Goal: Task Accomplishment & Management: Use online tool/utility

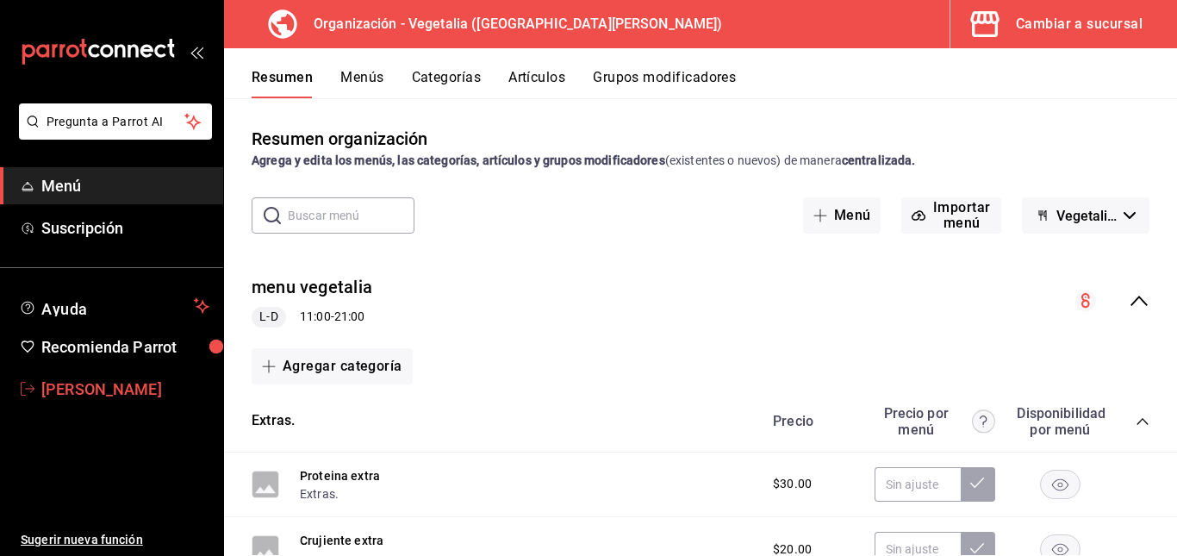
click at [86, 389] on span "celia vazquez" at bounding box center [125, 388] width 168 height 23
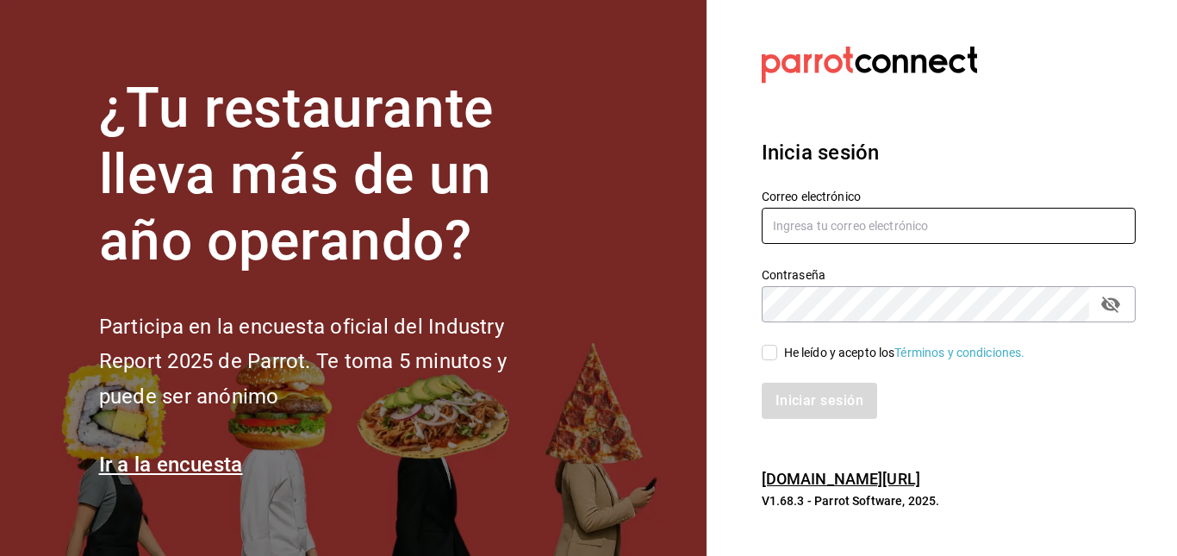
type input "yobalpedro@gmail.com"
click at [780, 351] on span "He leído y acepto los Términos y condiciones." at bounding box center [901, 353] width 248 height 18
click at [777, 351] on input "He leído y acepto los Términos y condiciones." at bounding box center [770, 353] width 16 height 16
checkbox input "true"
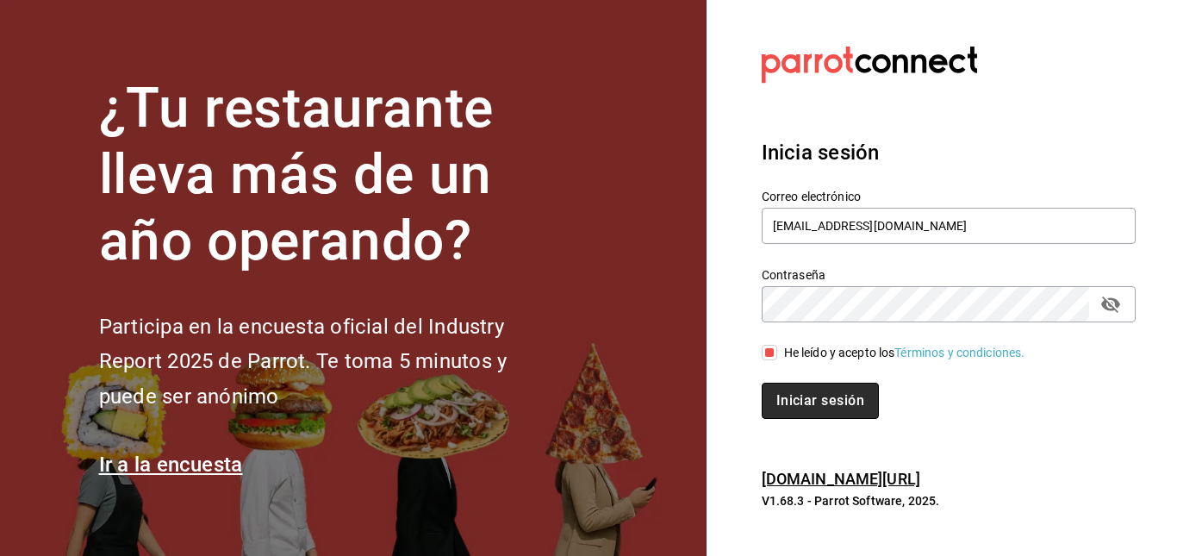
click at [805, 404] on button "Iniciar sesión" at bounding box center [820, 400] width 117 height 36
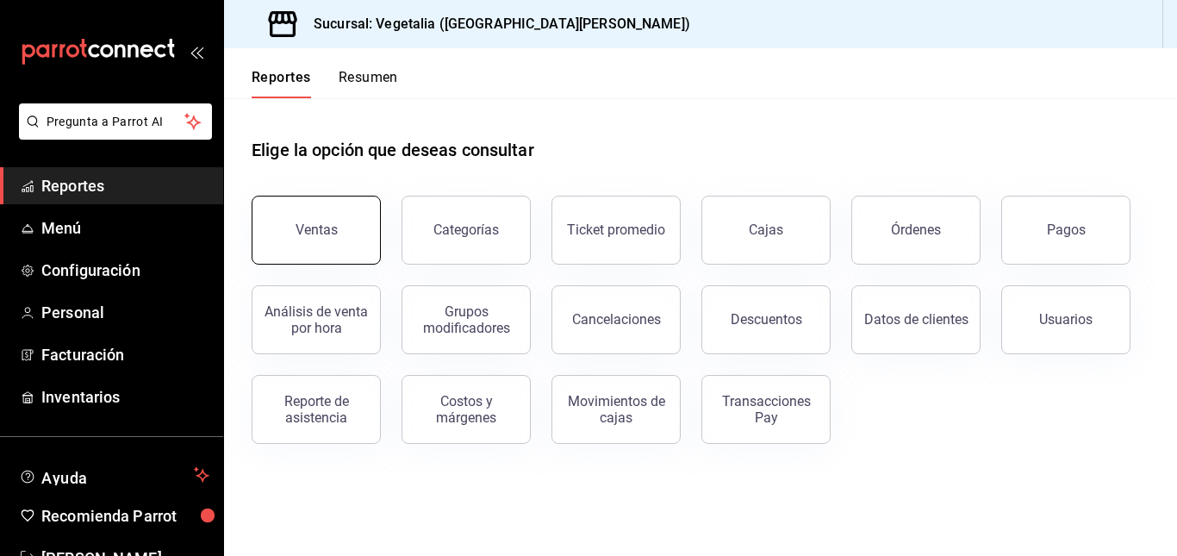
click at [352, 220] on button "Ventas" at bounding box center [316, 230] width 129 height 69
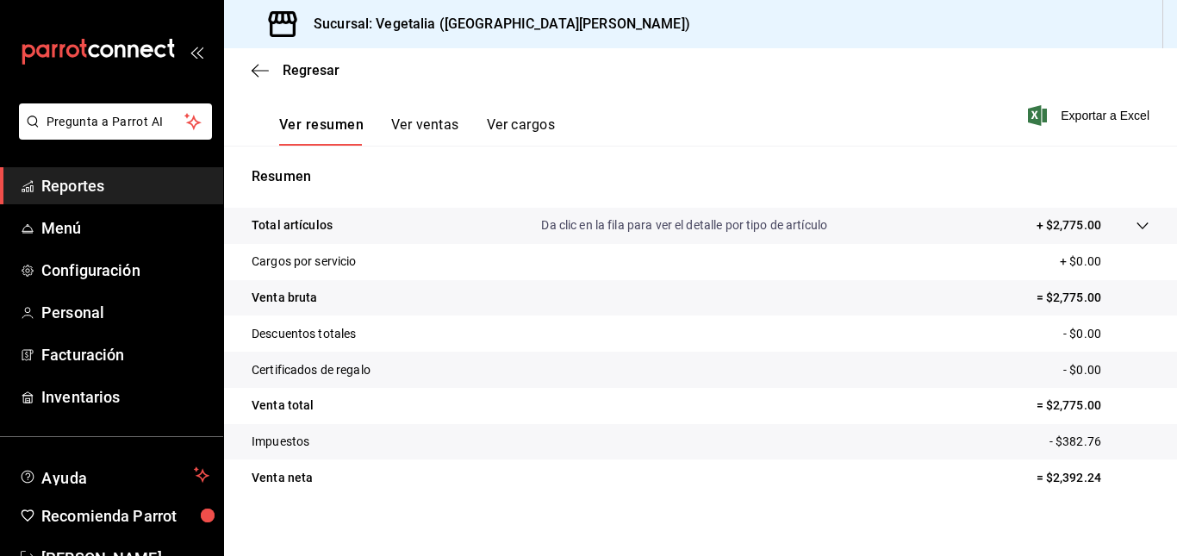
scroll to position [270, 0]
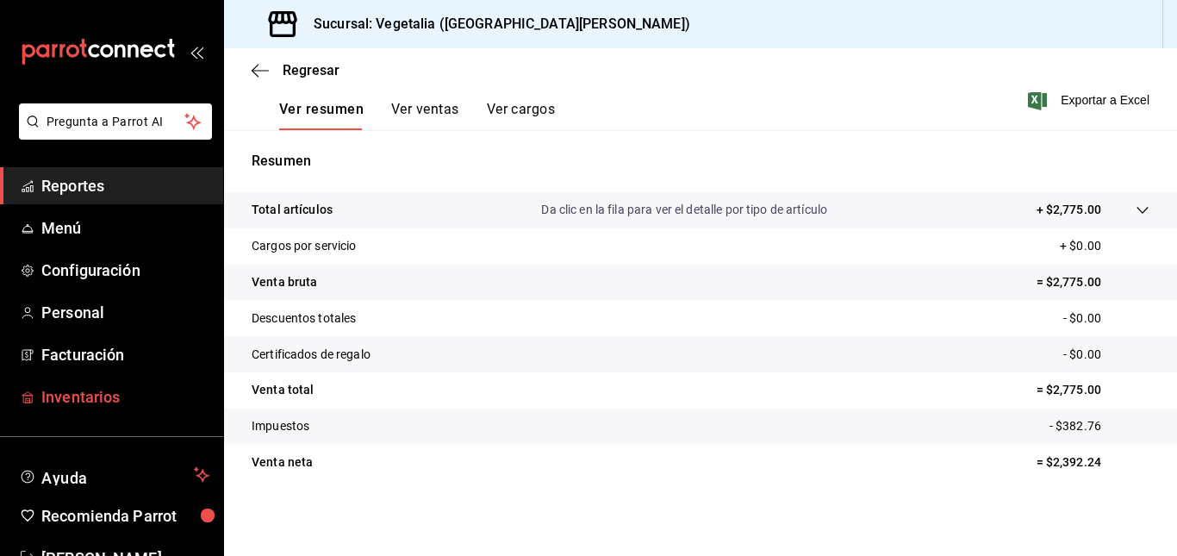
click at [90, 392] on span "Inventarios" at bounding box center [125, 396] width 168 height 23
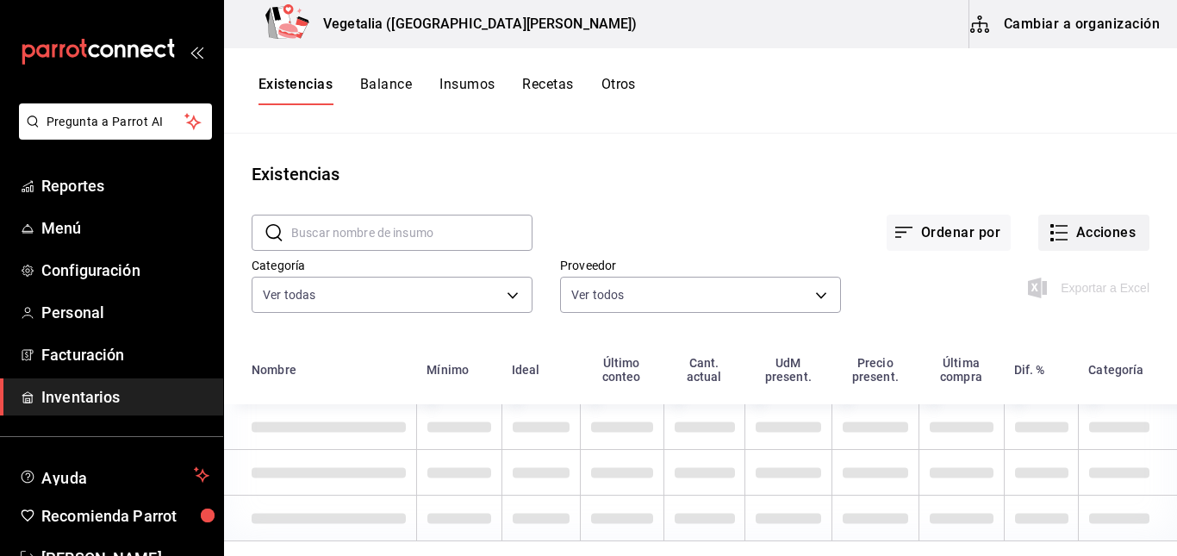
click at [1067, 229] on button "Acciones" at bounding box center [1093, 232] width 111 height 36
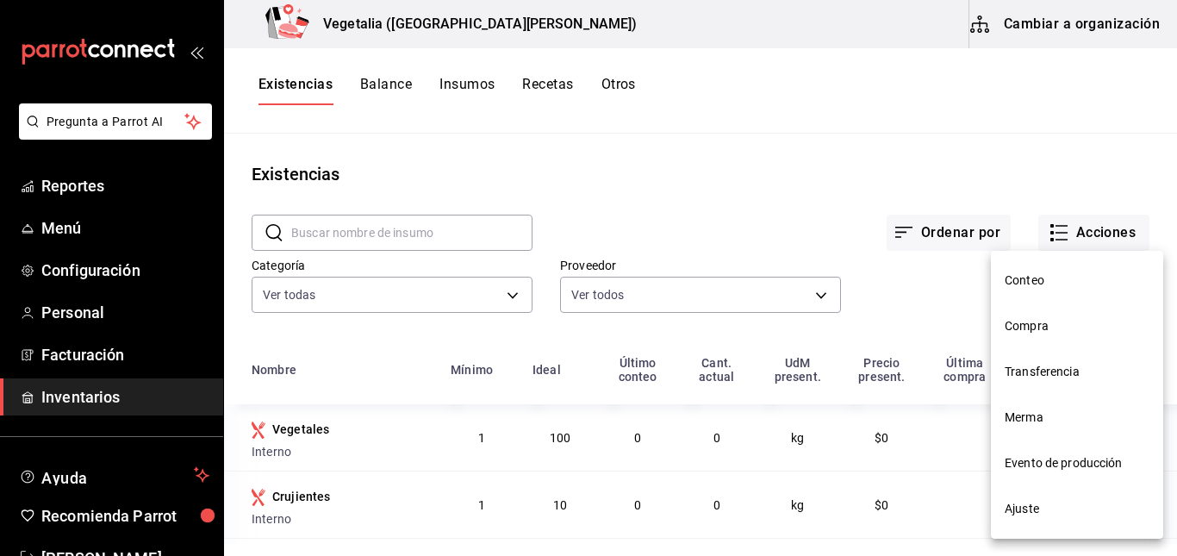
click at [1044, 313] on li "Compra" at bounding box center [1077, 326] width 172 height 46
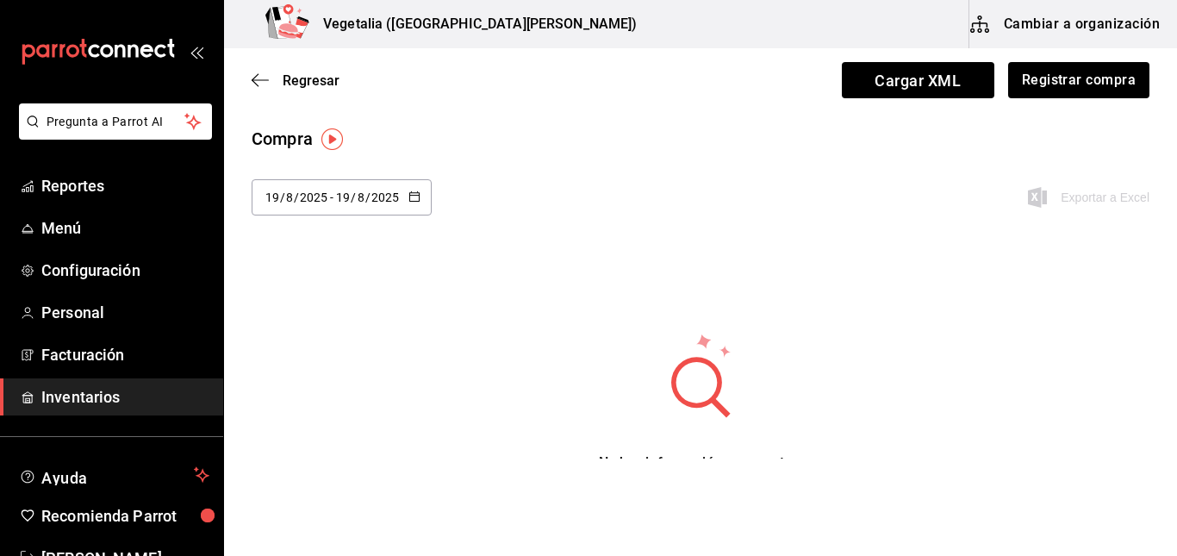
click at [376, 194] on input "2025" at bounding box center [384, 197] width 29 height 14
click at [318, 322] on li "Última semana" at bounding box center [333, 329] width 163 height 39
type input "[DATE]"
type input "17"
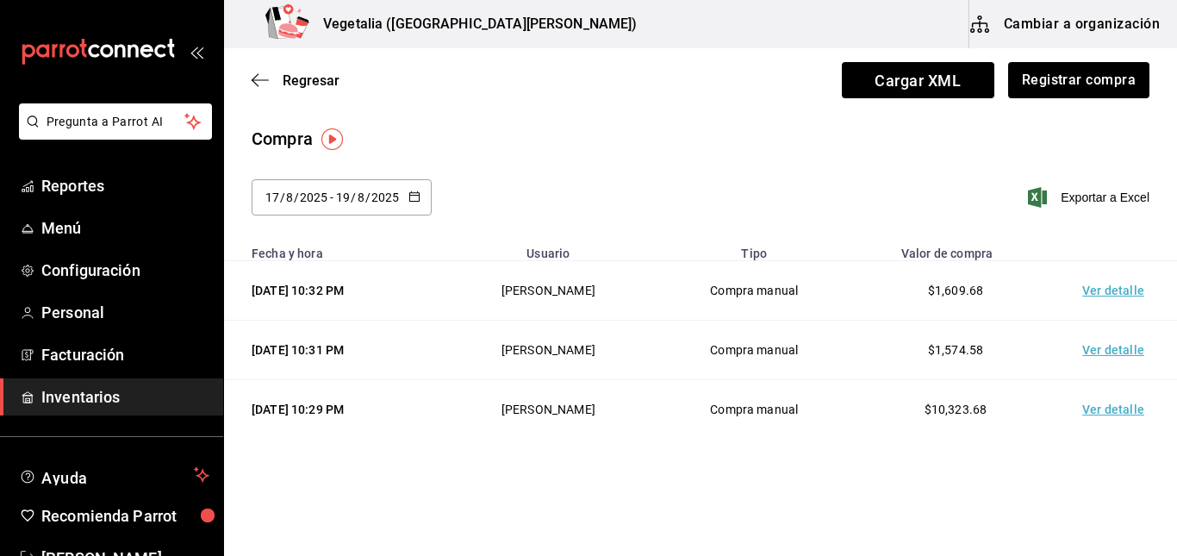
scroll to position [9, 0]
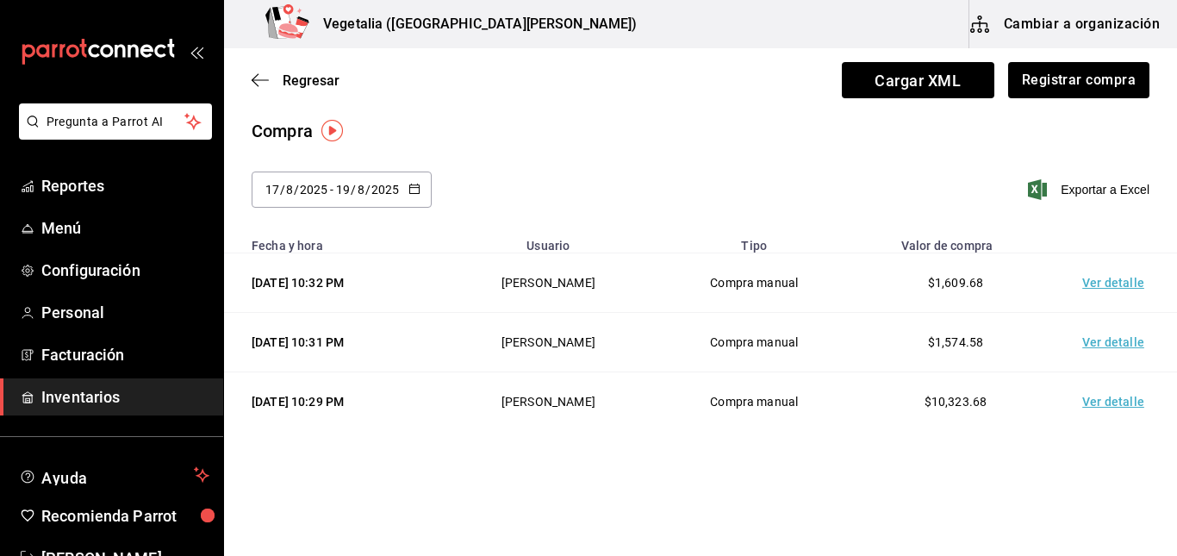
click at [1073, 345] on td "Ver detalle" at bounding box center [1116, 342] width 121 height 59
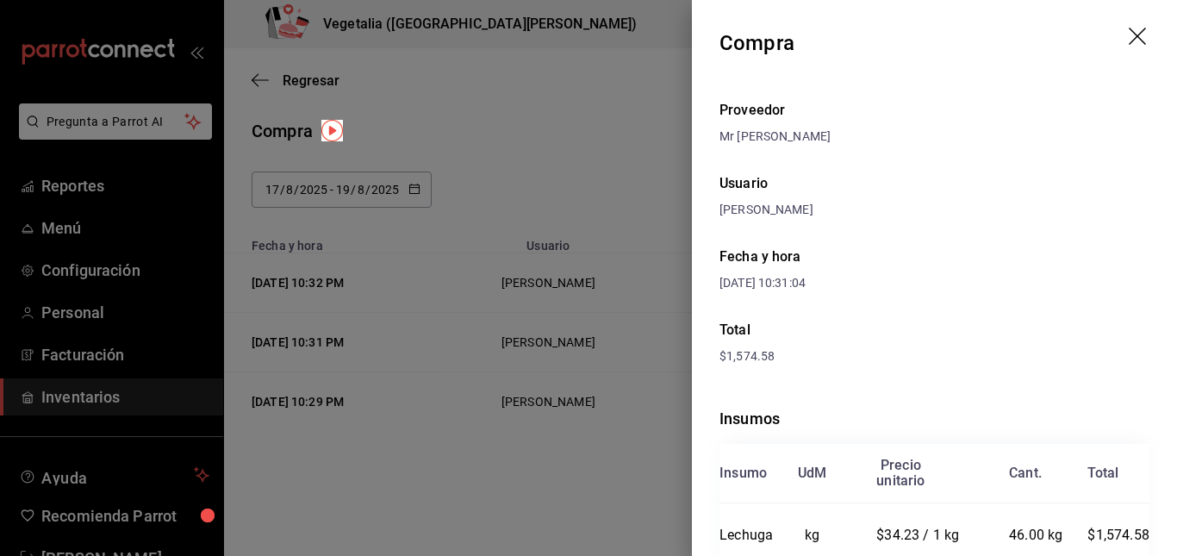
scroll to position [28, 0]
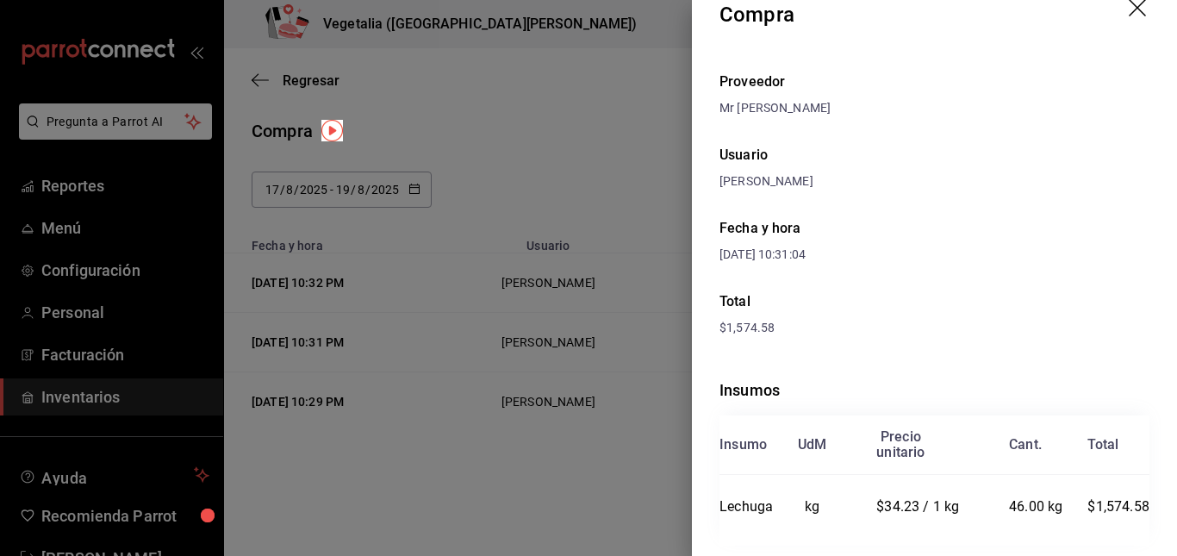
click at [1128, 16] on icon "drag" at bounding box center [1138, 9] width 21 height 21
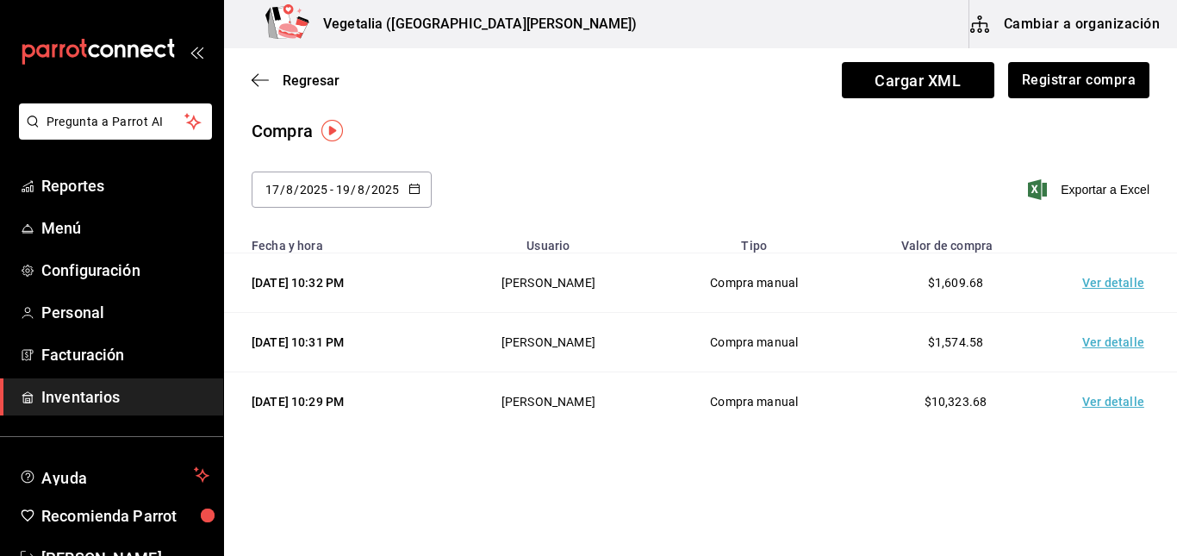
click at [1089, 285] on td "Ver detalle" at bounding box center [1116, 282] width 121 height 59
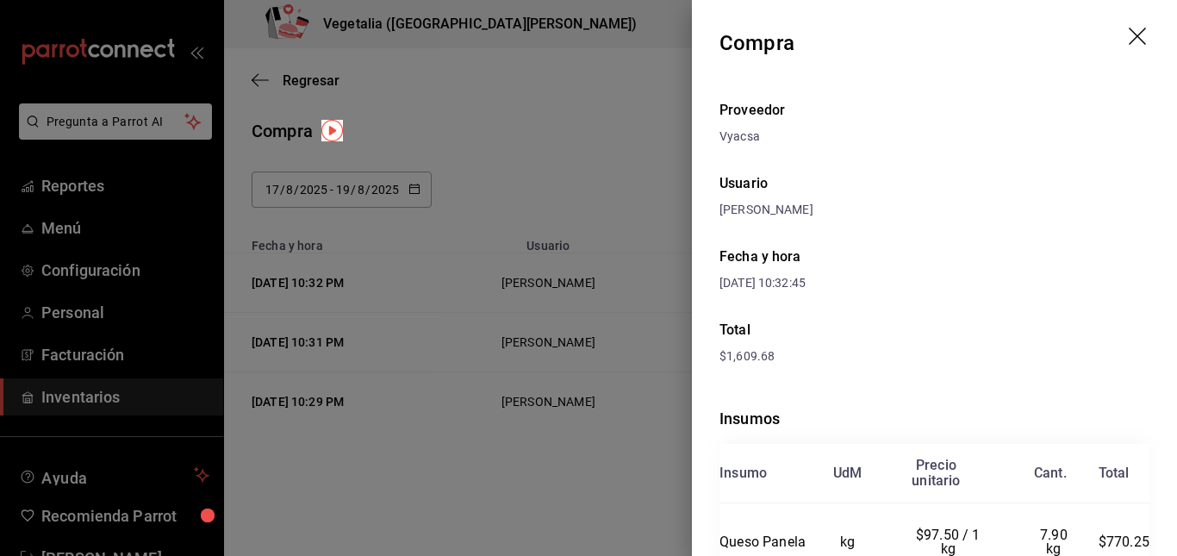
click at [1128, 39] on icon "drag" at bounding box center [1138, 38] width 21 height 21
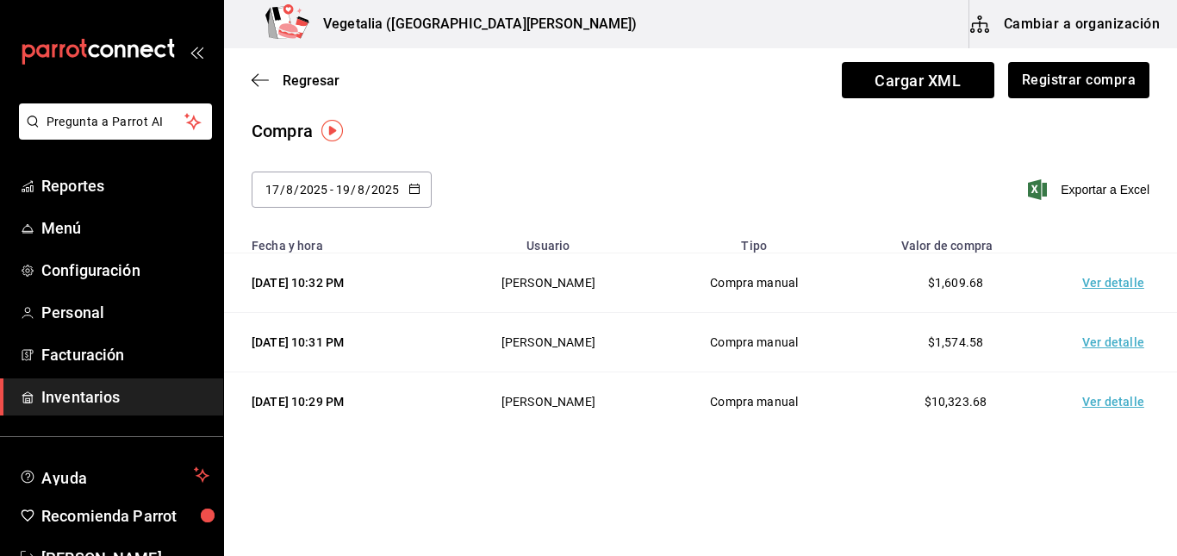
click at [1068, 393] on td "Ver detalle" at bounding box center [1116, 401] width 121 height 59
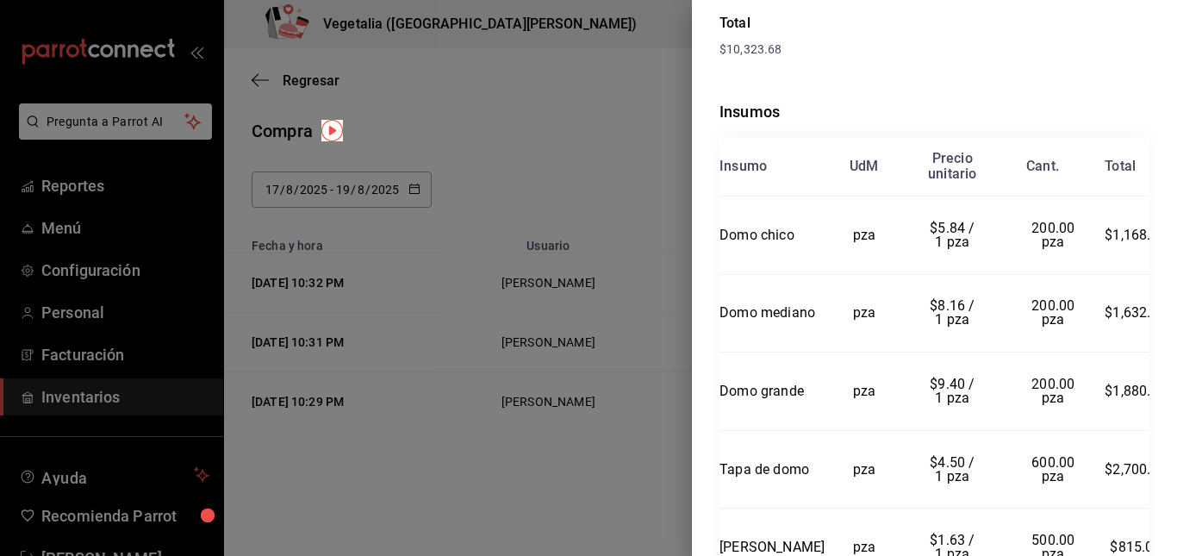
scroll to position [0, 0]
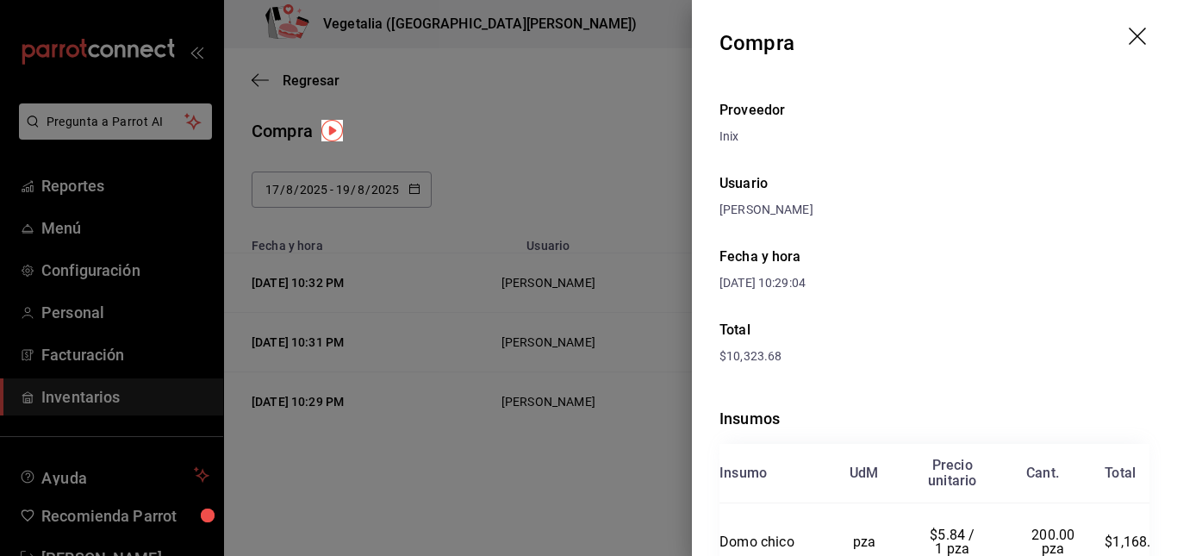
click at [1128, 36] on icon "drag" at bounding box center [1138, 38] width 21 height 21
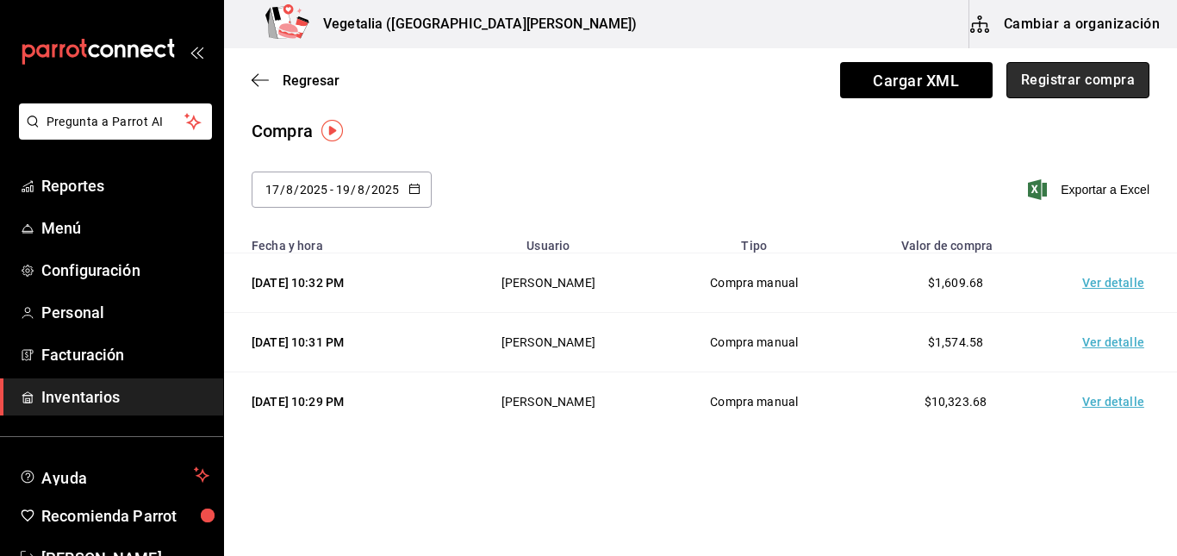
click at [1037, 97] on button "Registrar compra" at bounding box center [1077, 80] width 143 height 36
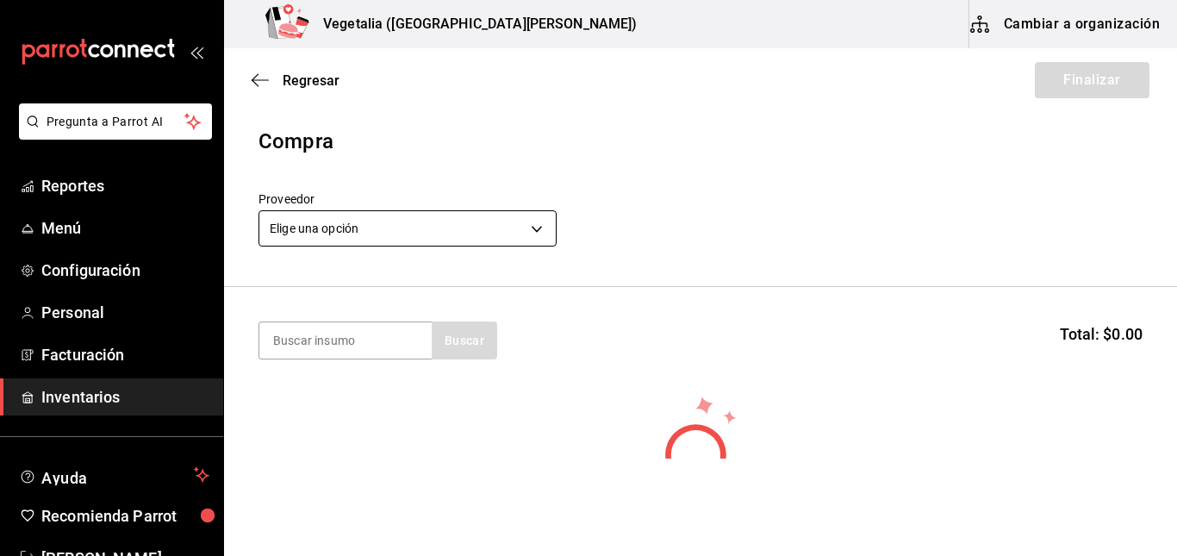
click at [535, 230] on body "Pregunta a Parrot AI Reportes Menú Configuración Personal Facturación Inventari…" at bounding box center [588, 229] width 1177 height 458
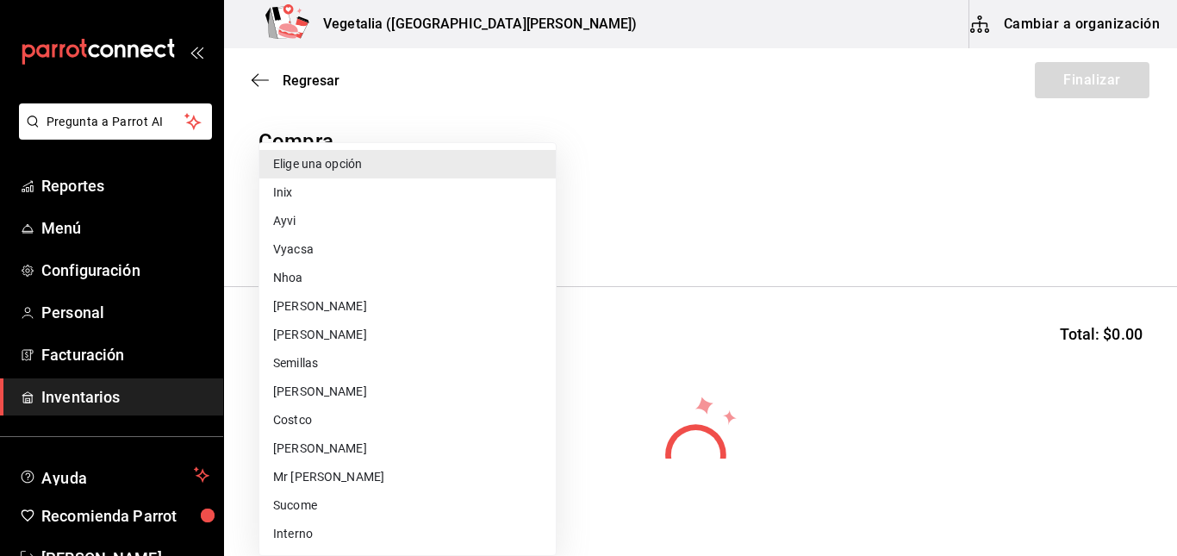
click at [351, 412] on li "Costco" at bounding box center [407, 420] width 296 height 28
type input "90b13690-7f09-4534-b1b0-3d3009f42965"
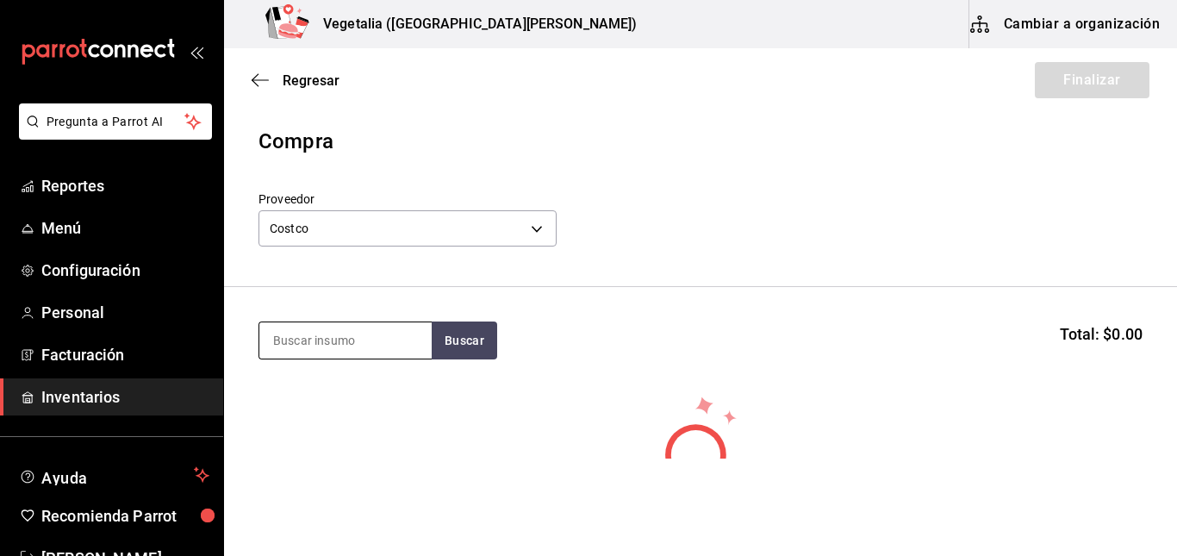
click at [377, 339] on input at bounding box center [345, 340] width 172 height 36
click at [486, 351] on button "Buscar" at bounding box center [464, 340] width 65 height 38
type input "mayonesa"
click at [445, 344] on button "Buscar" at bounding box center [464, 340] width 65 height 38
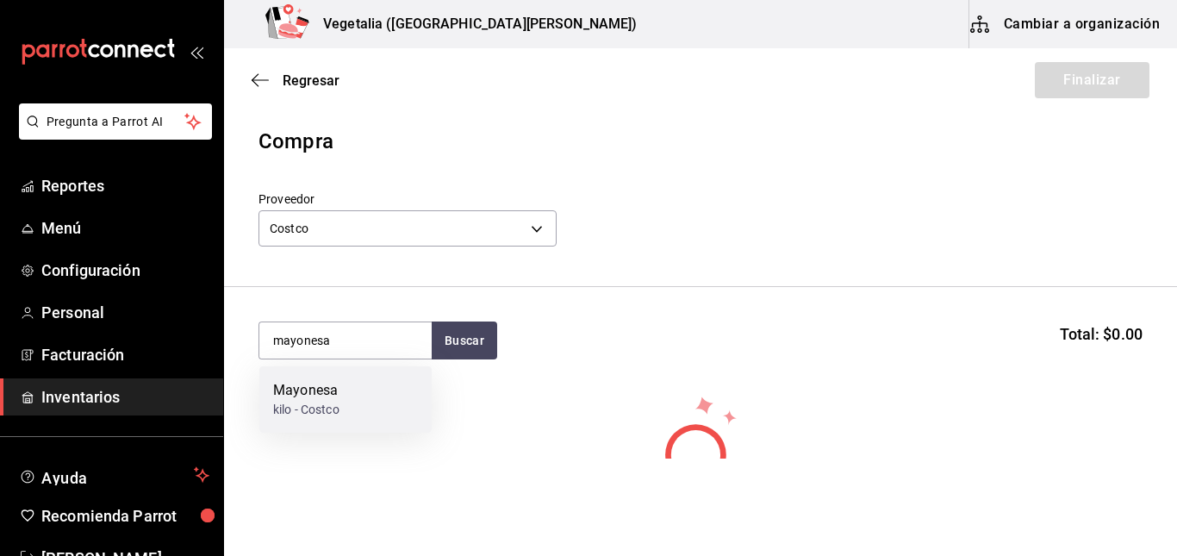
click at [371, 409] on div "Mayonesa kilo - Costco" at bounding box center [345, 399] width 172 height 66
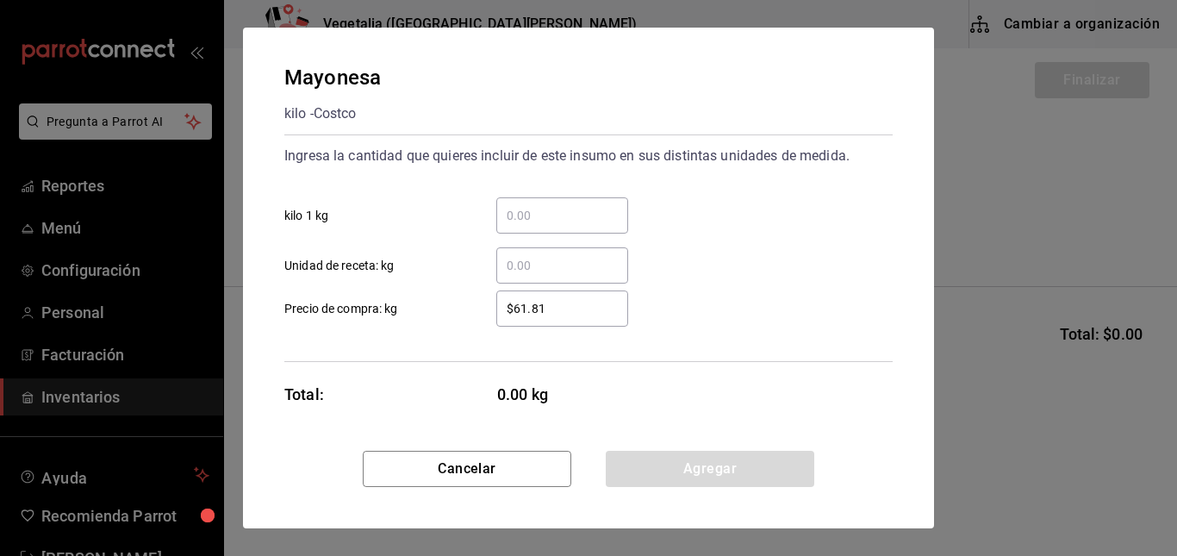
click at [569, 214] on input "​ kilo 1 kg" at bounding box center [562, 215] width 132 height 21
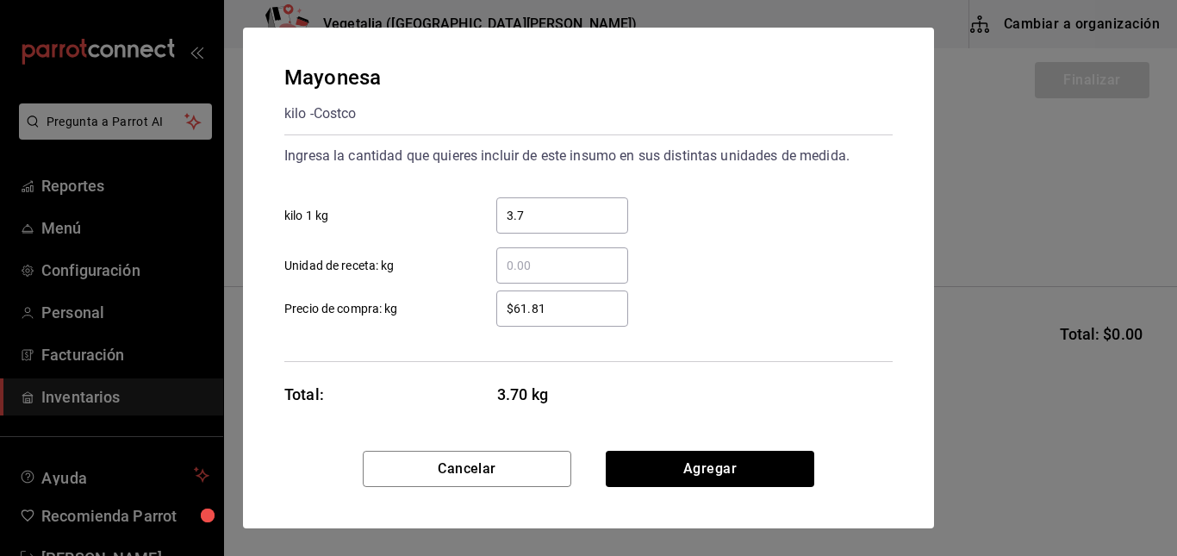
click at [569, 214] on input "3.7" at bounding box center [562, 215] width 132 height 21
type input "30"
click at [585, 318] on input "$61.81" at bounding box center [562, 308] width 132 height 21
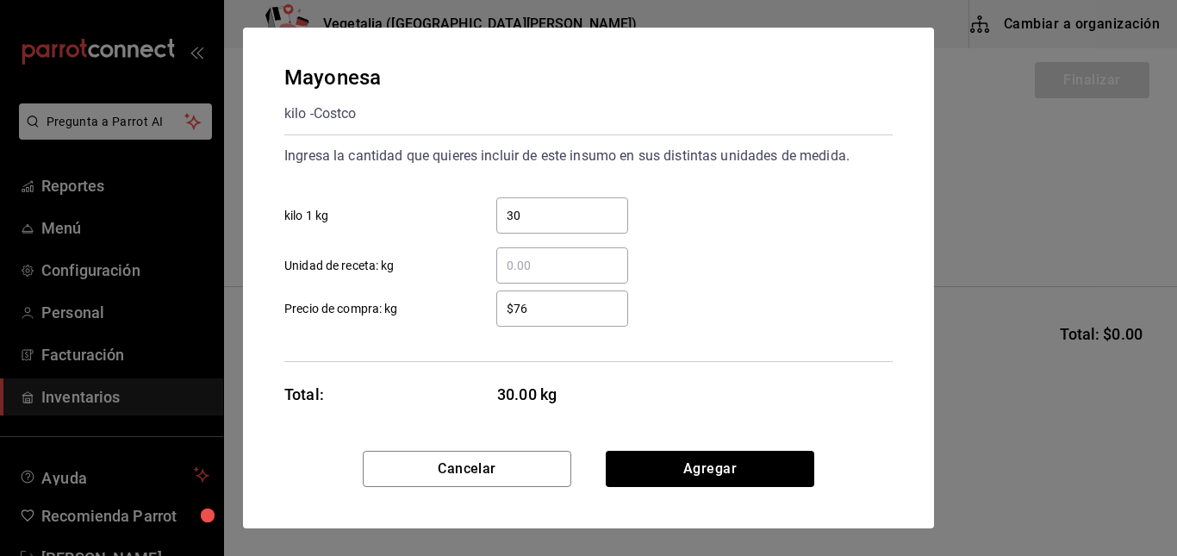
type input "$76.11"
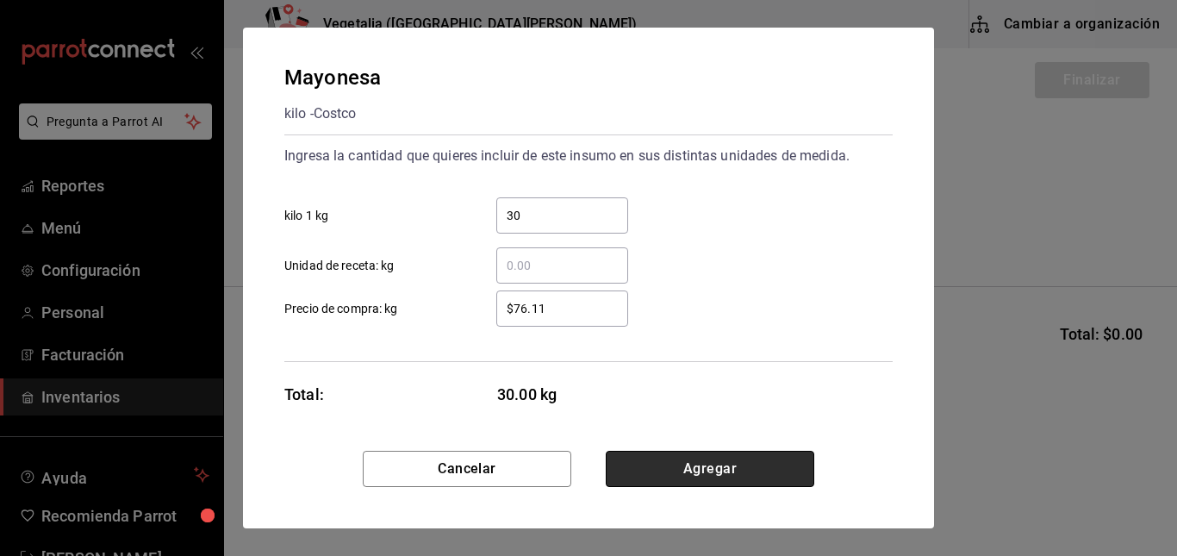
click at [661, 469] on button "Agregar" at bounding box center [710, 469] width 208 height 36
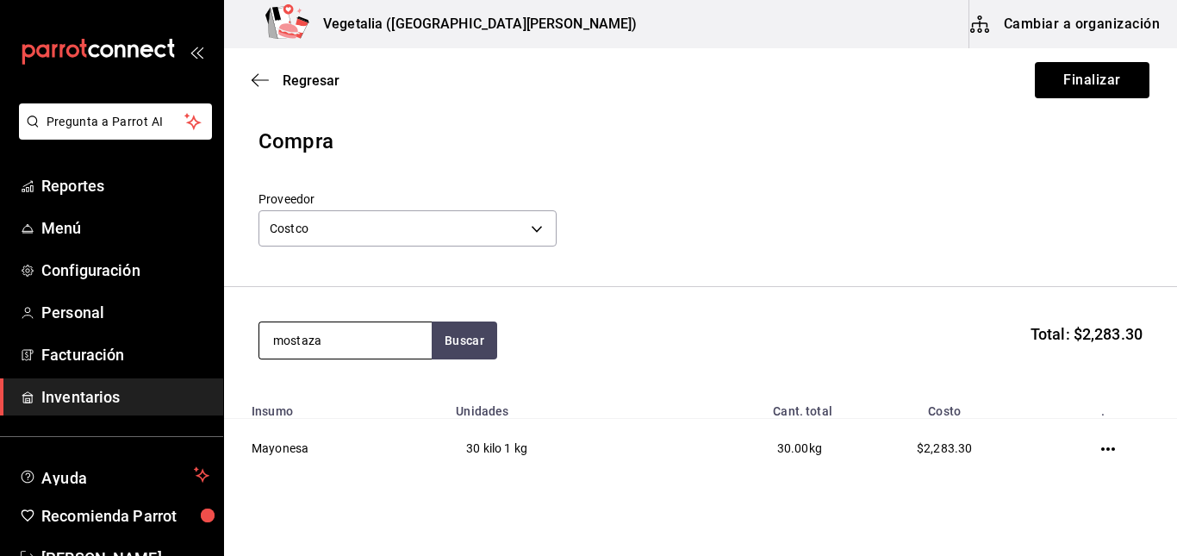
type input "mostaza"
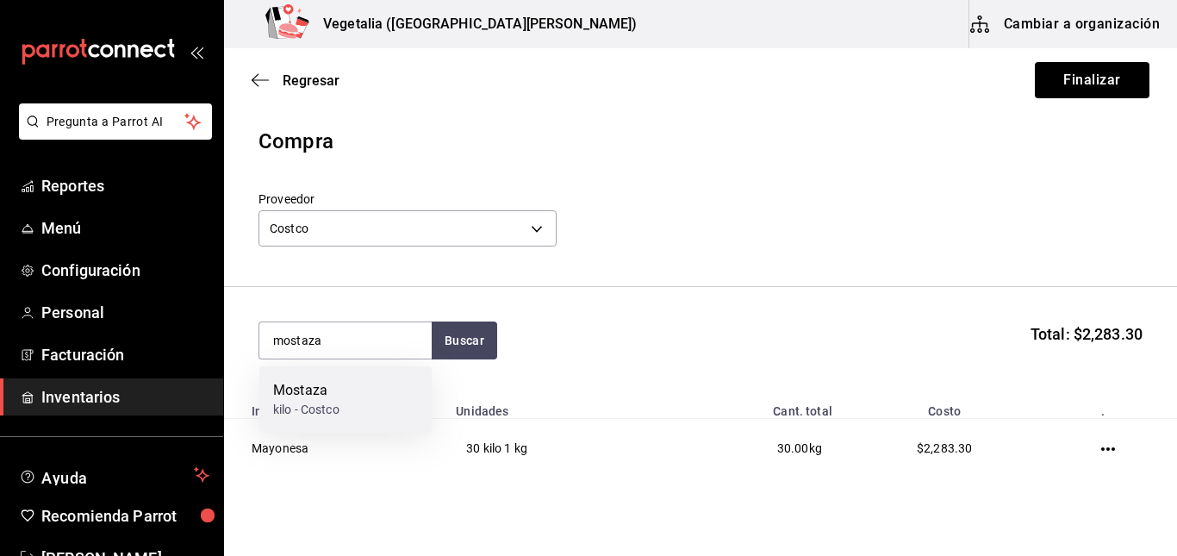
click at [364, 395] on div "Mostaza kilo - Costco" at bounding box center [345, 399] width 172 height 66
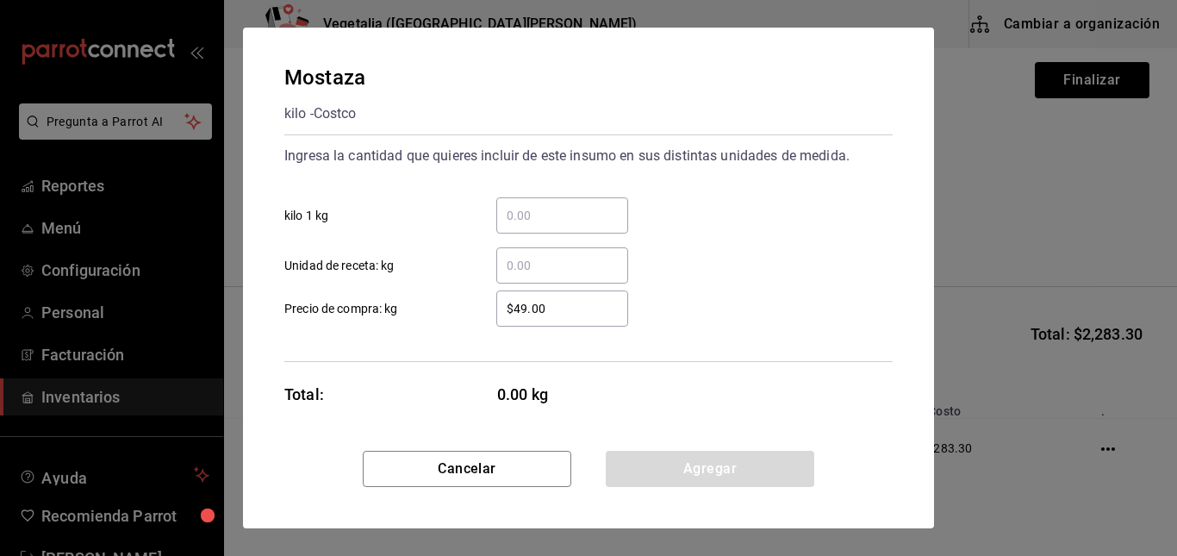
click at [579, 225] on input "​ kilo 1 kg" at bounding box center [562, 215] width 132 height 21
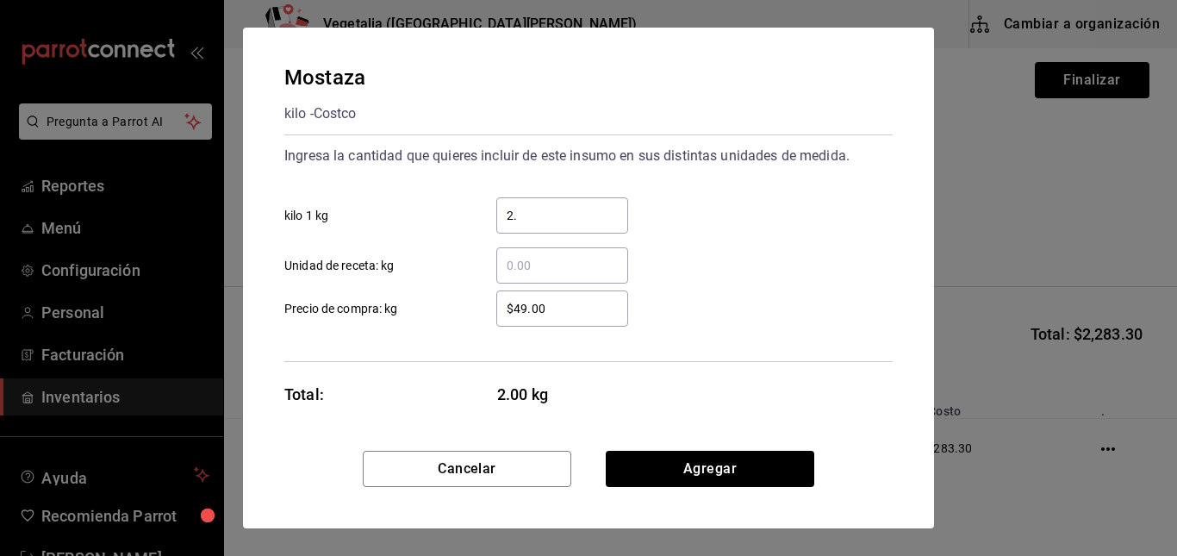
type input "2"
click at [515, 214] on input "5" at bounding box center [562, 215] width 132 height 21
click at [527, 214] on input "5" at bounding box center [562, 215] width 132 height 21
type input "5.00"
click at [549, 312] on input "$49.00" at bounding box center [562, 308] width 132 height 21
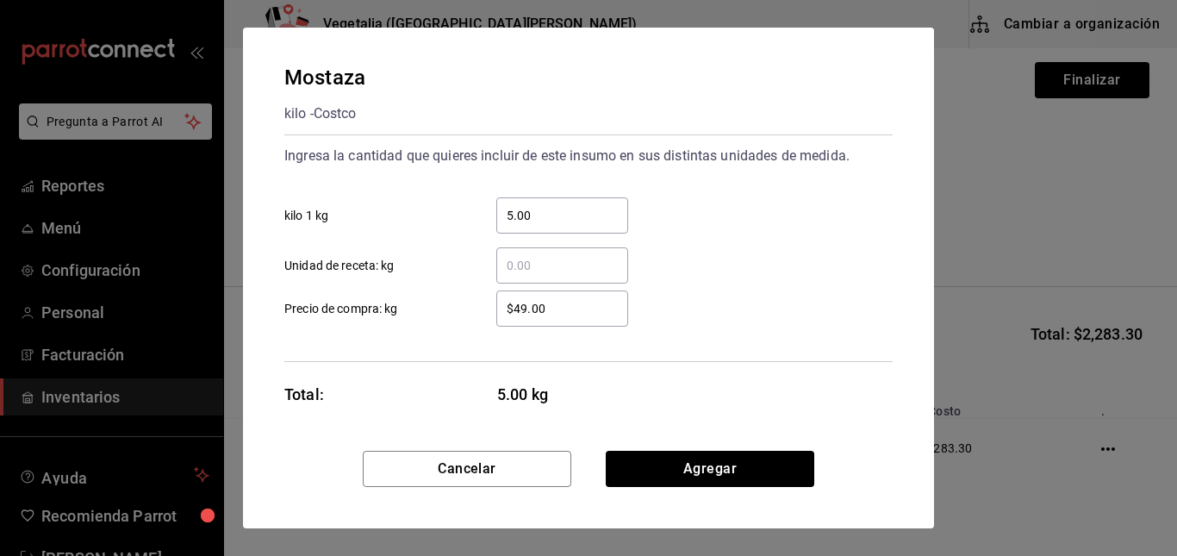
click at [549, 312] on input "$49.00" at bounding box center [562, 308] width 132 height 21
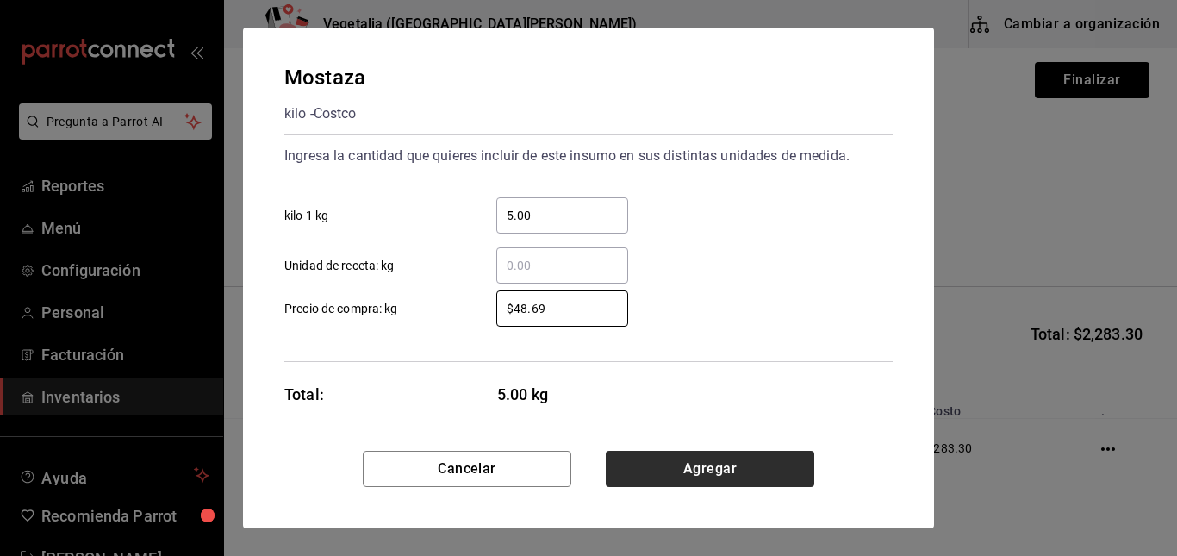
type input "$48.69"
click at [681, 475] on button "Agregar" at bounding box center [710, 469] width 208 height 36
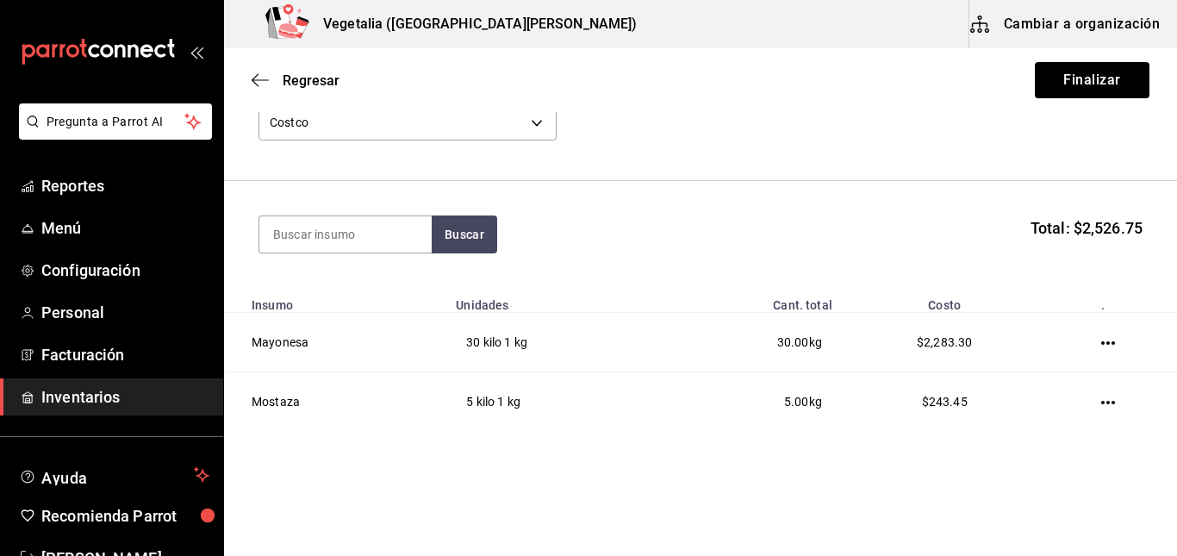
scroll to position [134, 0]
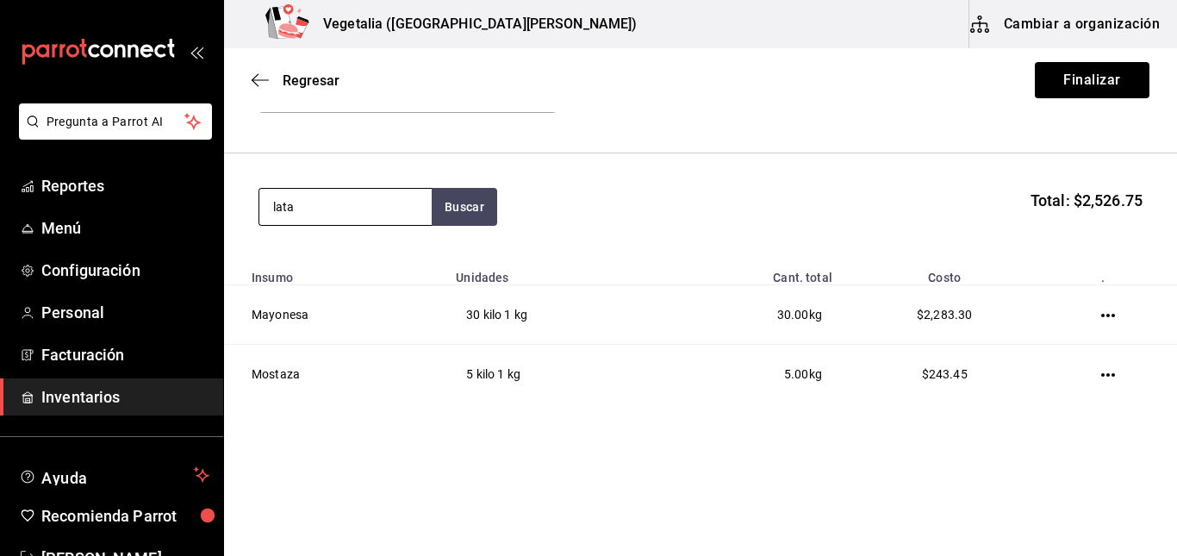
type input "lata"
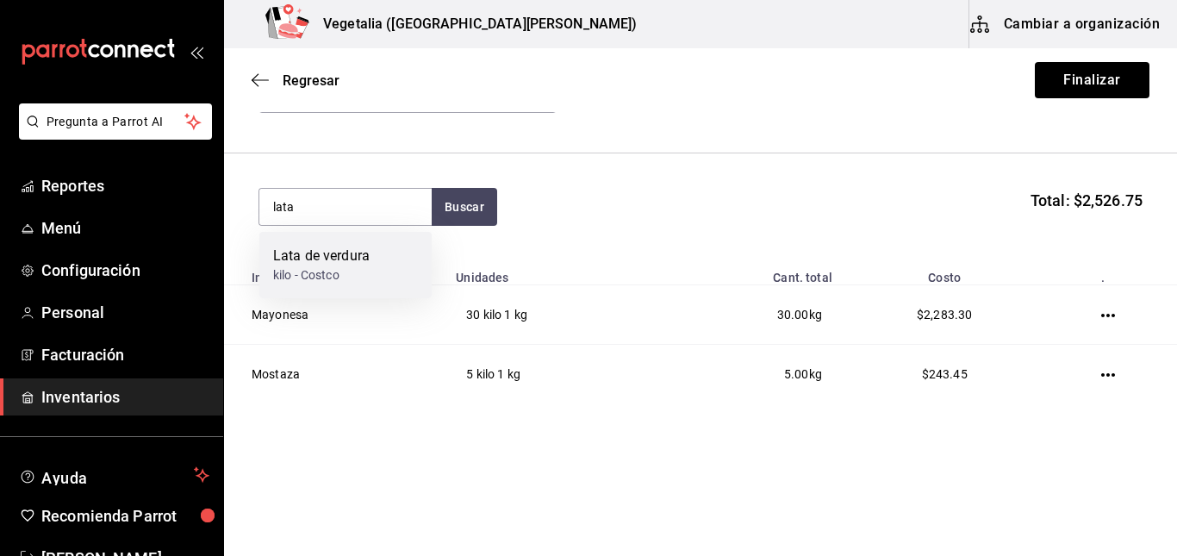
click at [404, 275] on div "Lata de verdura kilo - Costco" at bounding box center [345, 265] width 172 height 66
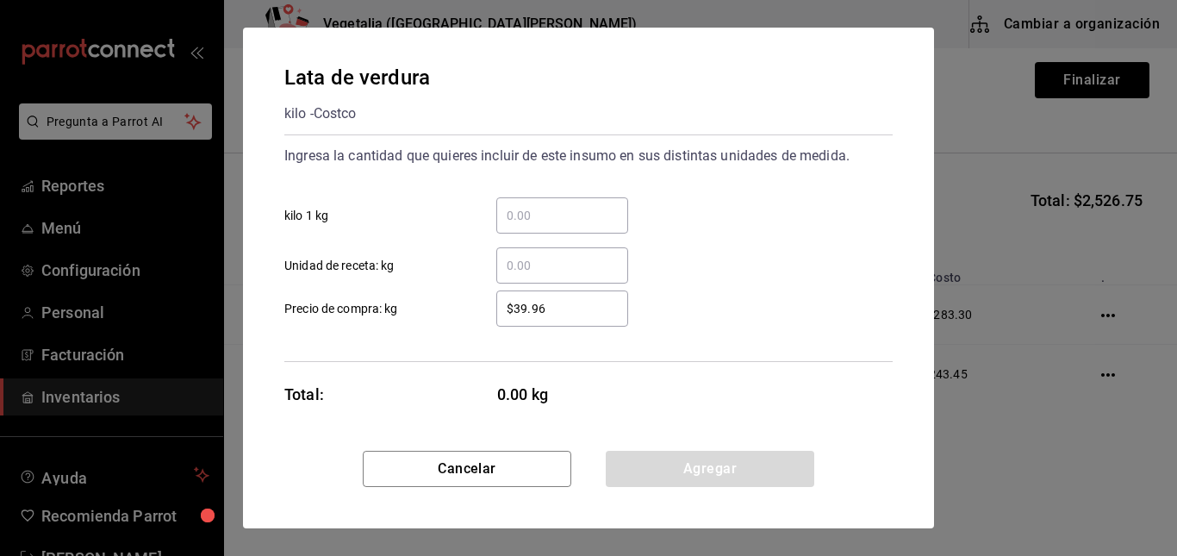
click at [559, 225] on input "​ kilo 1 kg" at bounding box center [562, 215] width 132 height 21
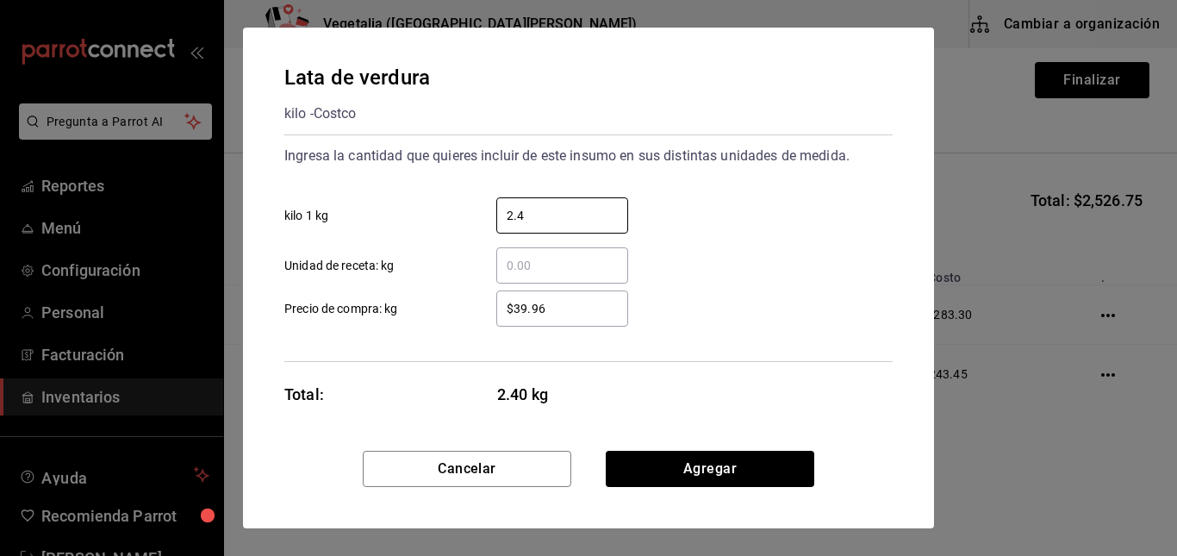
type input "2.4"
click at [579, 318] on input "$39.96" at bounding box center [562, 308] width 132 height 21
click at [574, 308] on input "$39.96" at bounding box center [562, 308] width 132 height 21
type input "$33.67"
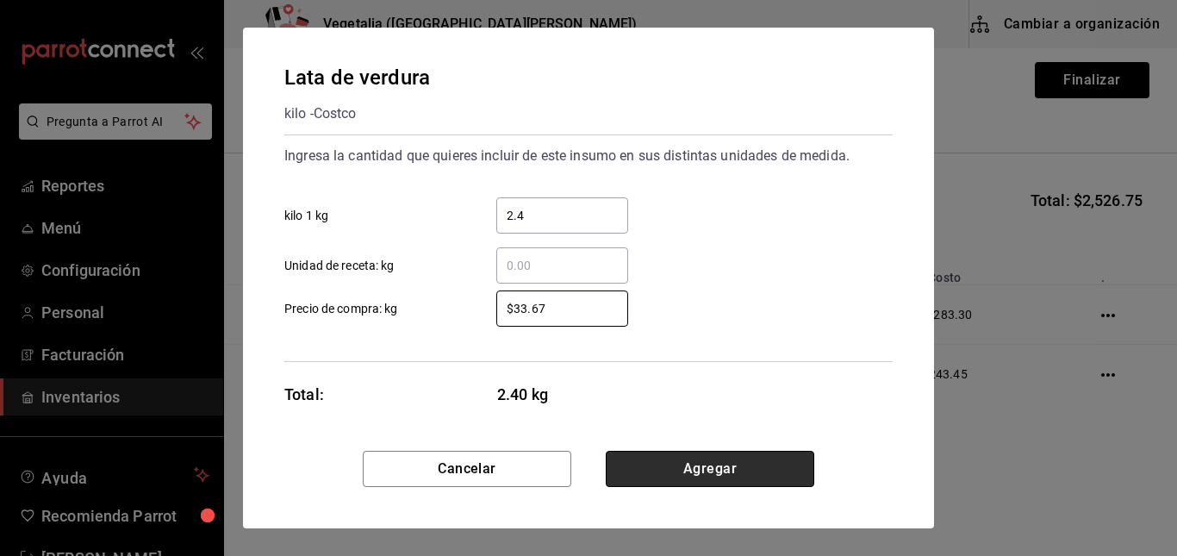
click at [662, 462] on button "Agregar" at bounding box center [710, 469] width 208 height 36
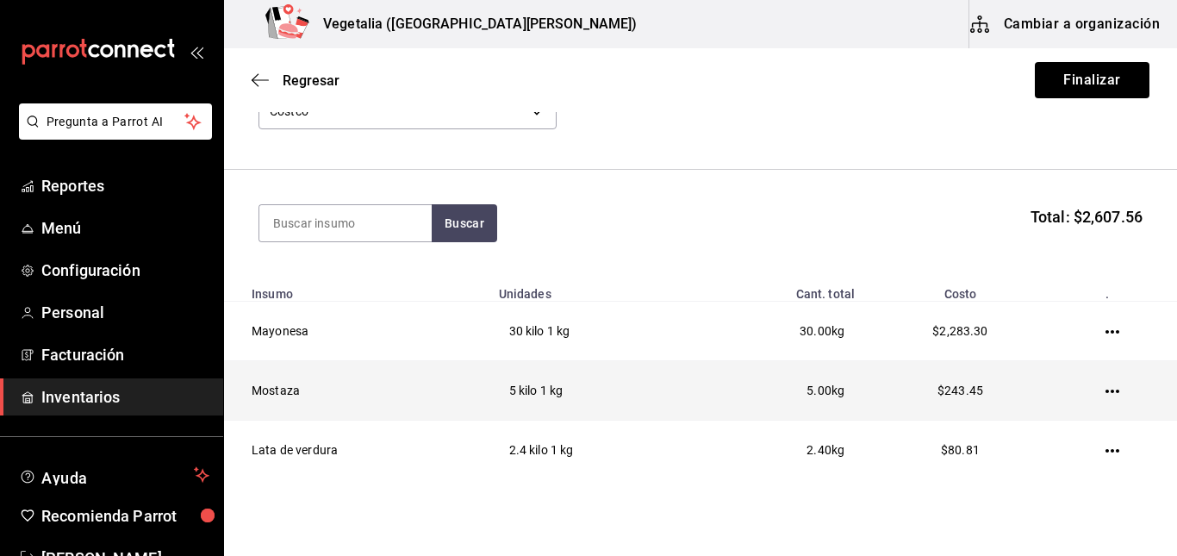
scroll to position [116, 0]
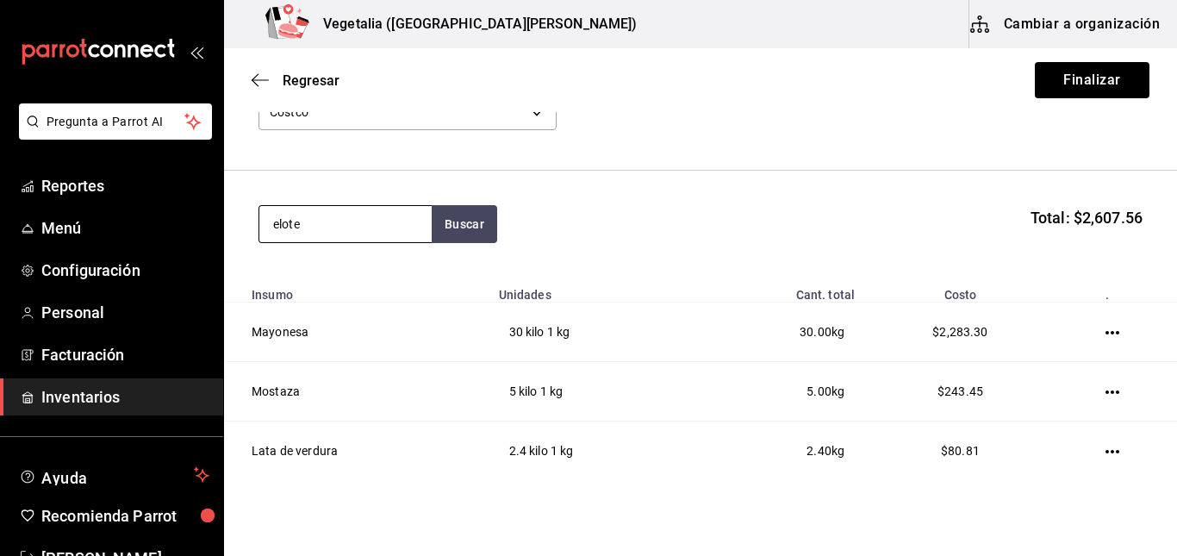
type input "elote"
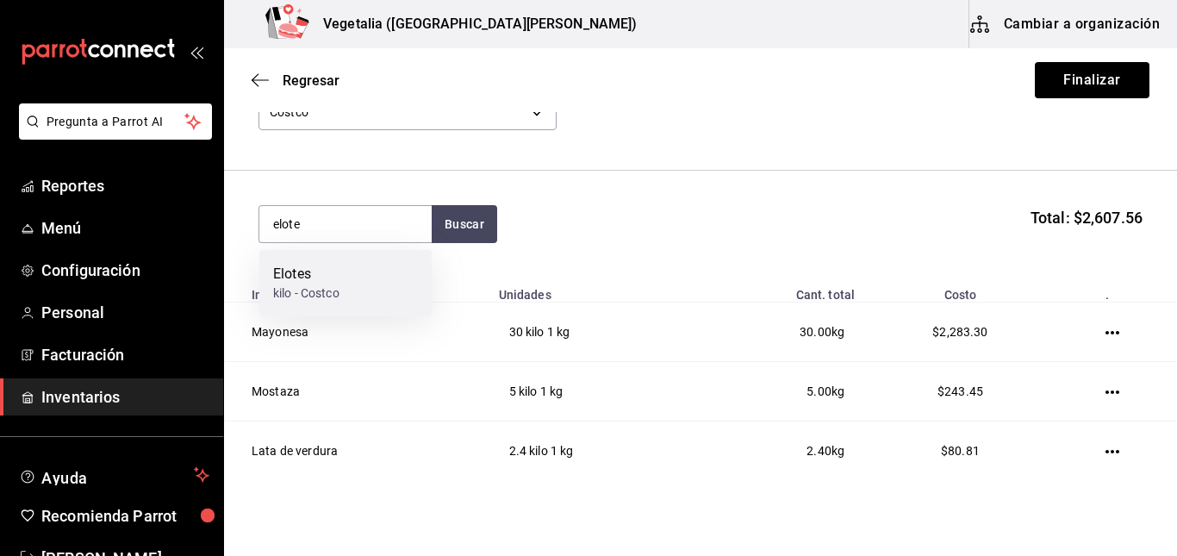
click at [376, 293] on div "Elotes kilo - Costco" at bounding box center [345, 283] width 172 height 66
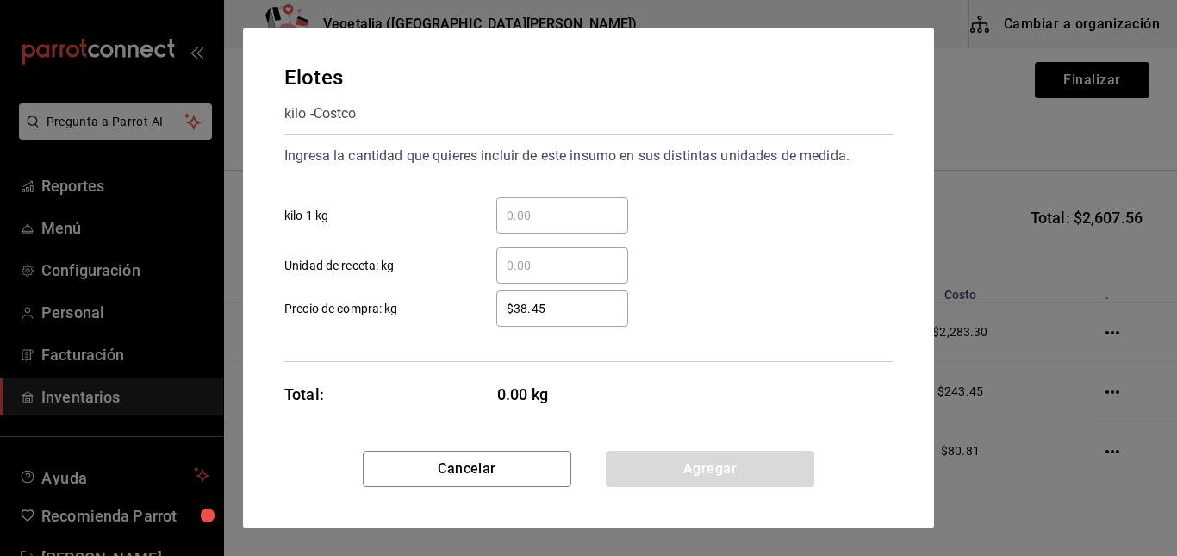
click at [559, 214] on input "​ kilo 1 kg" at bounding box center [562, 215] width 132 height 21
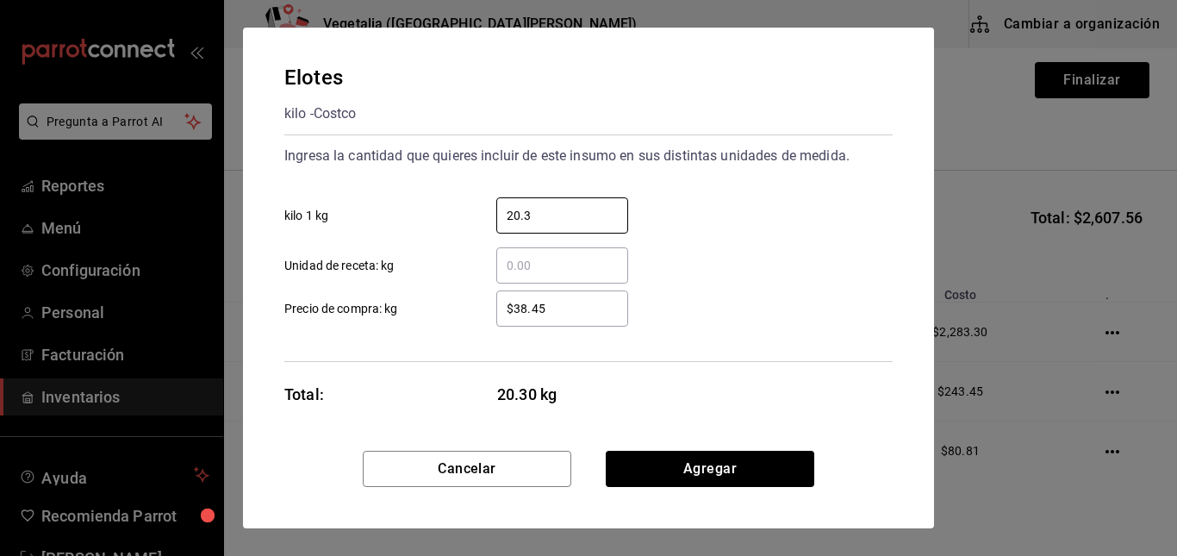
type input "20.3"
click at [587, 321] on div "$38.45 ​" at bounding box center [562, 308] width 132 height 36
click at [587, 319] on input "$38.45" at bounding box center [562, 308] width 132 height 21
click at [587, 321] on div "$38.45 ​" at bounding box center [562, 308] width 132 height 36
click at [587, 319] on input "$38.45" at bounding box center [562, 308] width 132 height 21
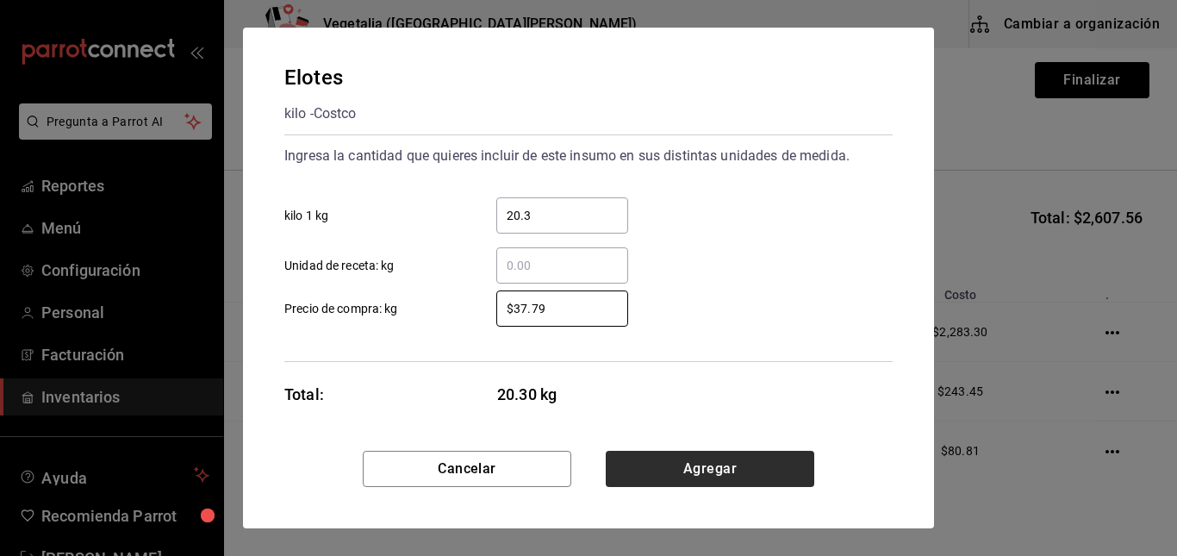
type input "$37.79"
click at [717, 475] on button "Agregar" at bounding box center [710, 469] width 208 height 36
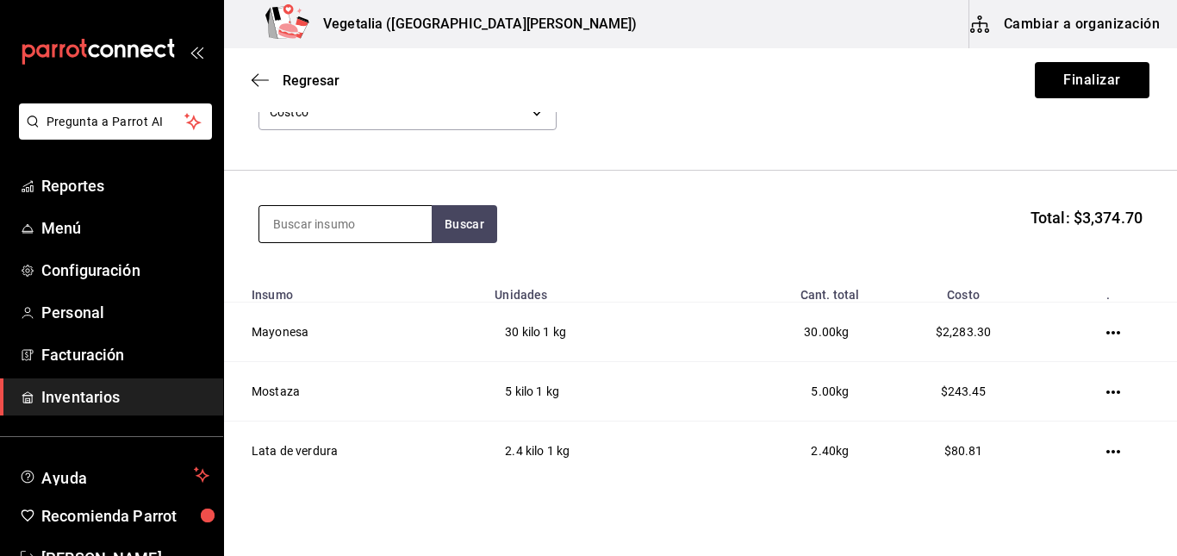
click at [366, 227] on input at bounding box center [345, 224] width 172 height 36
type input "suri"
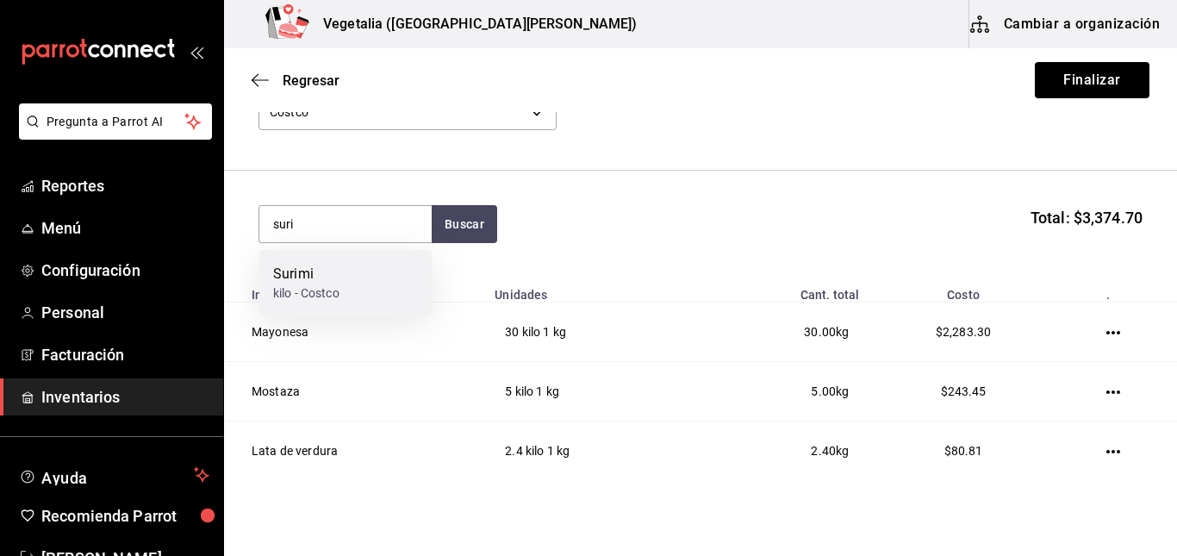
click at [366, 267] on div "Surimi kilo - Costco" at bounding box center [345, 283] width 172 height 66
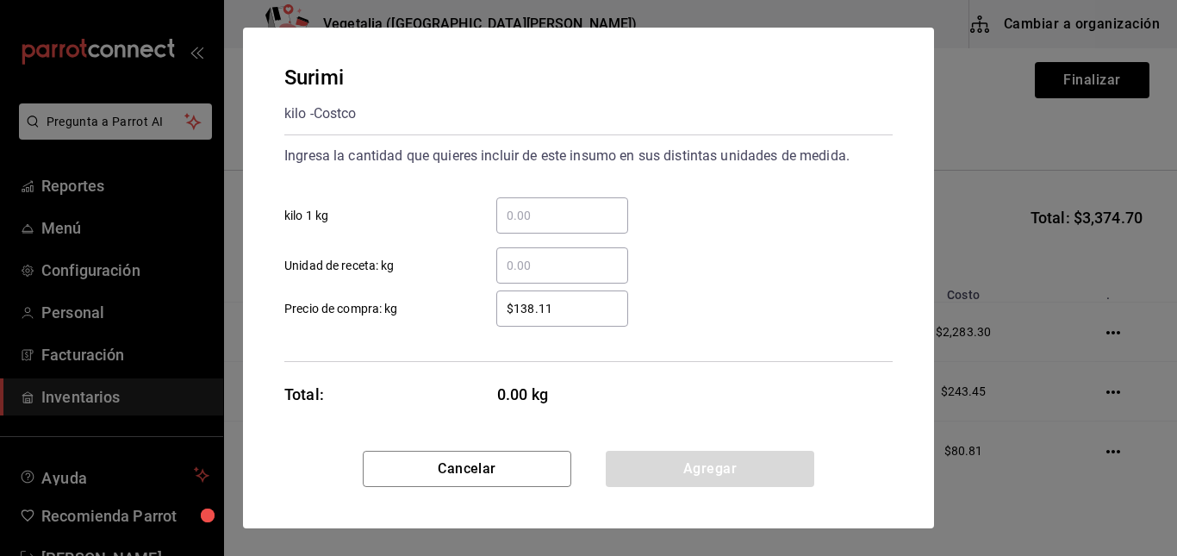
click at [567, 221] on input "​ kilo 1 kg" at bounding box center [562, 215] width 132 height 21
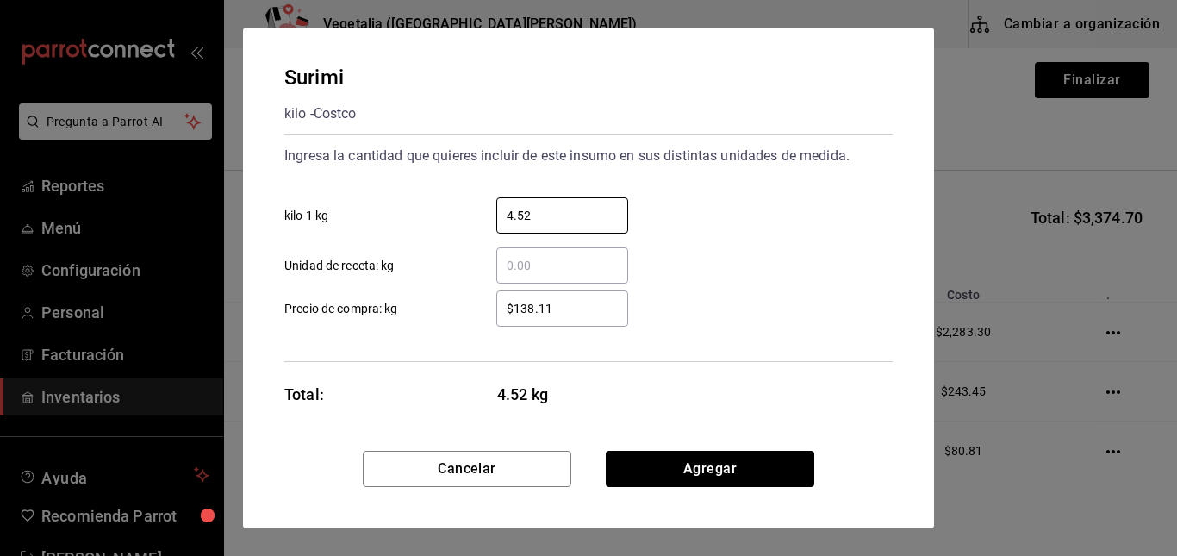
type input "4.52"
click at [572, 324] on div "$138.11 ​" at bounding box center [562, 308] width 132 height 36
click at [572, 319] on input "$138.11" at bounding box center [562, 308] width 132 height 21
click at [572, 324] on div "$138.11 ​" at bounding box center [562, 308] width 132 height 36
click at [572, 319] on input "$138.11" at bounding box center [562, 308] width 132 height 21
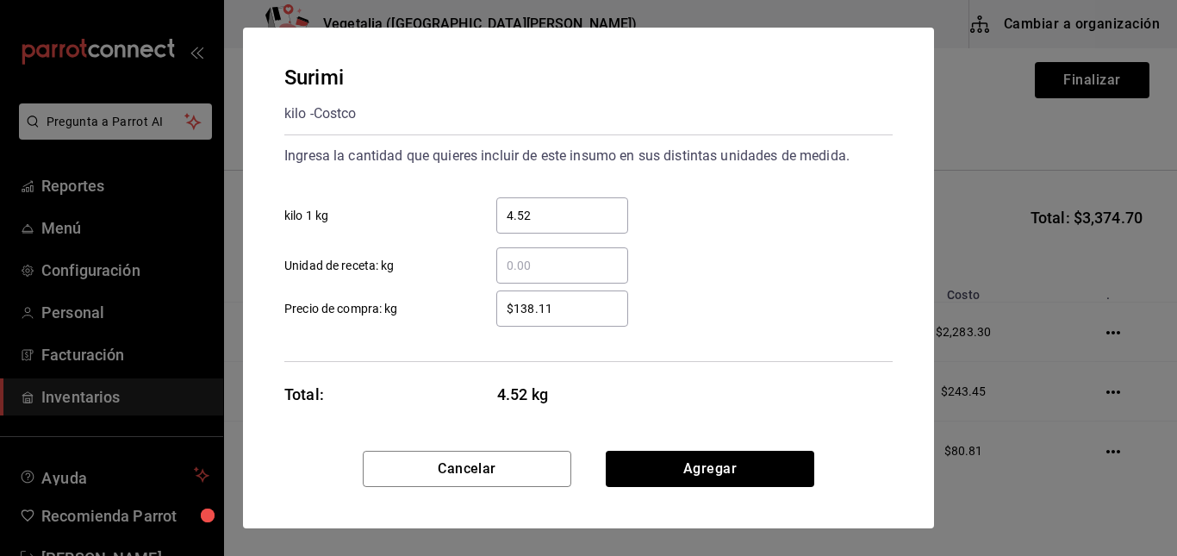
drag, startPoint x: 572, startPoint y: 324, endPoint x: 575, endPoint y: 314, distance: 10.7
click at [575, 314] on div "$138.11 ​" at bounding box center [562, 308] width 132 height 36
click at [575, 314] on input "$138.11" at bounding box center [562, 308] width 132 height 21
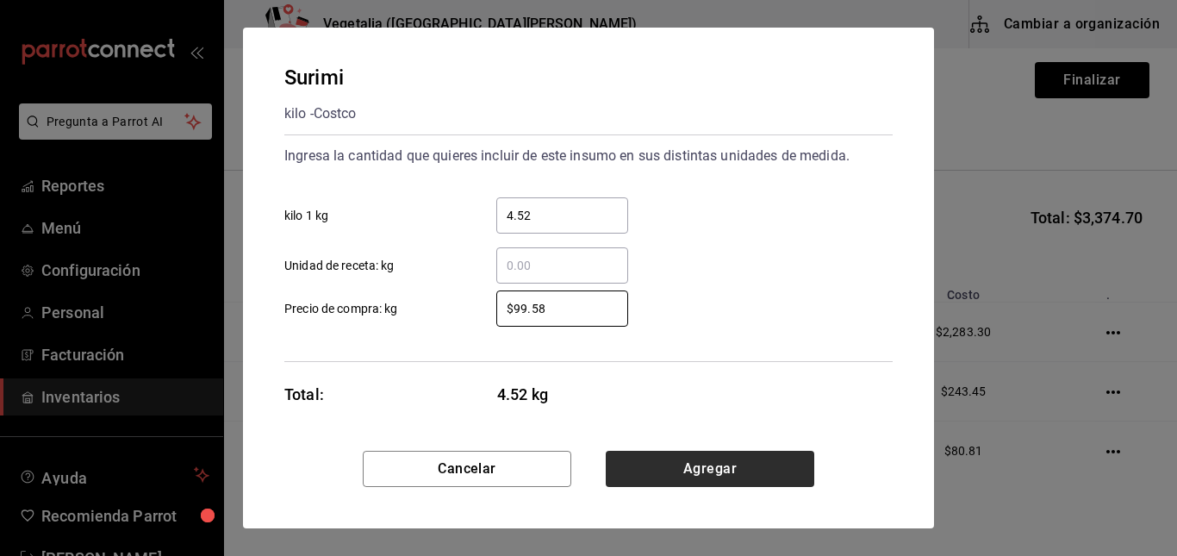
type input "$99.58"
click at [709, 467] on button "Agregar" at bounding box center [710, 469] width 208 height 36
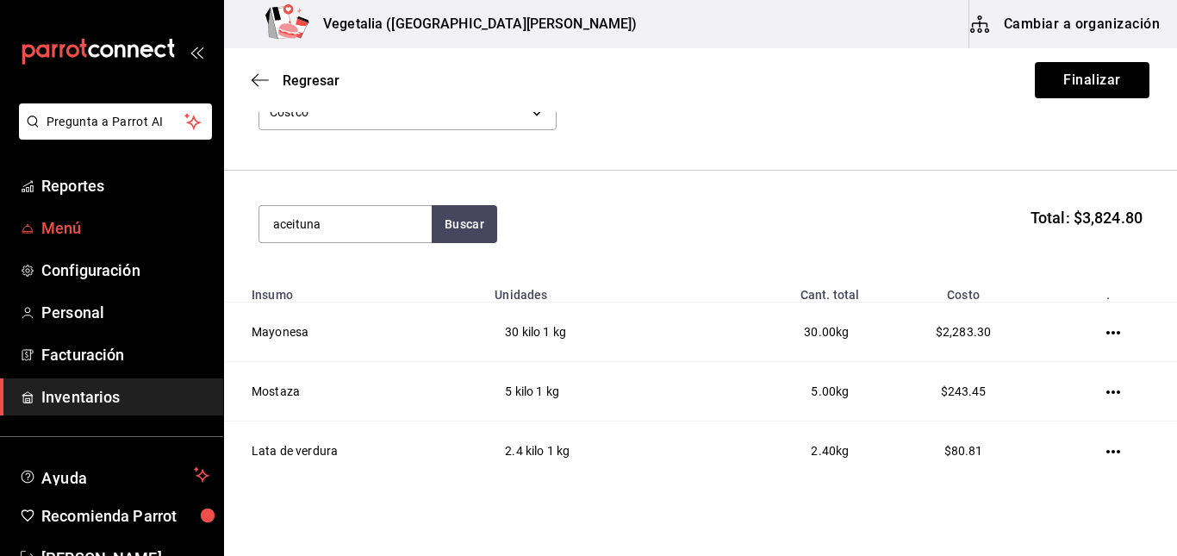
type input "aceituna"
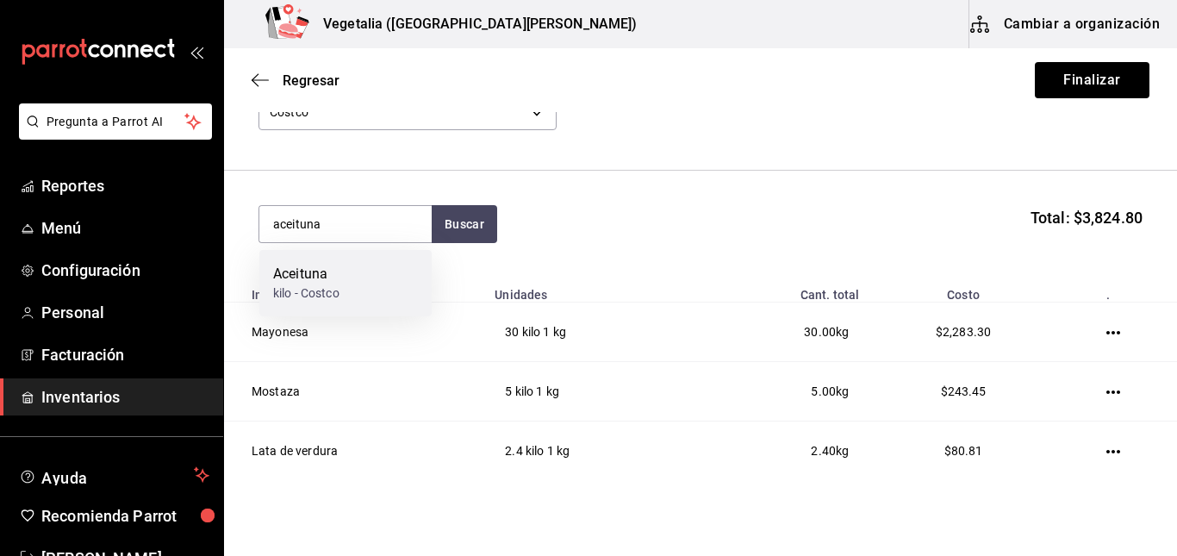
click at [314, 282] on div "Aceituna" at bounding box center [306, 274] width 66 height 21
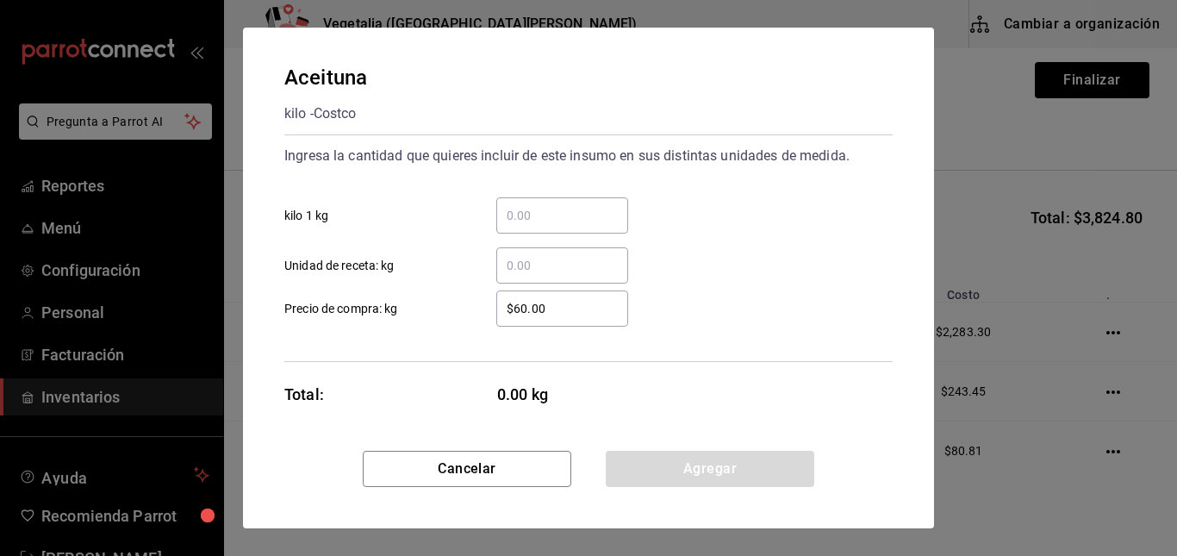
click at [570, 223] on input "​ kilo 1 kg" at bounding box center [562, 215] width 132 height 21
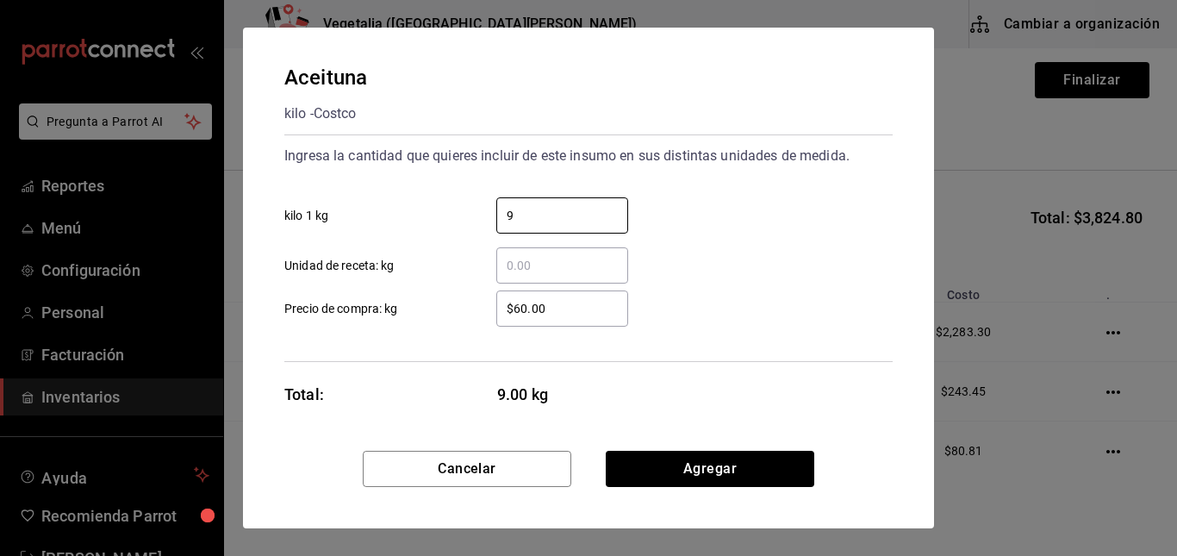
type input "9"
click at [554, 316] on input "$60.00" at bounding box center [562, 308] width 132 height 21
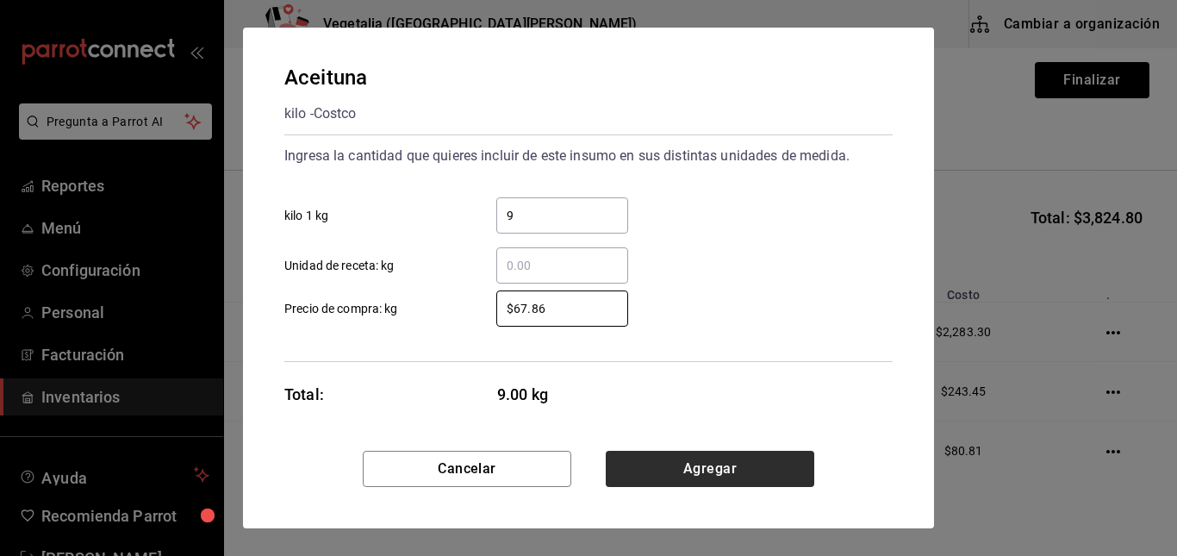
type input "$67.86"
click at [725, 463] on button "Agregar" at bounding box center [710, 469] width 208 height 36
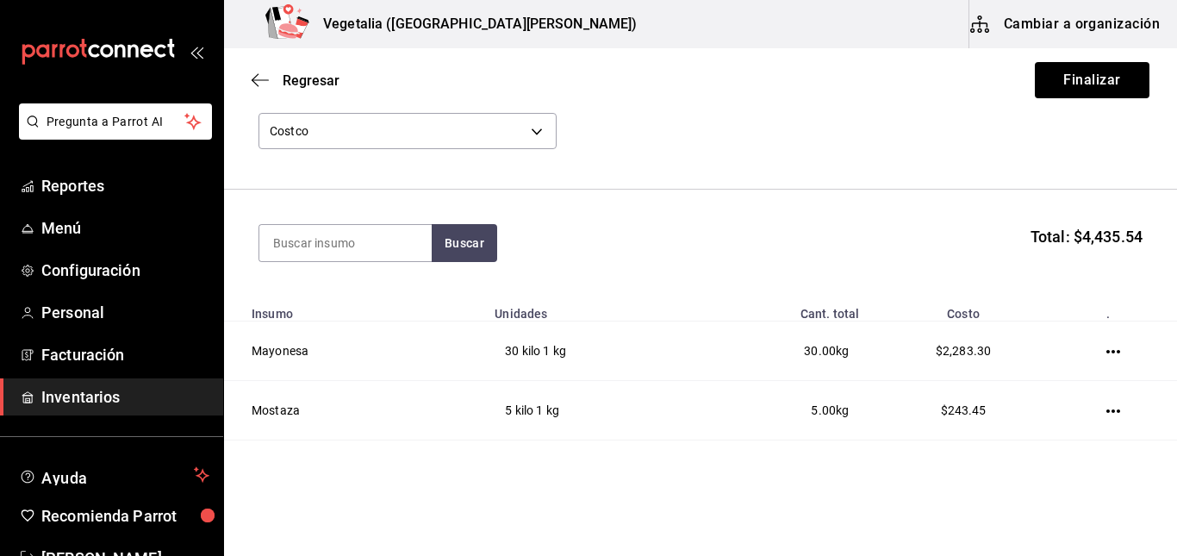
scroll to position [90, 0]
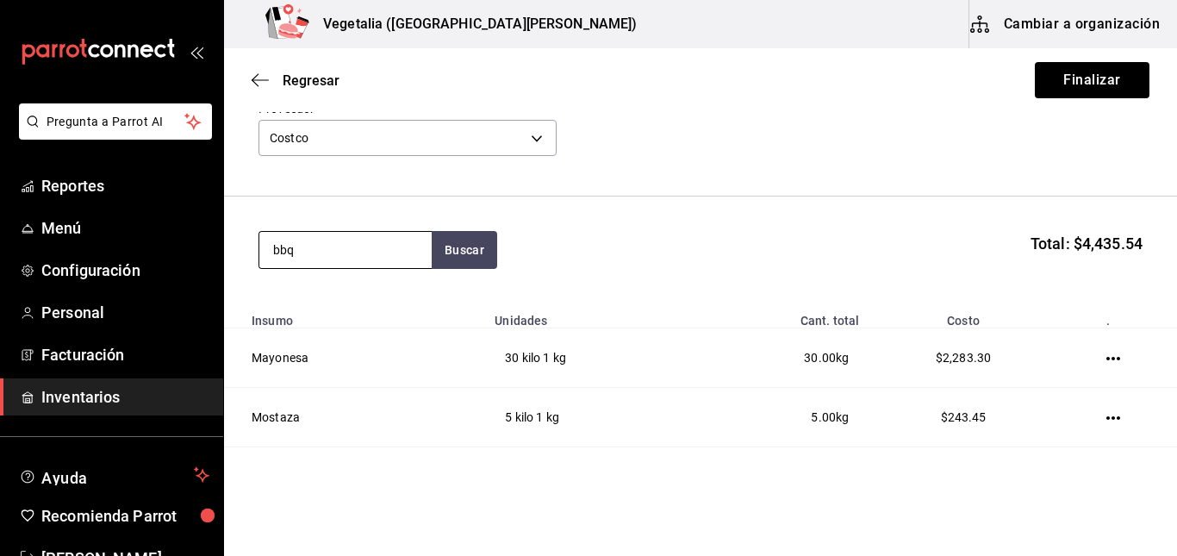
click at [395, 249] on input "bbq" at bounding box center [345, 250] width 172 height 36
click at [471, 254] on button "Buscar" at bounding box center [464, 250] width 65 height 38
click at [345, 255] on input "bbq" at bounding box center [345, 250] width 172 height 36
type input "b"
click at [450, 263] on button "Buscar" at bounding box center [464, 250] width 65 height 38
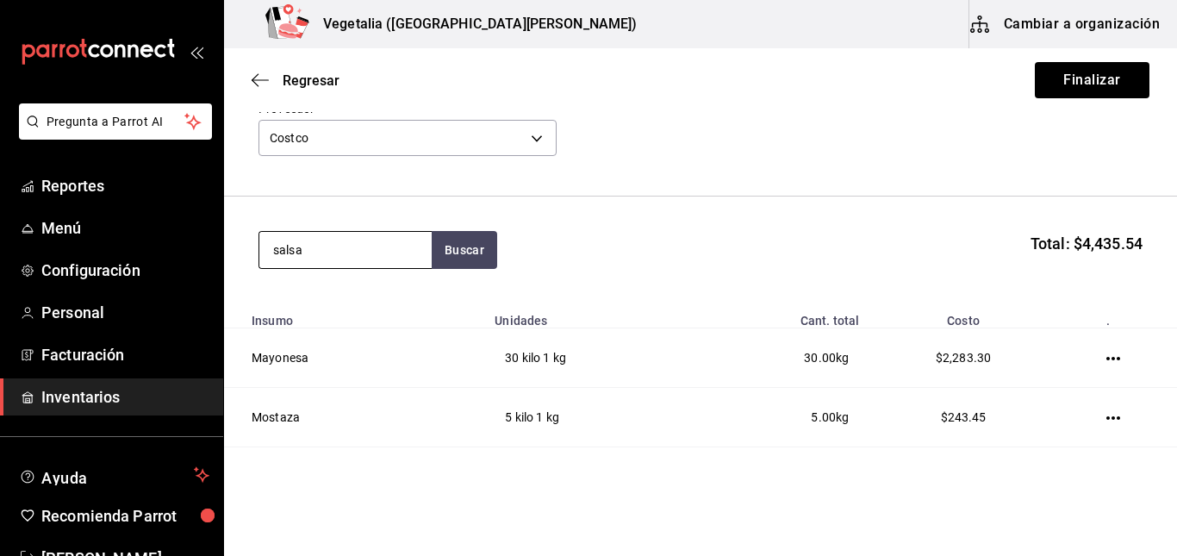
type input "salsa"
click at [365, 258] on input "salsa" at bounding box center [345, 250] width 172 height 36
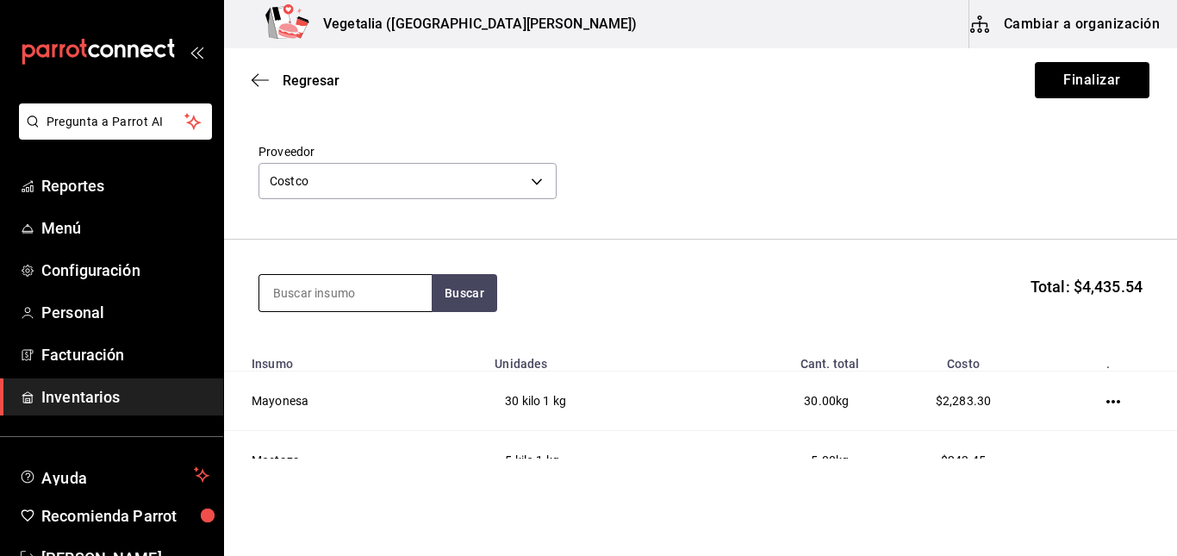
scroll to position [47, 0]
click at [407, 289] on input at bounding box center [345, 294] width 172 height 36
type input "s"
type input "b"
type input "h"
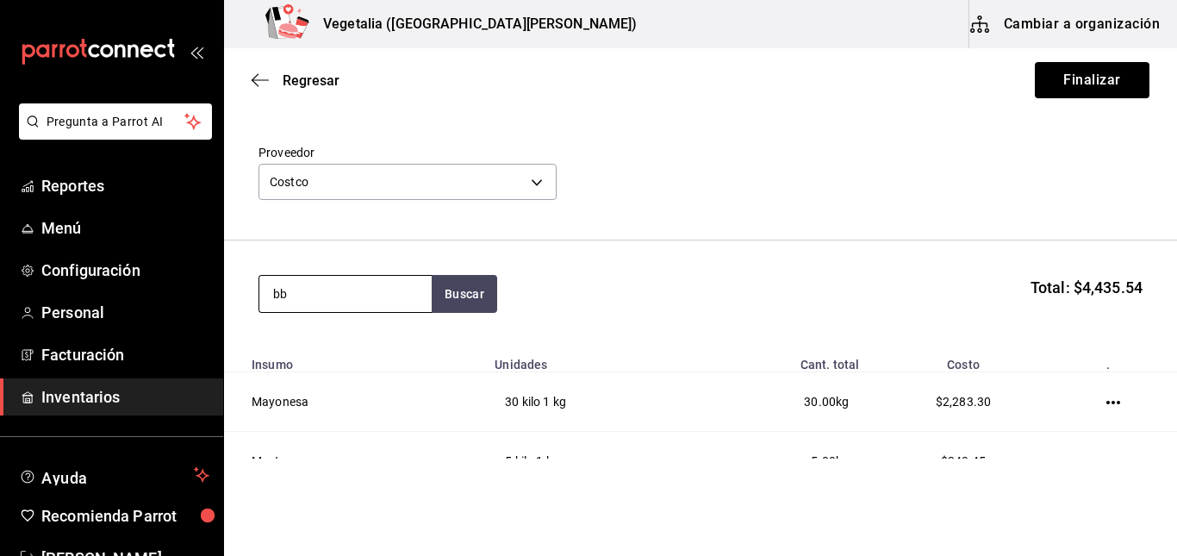
type input "b"
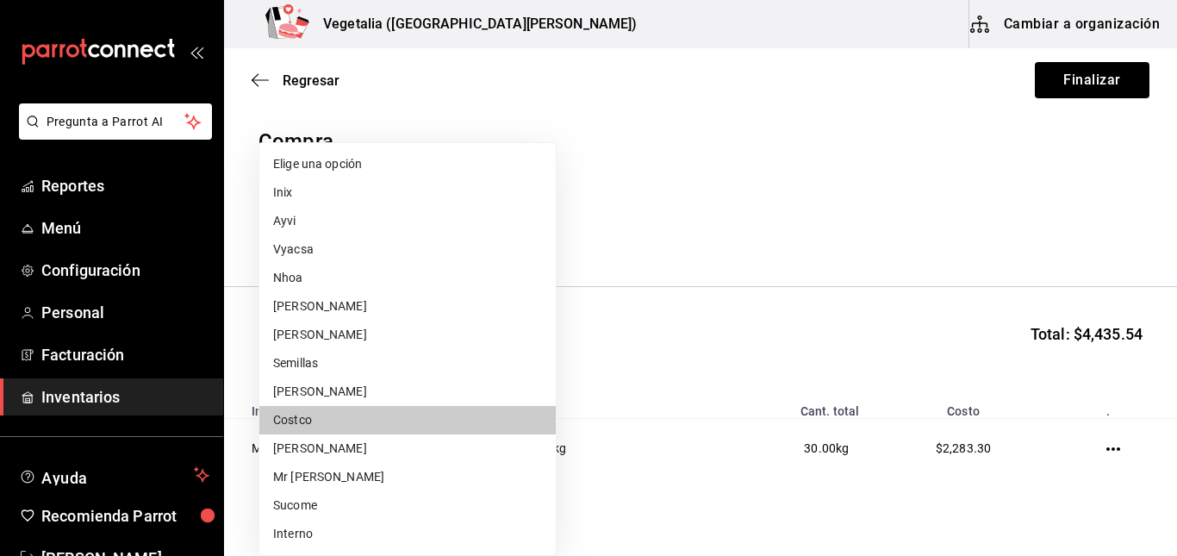
click at [535, 236] on body "Pregunta a Parrot AI Reportes Menú Configuración Personal Facturación Inventari…" at bounding box center [588, 229] width 1177 height 458
click at [722, 372] on div at bounding box center [588, 278] width 1177 height 556
click at [468, 220] on body "Pregunta a Parrot AI Reportes Menú Configuración Personal Facturación Inventari…" at bounding box center [588, 229] width 1177 height 458
click at [1031, 361] on div at bounding box center [588, 278] width 1177 height 556
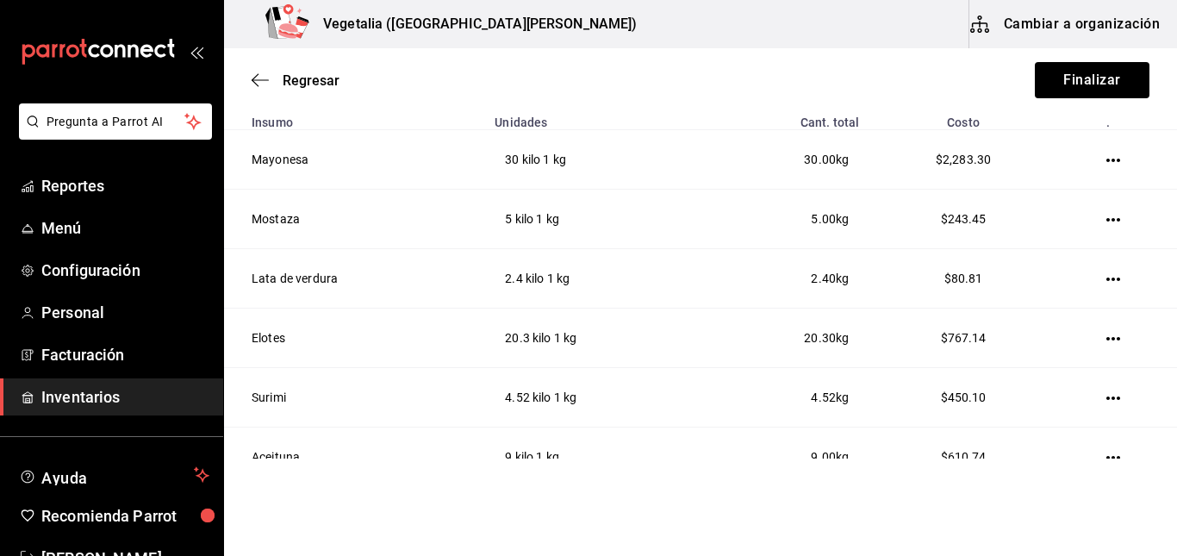
scroll to position [372, 0]
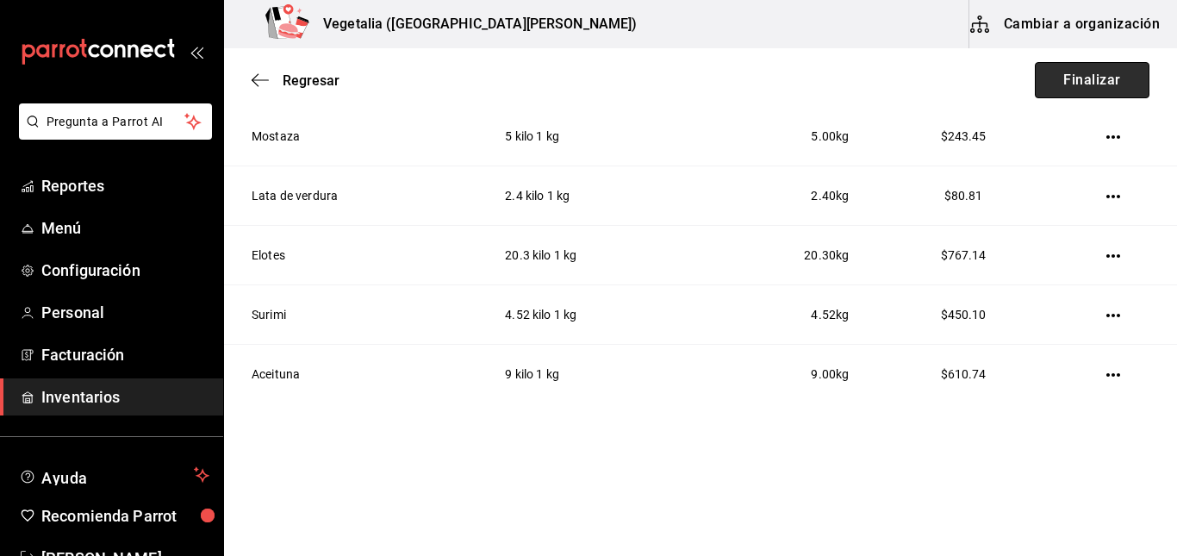
click at [1071, 77] on button "Finalizar" at bounding box center [1092, 80] width 115 height 36
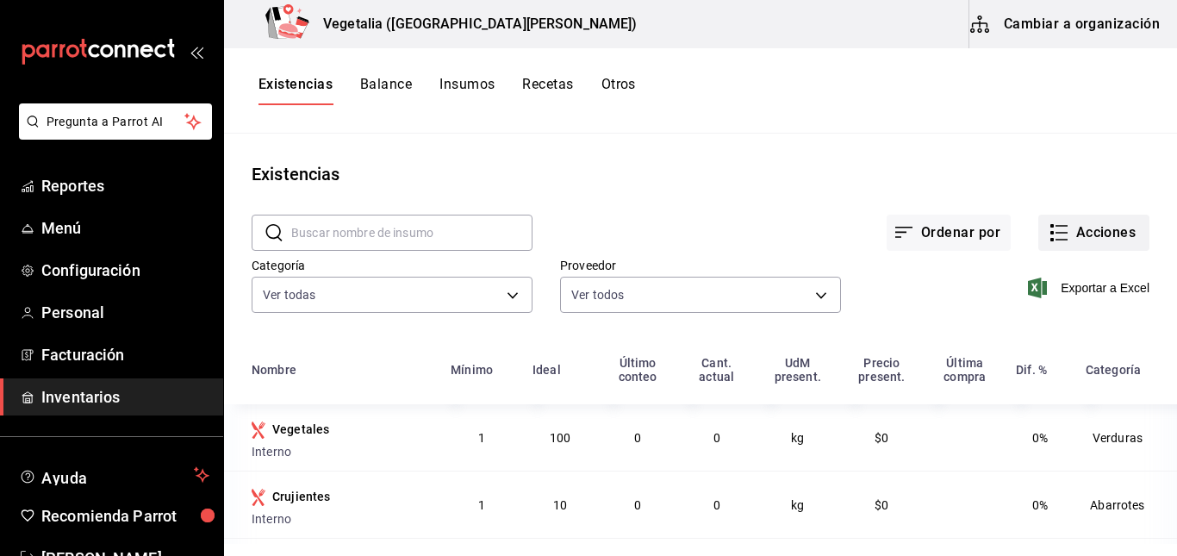
click at [1065, 230] on button "Acciones" at bounding box center [1093, 232] width 111 height 36
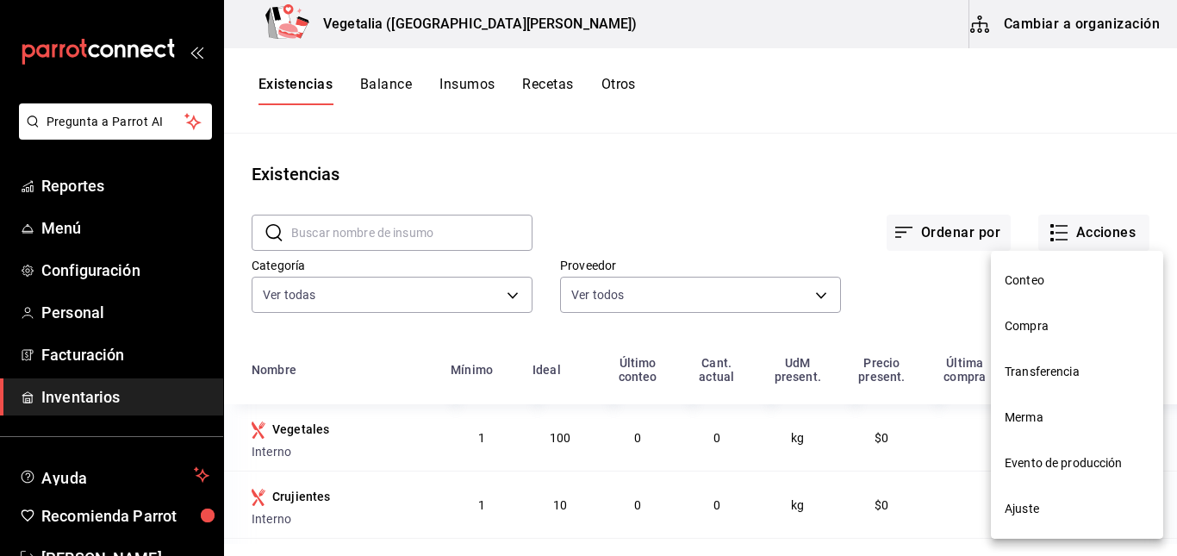
click at [1072, 325] on span "Compra" at bounding box center [1076, 326] width 145 height 18
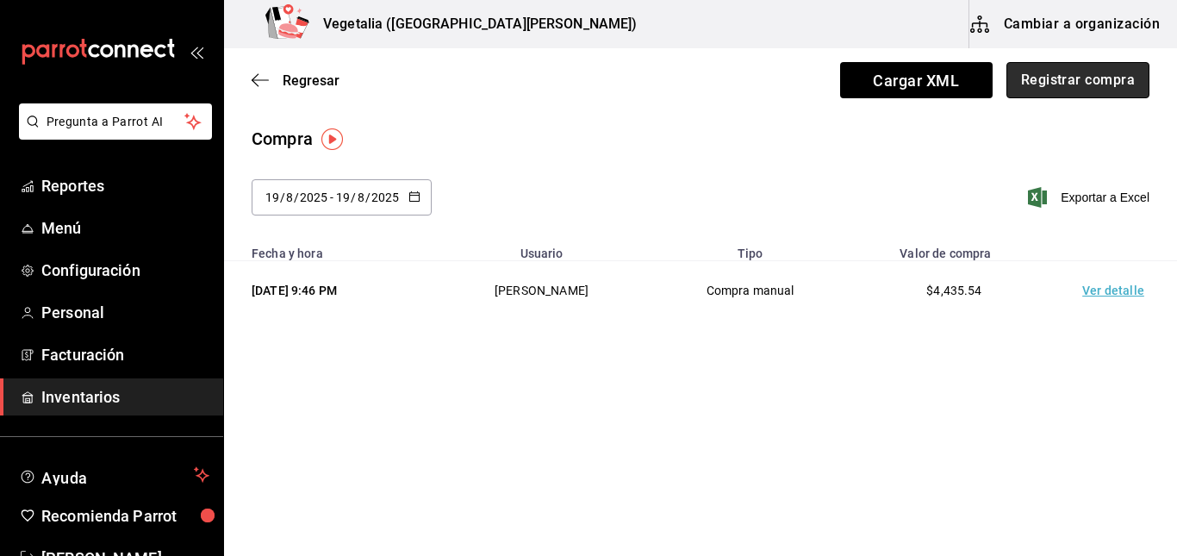
click at [1104, 83] on button "Registrar compra" at bounding box center [1077, 80] width 143 height 36
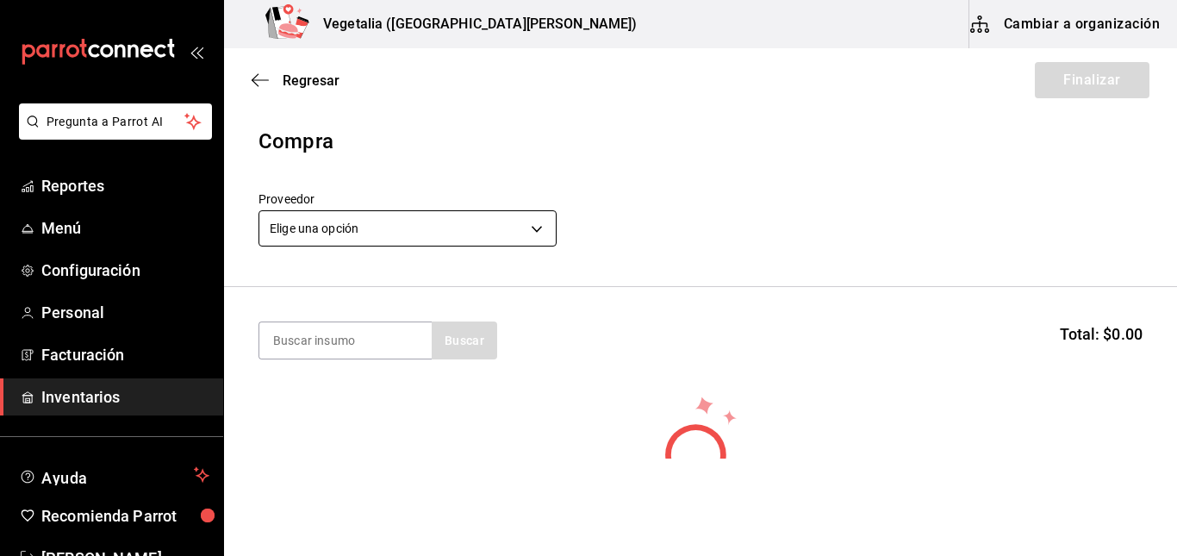
click at [548, 218] on body "Pregunta a Parrot AI Reportes Menú Configuración Personal Facturación Inventari…" at bounding box center [588, 229] width 1177 height 458
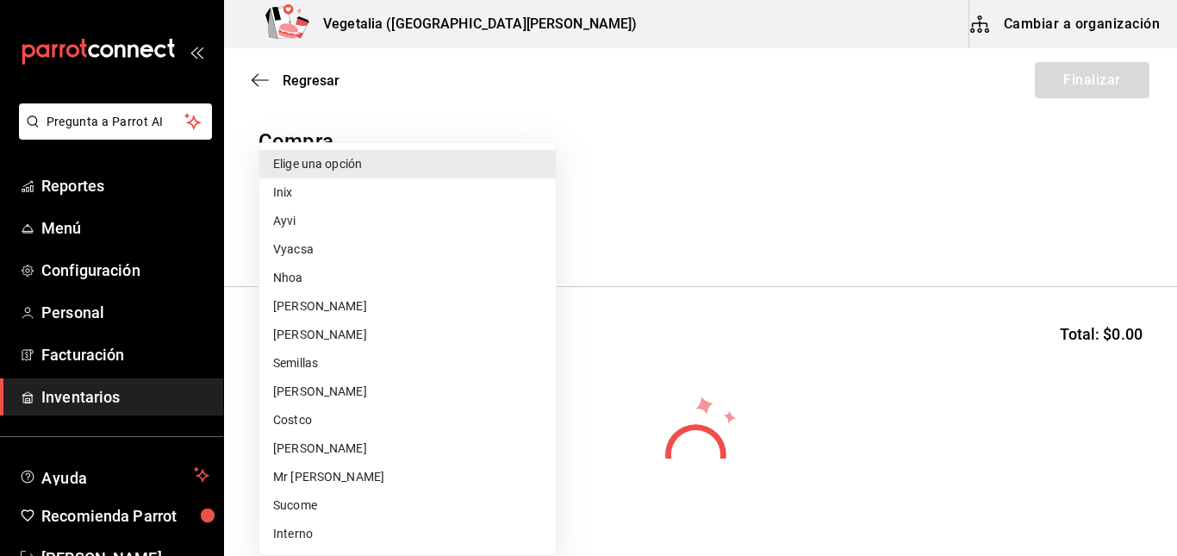
click at [354, 254] on li "Vyacsa" at bounding box center [407, 249] width 296 height 28
type input "021386e8-fcce-47e9-85e4-907afd8cdd5b"
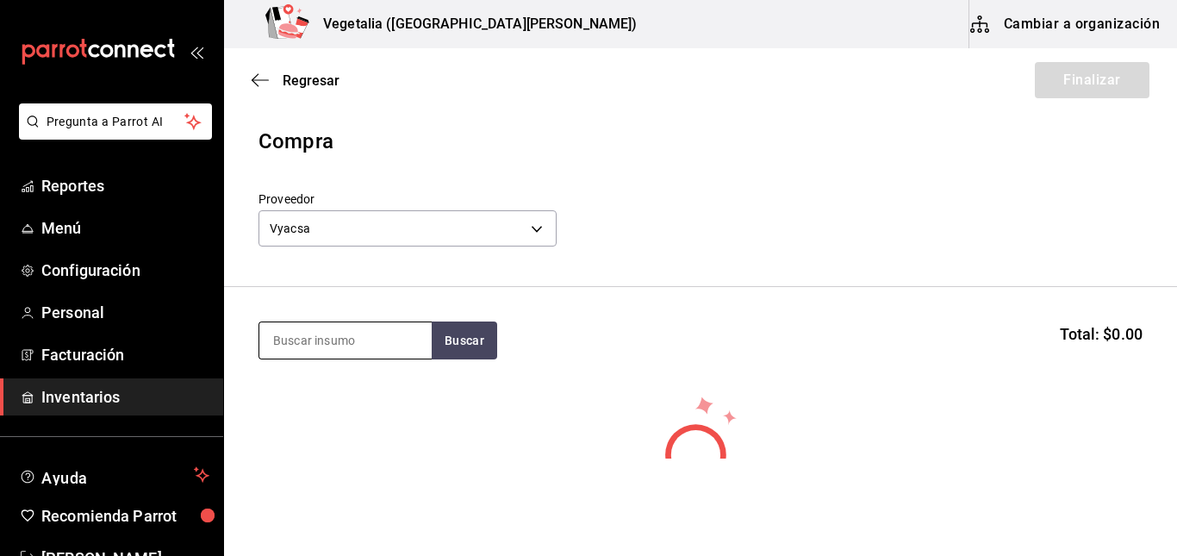
click at [396, 342] on input at bounding box center [345, 340] width 172 height 36
type input "panela"
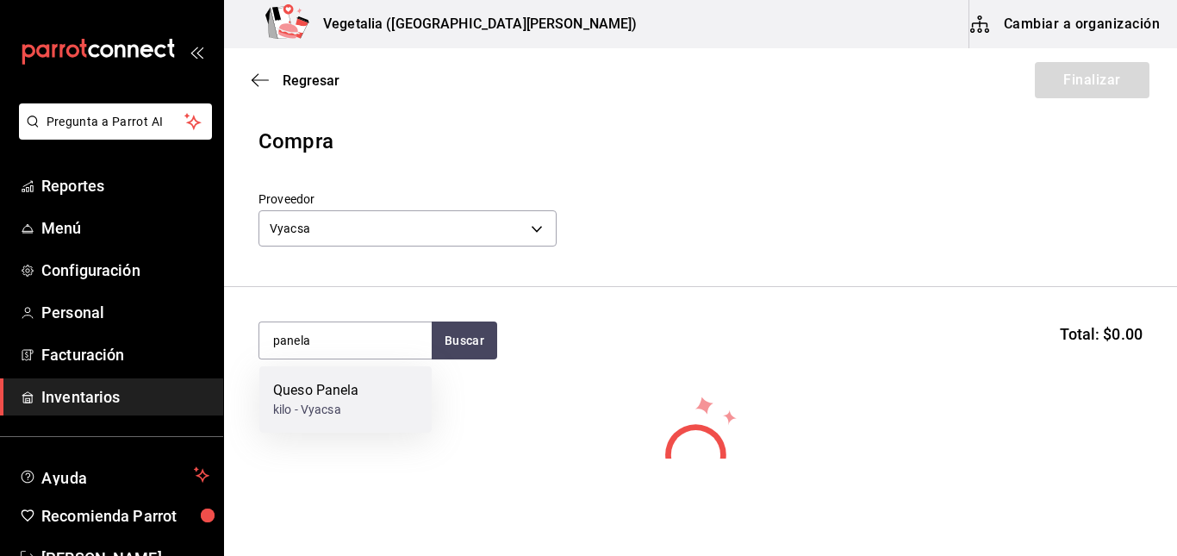
click at [306, 408] on div "kilo - Vyacsa" at bounding box center [316, 410] width 86 height 18
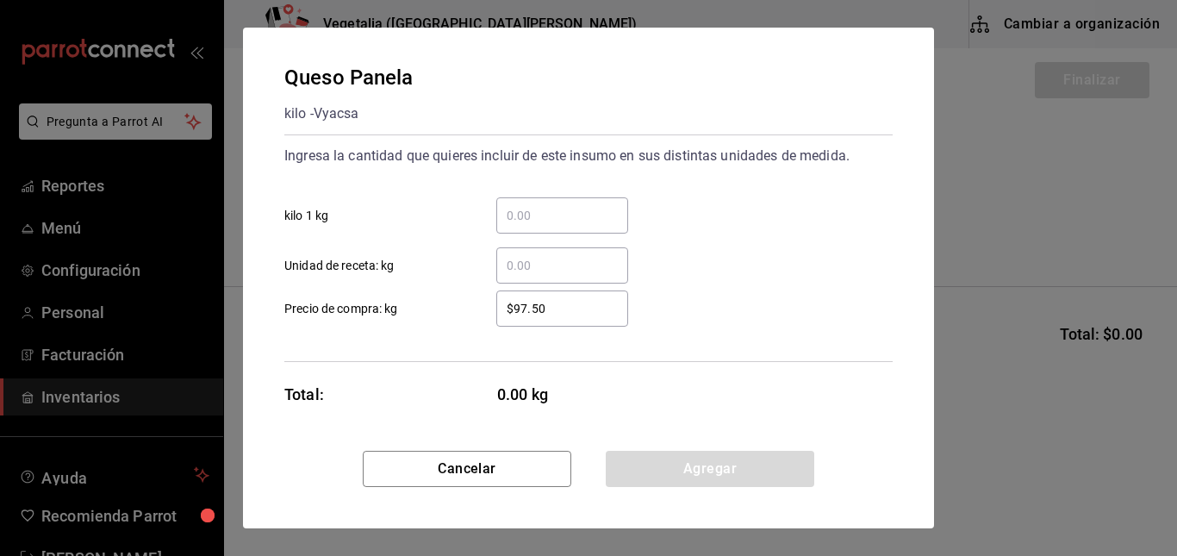
click at [595, 190] on div "​ kilo 1 kg" at bounding box center [581, 208] width 622 height 50
click at [588, 211] on input "​ kilo 1 kg" at bounding box center [562, 215] width 132 height 21
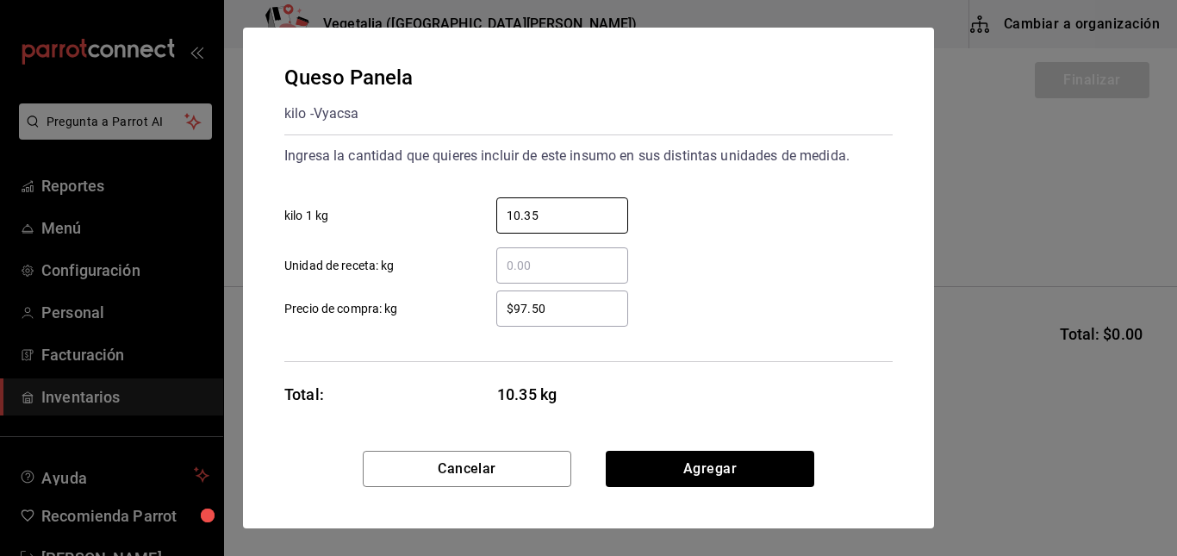
type input "10.35"
click at [594, 309] on input "$97.50" at bounding box center [562, 308] width 132 height 21
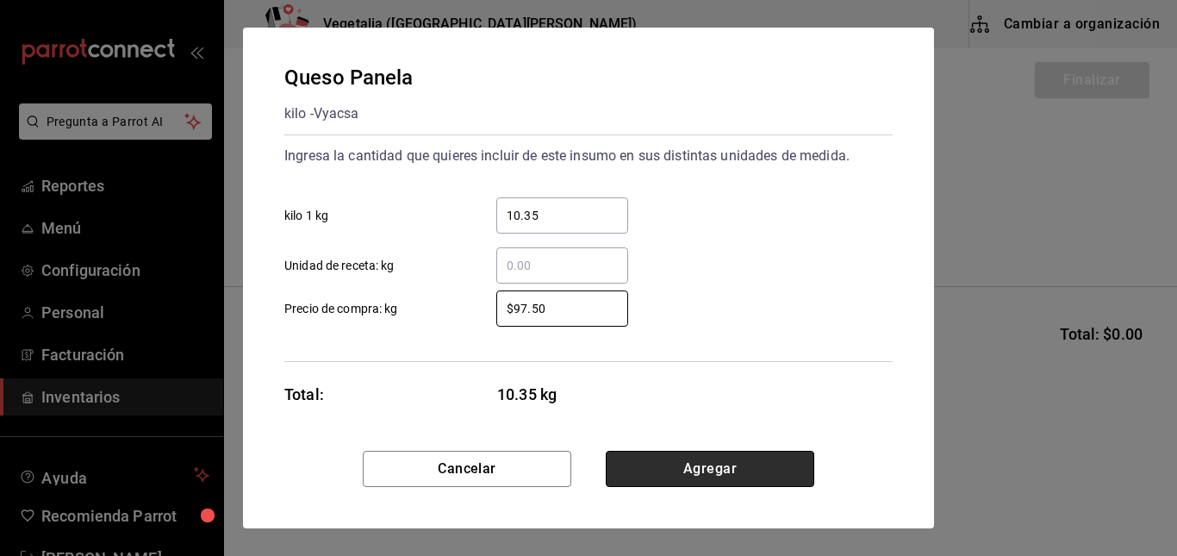
click at [660, 469] on button "Agregar" at bounding box center [710, 469] width 208 height 36
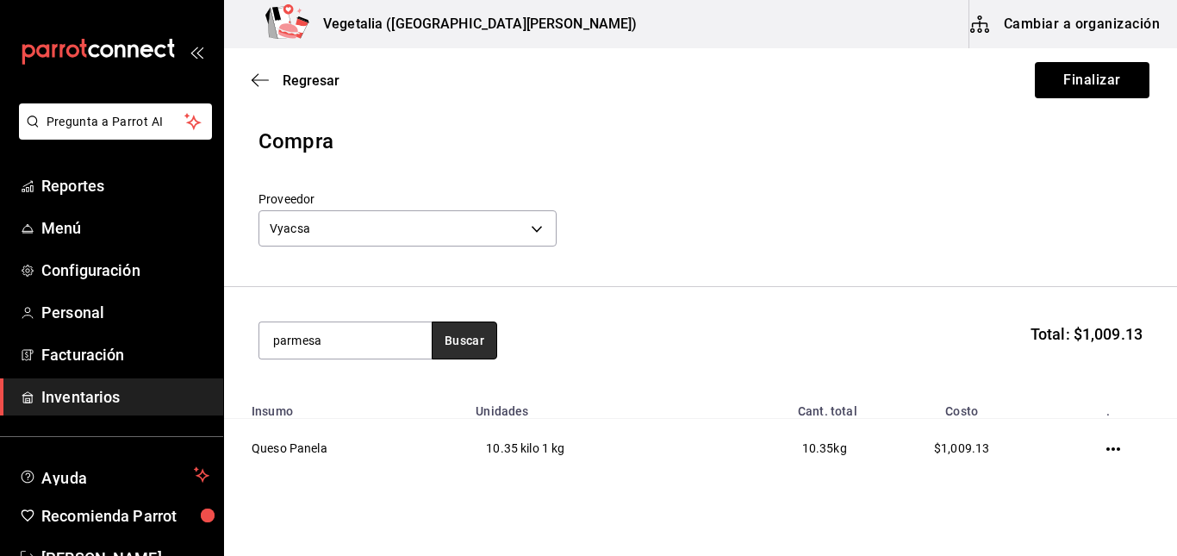
click at [465, 347] on button "Buscar" at bounding box center [464, 340] width 65 height 38
click at [395, 342] on input "parmesa" at bounding box center [345, 340] width 172 height 36
drag, startPoint x: 395, startPoint y: 342, endPoint x: 289, endPoint y: 351, distance: 106.3
click at [289, 351] on input "parmesa" at bounding box center [345, 340] width 172 height 36
type input "p"
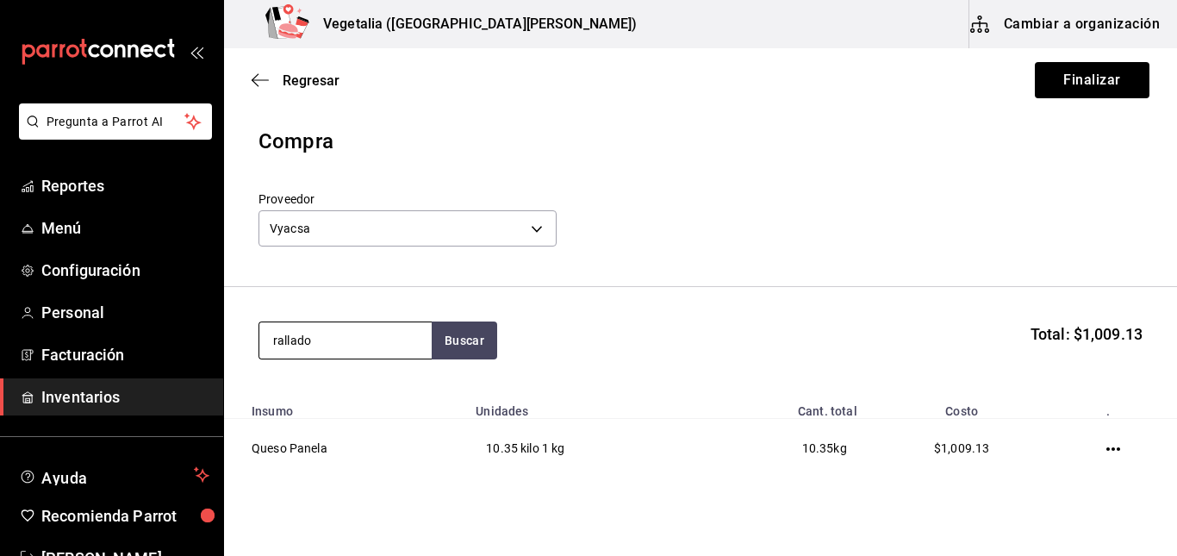
type input "rallado"
drag, startPoint x: 346, startPoint y: 351, endPoint x: 269, endPoint y: 346, distance: 77.7
click at [269, 346] on input "rallado" at bounding box center [345, 340] width 172 height 36
type input "m"
click at [487, 345] on button "Buscar" at bounding box center [464, 340] width 65 height 38
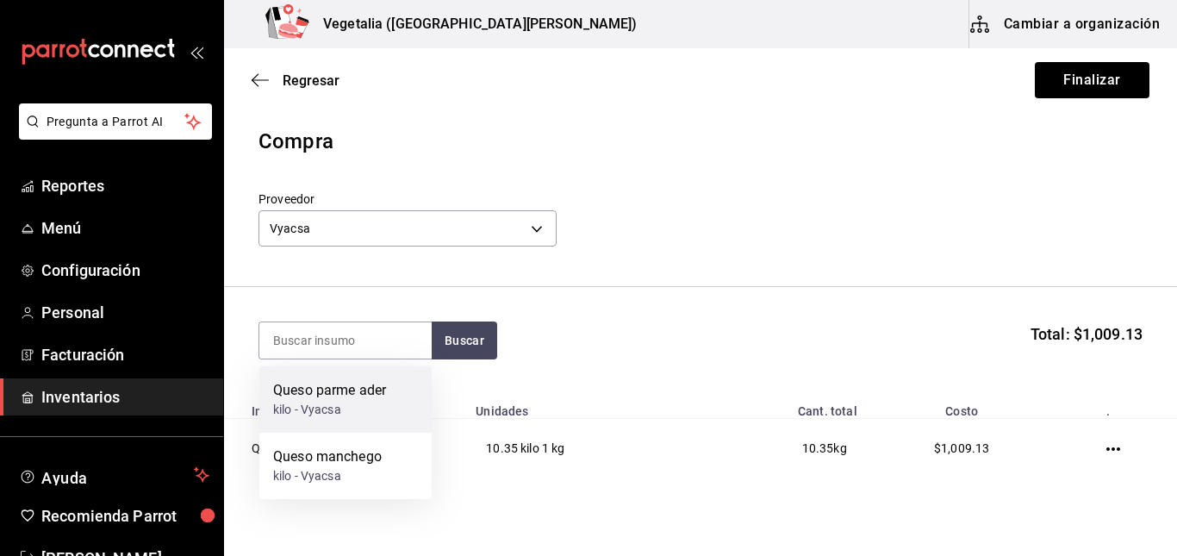
click at [377, 405] on div "kilo - Vyacsa" at bounding box center [329, 410] width 113 height 18
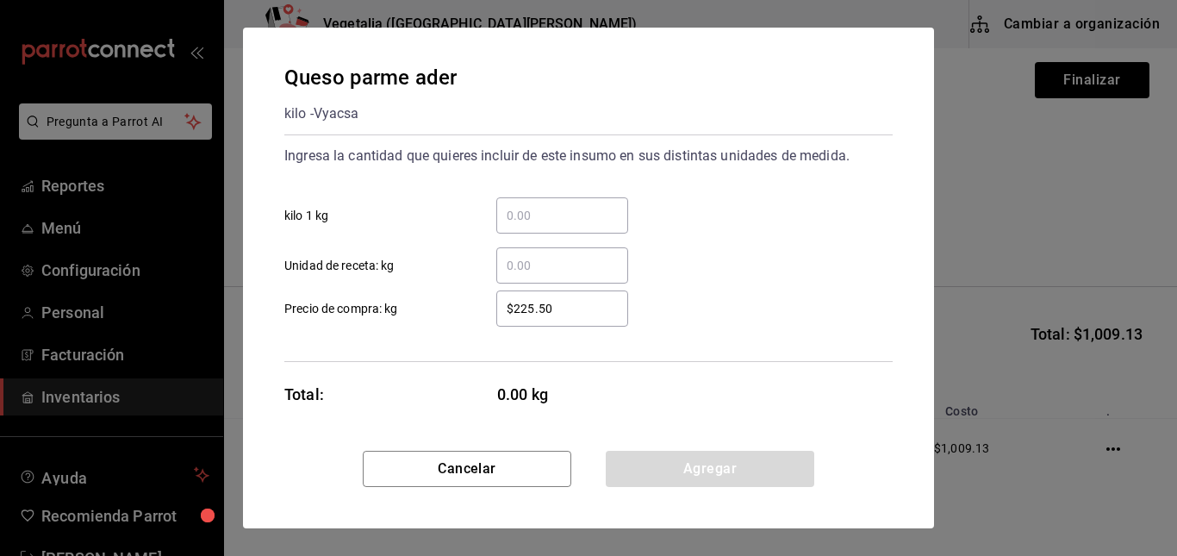
click at [551, 223] on input "​ kilo 1 kg" at bounding box center [562, 215] width 132 height 21
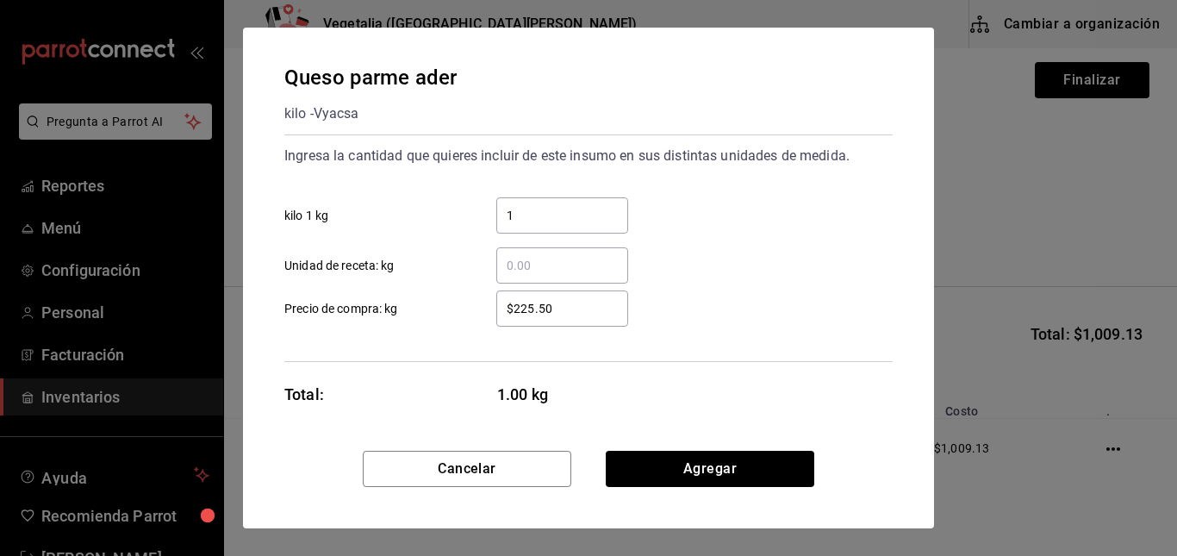
type input "1"
click at [457, 308] on label "$225.50 ​ Precio de compra: kg" at bounding box center [456, 308] width 344 height 36
click at [496, 308] on input "$225.50" at bounding box center [562, 308] width 132 height 21
click at [612, 308] on input "$225.50" at bounding box center [562, 308] width 132 height 21
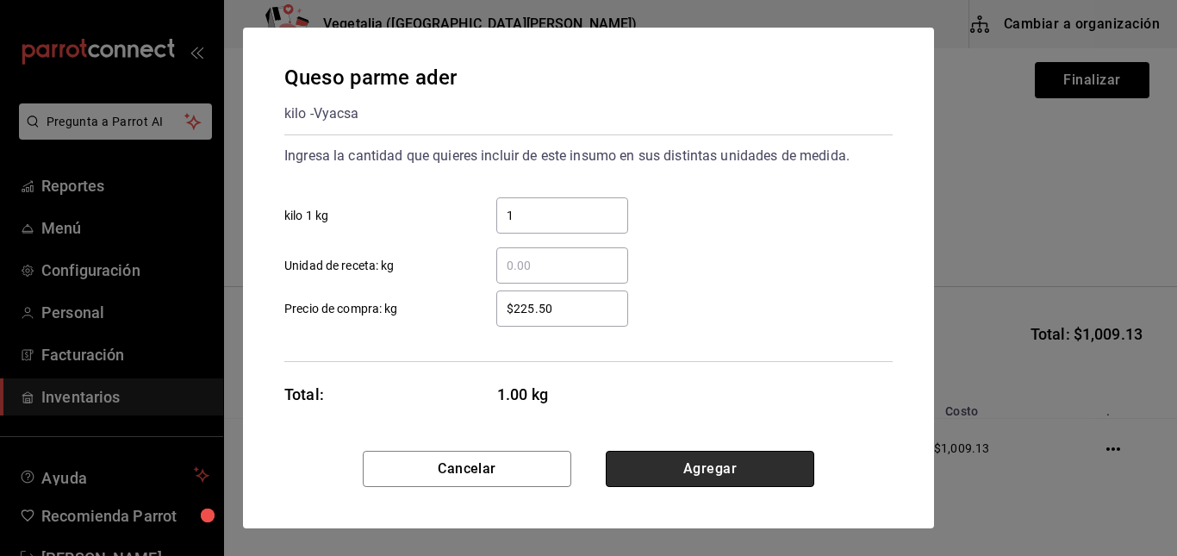
click at [661, 455] on button "Agregar" at bounding box center [710, 469] width 208 height 36
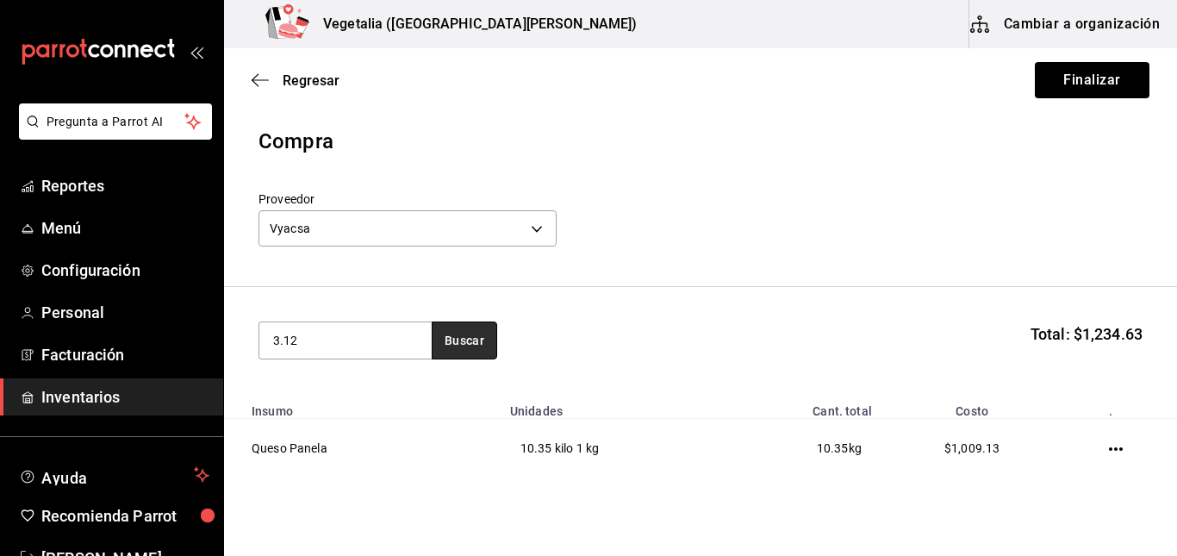
click at [473, 350] on button "Buscar" at bounding box center [464, 340] width 65 height 38
click at [410, 346] on input "3.12" at bounding box center [345, 340] width 172 height 36
type input "manche"
click at [457, 345] on button "Buscar" at bounding box center [464, 340] width 65 height 38
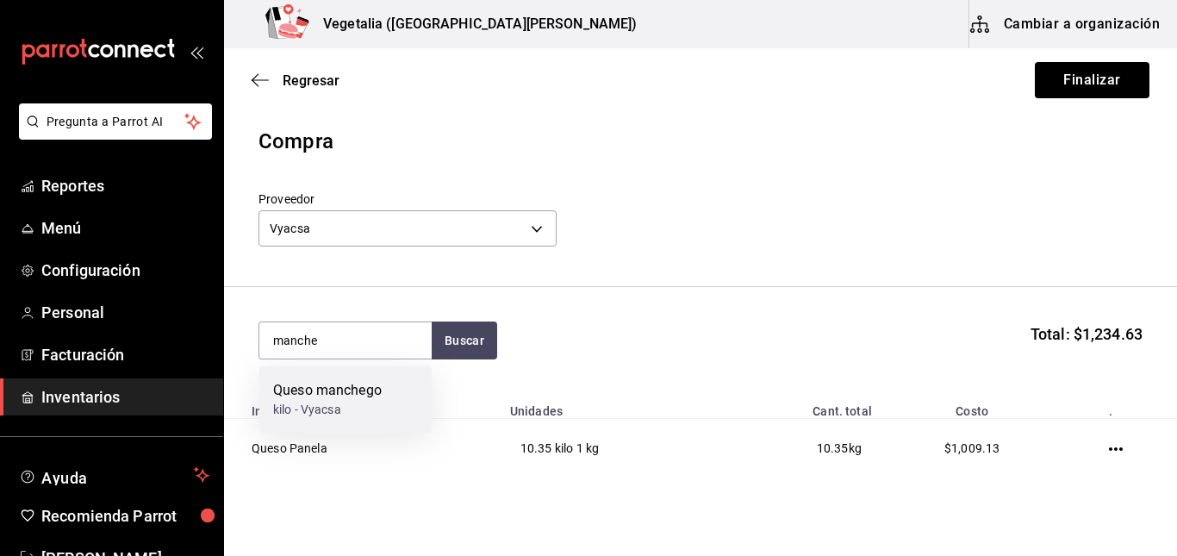
click at [416, 388] on div "Queso manchego kilo - Vyacsa" at bounding box center [345, 399] width 172 height 66
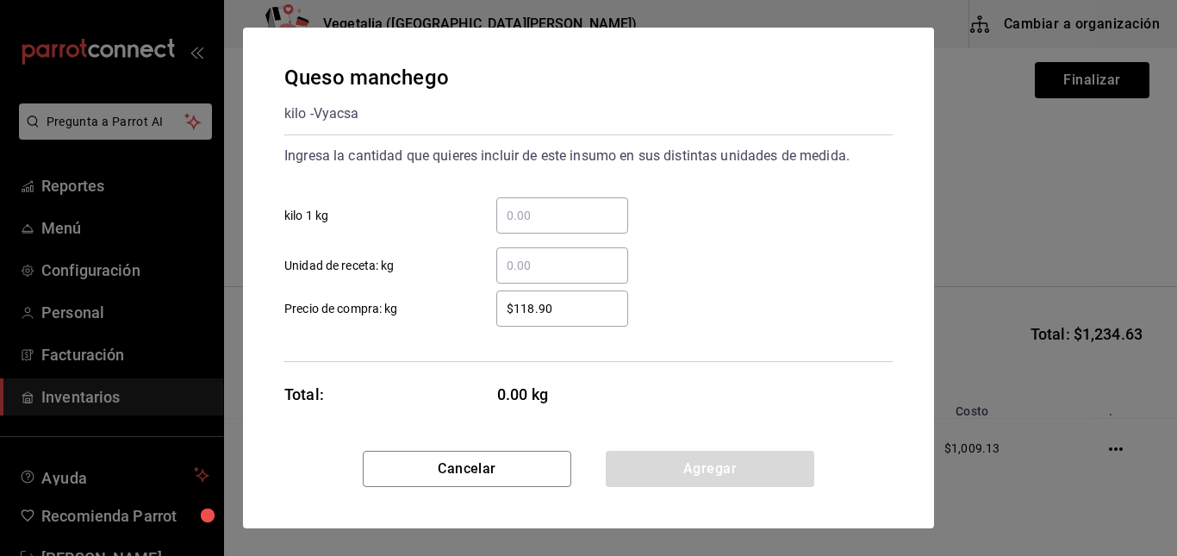
click at [565, 211] on input "​ kilo 1 kg" at bounding box center [562, 215] width 132 height 21
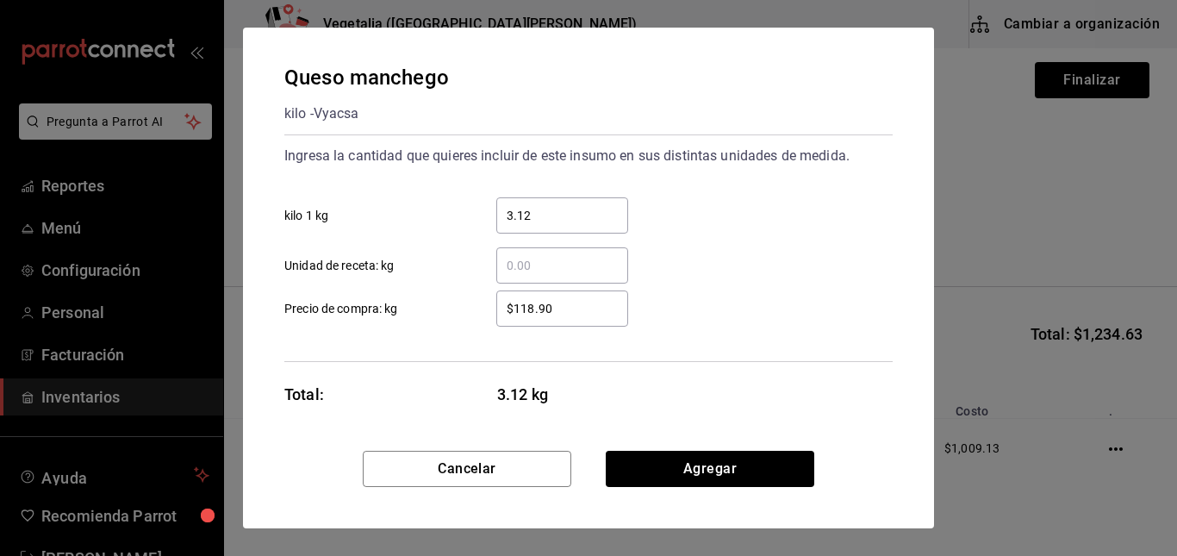
type input "3.12"
click at [575, 315] on input "$118.90" at bounding box center [562, 308] width 132 height 21
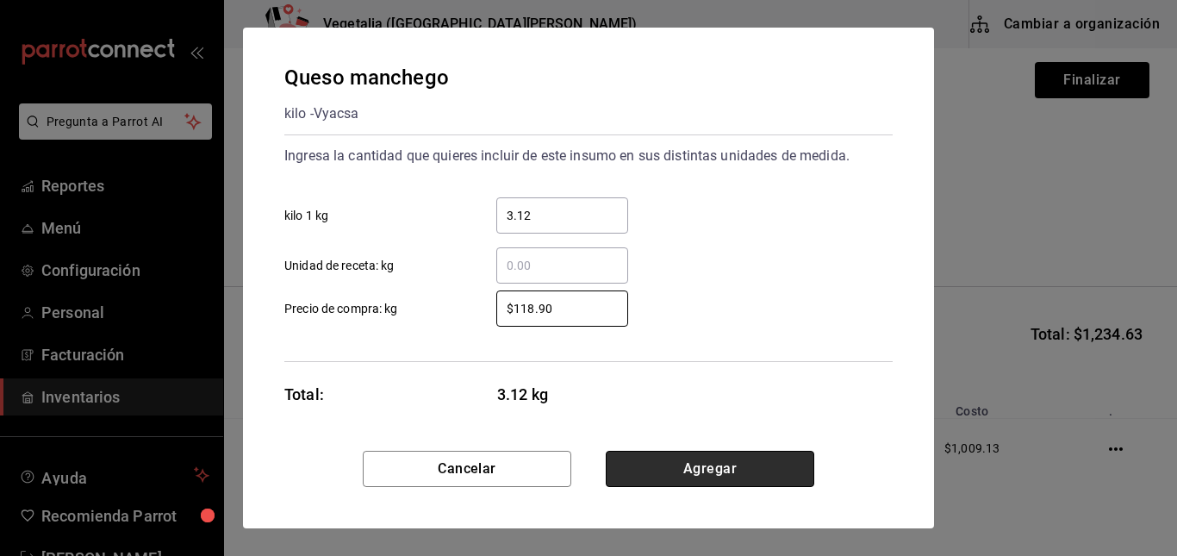
click at [676, 462] on button "Agregar" at bounding box center [710, 469] width 208 height 36
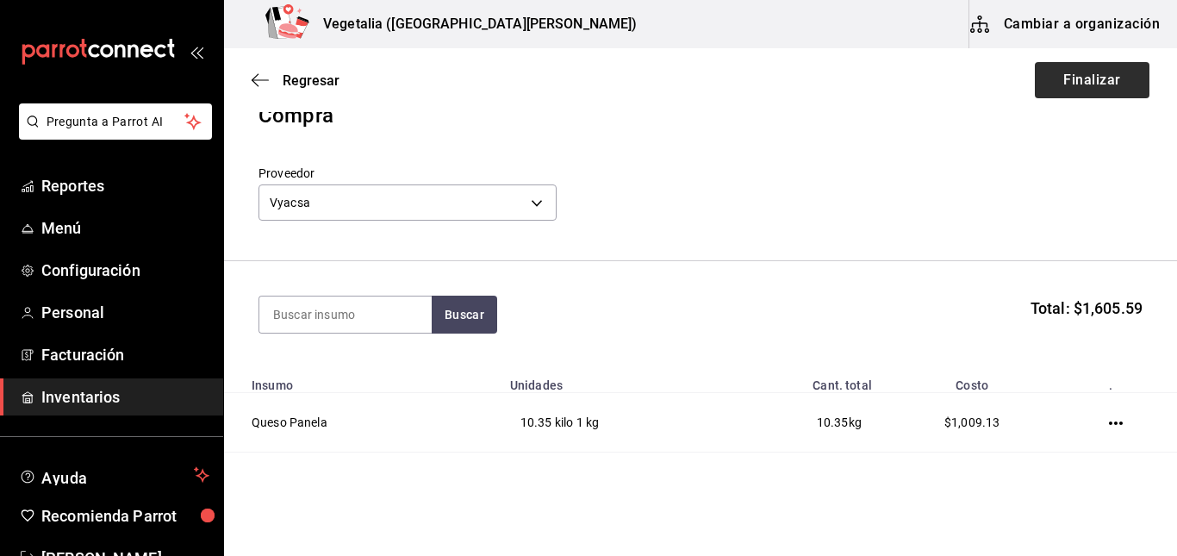
scroll to position [25, 0]
click at [1082, 82] on button "Finalizar" at bounding box center [1092, 80] width 115 height 36
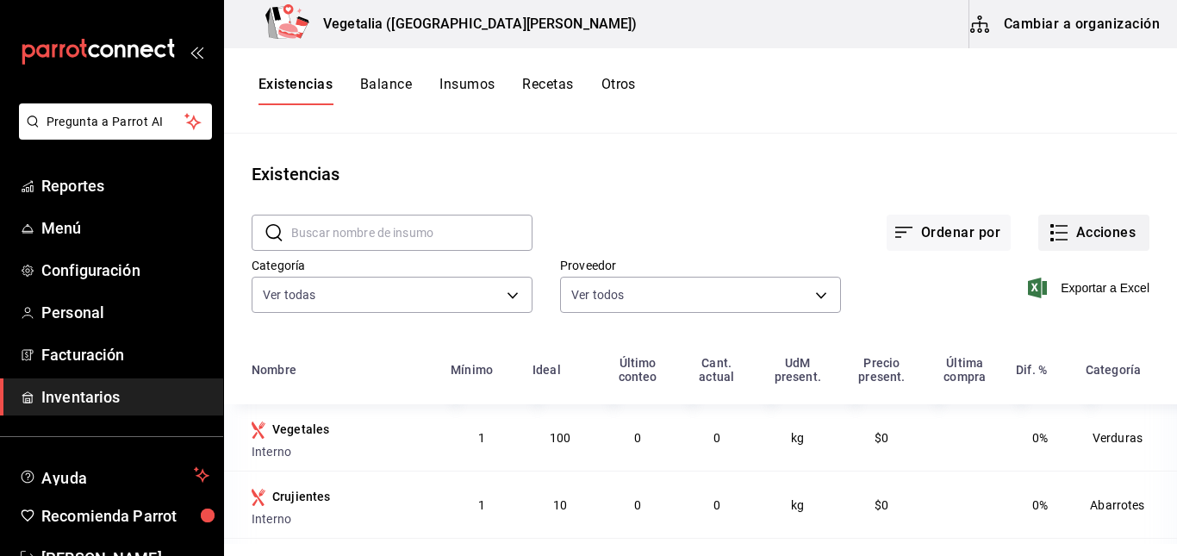
click at [1088, 226] on button "Acciones" at bounding box center [1093, 232] width 111 height 36
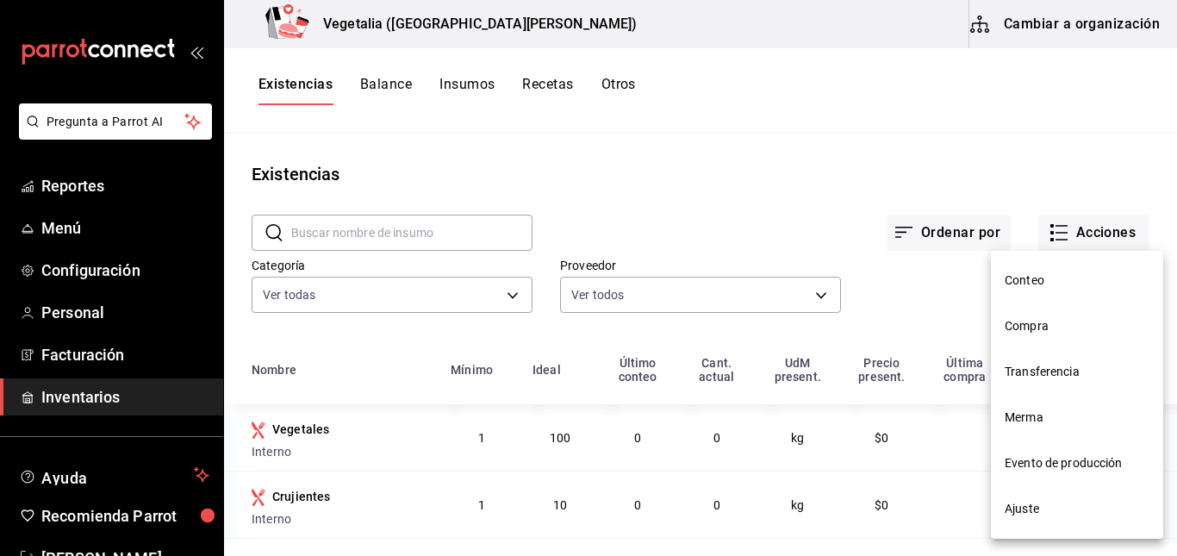
click at [1032, 326] on span "Compra" at bounding box center [1076, 326] width 145 height 18
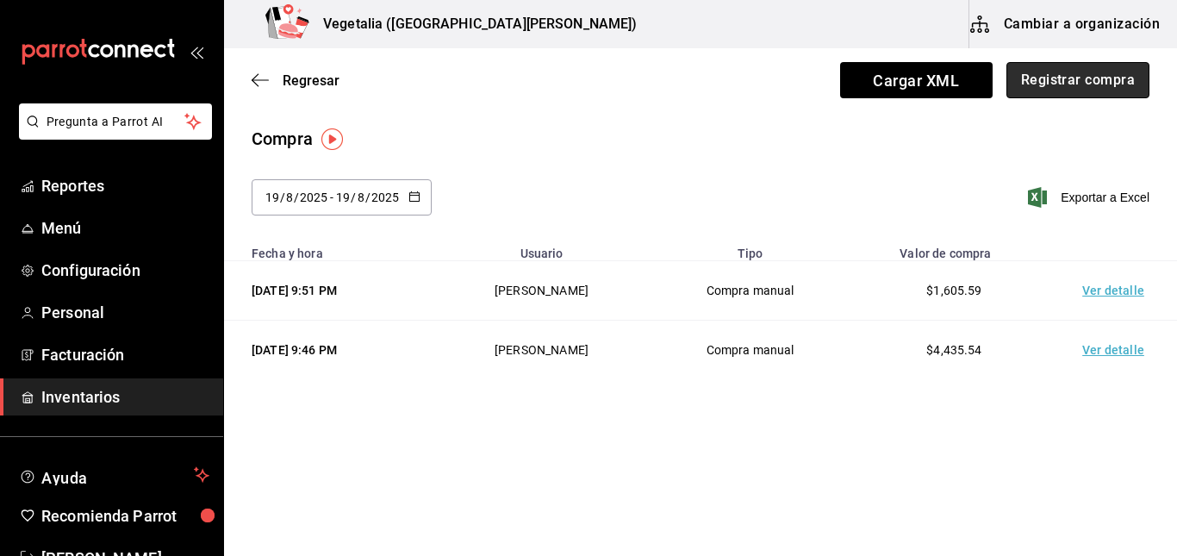
click at [1060, 79] on button "Registrar compra" at bounding box center [1077, 80] width 143 height 36
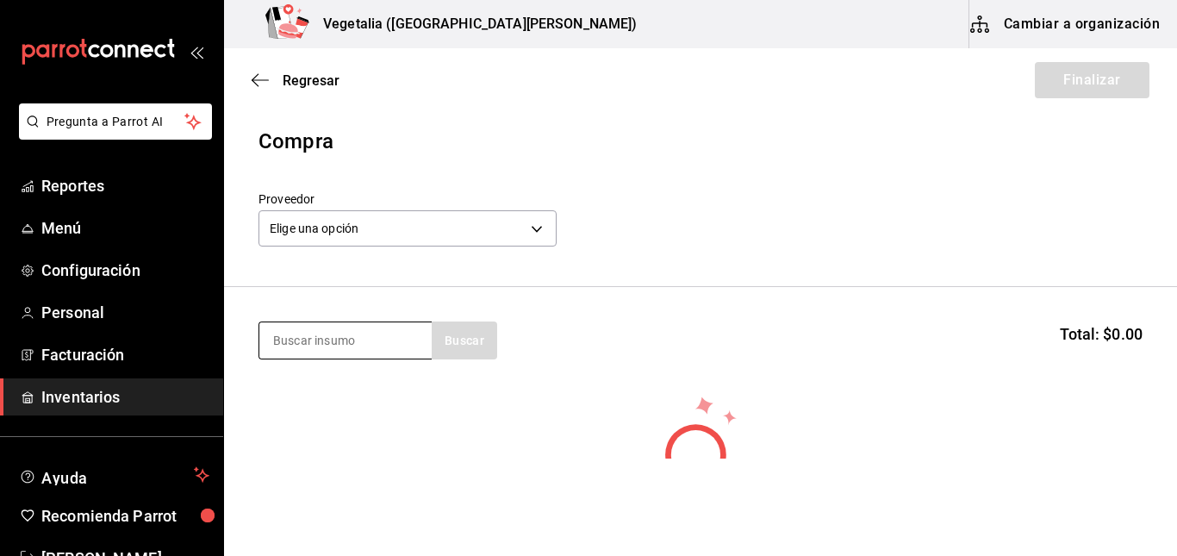
click at [325, 343] on input at bounding box center [345, 340] width 172 height 36
type input "lechu"
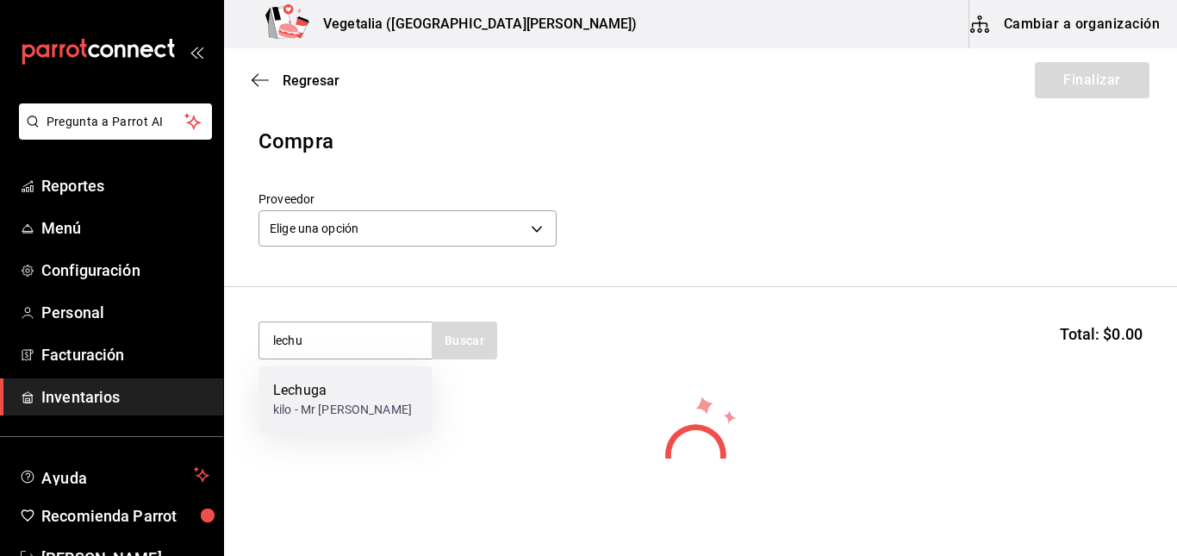
click at [354, 400] on div "Lechuga kilo - Mr [PERSON_NAME]" at bounding box center [345, 399] width 172 height 66
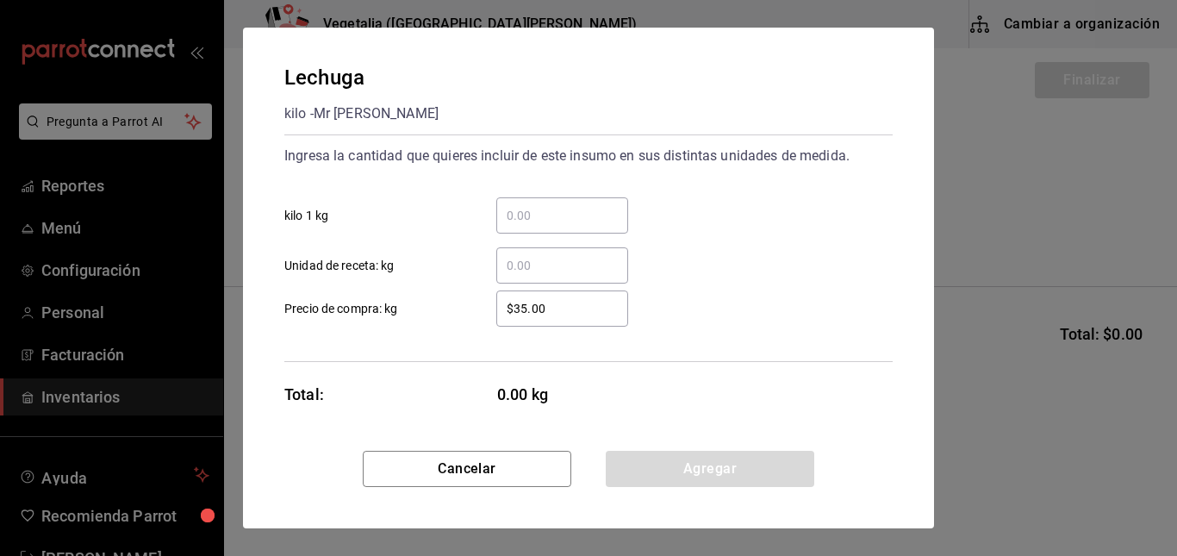
click at [589, 223] on input "​ kilo 1 kg" at bounding box center [562, 215] width 132 height 21
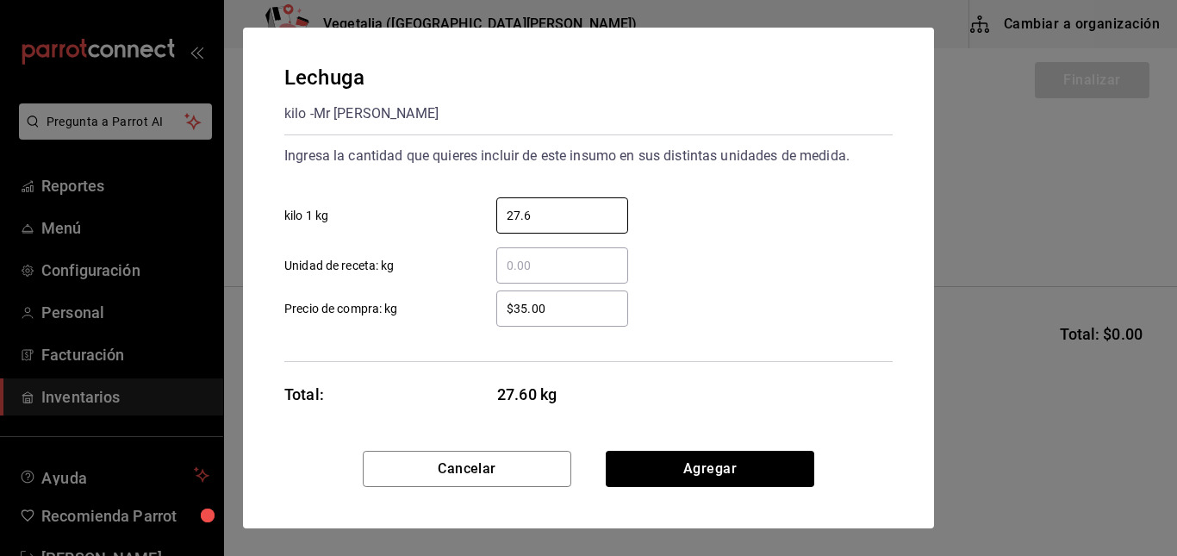
type input "27.6"
click at [584, 303] on input "$35.00" at bounding box center [562, 308] width 132 height 21
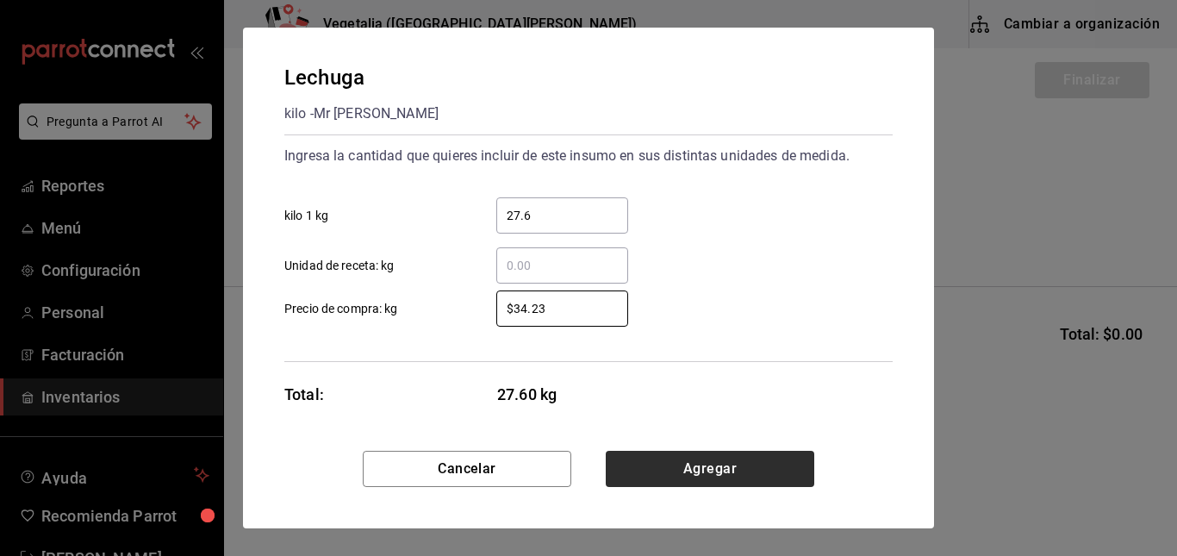
type input "$34.23"
click at [707, 471] on button "Agregar" at bounding box center [710, 469] width 208 height 36
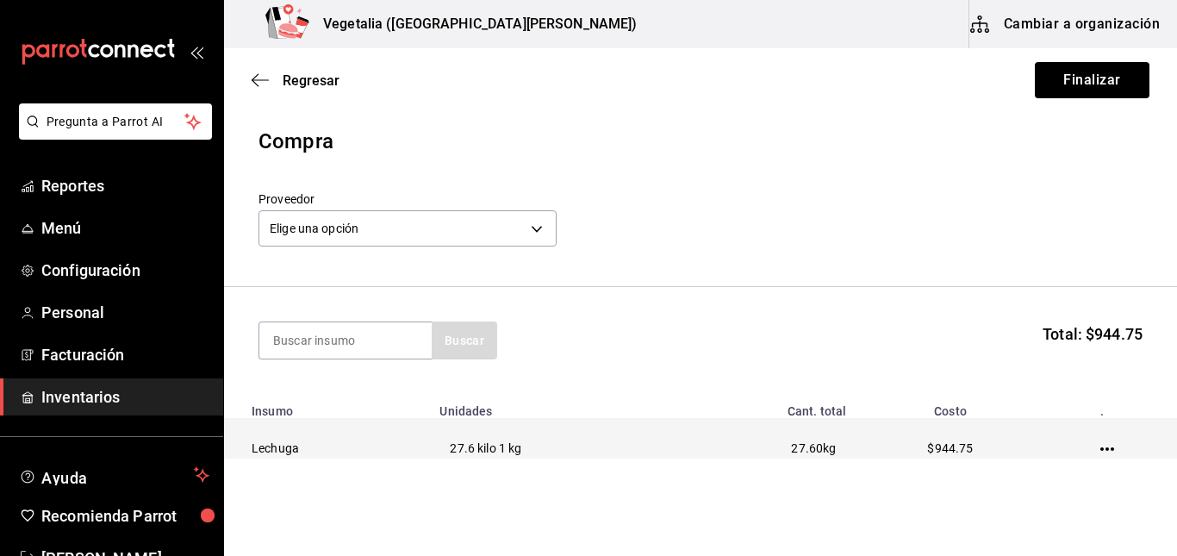
click at [1100, 455] on icon "button" at bounding box center [1107, 449] width 14 height 14
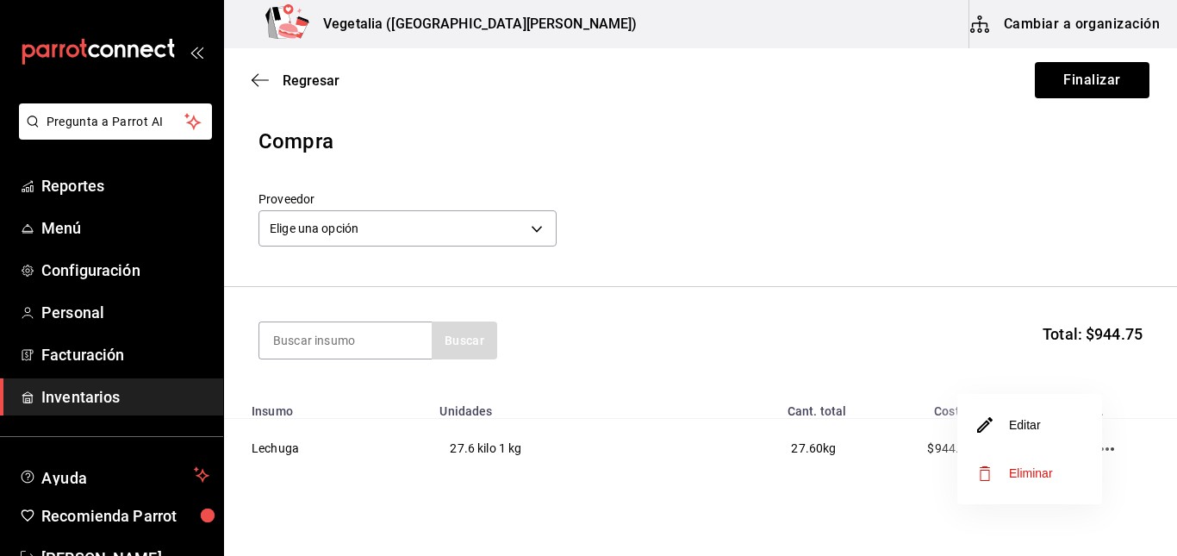
click at [1052, 426] on li "Editar" at bounding box center [1029, 425] width 145 height 48
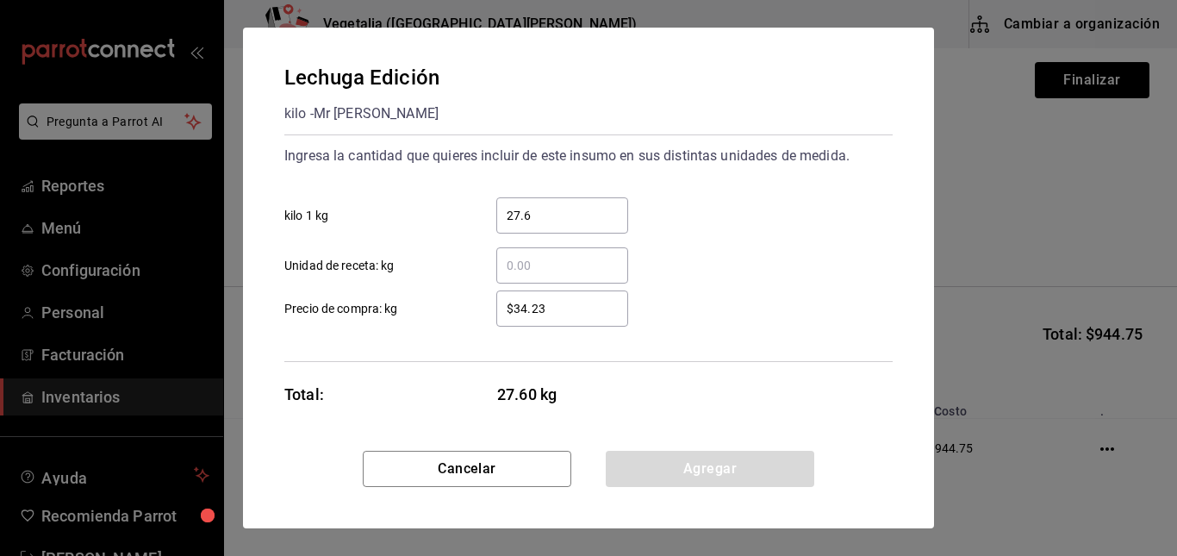
click at [587, 223] on input "27.6" at bounding box center [562, 215] width 132 height 21
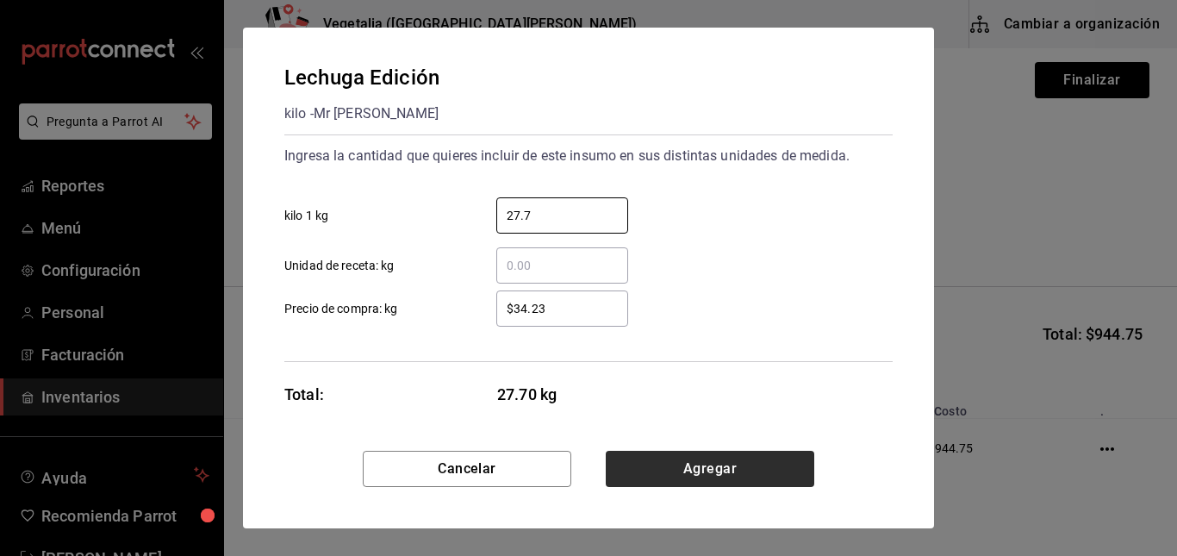
type input "27.7"
click at [706, 472] on button "Agregar" at bounding box center [710, 469] width 208 height 36
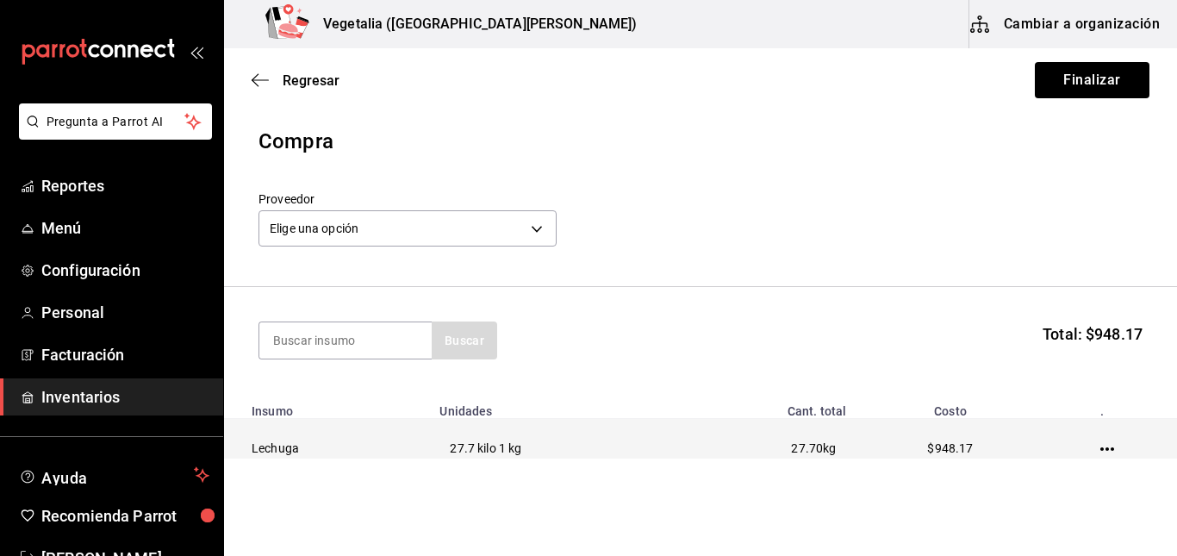
click at [1100, 452] on icon "button" at bounding box center [1107, 449] width 14 height 14
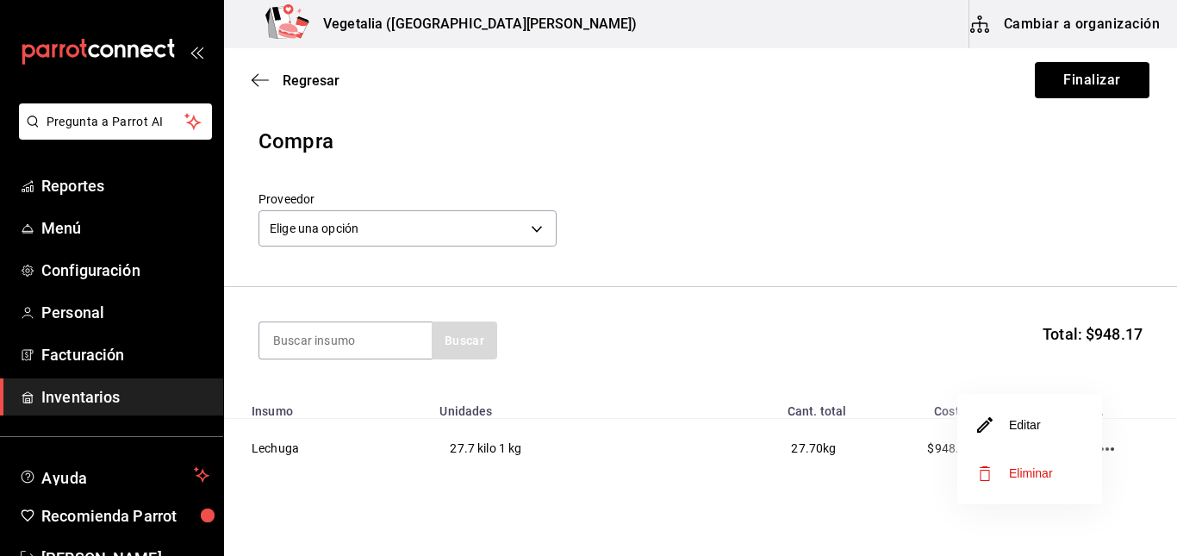
click at [1042, 432] on li "Editar" at bounding box center [1029, 425] width 145 height 48
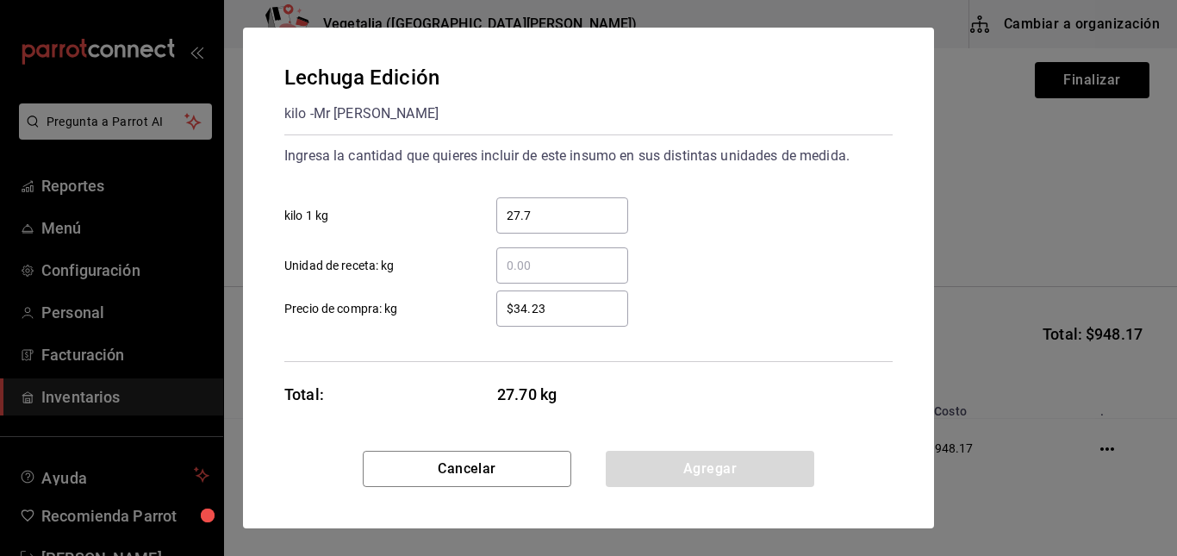
click at [583, 218] on input "27.7" at bounding box center [562, 215] width 132 height 21
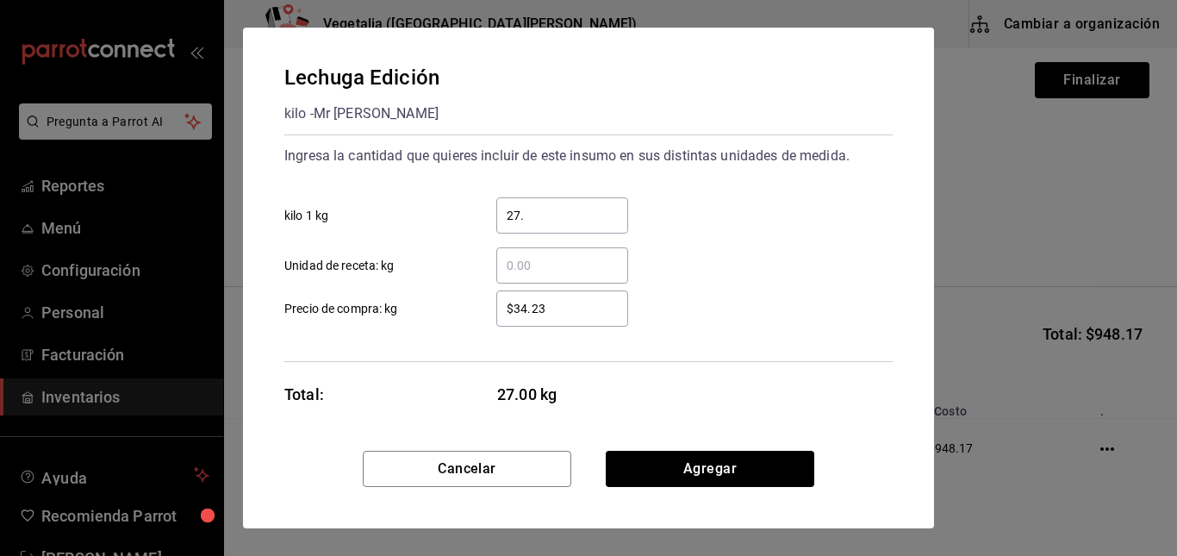
type input "27.6"
click at [579, 312] on input "$34.23" at bounding box center [562, 308] width 132 height 21
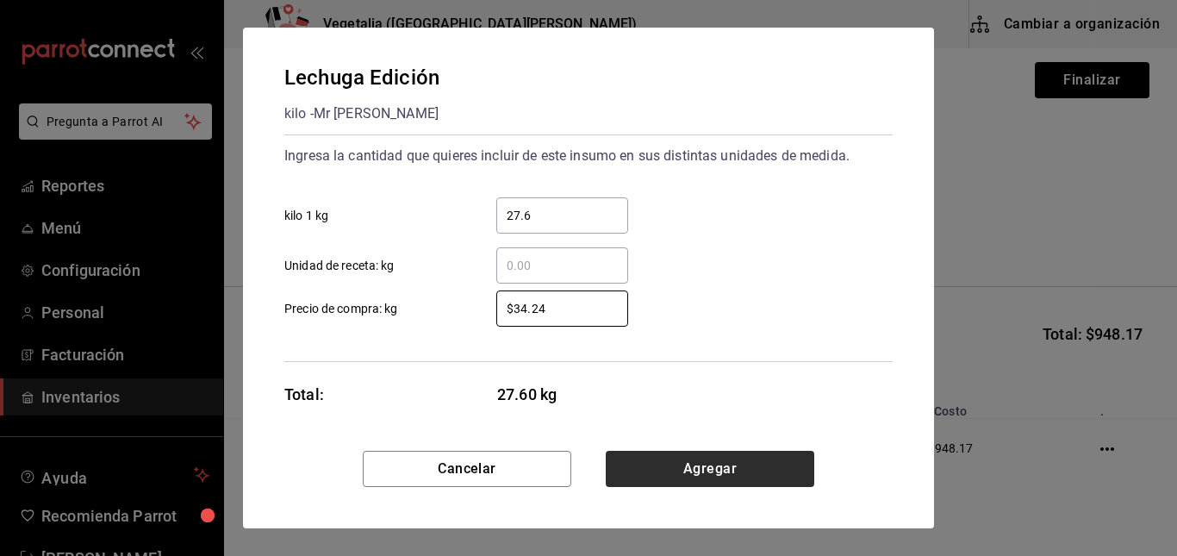
type input "$34.24"
click at [737, 472] on button "Agregar" at bounding box center [710, 469] width 208 height 36
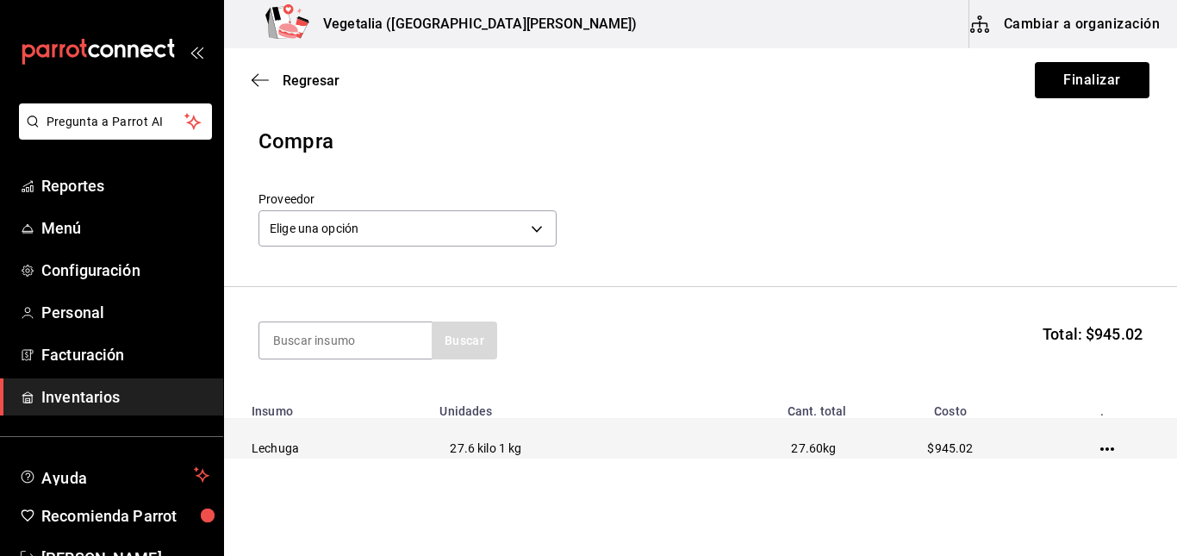
click at [1102, 444] on icon "button" at bounding box center [1107, 449] width 14 height 14
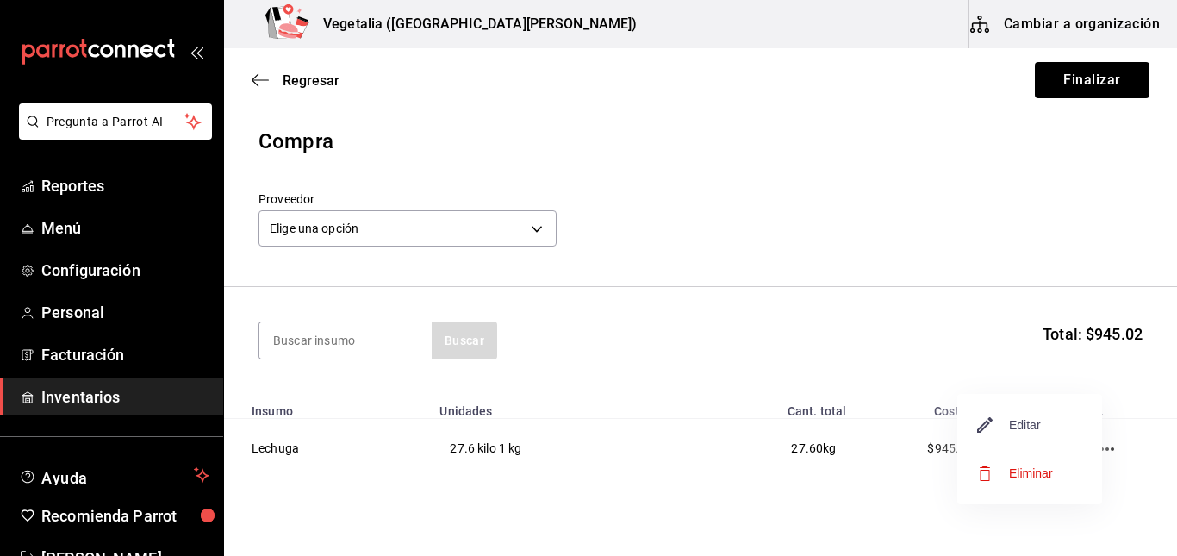
click at [1025, 428] on span "Editar" at bounding box center [1009, 424] width 63 height 21
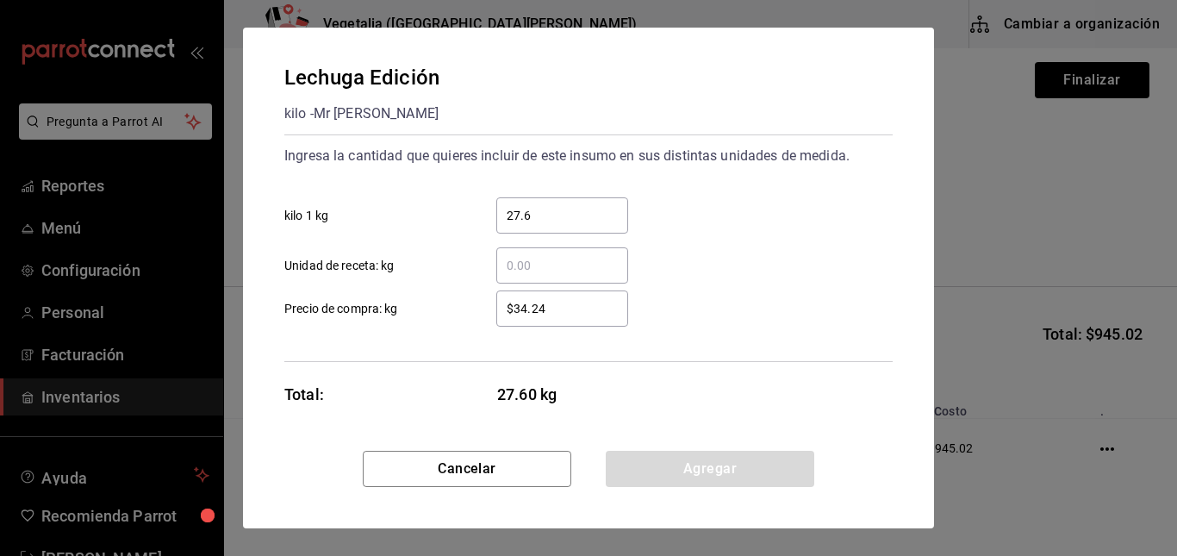
click at [577, 313] on input "$34.24" at bounding box center [562, 308] width 132 height 21
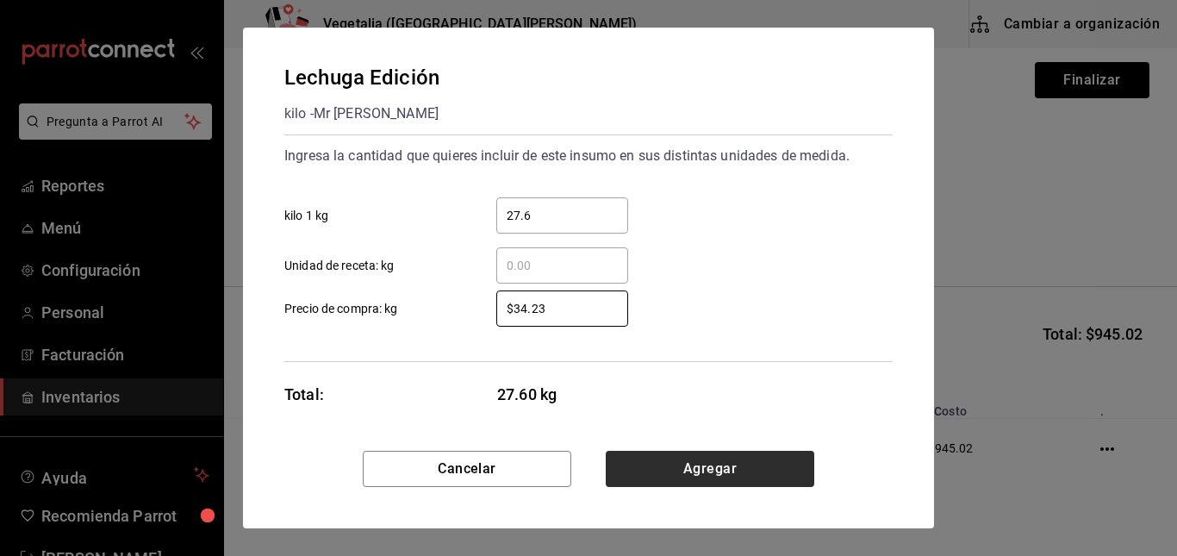
type input "$34.23"
click at [713, 472] on button "Agregar" at bounding box center [710, 469] width 208 height 36
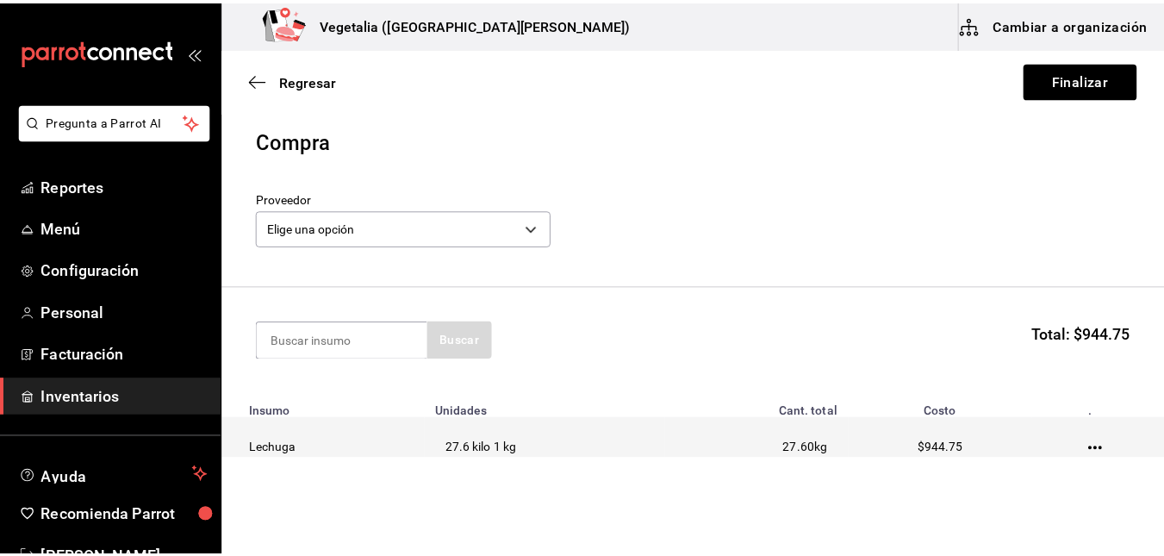
scroll to position [75, 0]
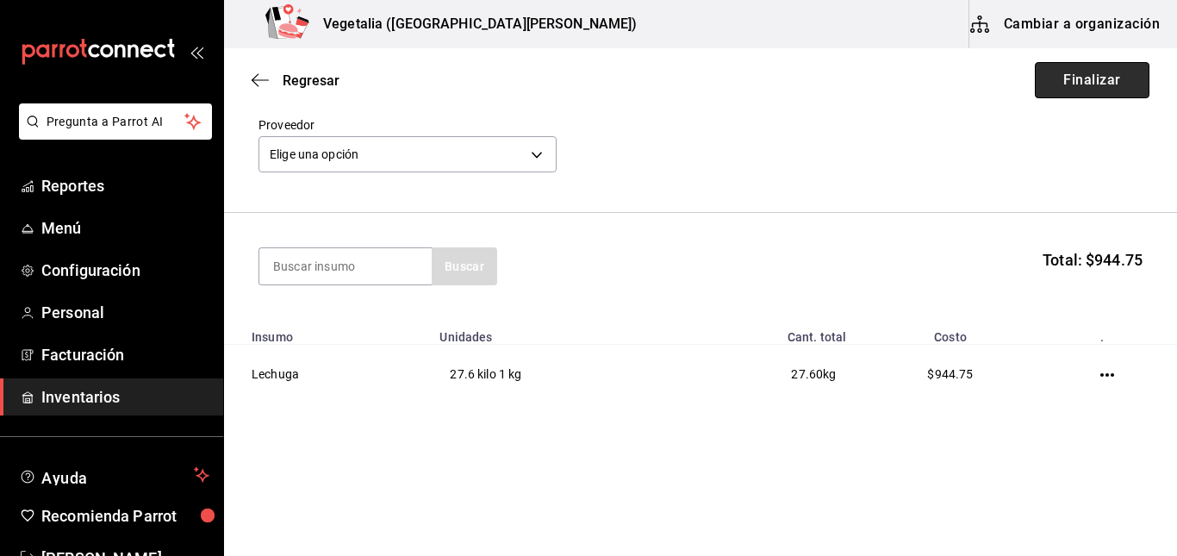
click at [1085, 90] on button "Finalizar" at bounding box center [1092, 80] width 115 height 36
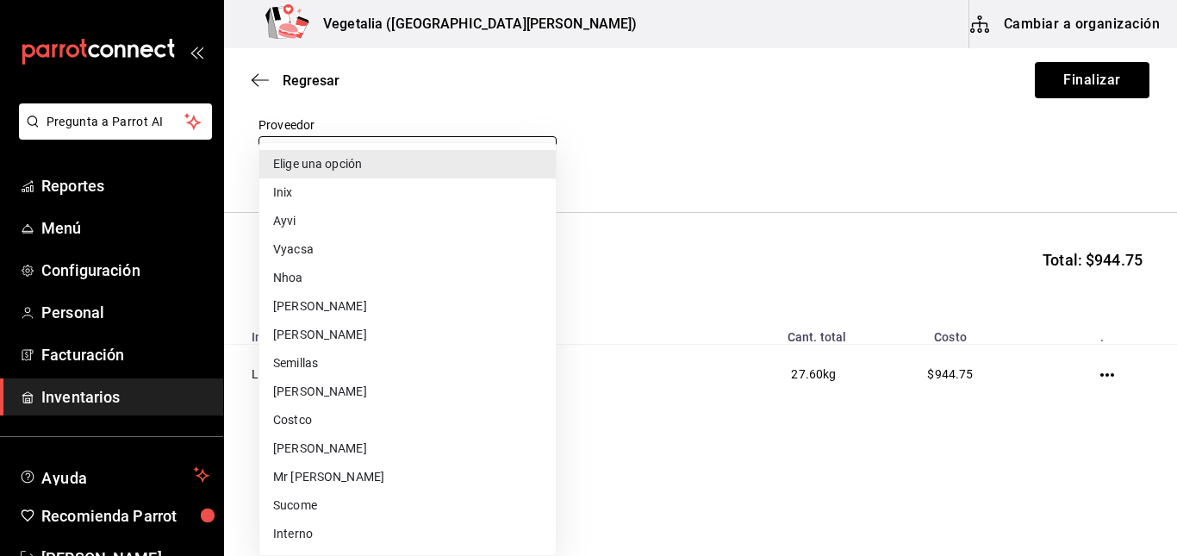
click at [539, 165] on body "Pregunta a Parrot AI Reportes Menú Configuración Personal Facturación Inventari…" at bounding box center [588, 229] width 1177 height 458
click at [358, 336] on li "[PERSON_NAME]" at bounding box center [407, 334] width 296 height 28
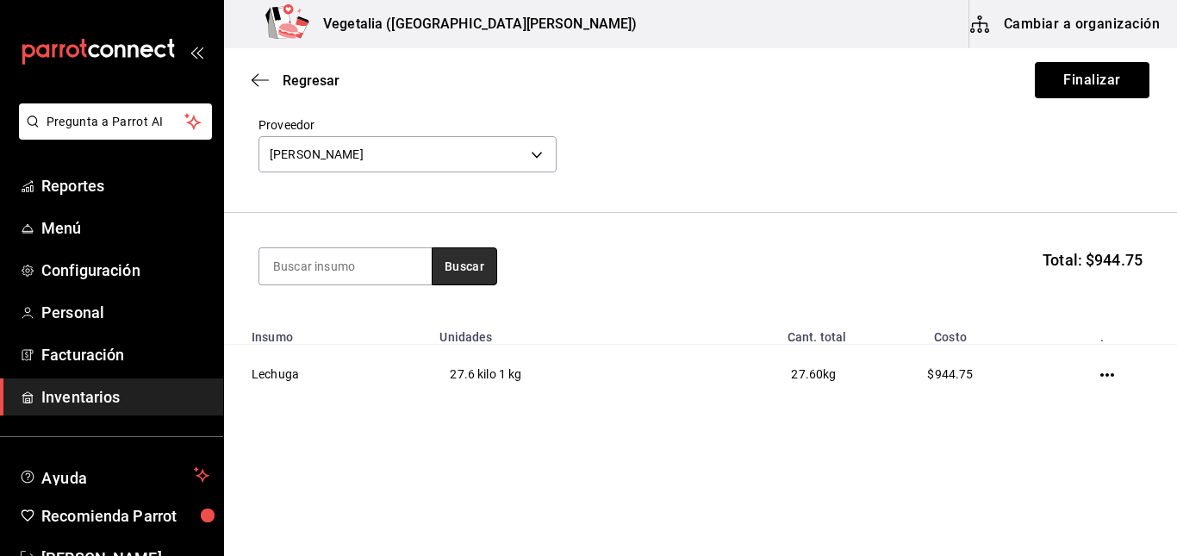
click at [482, 257] on button "Buscar" at bounding box center [464, 266] width 65 height 38
click at [467, 269] on button "Buscar" at bounding box center [464, 266] width 65 height 38
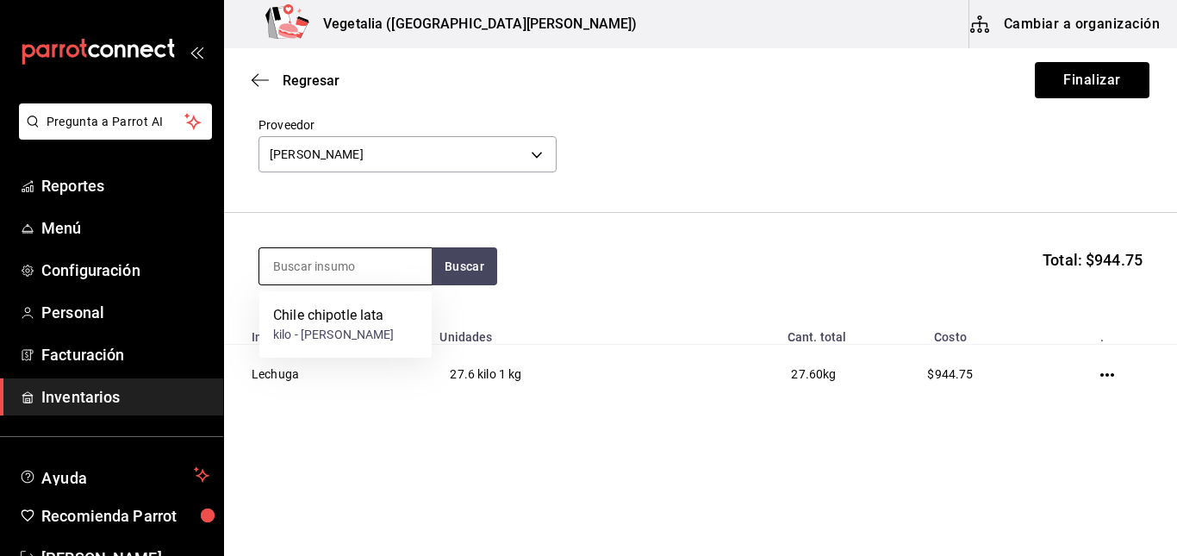
click at [364, 271] on input at bounding box center [345, 266] width 172 height 36
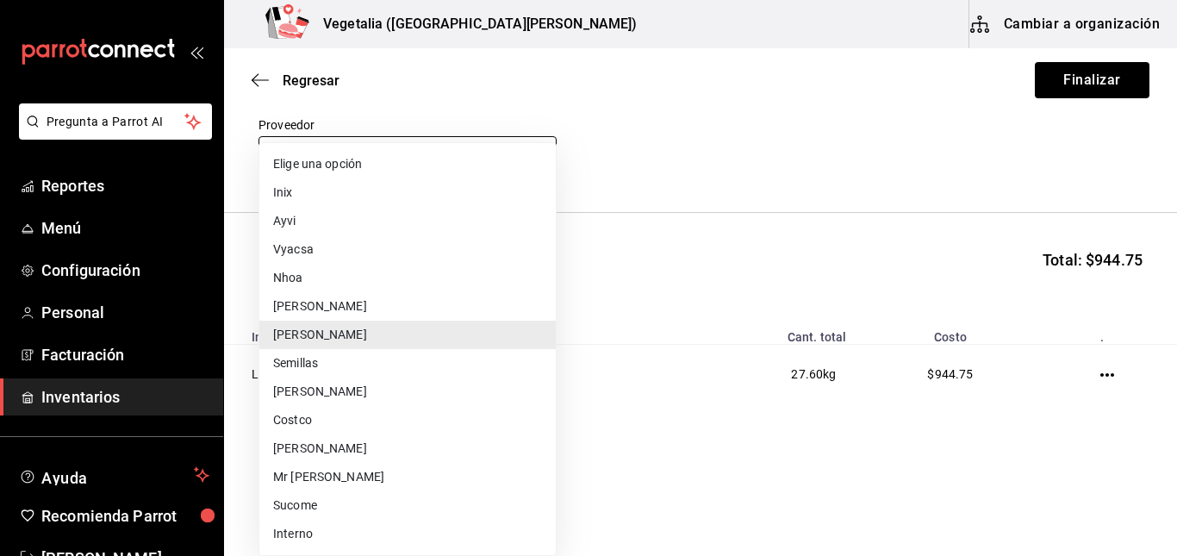
click at [441, 153] on body "Pregunta a Parrot AI Reportes Menú Configuración Personal Facturación Inventari…" at bounding box center [588, 229] width 1177 height 458
click at [364, 365] on li "Semillas" at bounding box center [407, 363] width 296 height 28
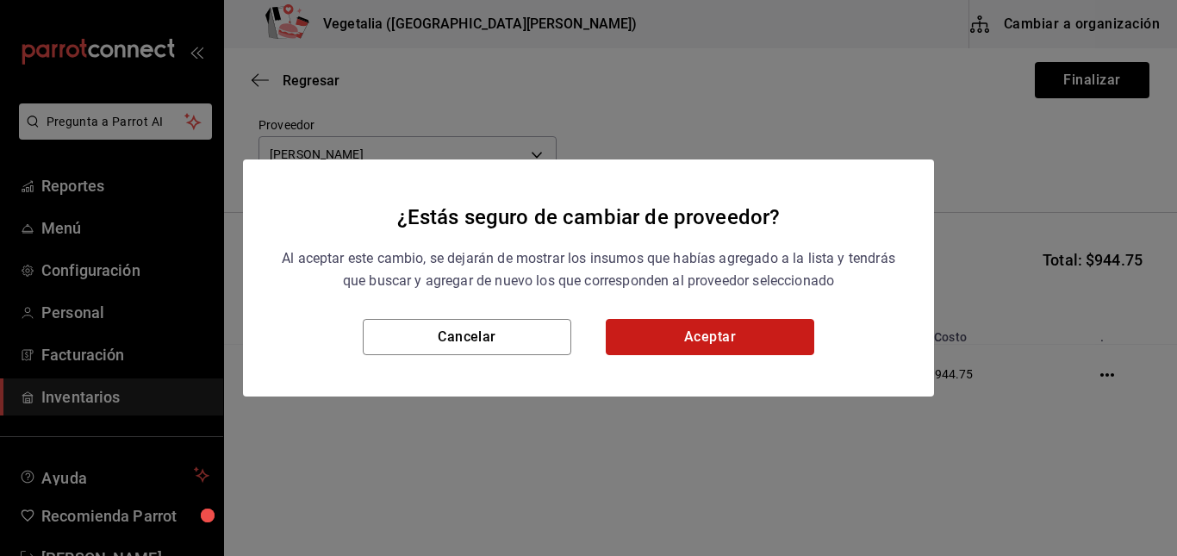
click at [650, 340] on button "Aceptar" at bounding box center [710, 337] width 208 height 36
type input "a8dd1d25-4f66-4ec5-b139-733b957a686b"
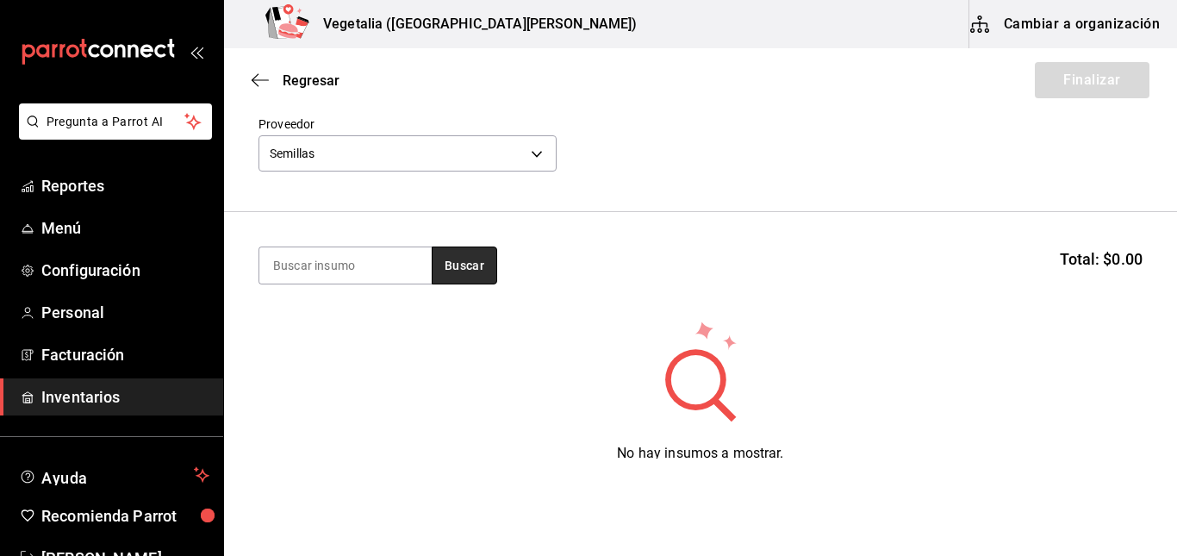
click at [455, 265] on button "Buscar" at bounding box center [464, 265] width 65 height 38
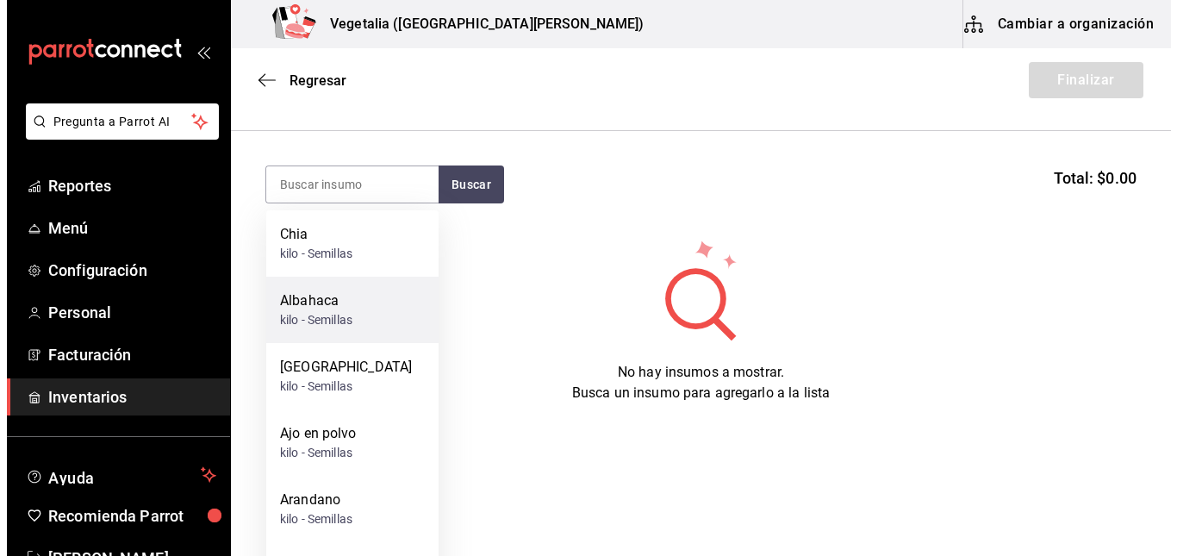
scroll to position [0, 0]
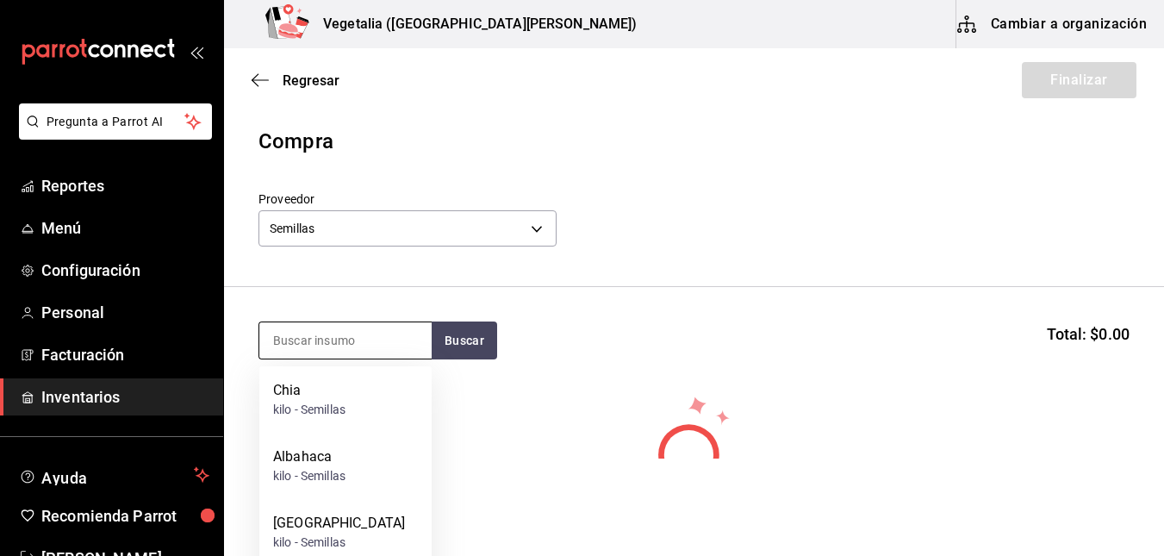
click at [345, 347] on input at bounding box center [345, 340] width 172 height 36
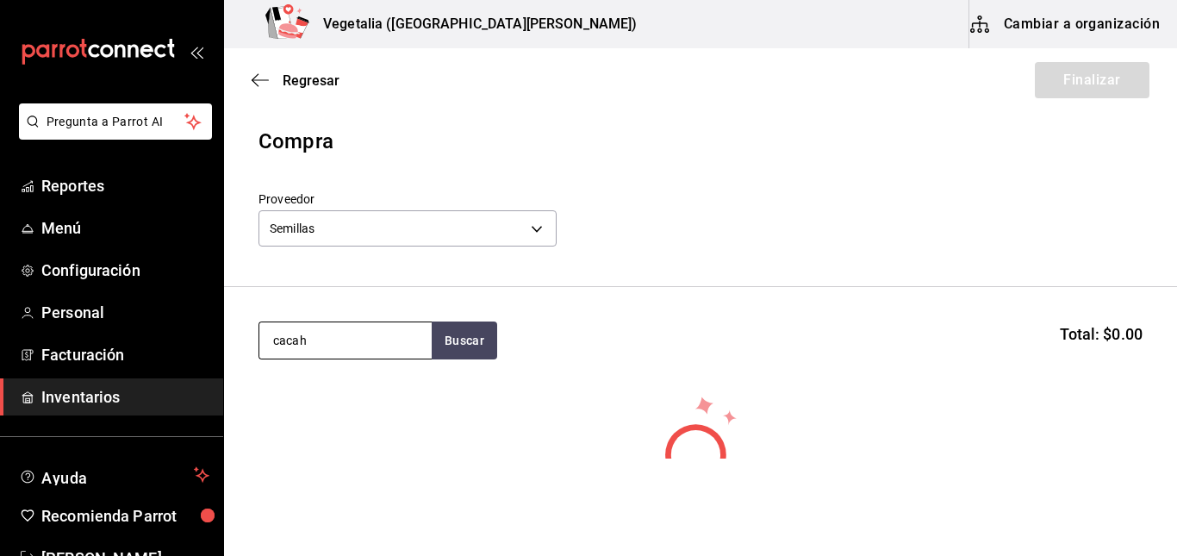
type input "cacah"
click at [527, 396] on div "No hay insumos a mostrar. Busca un insumo para agregarlo a la lista" at bounding box center [700, 476] width 953 height 165
click at [357, 345] on input "cacah" at bounding box center [345, 340] width 172 height 36
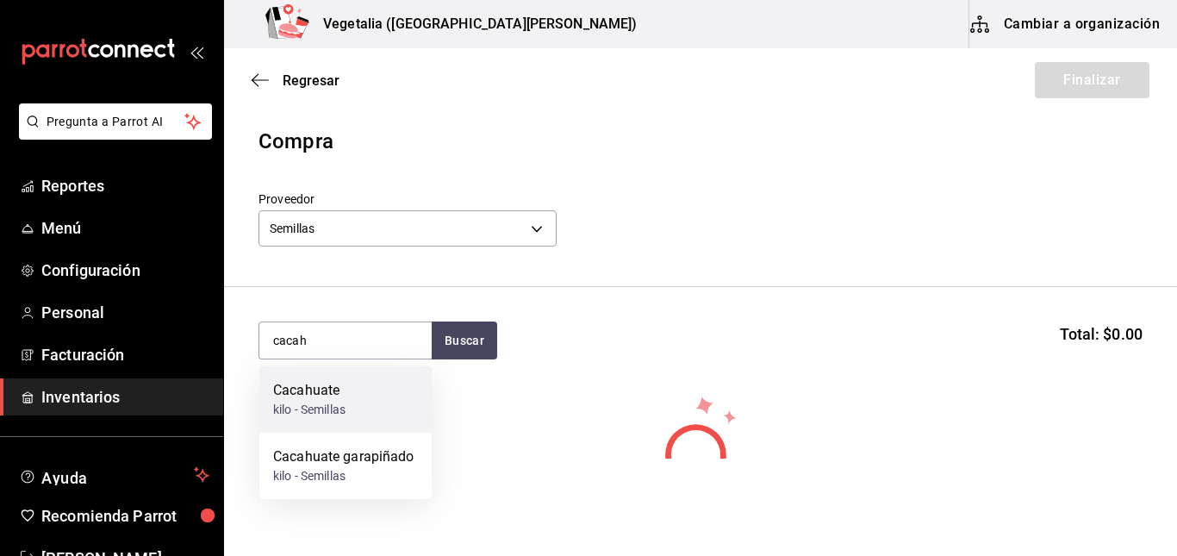
click at [350, 391] on div "Cacahuate kilo - Semillas" at bounding box center [345, 399] width 172 height 66
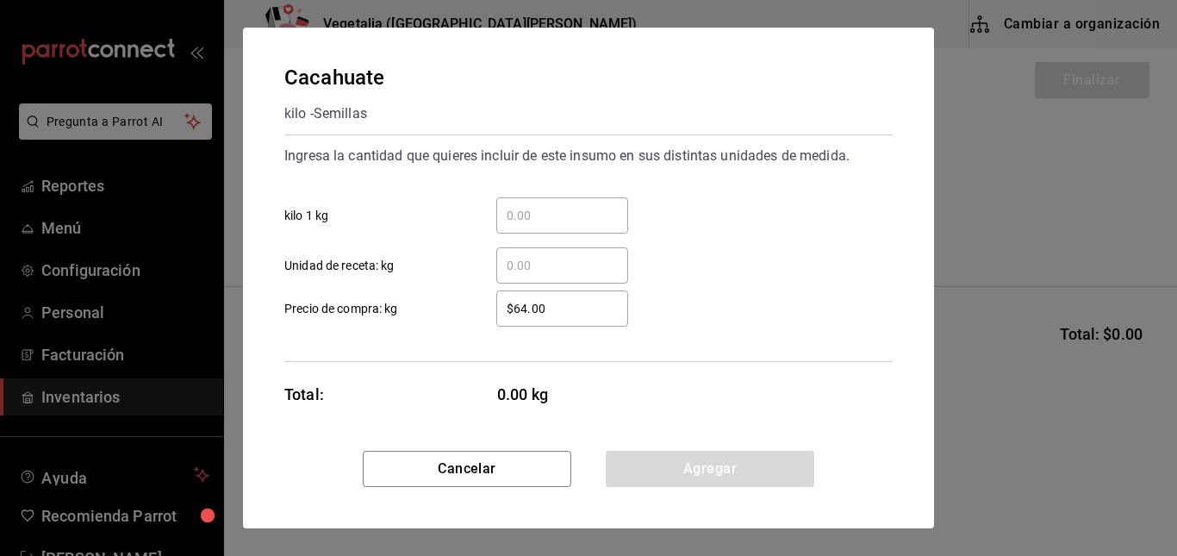
click at [577, 221] on input "​ kilo 1 kg" at bounding box center [562, 215] width 132 height 21
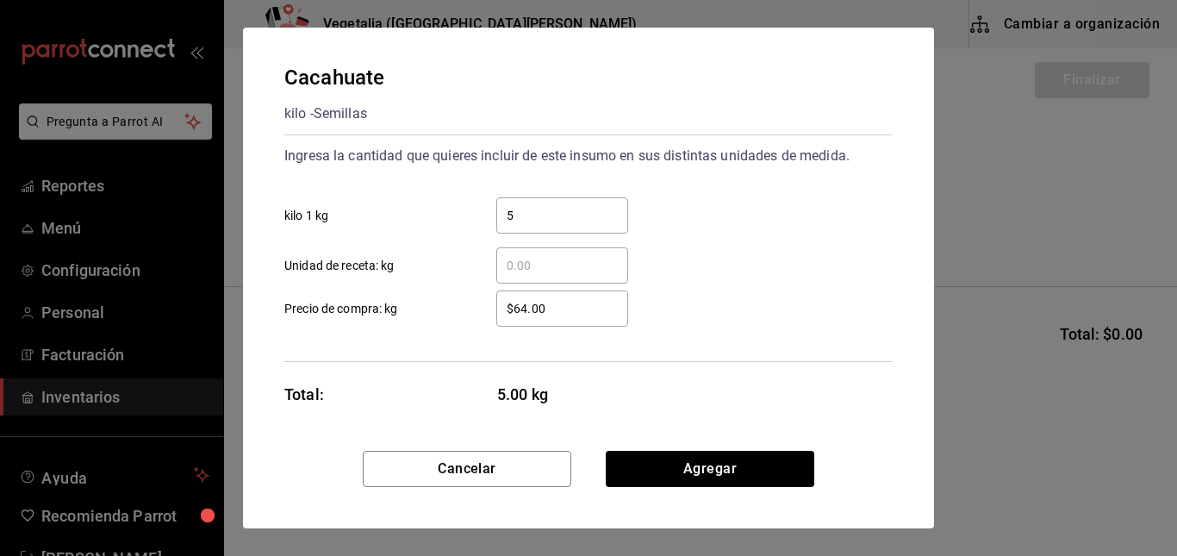
type input "5"
click at [521, 296] on div "$64.00 ​" at bounding box center [562, 308] width 132 height 36
click at [521, 298] on input "$64.00" at bounding box center [562, 308] width 132 height 21
click at [521, 296] on div "$64.00 ​" at bounding box center [562, 308] width 132 height 36
click at [521, 298] on input "$64.00" at bounding box center [562, 308] width 132 height 21
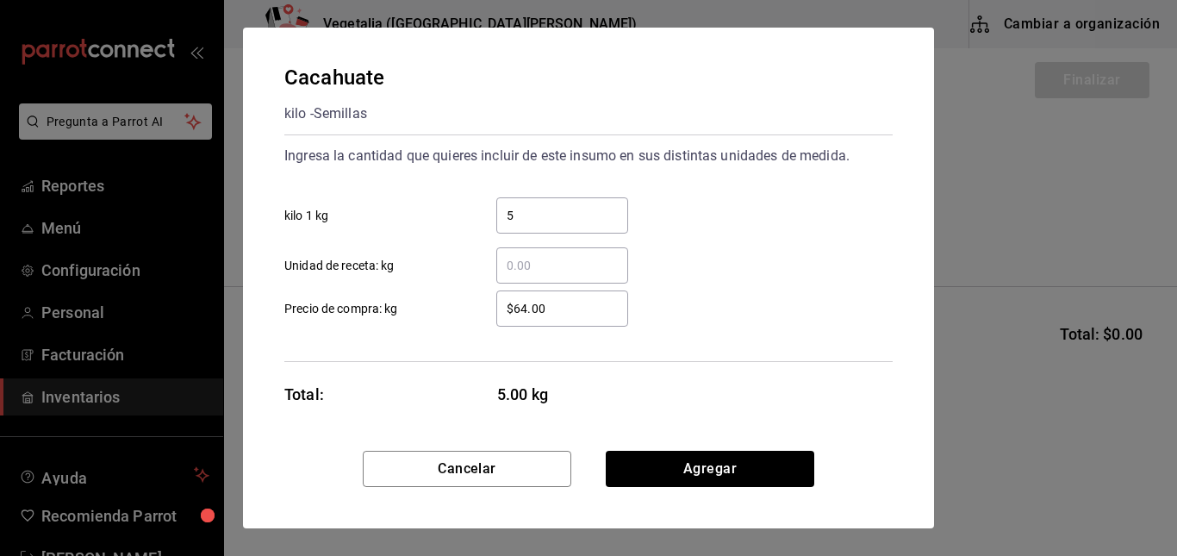
click at [540, 306] on input "$64.00" at bounding box center [562, 308] width 132 height 21
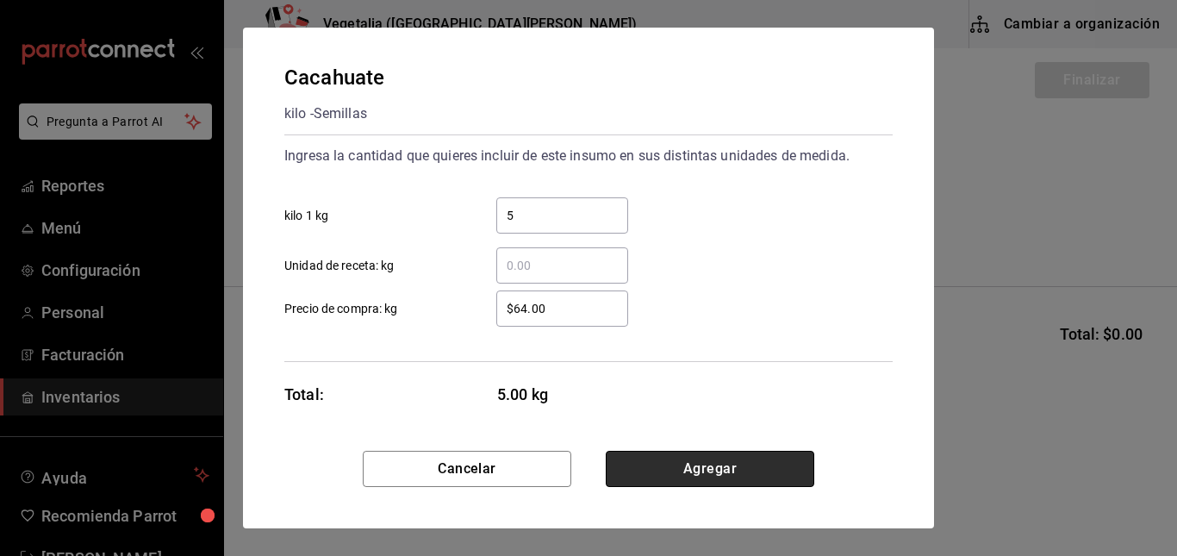
click at [728, 472] on button "Agregar" at bounding box center [710, 469] width 208 height 36
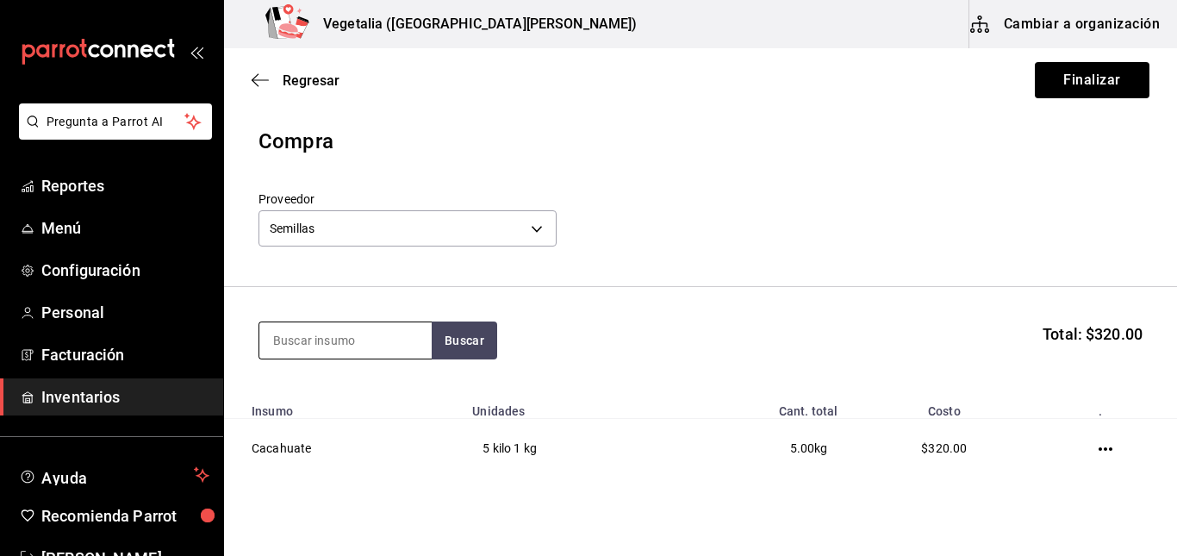
click at [344, 341] on input at bounding box center [345, 340] width 172 height 36
type input "cacah"
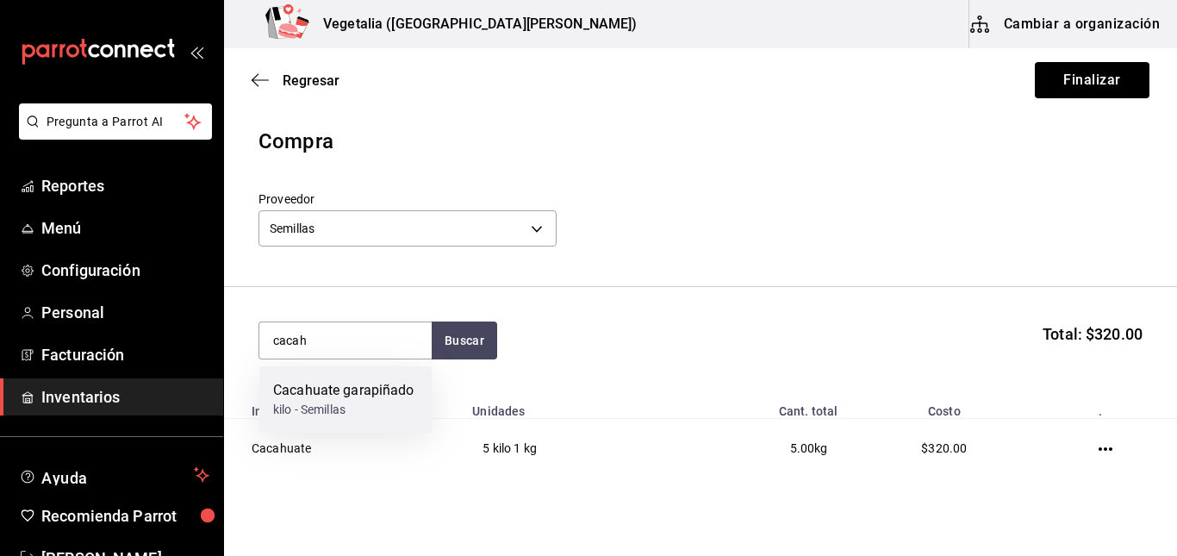
click at [386, 404] on div "kilo - Semillas" at bounding box center [343, 410] width 141 height 18
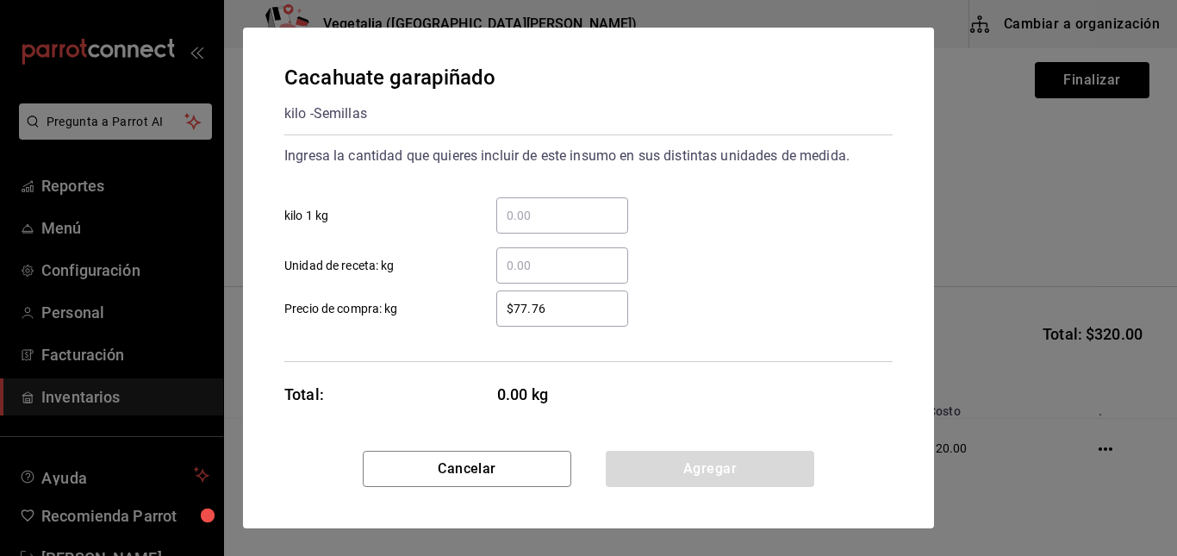
click at [588, 206] on input "​ kilo 1 kg" at bounding box center [562, 215] width 132 height 21
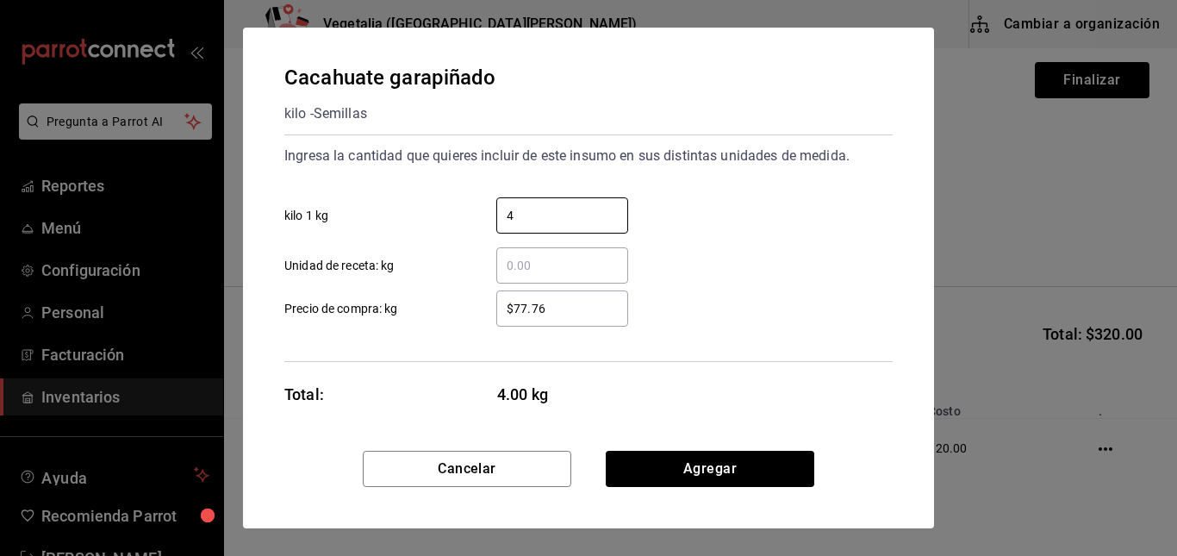
type input "4"
click at [511, 294] on div "$77.76 ​" at bounding box center [562, 308] width 132 height 36
click at [511, 298] on input "$77.76" at bounding box center [562, 308] width 132 height 21
click at [511, 294] on div "$77.76 ​" at bounding box center [562, 308] width 132 height 36
click at [511, 298] on input "$77.76" at bounding box center [562, 308] width 132 height 21
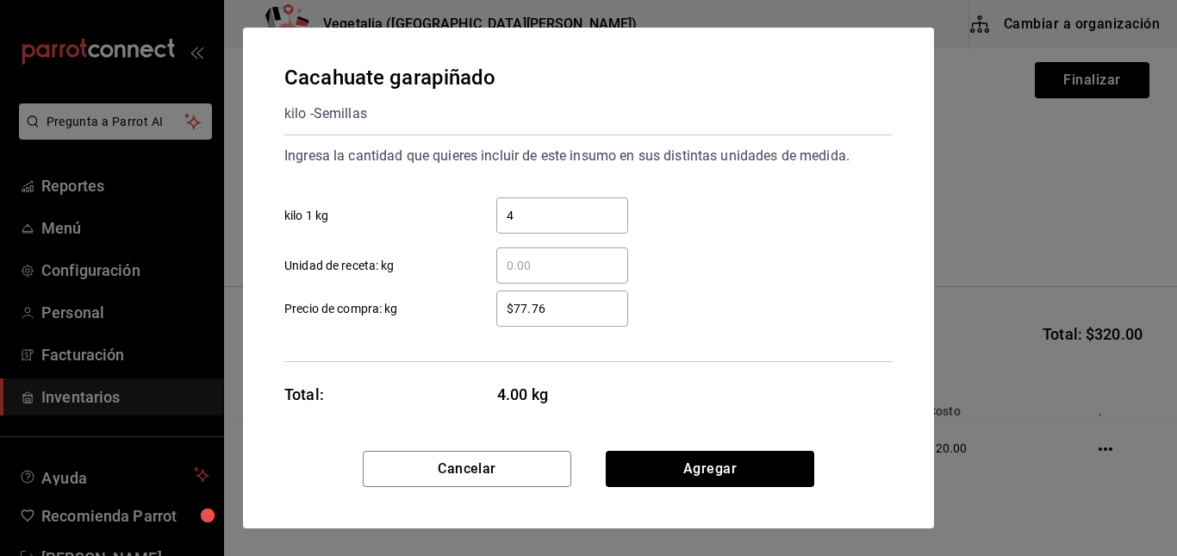
click at [548, 302] on input "$77.76" at bounding box center [562, 308] width 132 height 21
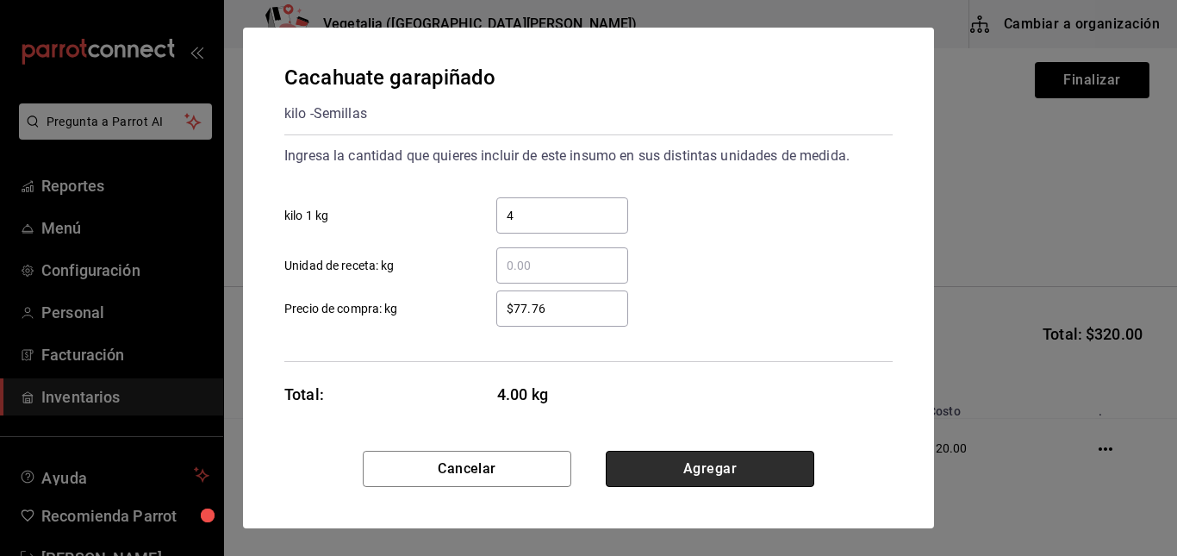
click at [679, 476] on button "Agregar" at bounding box center [710, 469] width 208 height 36
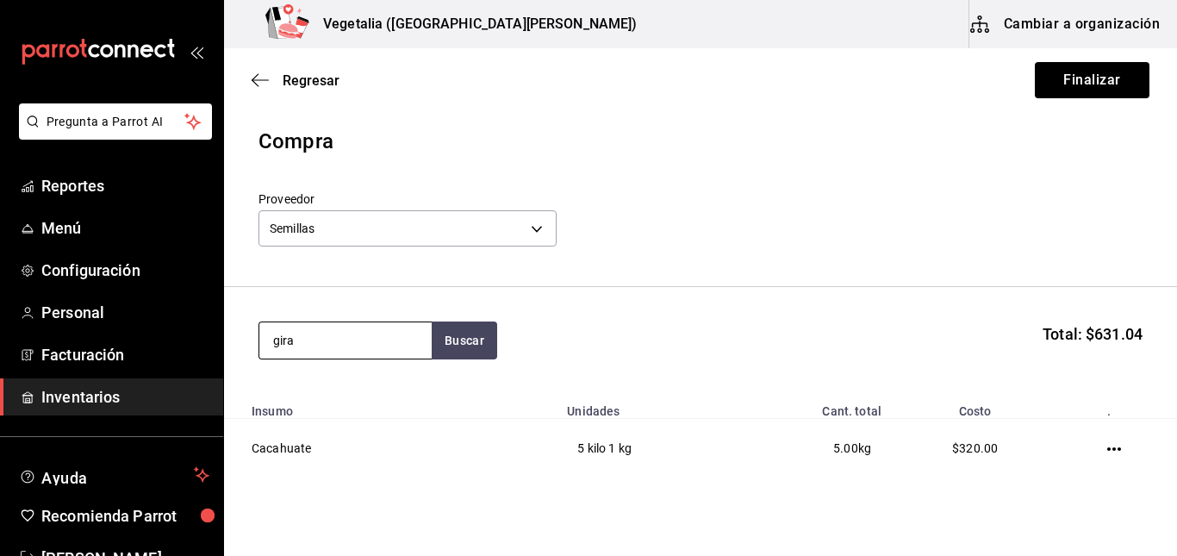
type input "gira"
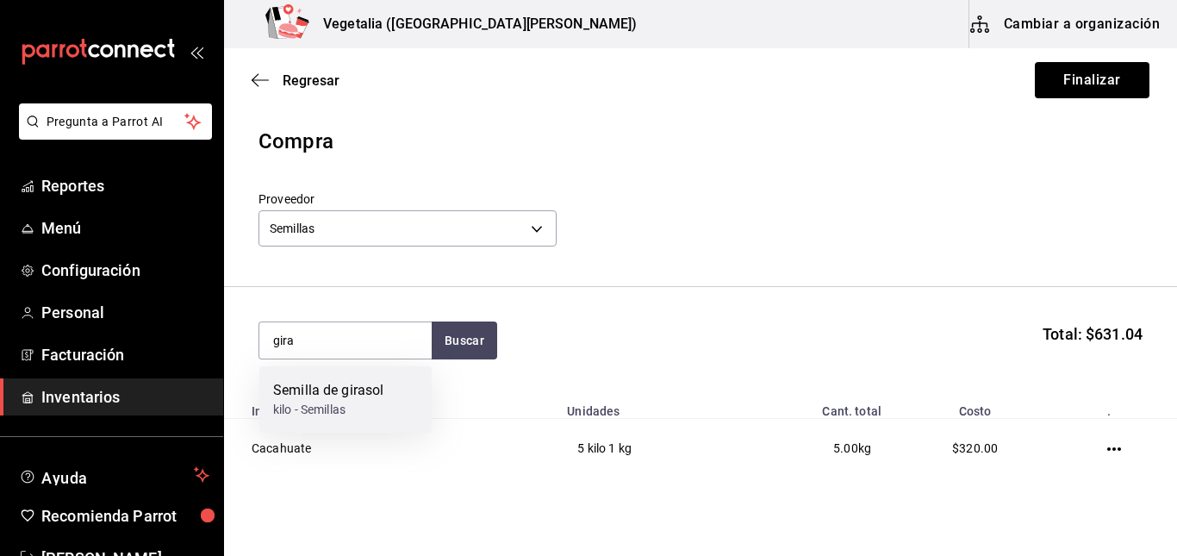
click at [369, 395] on div "Semilla de girasol" at bounding box center [328, 390] width 110 height 21
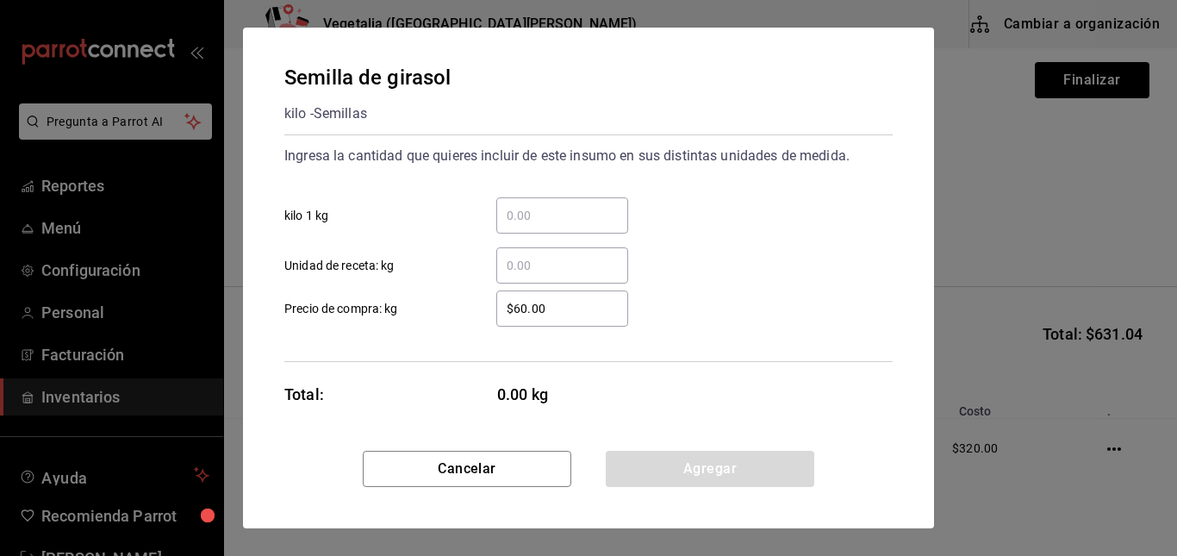
click at [574, 229] on div "​" at bounding box center [562, 215] width 132 height 36
click at [574, 226] on input "​ kilo 1 kg" at bounding box center [562, 215] width 132 height 21
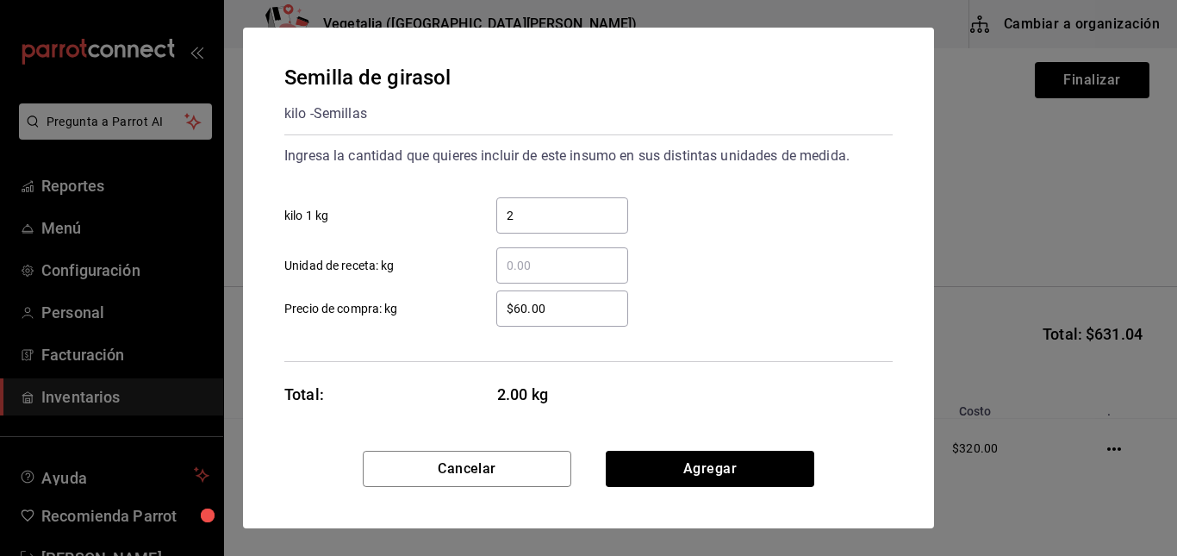
type input "2"
click at [793, 182] on div "Ingresa la cantidad que quieres incluir de este insumo en sus distintas unidade…" at bounding box center [588, 212] width 608 height 141
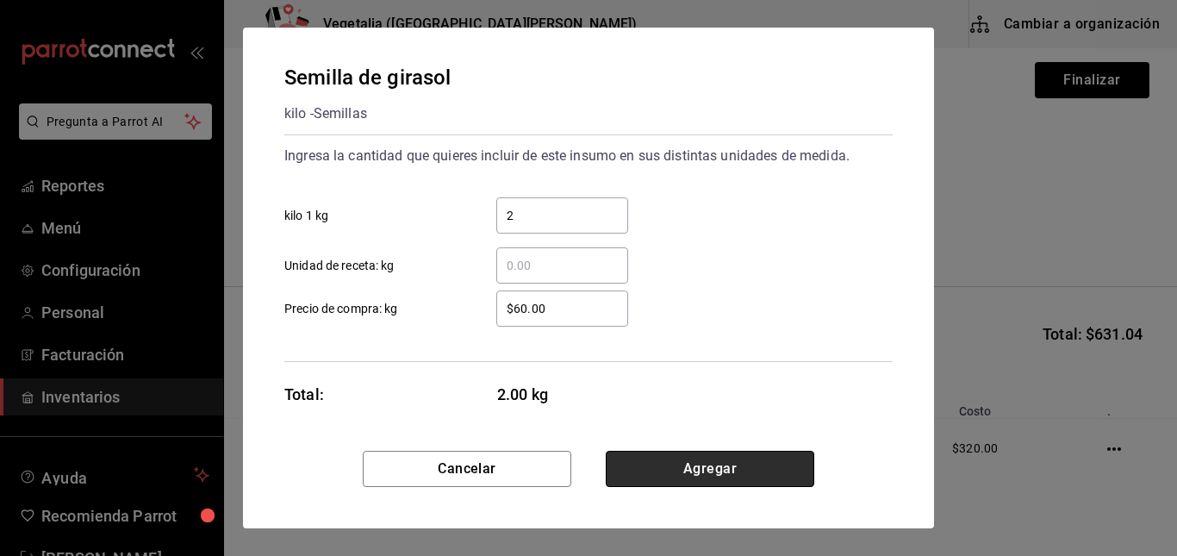
click at [700, 463] on button "Agregar" at bounding box center [710, 469] width 208 height 36
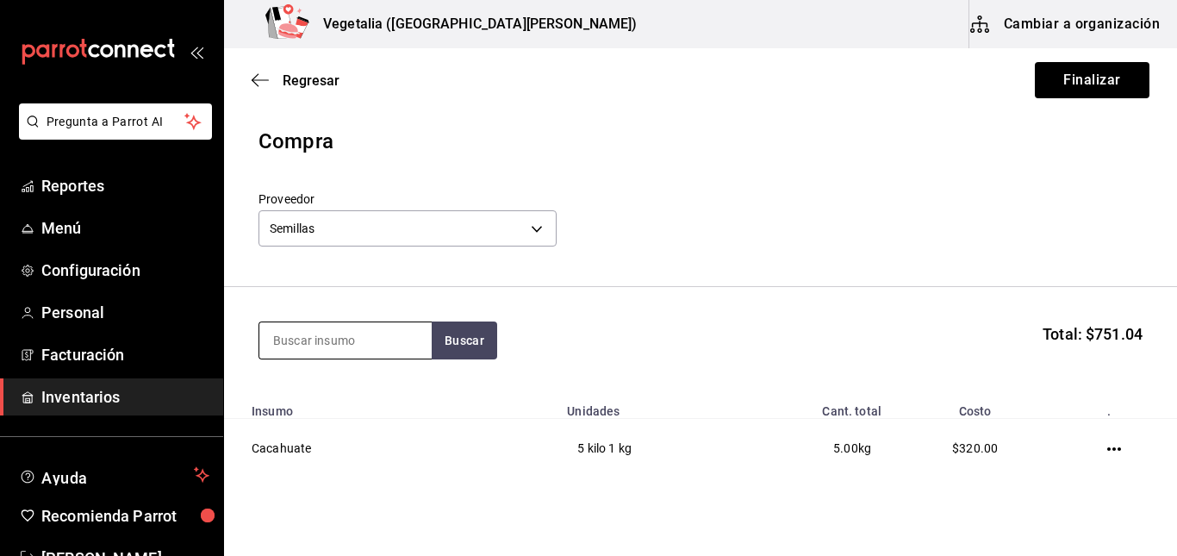
click at [339, 345] on input at bounding box center [345, 340] width 172 height 36
type input "v"
type input "chil"
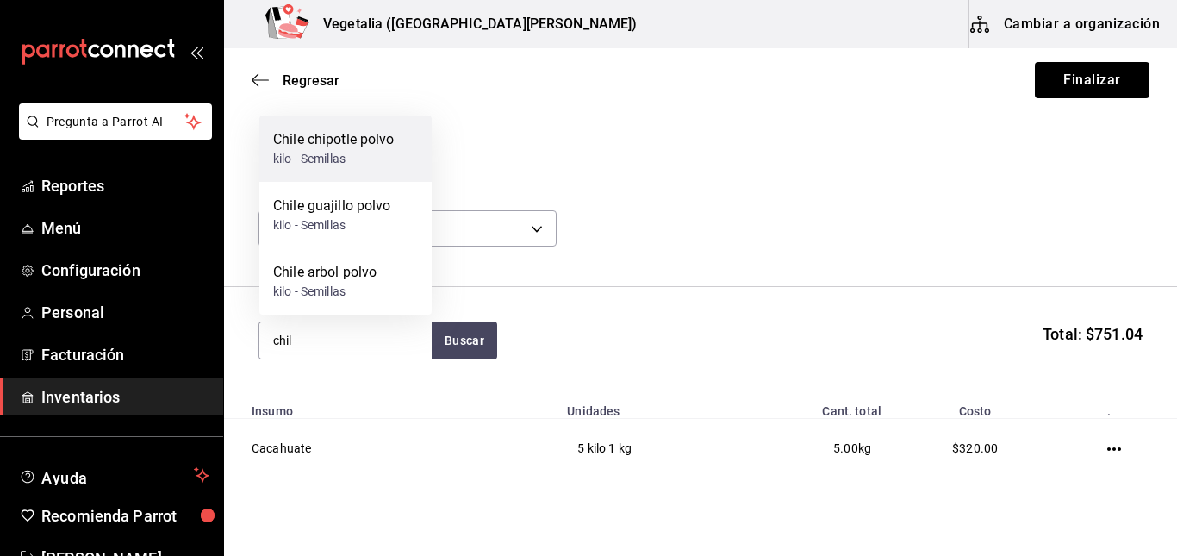
click at [369, 144] on div "Chile chipotle polvo" at bounding box center [333, 139] width 121 height 21
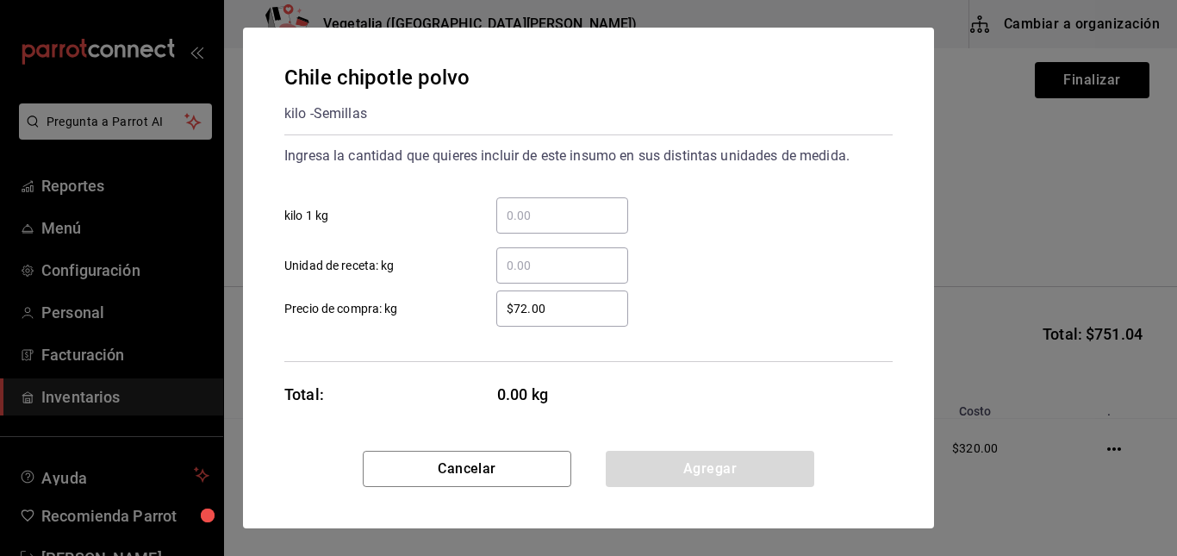
click at [563, 228] on div "​" at bounding box center [562, 215] width 132 height 36
click at [563, 226] on input "​ kilo 1 kg" at bounding box center [562, 215] width 132 height 21
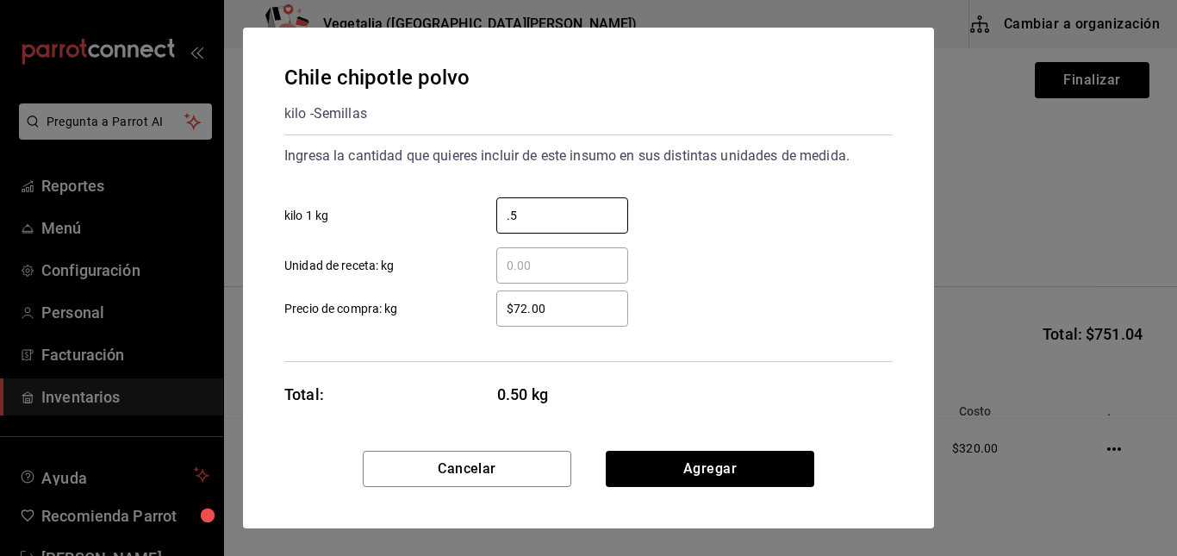
type input "0.5"
click at [590, 300] on input "$72.00" at bounding box center [562, 308] width 132 height 21
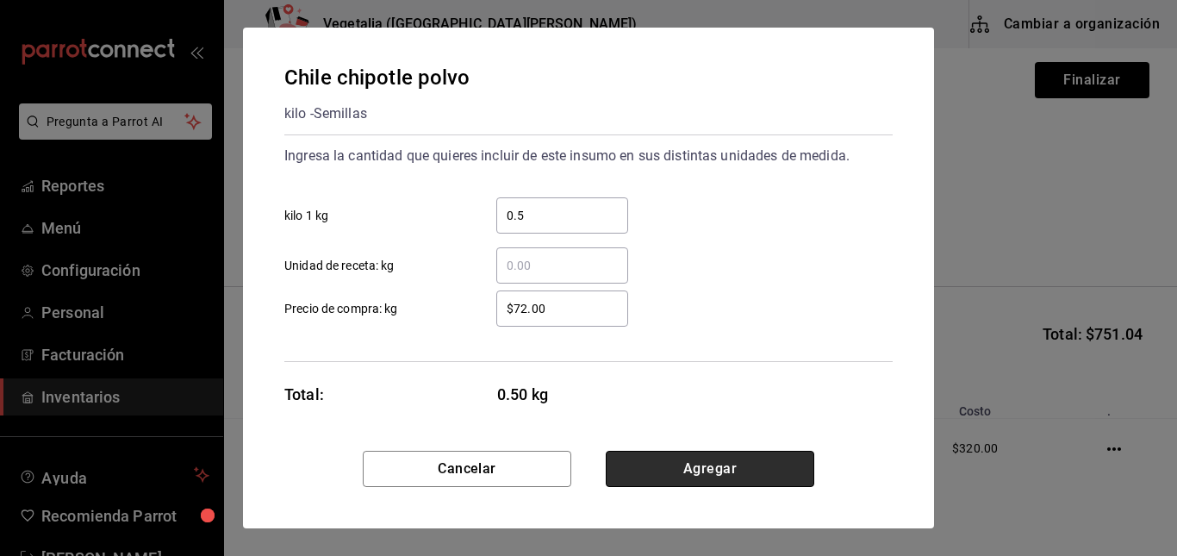
click at [698, 452] on button "Agregar" at bounding box center [710, 469] width 208 height 36
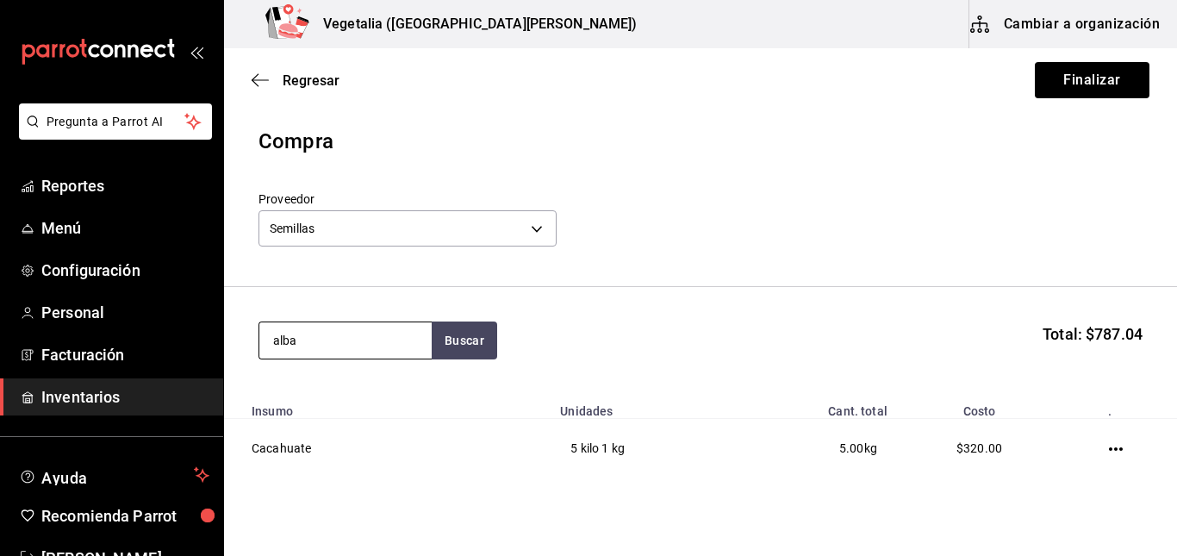
type input "alba"
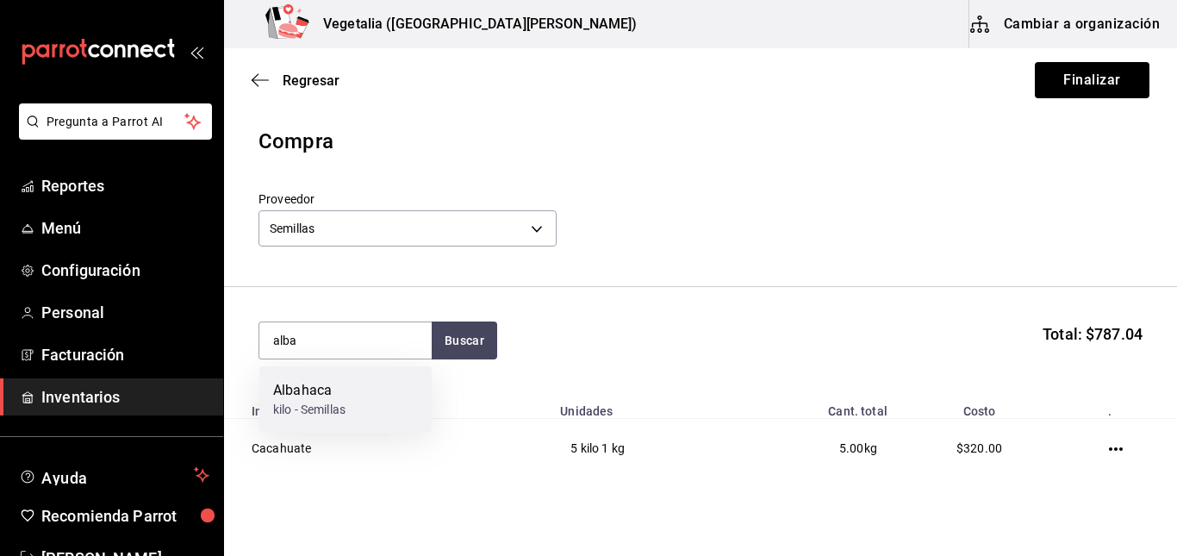
click at [353, 381] on div "Albahaca kilo - Semillas" at bounding box center [345, 399] width 172 height 66
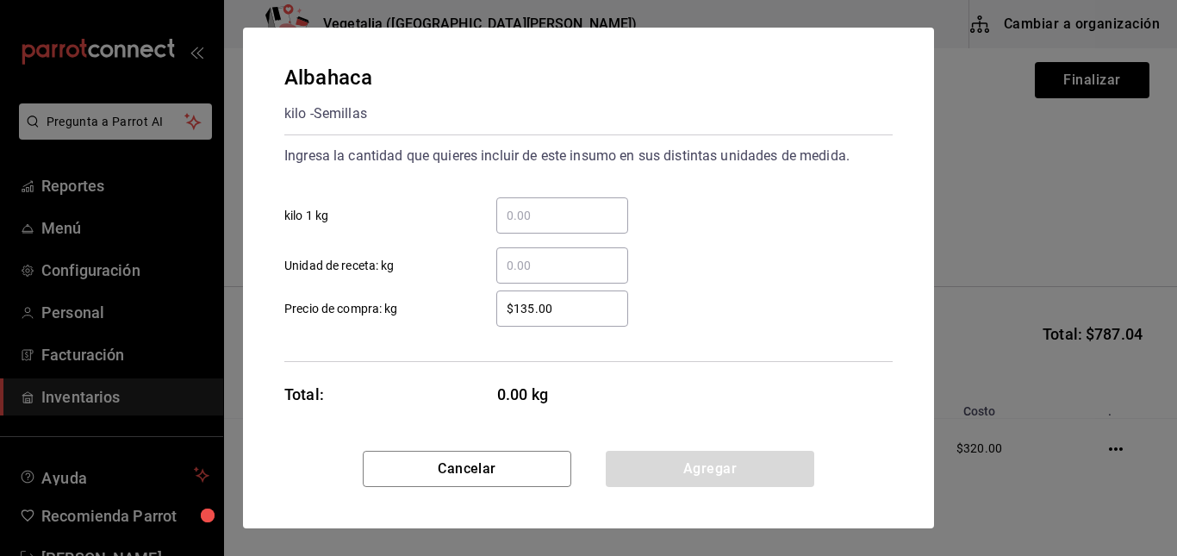
click at [593, 220] on input "​ kilo 1 kg" at bounding box center [562, 215] width 132 height 21
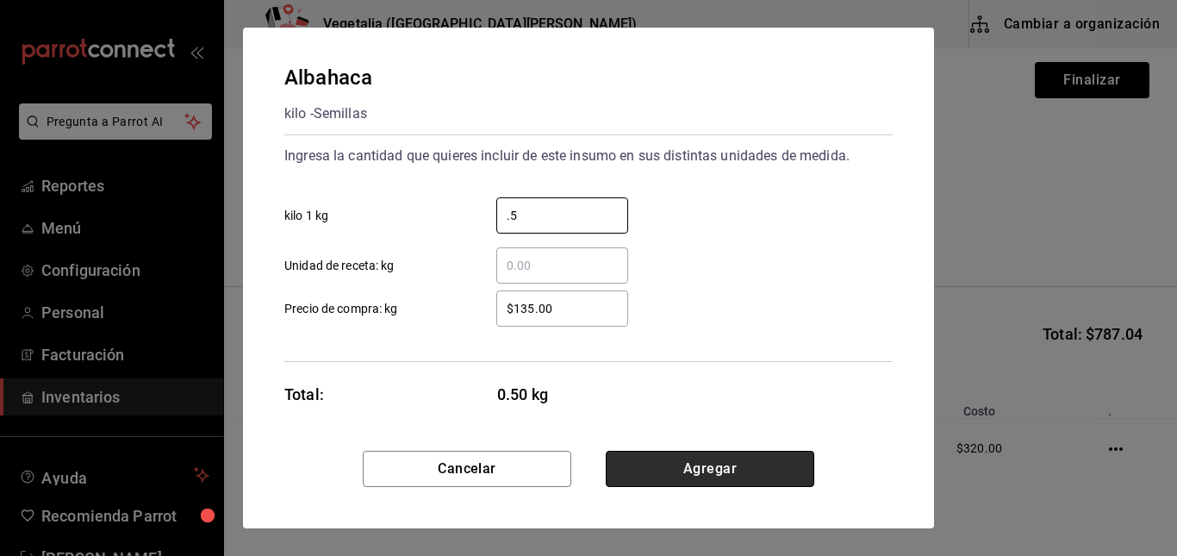
type input "0.5"
click at [681, 457] on button "Agregar" at bounding box center [710, 469] width 208 height 36
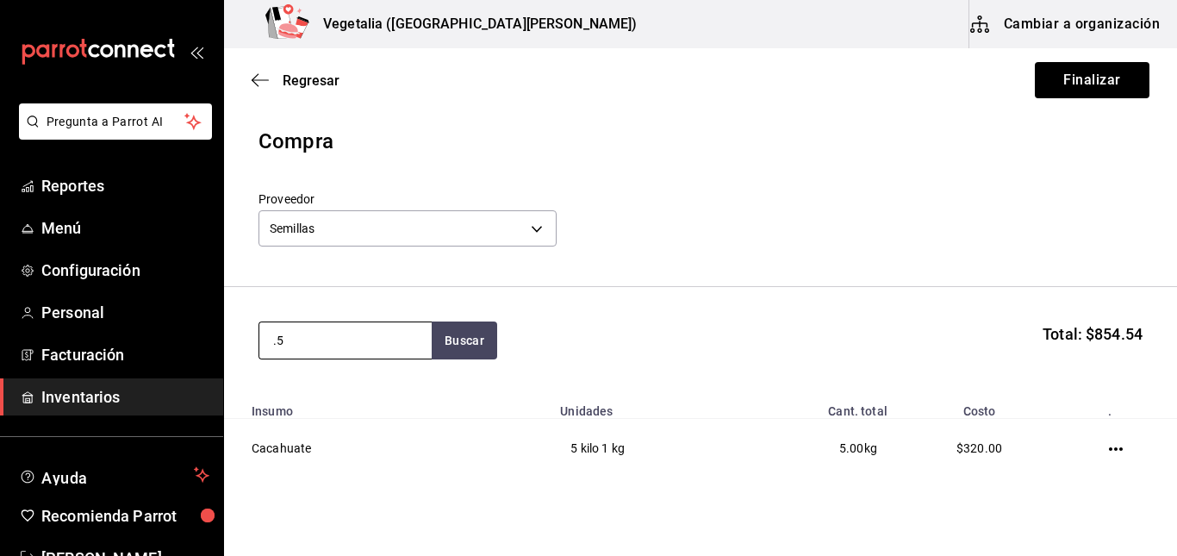
type input "."
type input "oreg"
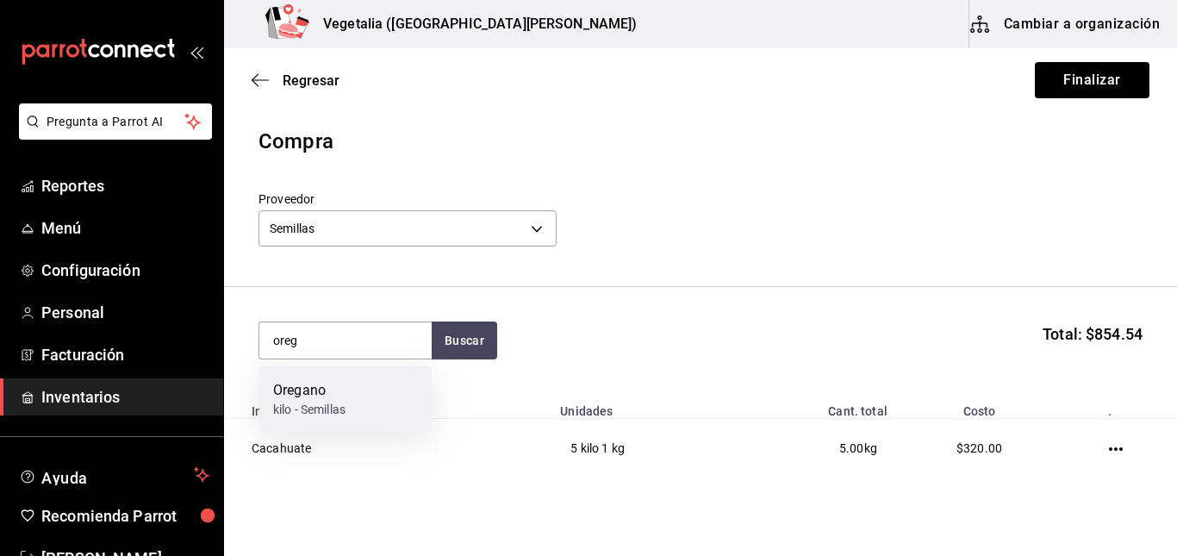
click at [386, 404] on div "Oregano kilo - Semillas" at bounding box center [345, 399] width 172 height 66
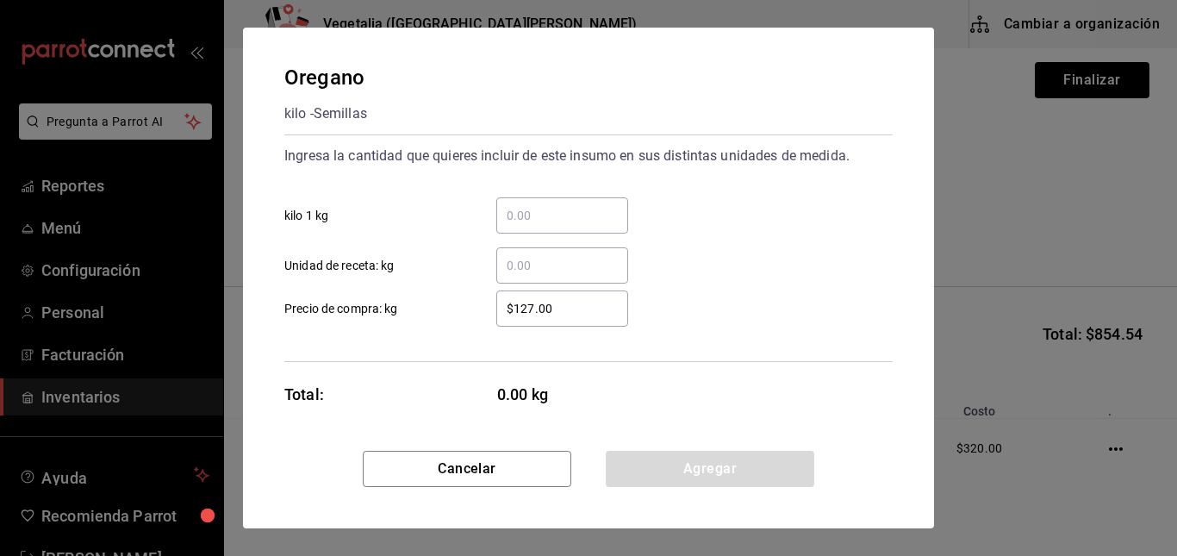
click at [583, 229] on div "​" at bounding box center [562, 215] width 132 height 36
click at [583, 226] on input "​ kilo 1 kg" at bounding box center [562, 215] width 132 height 21
click at [583, 229] on div "​" at bounding box center [562, 215] width 132 height 36
click at [583, 226] on input "​ kilo 1 kg" at bounding box center [562, 215] width 132 height 21
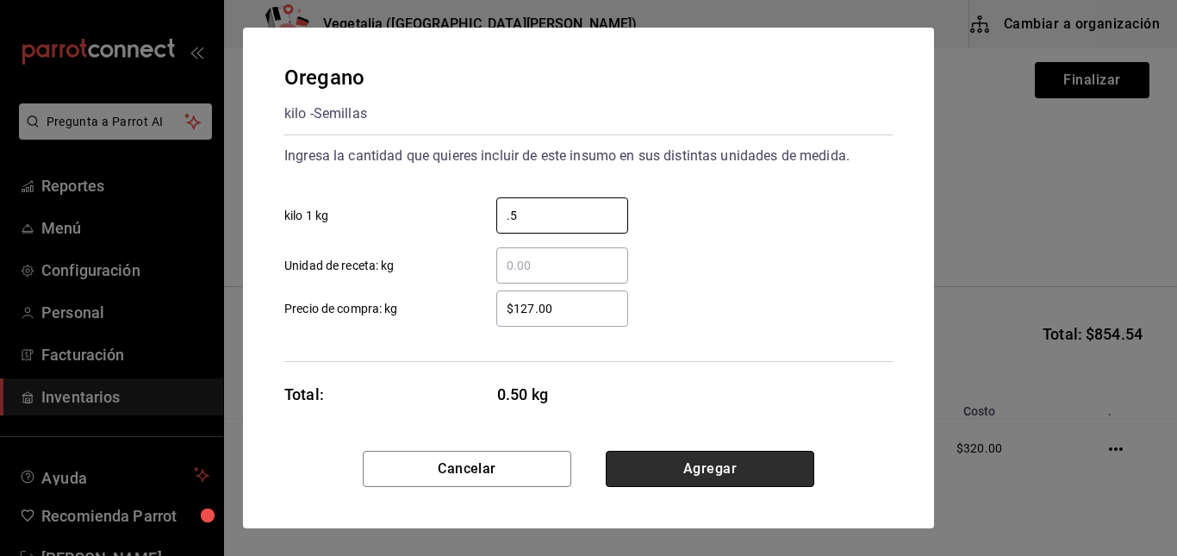
type input "0.5"
click at [683, 477] on button "Agregar" at bounding box center [710, 469] width 208 height 36
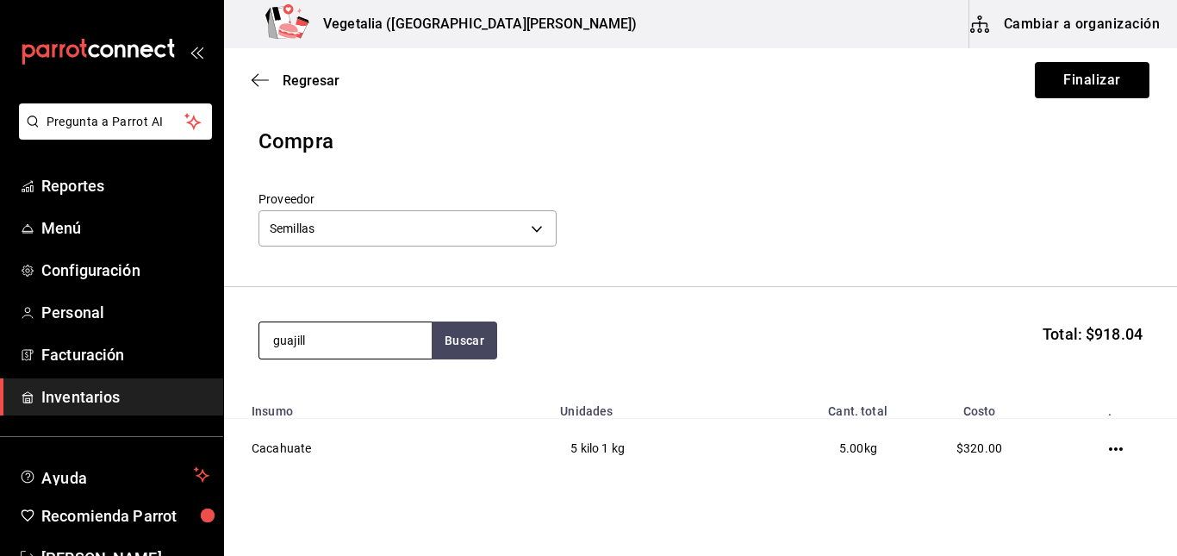
type input "guajill"
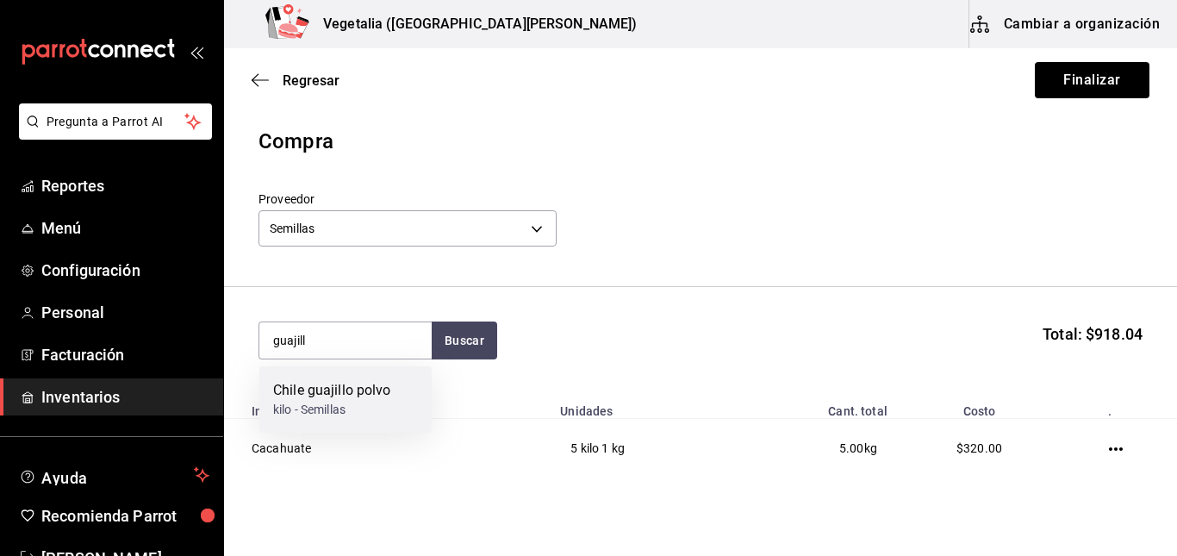
click at [373, 395] on div "Chile guajillo polvo" at bounding box center [332, 390] width 118 height 21
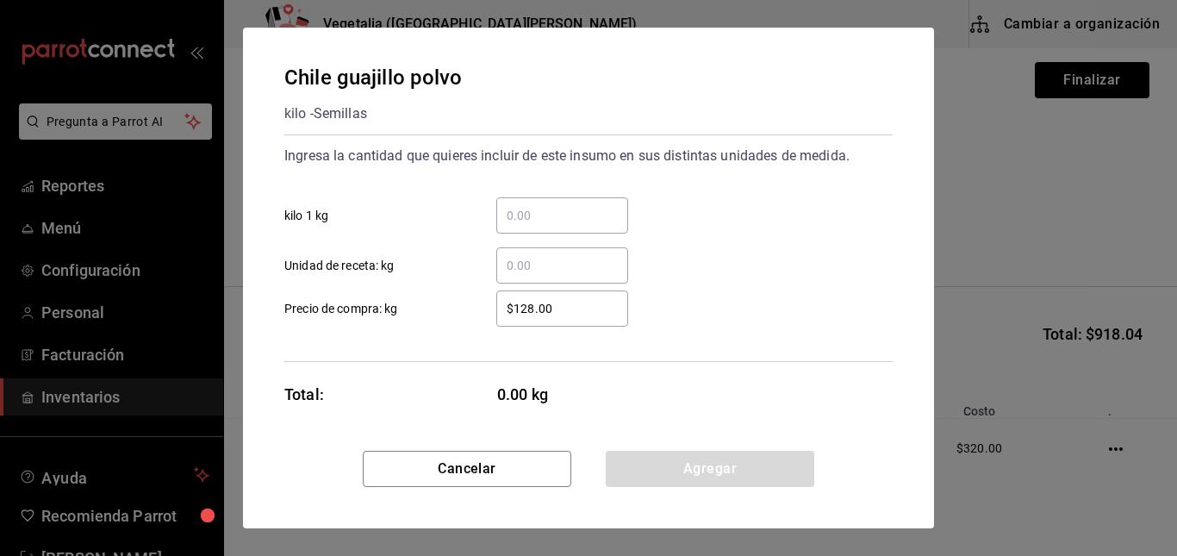
click at [570, 223] on input "​ kilo 1 kg" at bounding box center [562, 215] width 132 height 21
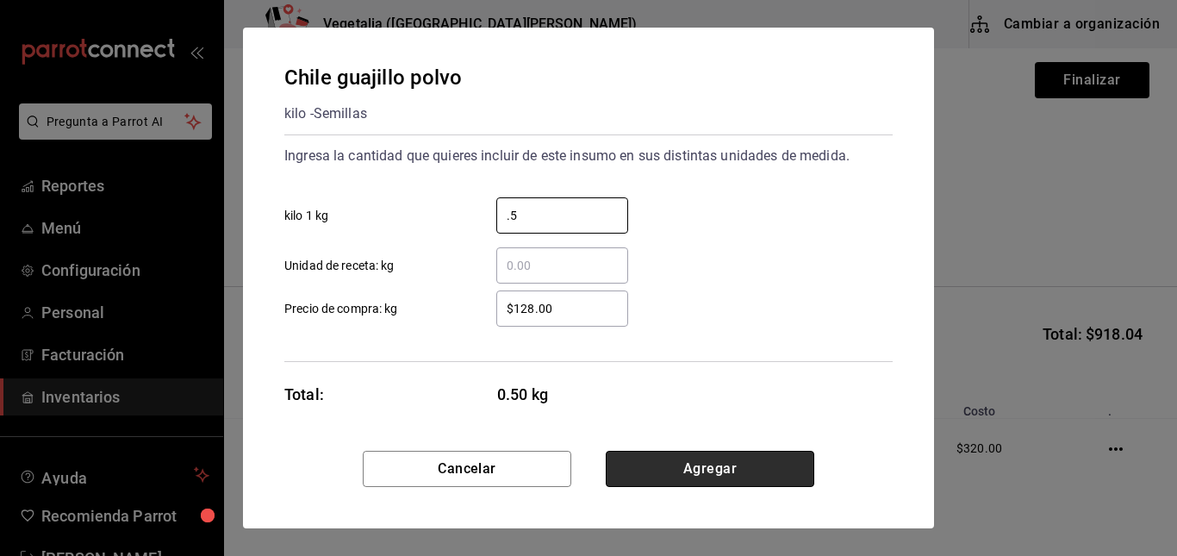
type input "0.5"
click at [650, 478] on button "Agregar" at bounding box center [710, 469] width 208 height 36
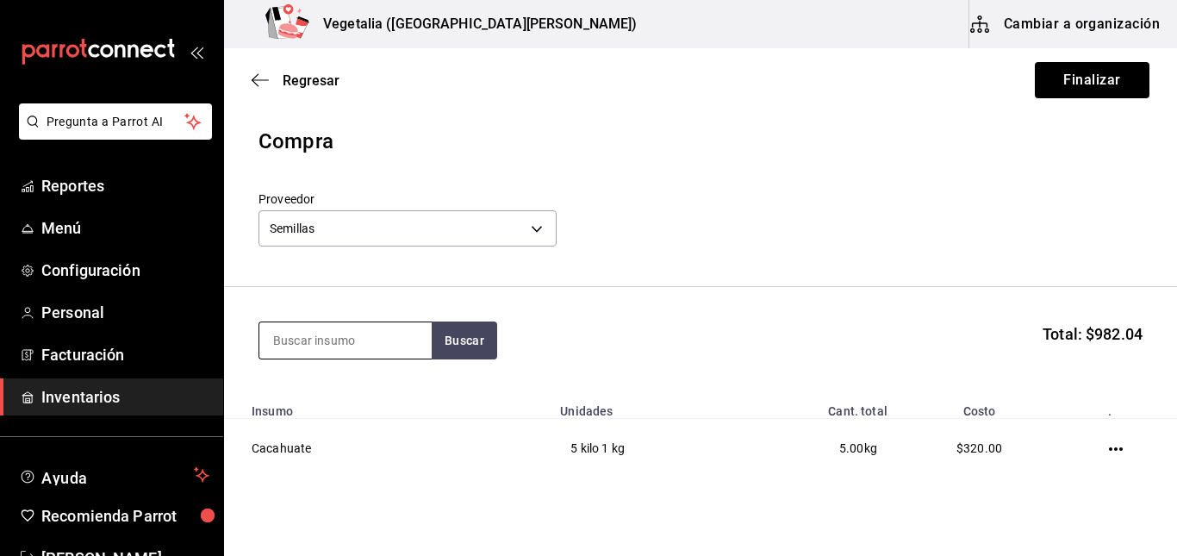
click at [365, 348] on input at bounding box center [345, 340] width 172 height 36
type input "arbol"
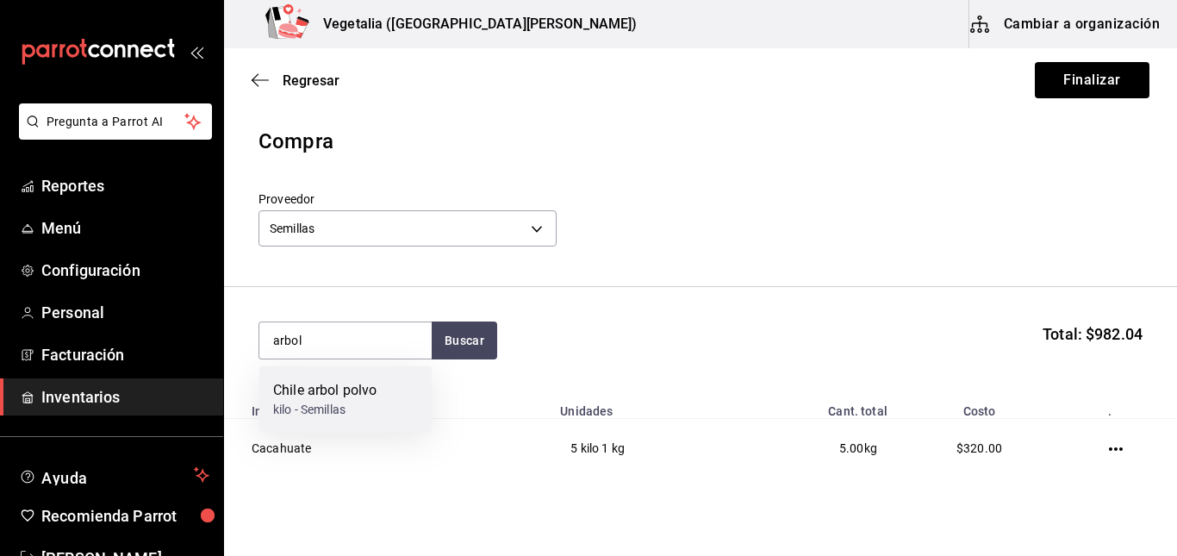
click at [387, 389] on div "Chile arbol polvo kilo - Semillas" at bounding box center [345, 399] width 172 height 66
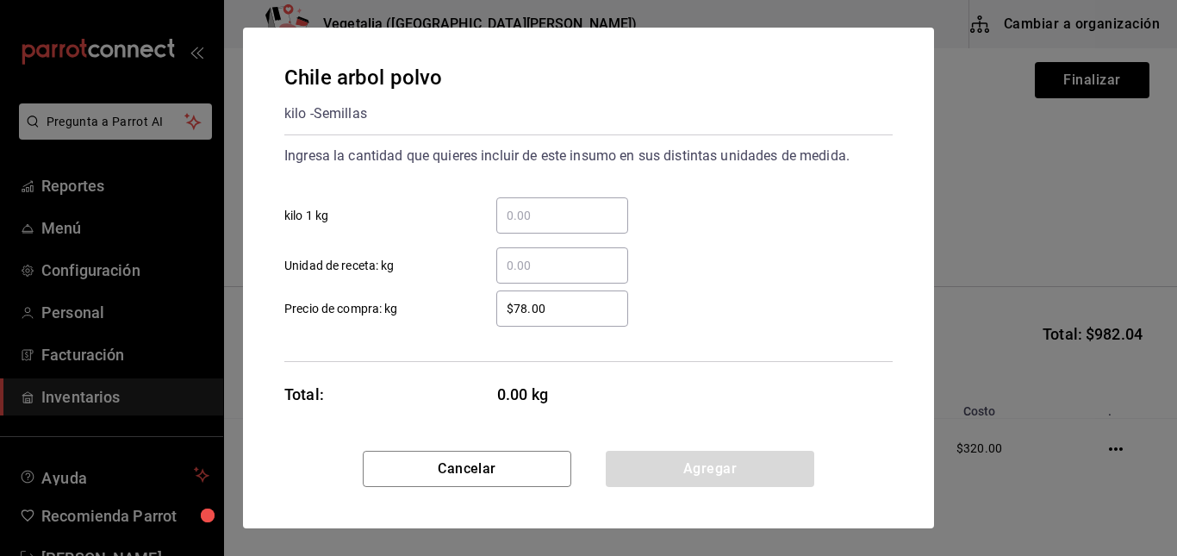
click at [575, 225] on input "​ kilo 1 kg" at bounding box center [562, 215] width 132 height 21
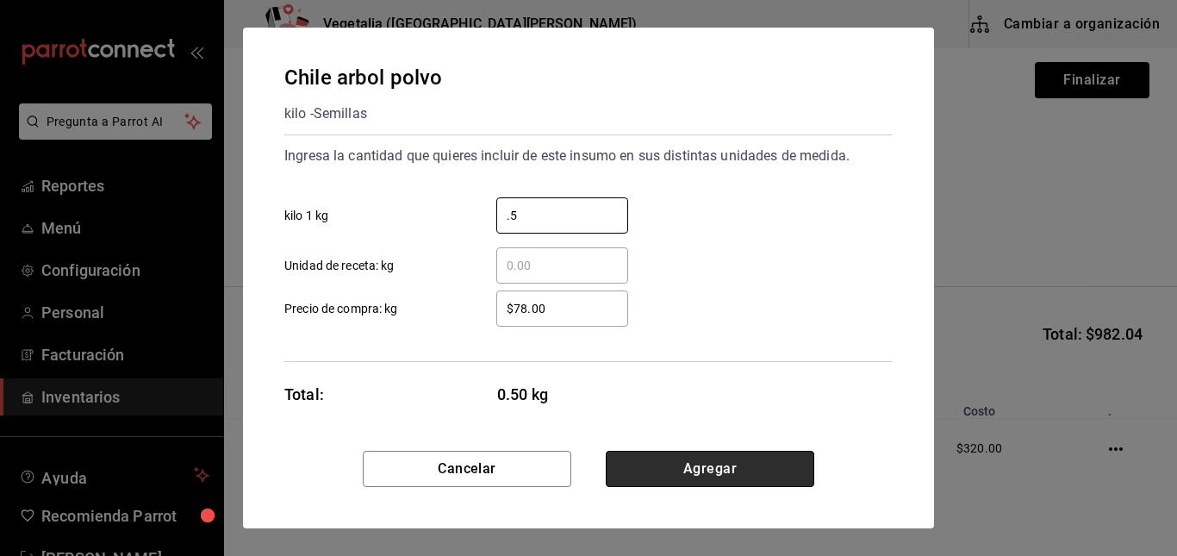
type input "0.5"
click at [723, 463] on button "Agregar" at bounding box center [710, 469] width 208 height 36
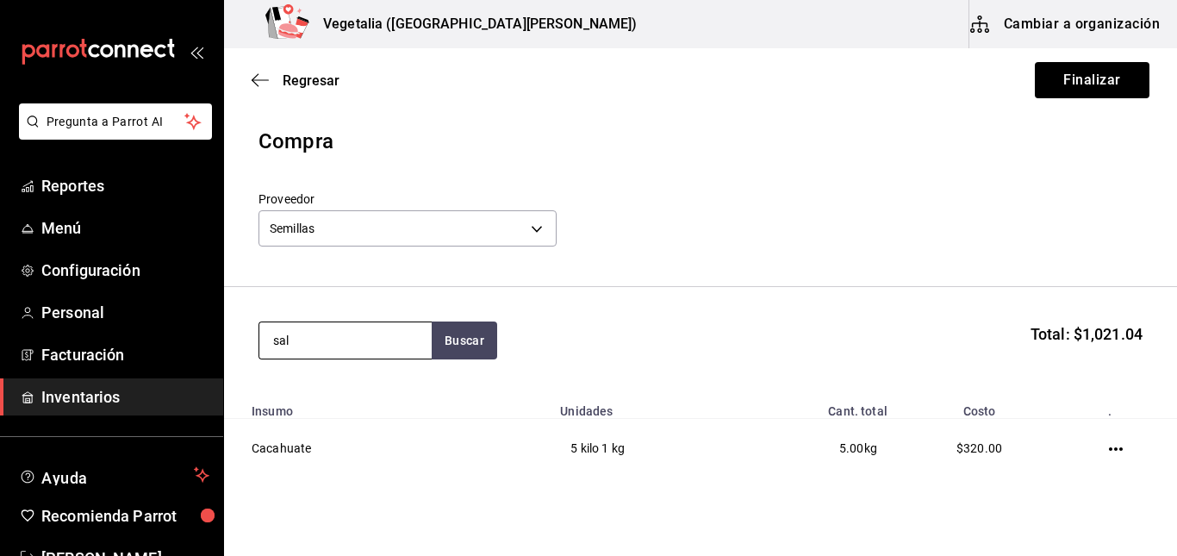
type input "sal"
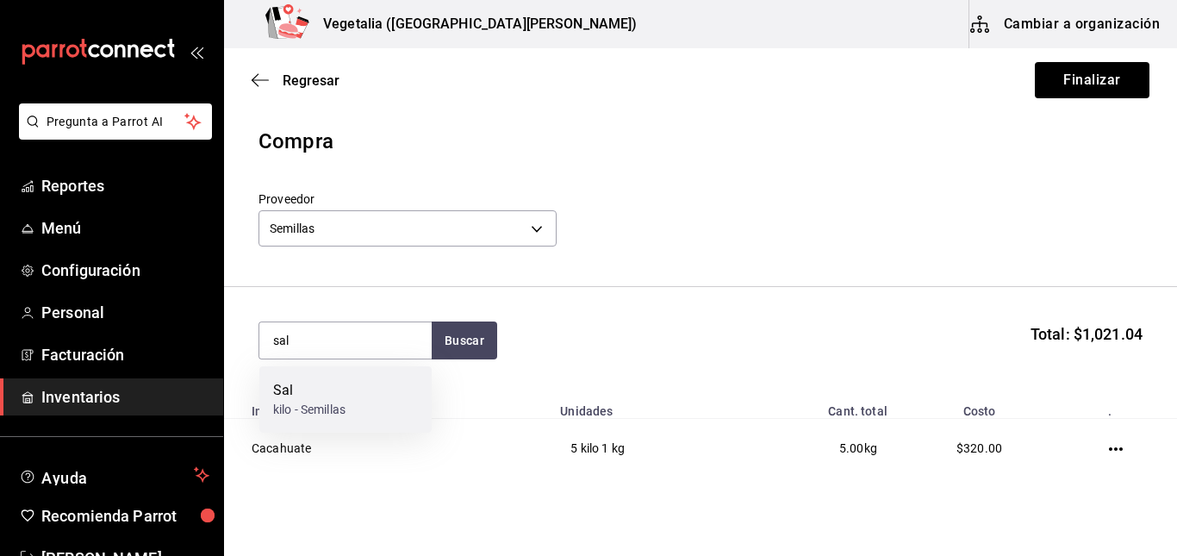
click at [366, 395] on div "Sal kilo - Semillas" at bounding box center [345, 399] width 172 height 66
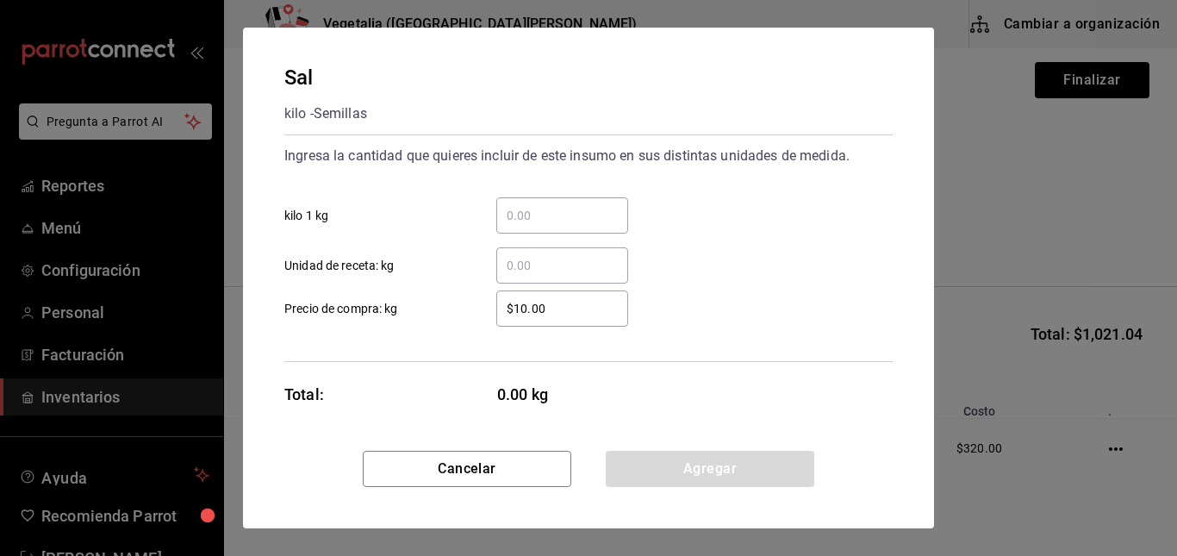
click at [546, 205] on input "​ kilo 1 kg" at bounding box center [562, 215] width 132 height 21
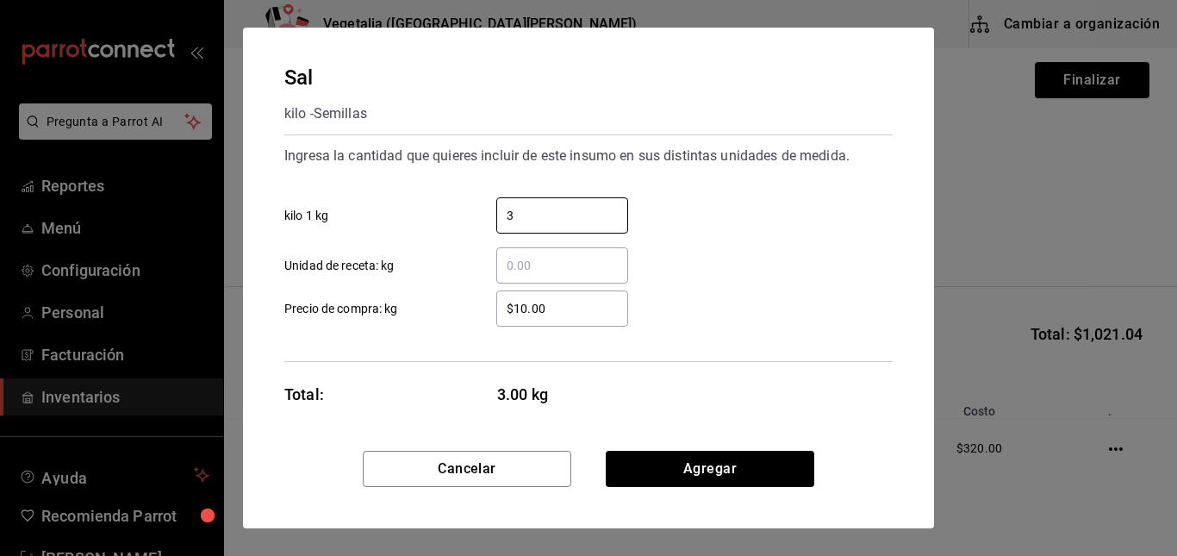
type input "3"
click at [457, 281] on div "$10.00 ​ Precio de compra: kg" at bounding box center [581, 302] width 622 height 50
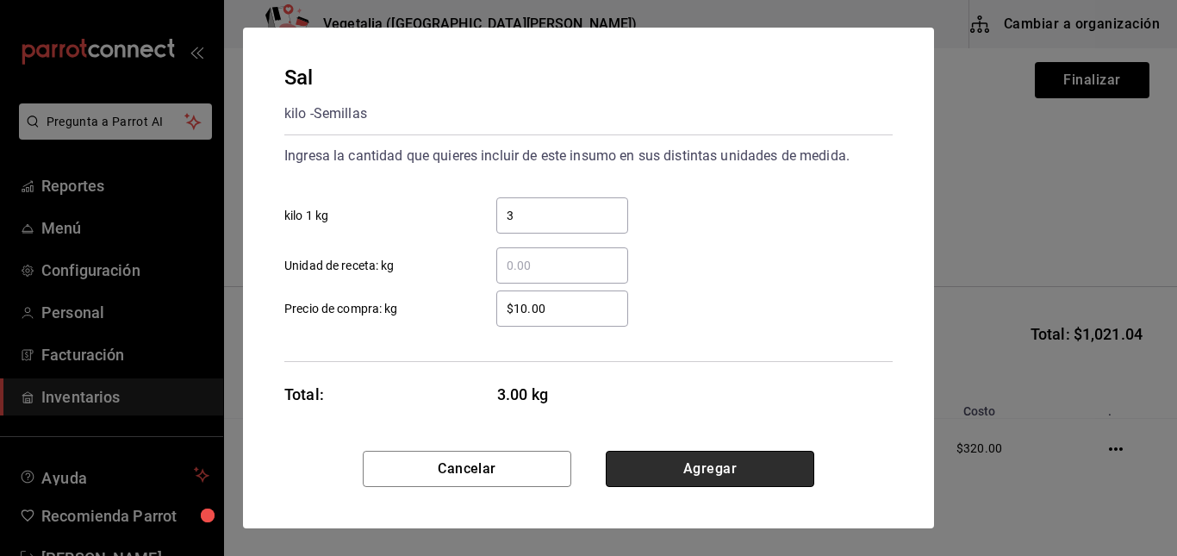
click at [750, 476] on button "Agregar" at bounding box center [710, 469] width 208 height 36
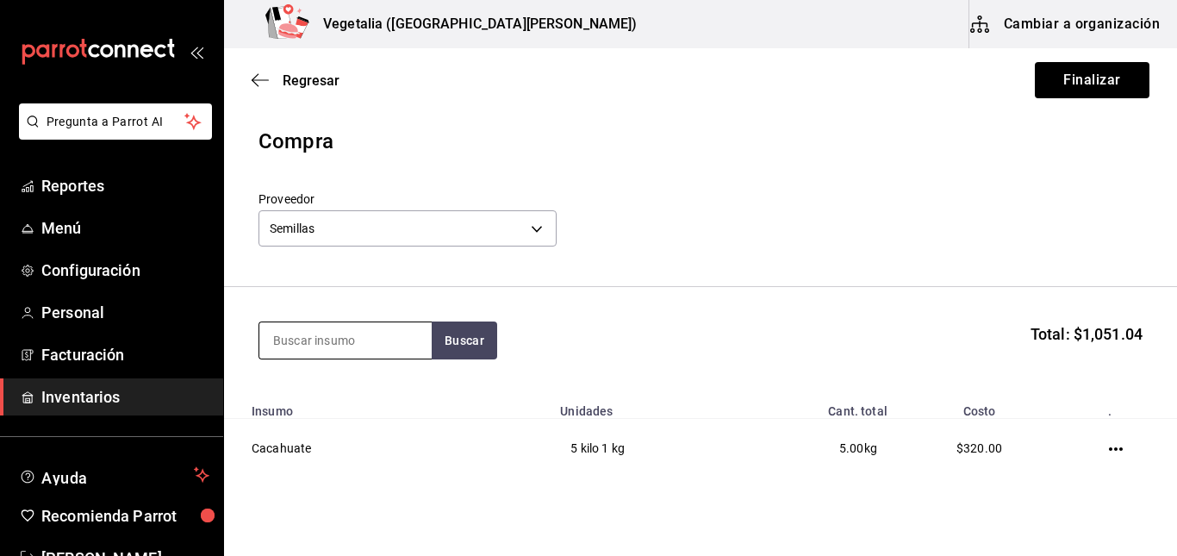
click at [386, 343] on input at bounding box center [345, 340] width 172 height 36
type input "pimien"
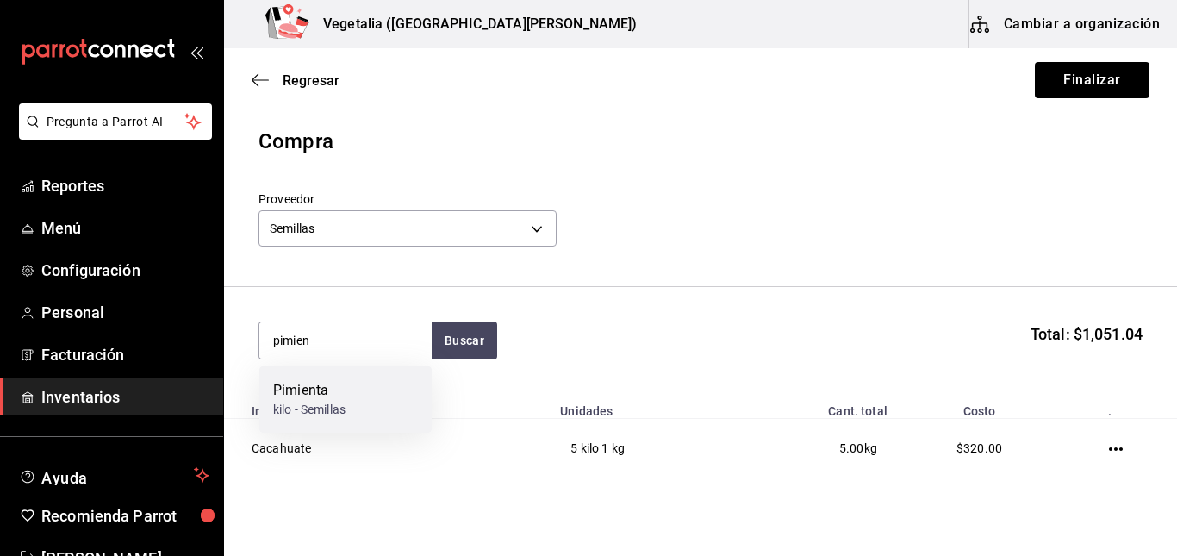
click at [374, 408] on div "Pimienta kilo - Semillas" at bounding box center [345, 399] width 172 height 66
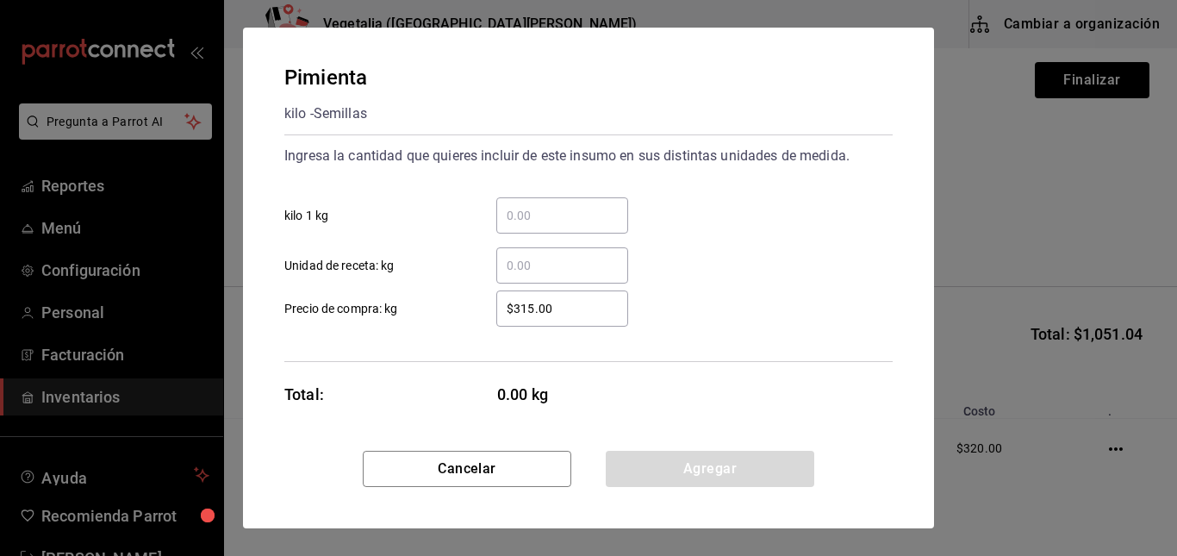
click at [593, 215] on input "​ kilo 1 kg" at bounding box center [562, 215] width 132 height 21
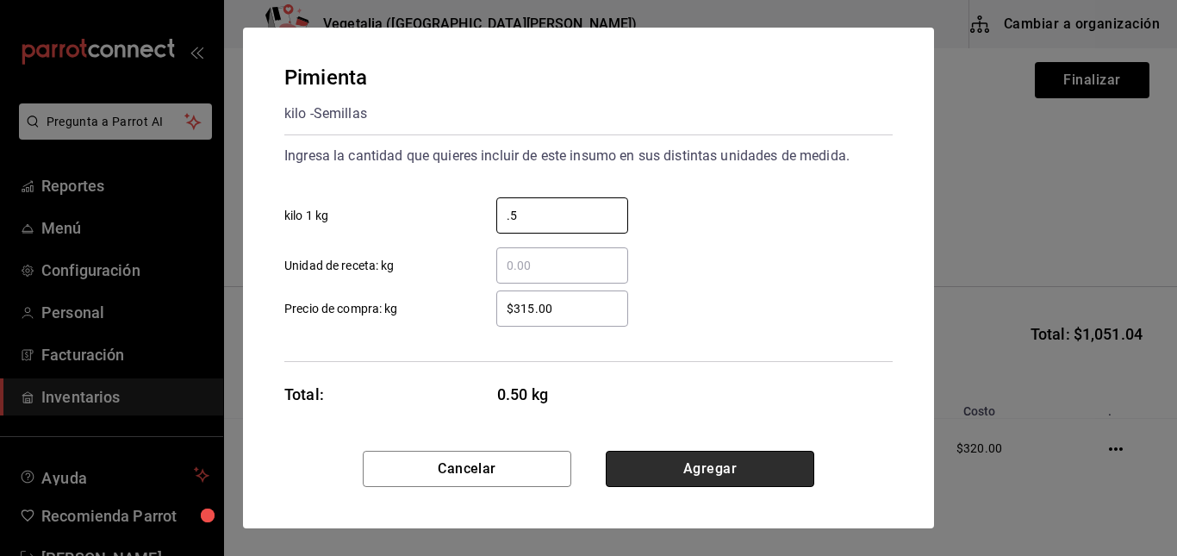
type input "0.5"
click at [735, 465] on button "Agregar" at bounding box center [710, 469] width 208 height 36
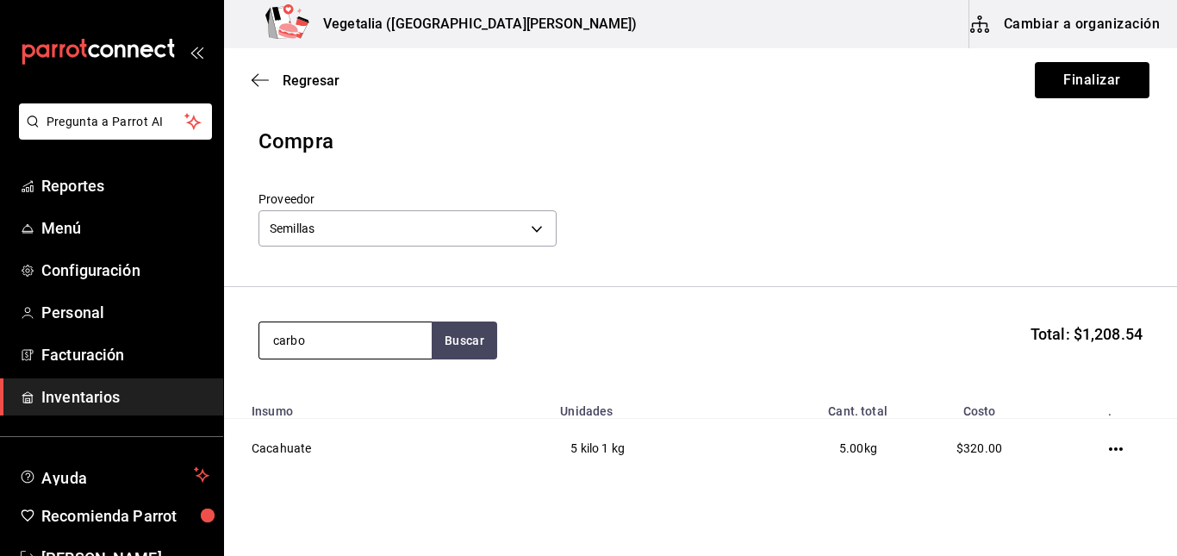
type input "carbo"
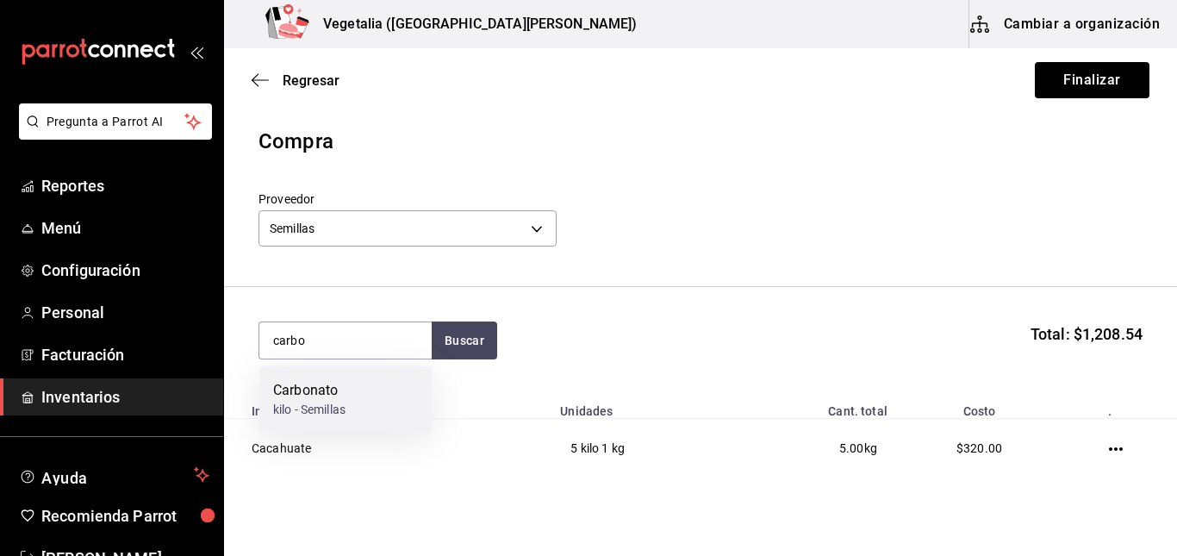
click at [365, 384] on div "Carbonato kilo - Semillas" at bounding box center [345, 399] width 172 height 66
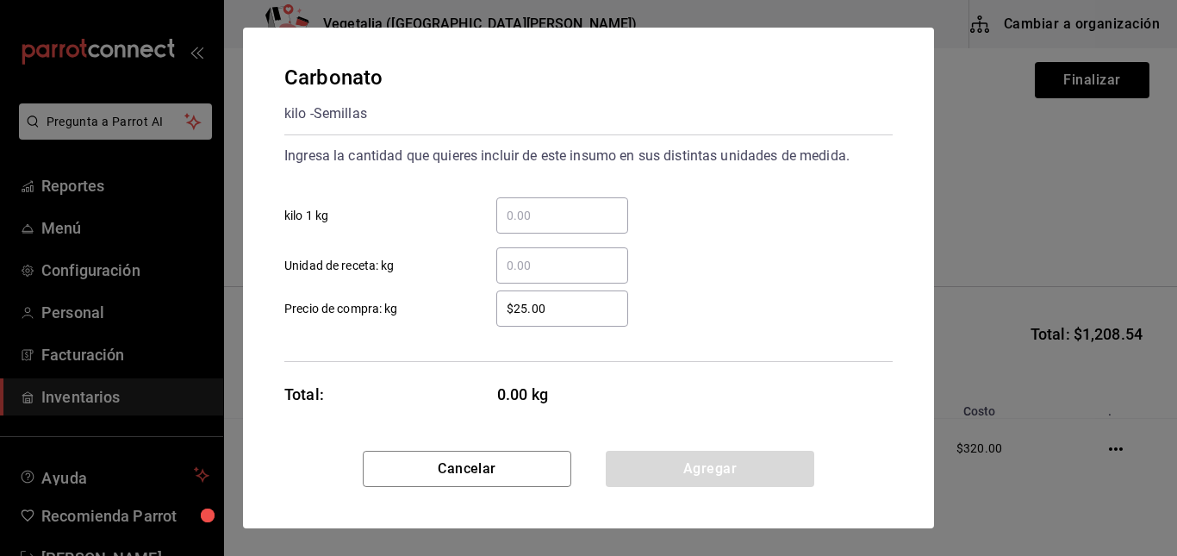
click at [559, 221] on input "​ kilo 1 kg" at bounding box center [562, 215] width 132 height 21
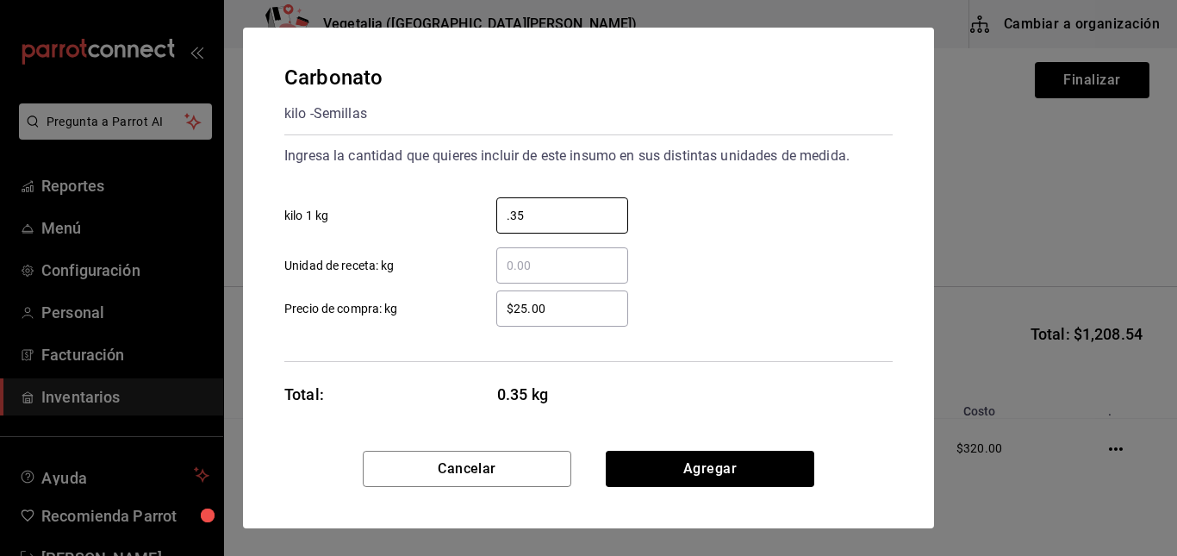
type input "0.35"
click at [569, 316] on input "$25.00" at bounding box center [562, 308] width 132 height 21
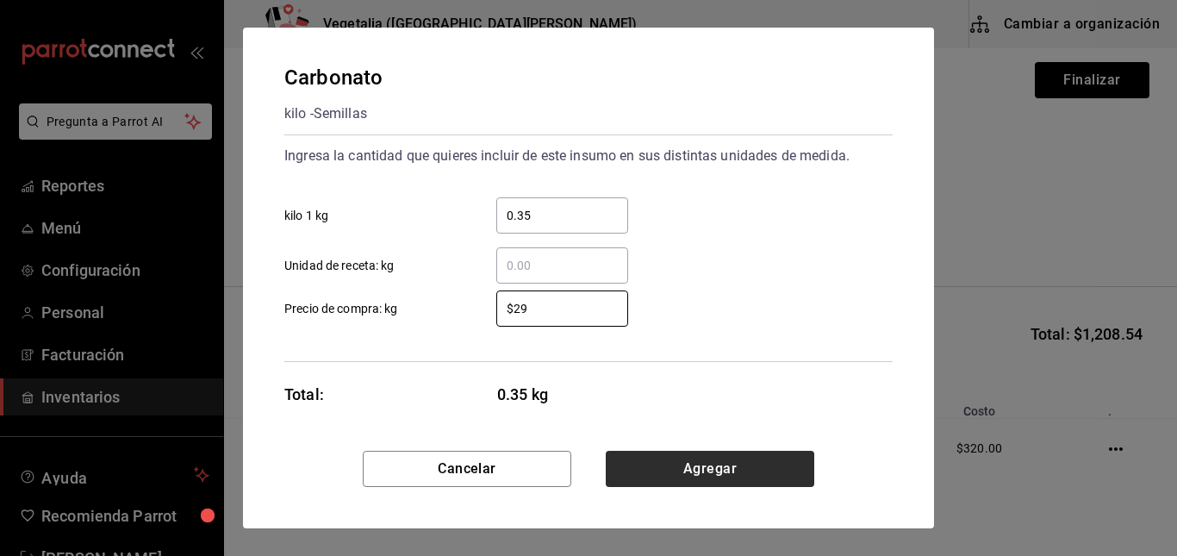
type input "$29"
click at [731, 469] on button "Agregar" at bounding box center [710, 469] width 208 height 36
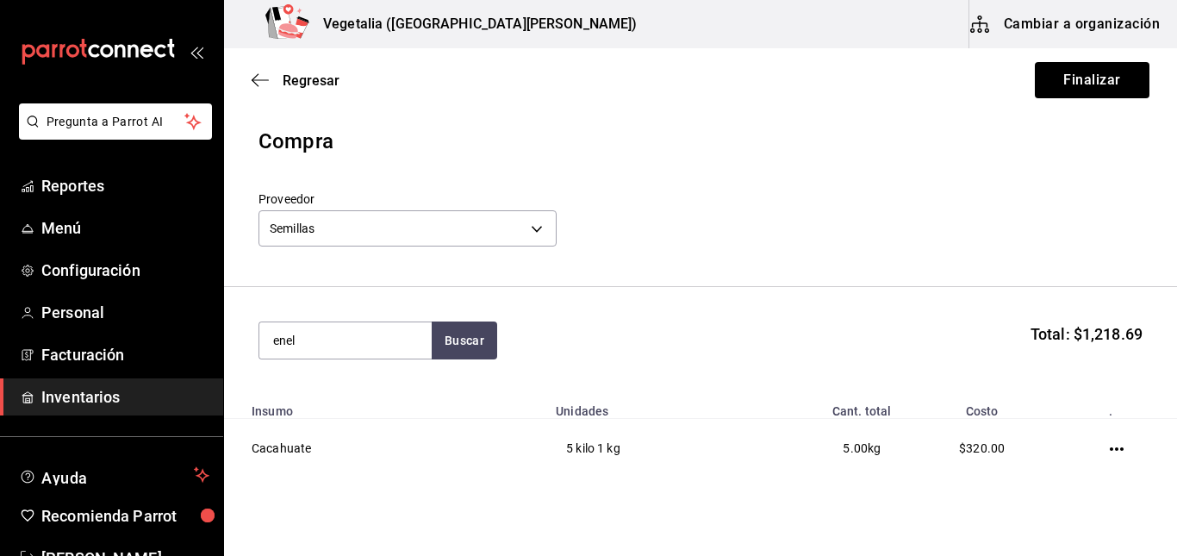
type input "enel"
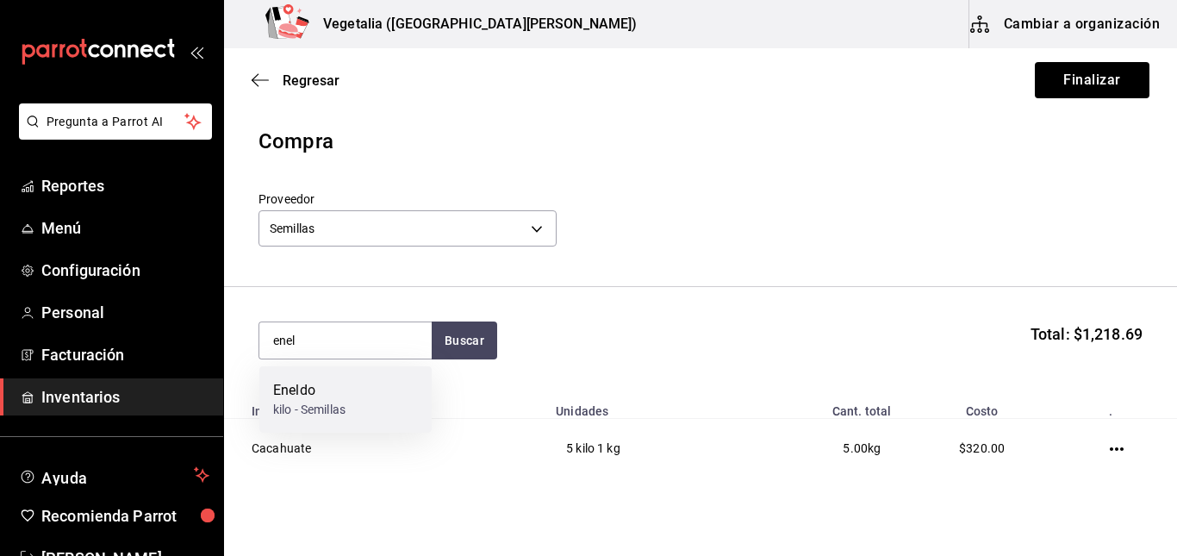
click at [389, 389] on div "Eneldo kilo - Semillas" at bounding box center [345, 399] width 172 height 66
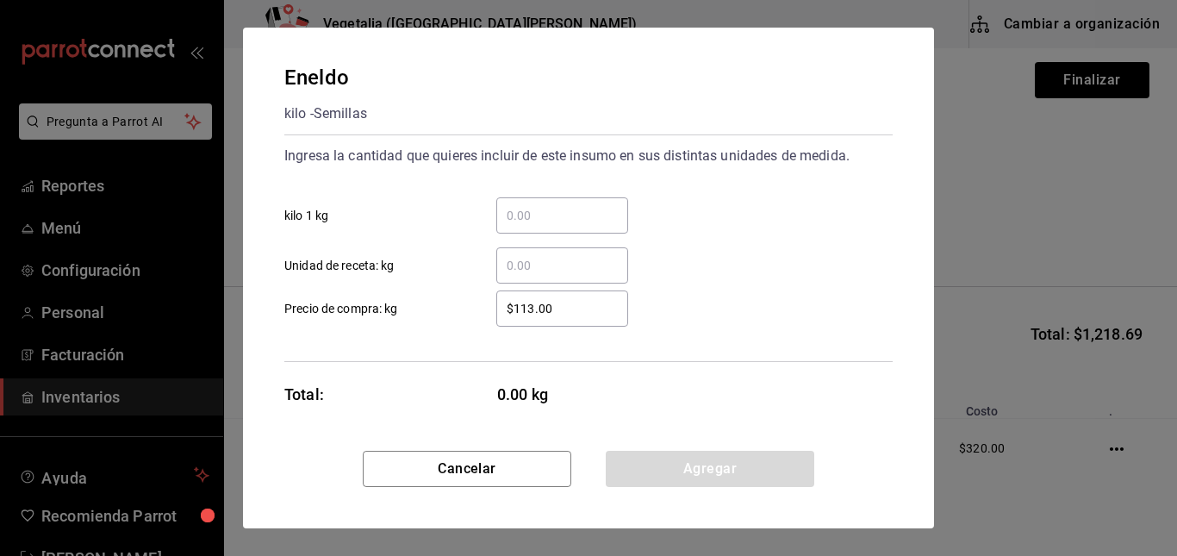
click at [538, 213] on input "​ kilo 1 kg" at bounding box center [562, 215] width 132 height 21
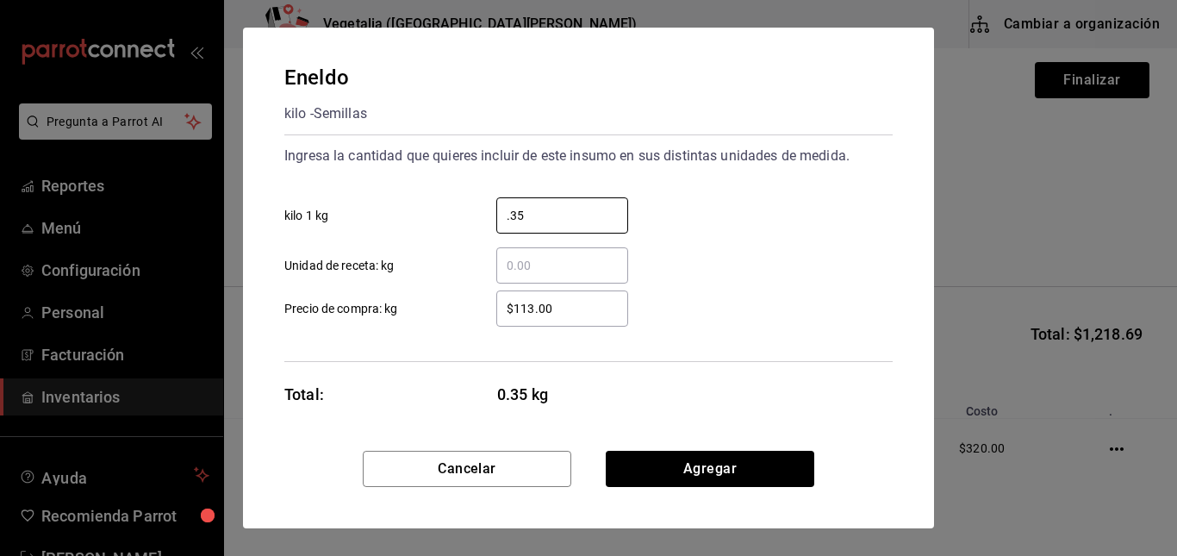
type input "0.35"
click at [585, 308] on input "$113.00" at bounding box center [562, 308] width 132 height 21
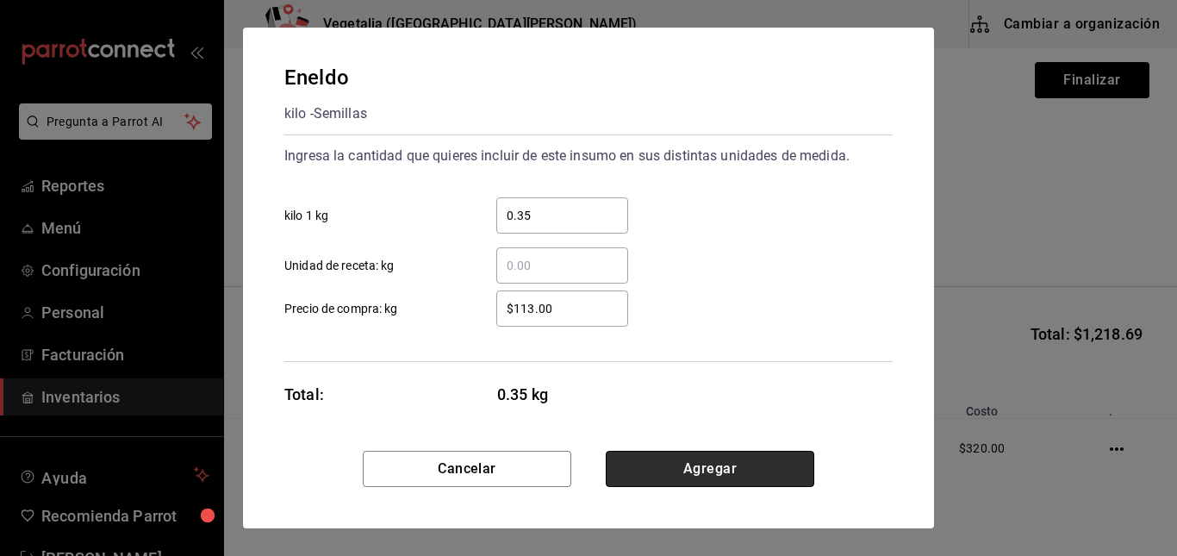
click at [684, 463] on button "Agregar" at bounding box center [710, 469] width 208 height 36
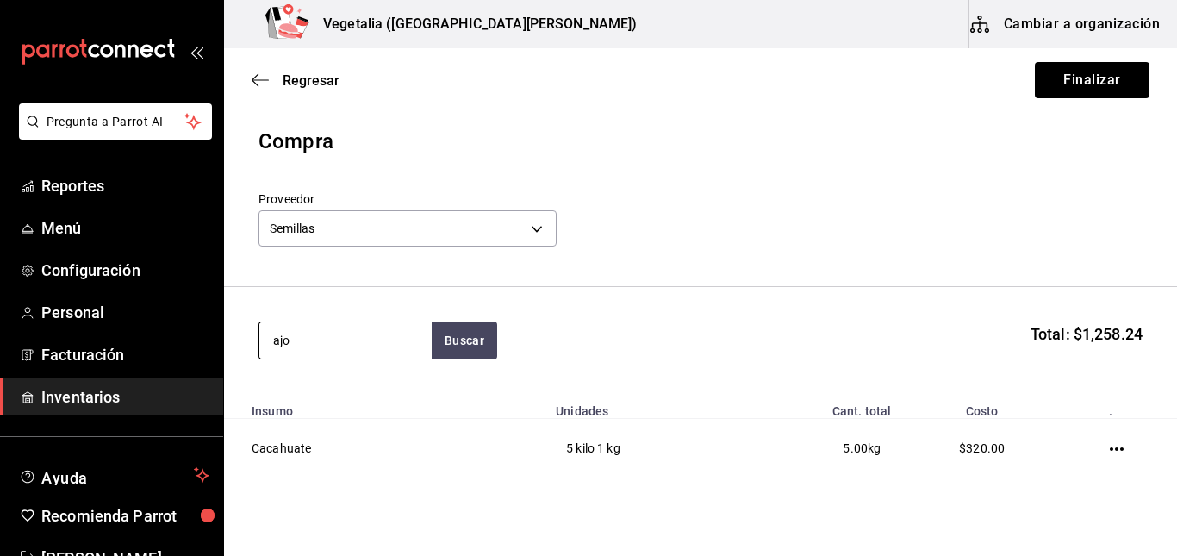
type input "ajo"
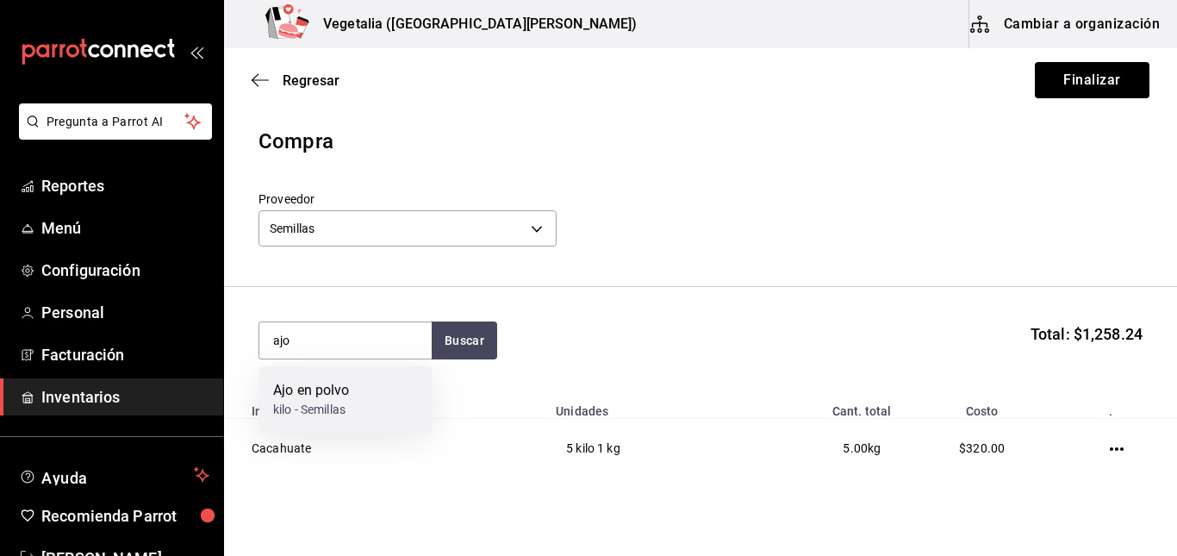
click at [395, 402] on div "Ajo en polvo kilo - Semillas" at bounding box center [345, 399] width 172 height 66
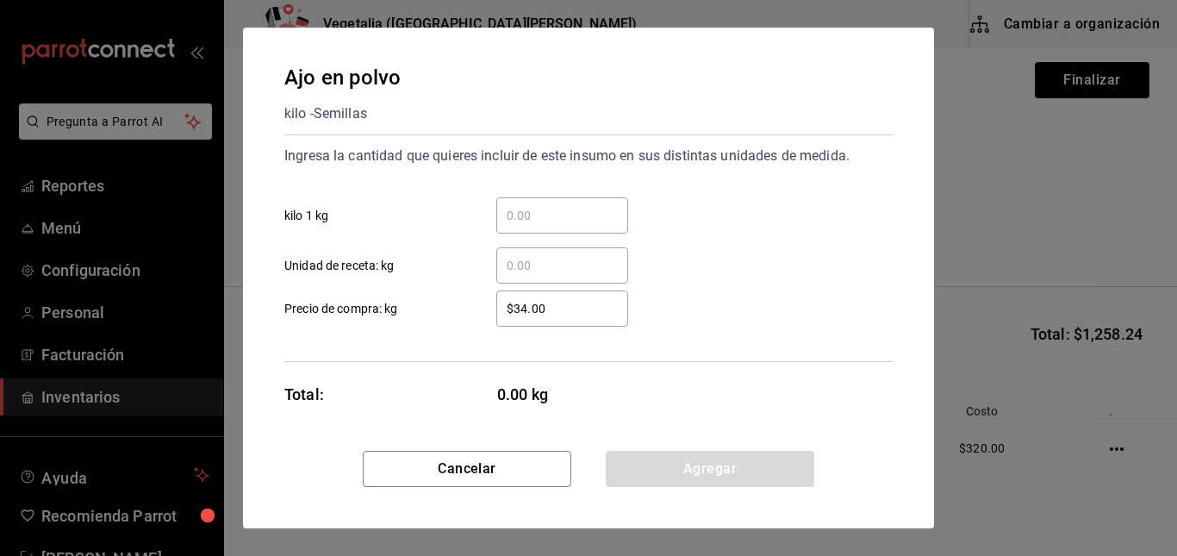
click at [575, 205] on input "​ kilo 1 kg" at bounding box center [562, 215] width 132 height 21
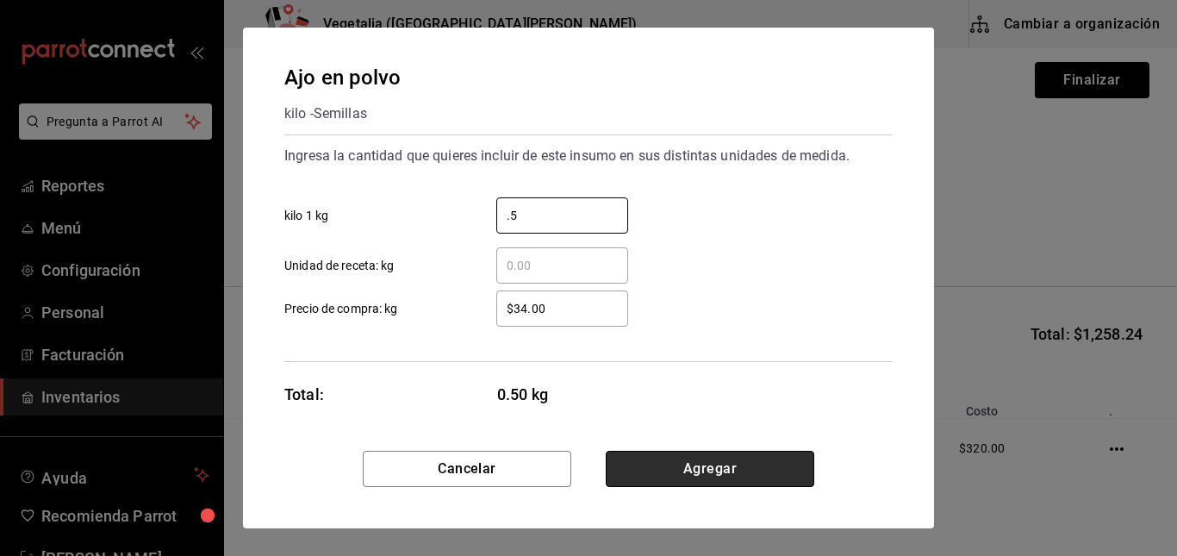
type input "0.5"
click at [690, 468] on button "Agregar" at bounding box center [710, 469] width 208 height 36
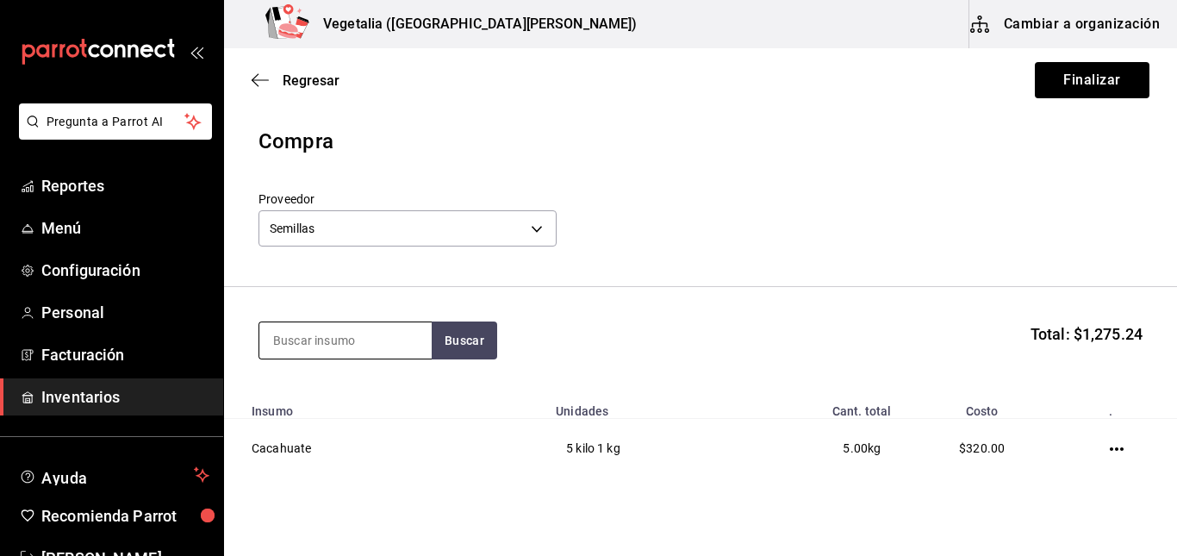
click at [385, 341] on input at bounding box center [345, 340] width 172 height 36
type input "aran"
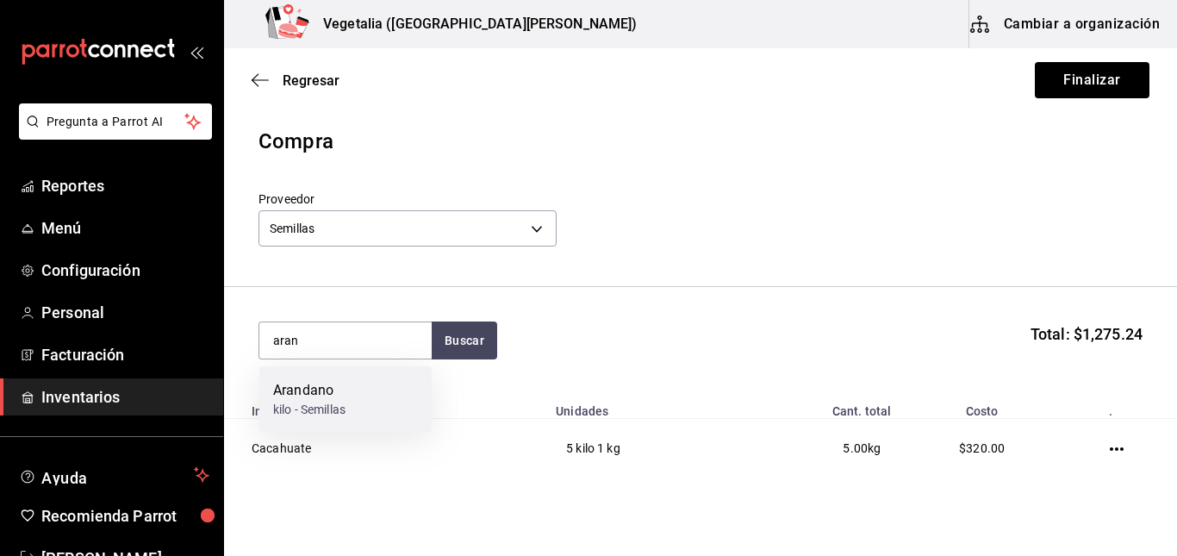
click at [401, 383] on div "Arandano kilo - Semillas" at bounding box center [345, 399] width 172 height 66
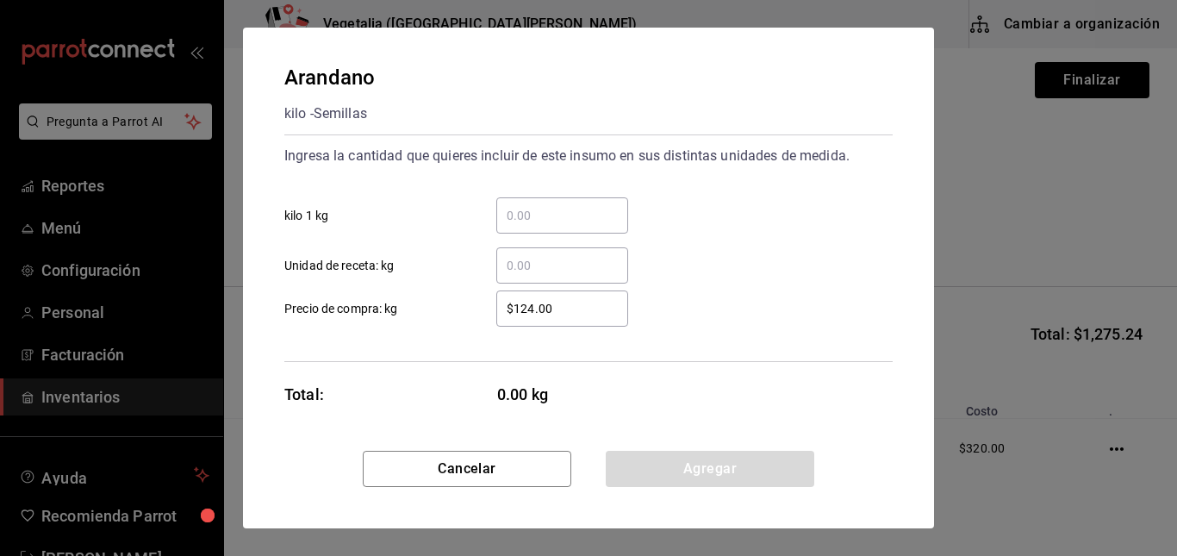
click at [590, 228] on div "​" at bounding box center [562, 215] width 132 height 36
click at [590, 226] on input "​ kilo 1 kg" at bounding box center [562, 215] width 132 height 21
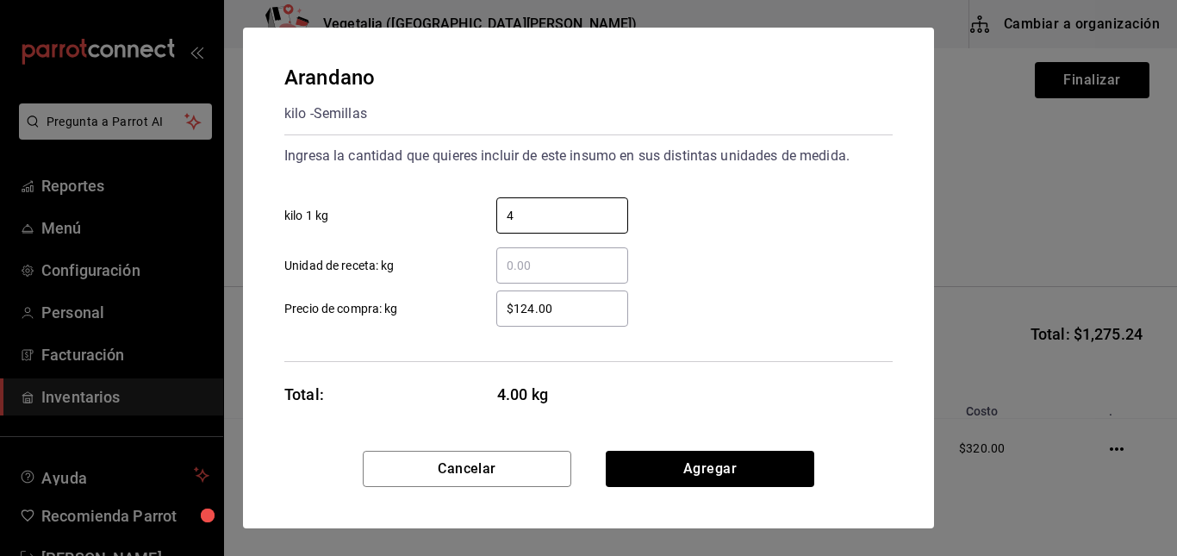
type input "4"
click at [520, 308] on input "$124.00" at bounding box center [562, 308] width 132 height 21
click at [534, 308] on input "$124.00" at bounding box center [562, 308] width 132 height 21
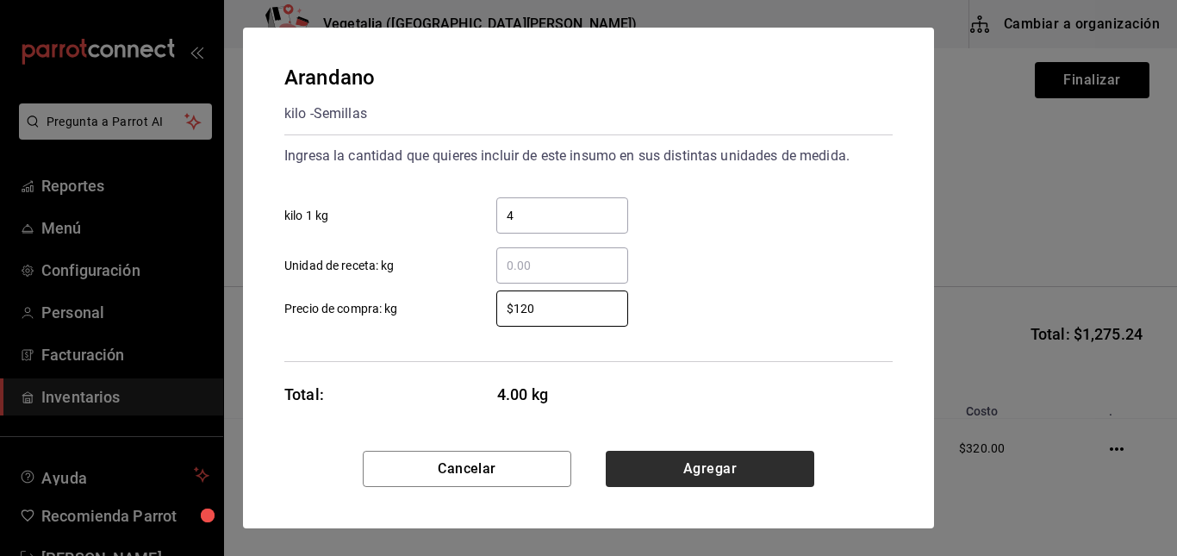
type input "$120"
click at [688, 466] on button "Agregar" at bounding box center [710, 469] width 208 height 36
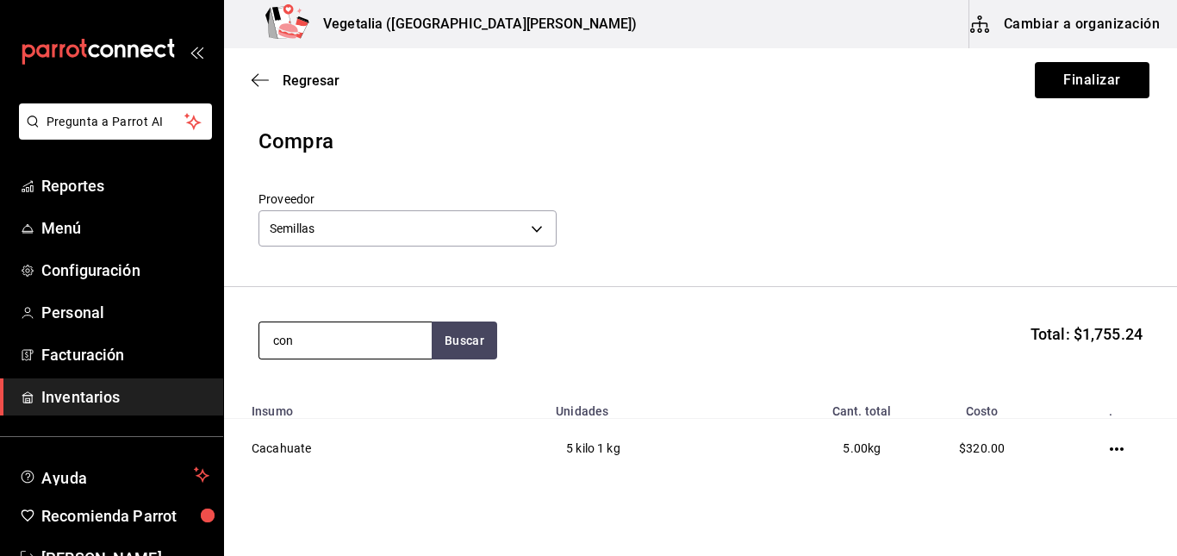
type input "con"
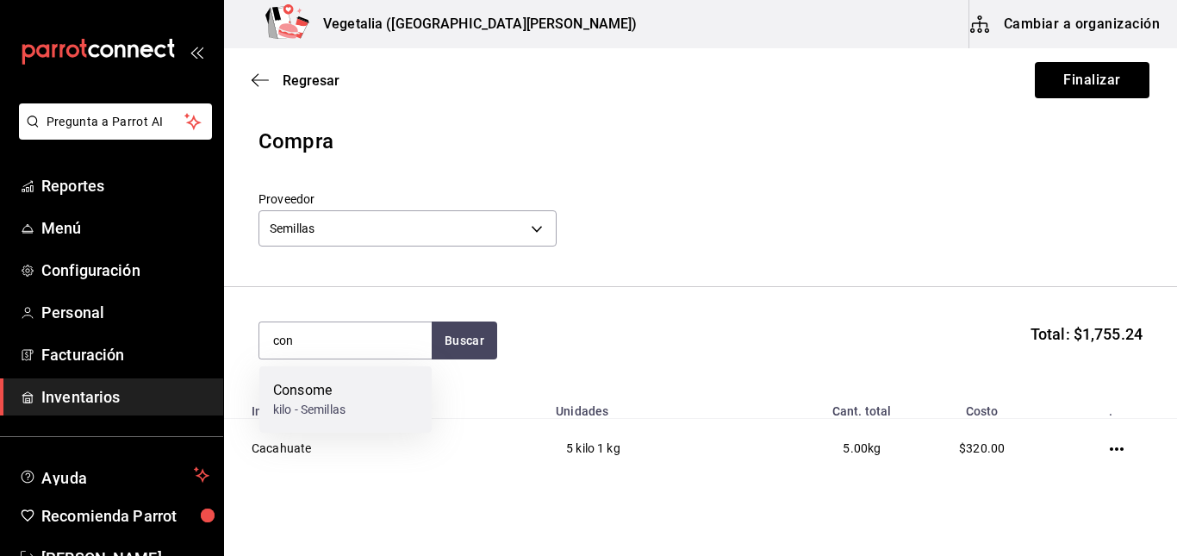
click at [370, 367] on div "Consome kilo - Semillas" at bounding box center [345, 399] width 172 height 66
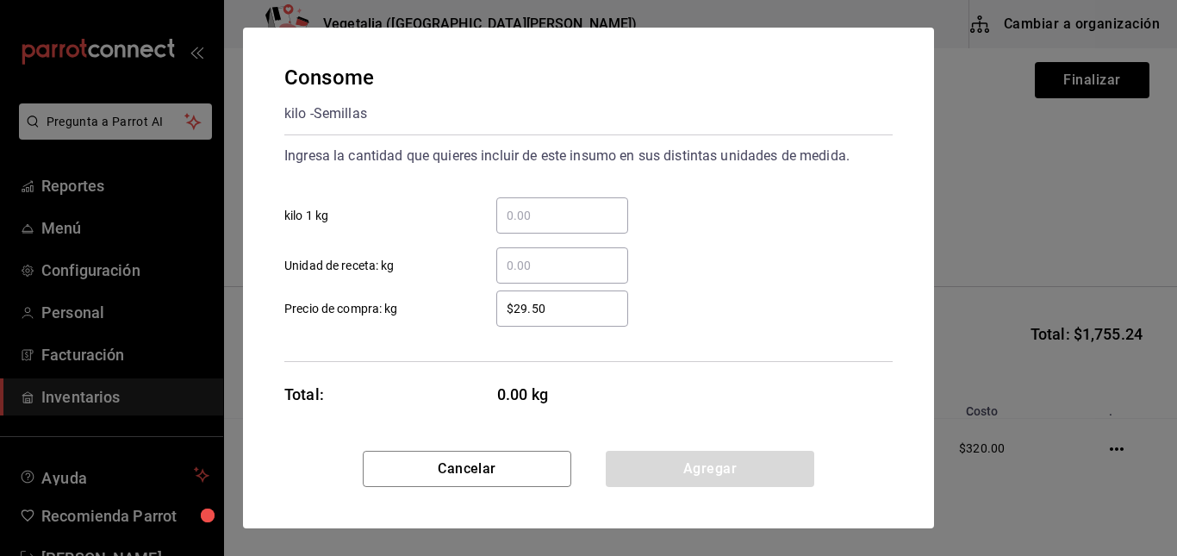
click at [545, 222] on input "​ kilo 1 kg" at bounding box center [562, 215] width 132 height 21
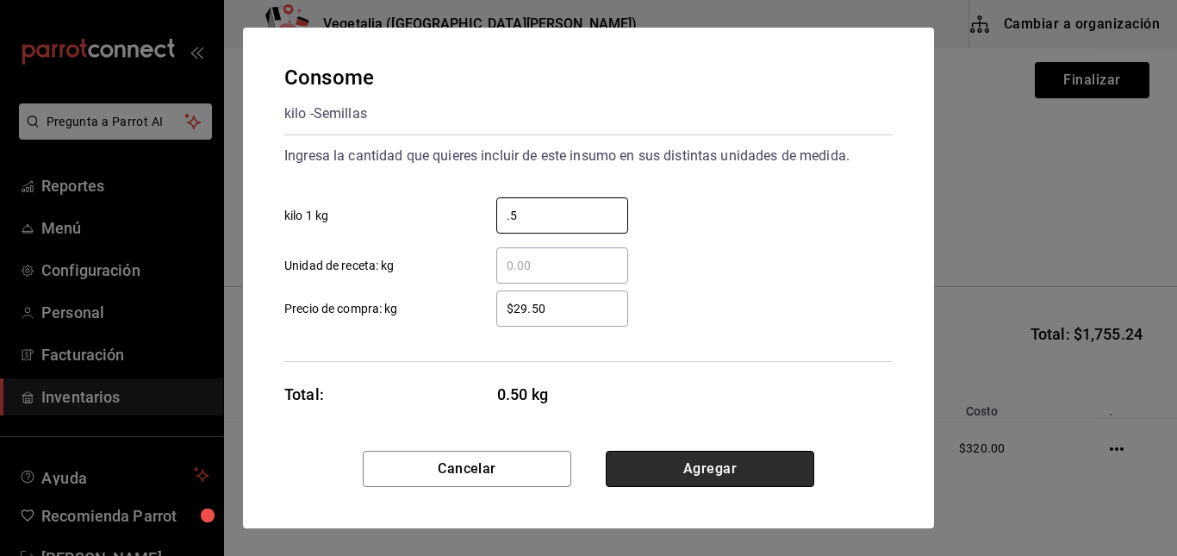
type input "0.5"
click at [691, 457] on button "Agregar" at bounding box center [710, 469] width 208 height 36
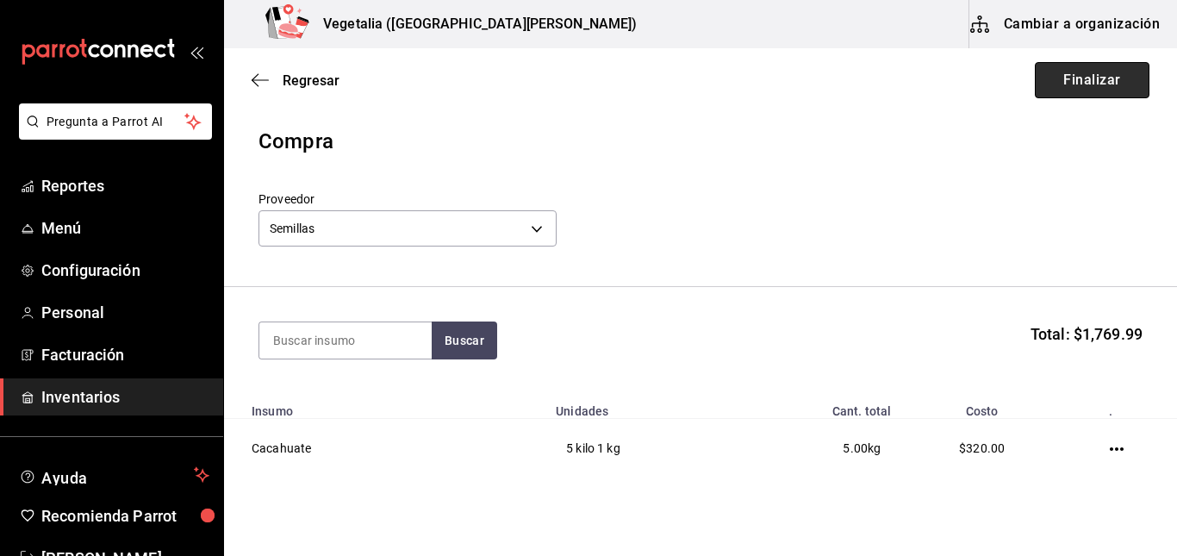
click at [1076, 94] on button "Finalizar" at bounding box center [1092, 80] width 115 height 36
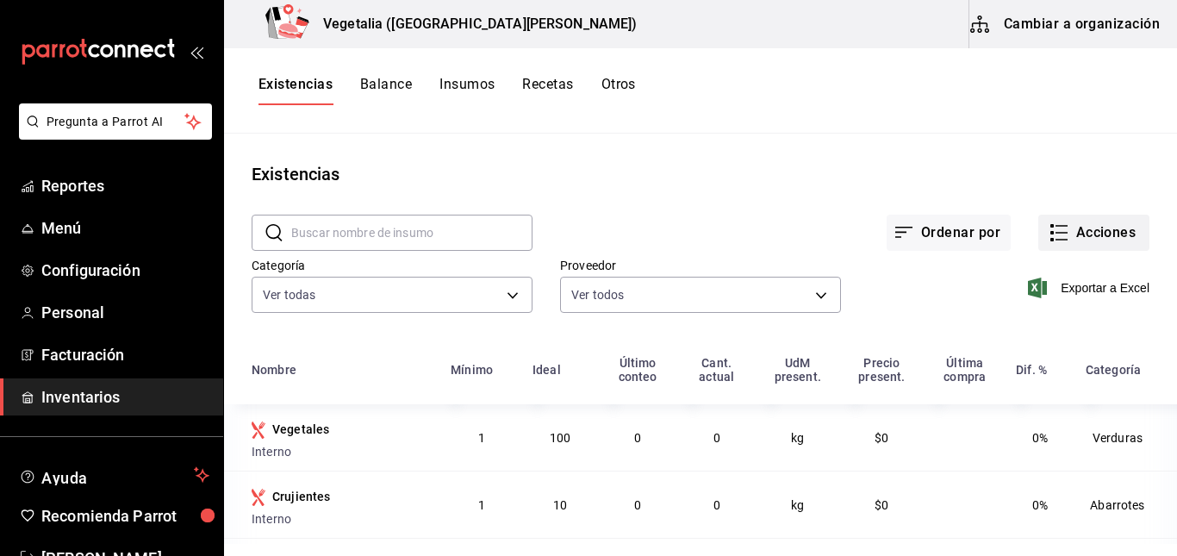
click at [1097, 238] on button "Acciones" at bounding box center [1093, 232] width 111 height 36
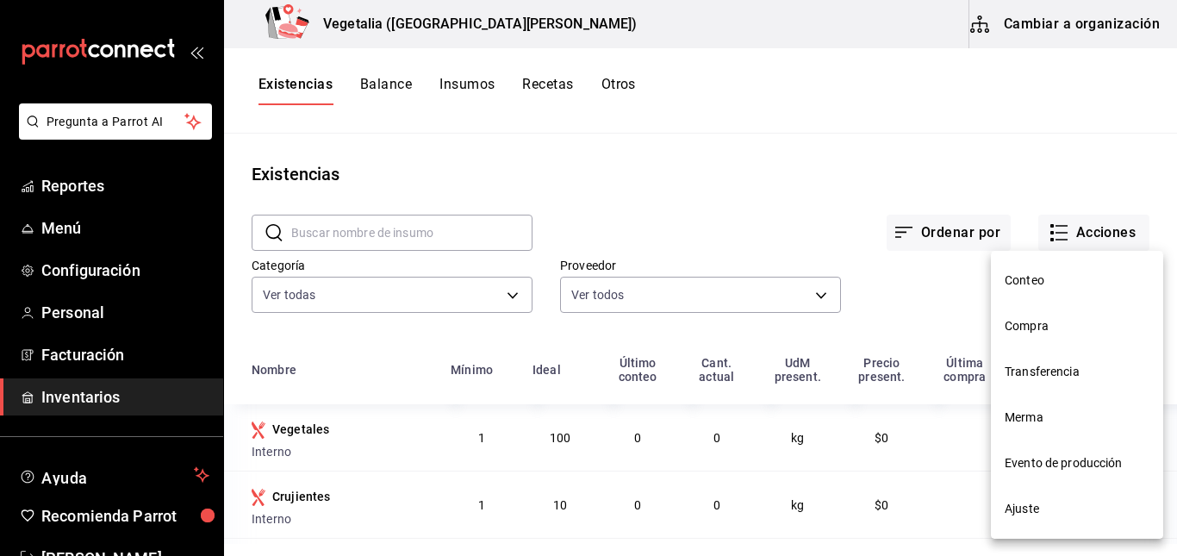
click at [1025, 328] on span "Compra" at bounding box center [1076, 326] width 145 height 18
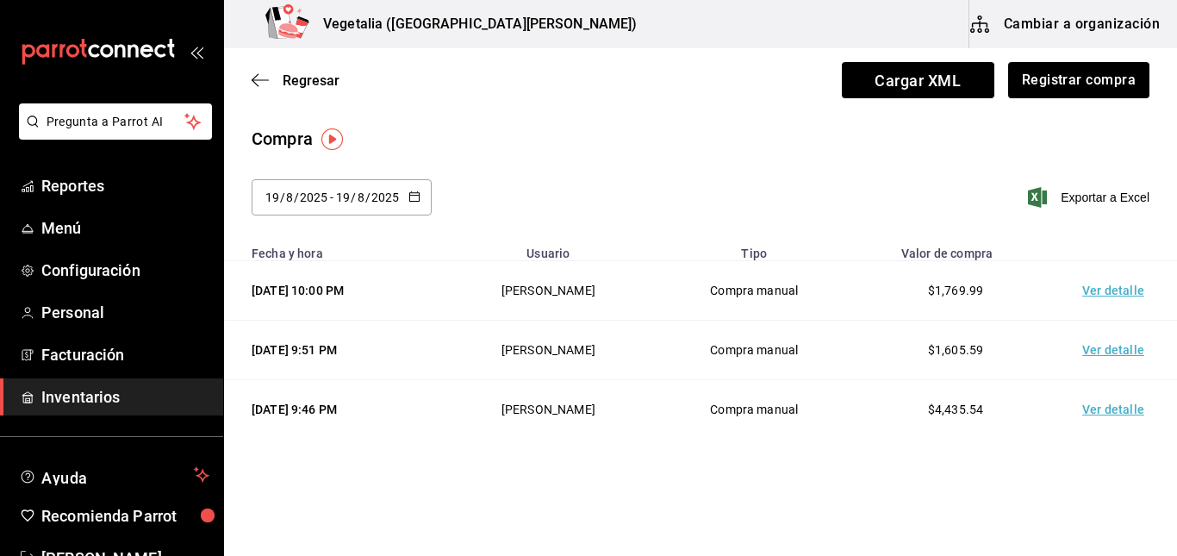
click at [357, 204] on input "8" at bounding box center [361, 197] width 9 height 14
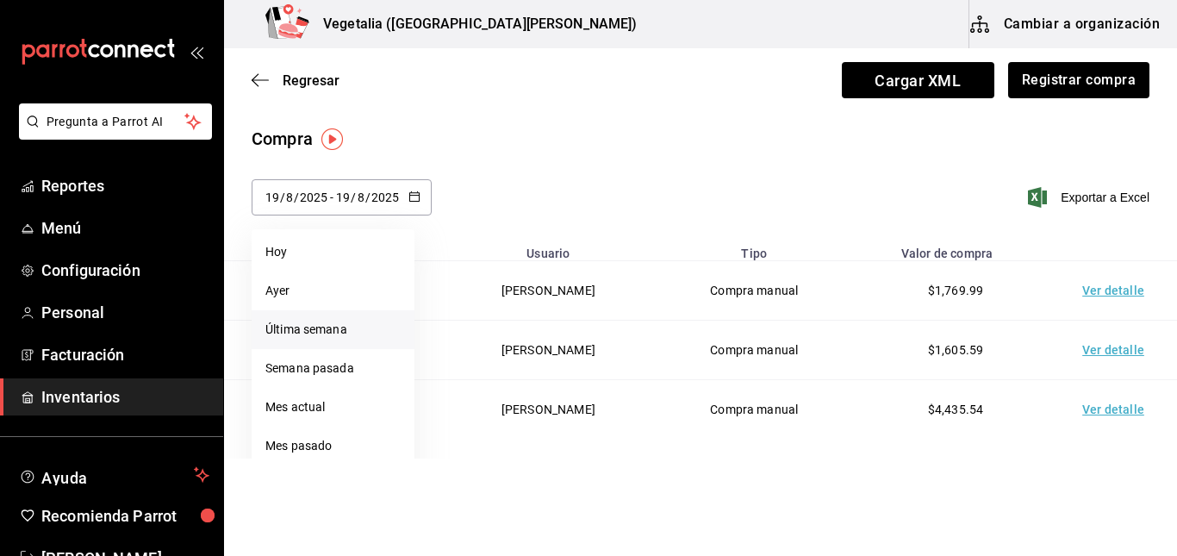
click at [319, 339] on li "Última semana" at bounding box center [333, 329] width 163 height 39
type input "[DATE]"
type input "17"
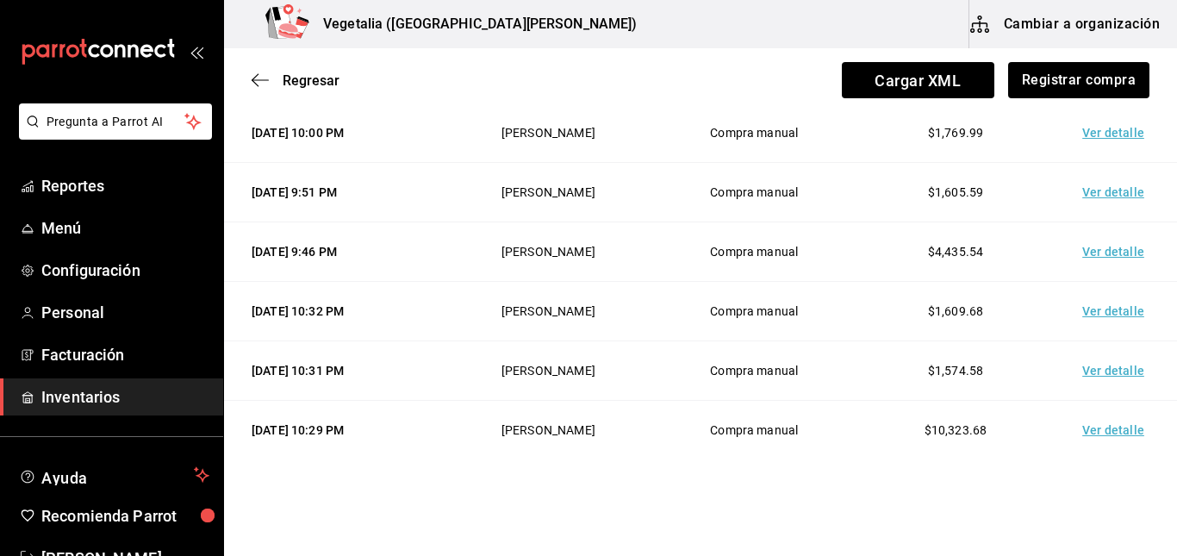
scroll to position [187, 0]
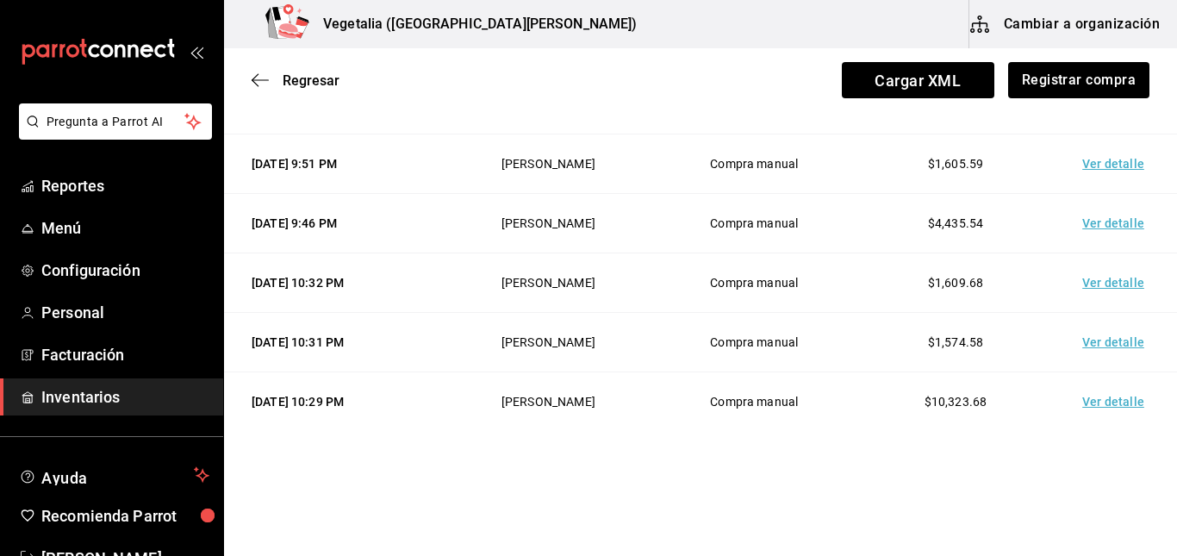
click at [1090, 401] on td "Ver detalle" at bounding box center [1116, 401] width 121 height 59
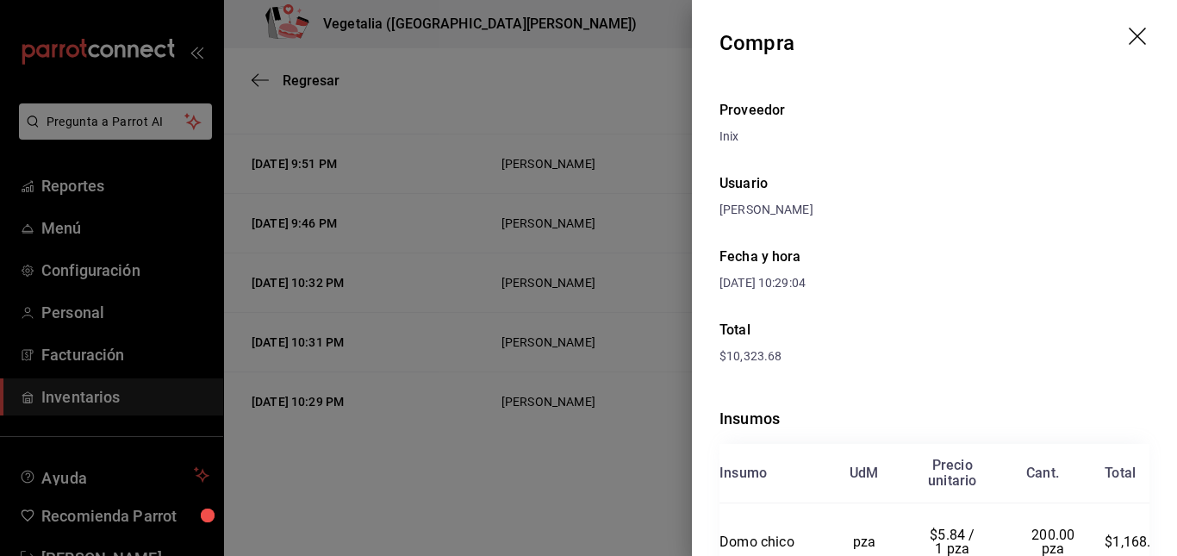
click at [577, 504] on div at bounding box center [588, 278] width 1177 height 556
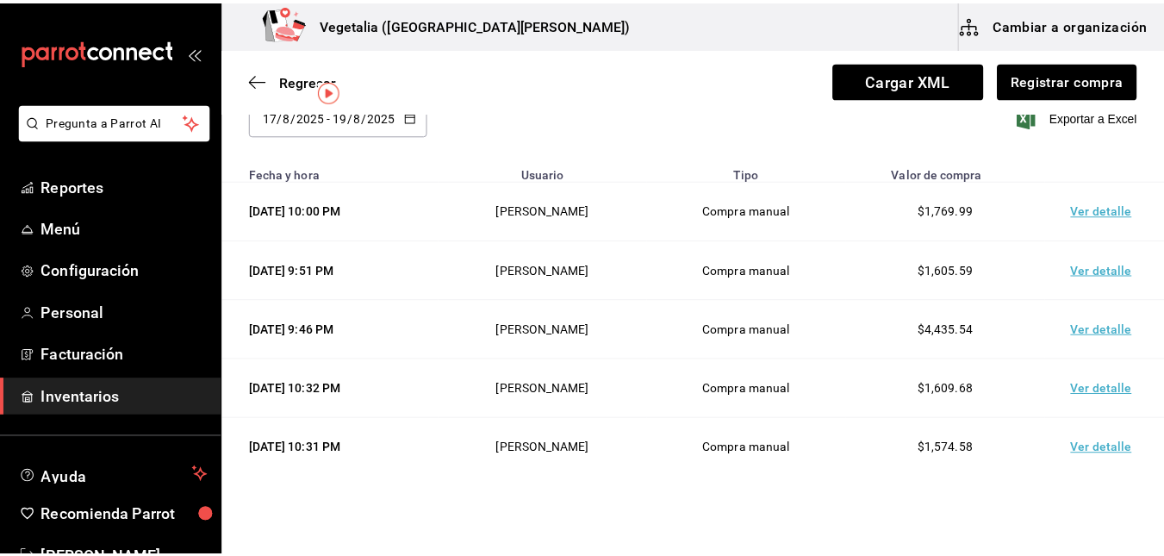
scroll to position [0, 0]
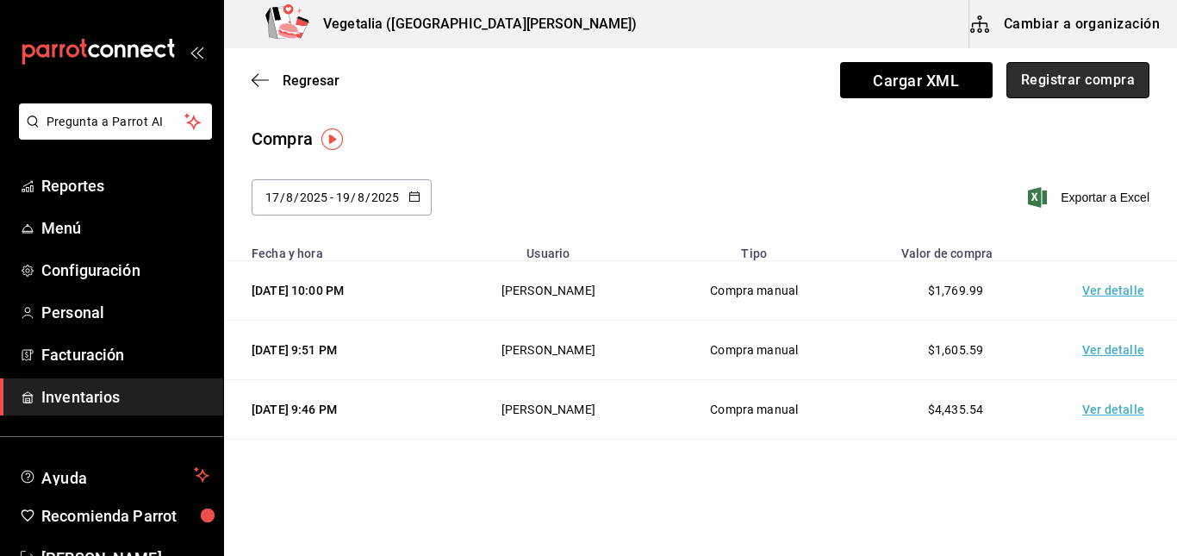
click at [1059, 85] on button "Registrar compra" at bounding box center [1077, 80] width 143 height 36
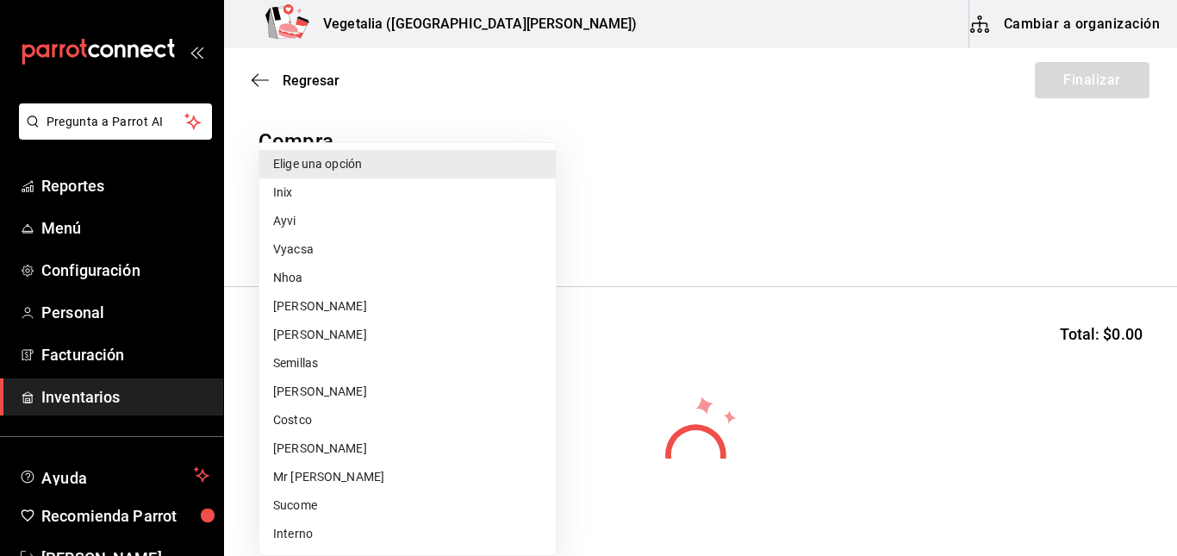
click at [515, 212] on body "Pregunta a Parrot AI Reportes Menú Configuración Personal Facturación Inventari…" at bounding box center [588, 229] width 1177 height 458
click at [325, 299] on li "[PERSON_NAME]" at bounding box center [407, 306] width 296 height 28
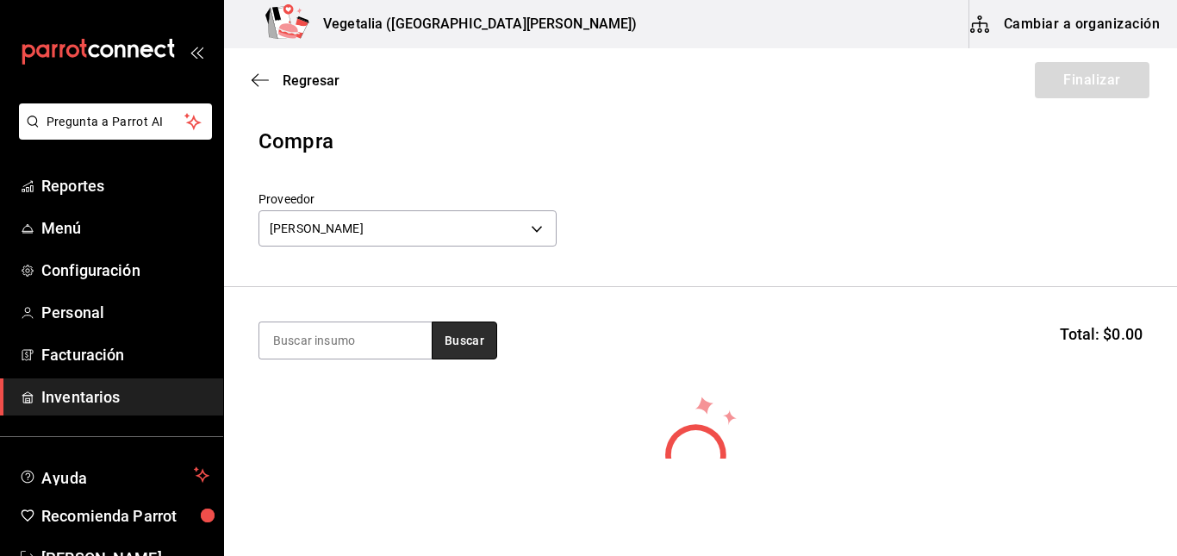
click at [454, 343] on button "Buscar" at bounding box center [464, 340] width 65 height 38
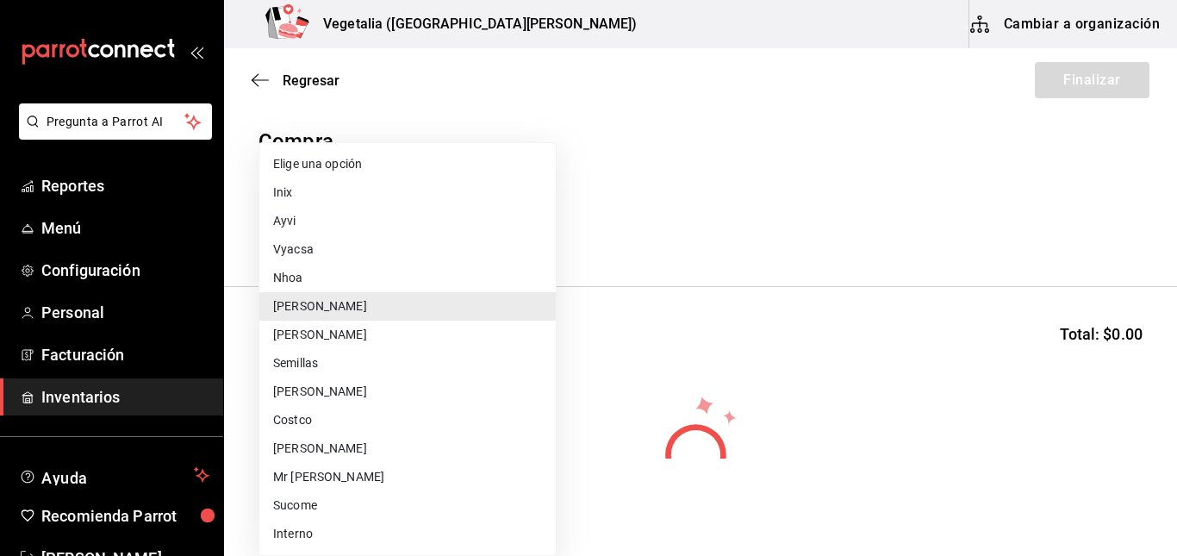
click at [469, 218] on body "Pregunta a Parrot AI Reportes Menú Configuración Personal Facturación Inventari…" at bounding box center [588, 229] width 1177 height 458
click at [314, 532] on li "Interno" at bounding box center [407, 533] width 296 height 28
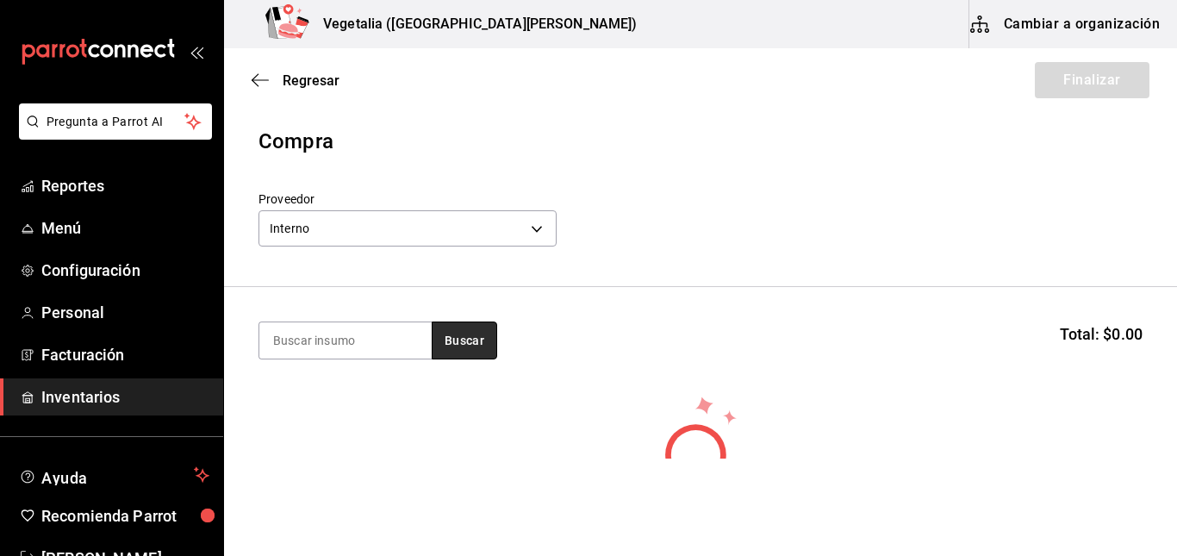
click at [451, 344] on button "Buscar" at bounding box center [464, 340] width 65 height 38
click at [457, 355] on button "Buscar" at bounding box center [464, 340] width 65 height 38
click at [469, 339] on button "Buscar" at bounding box center [464, 340] width 65 height 38
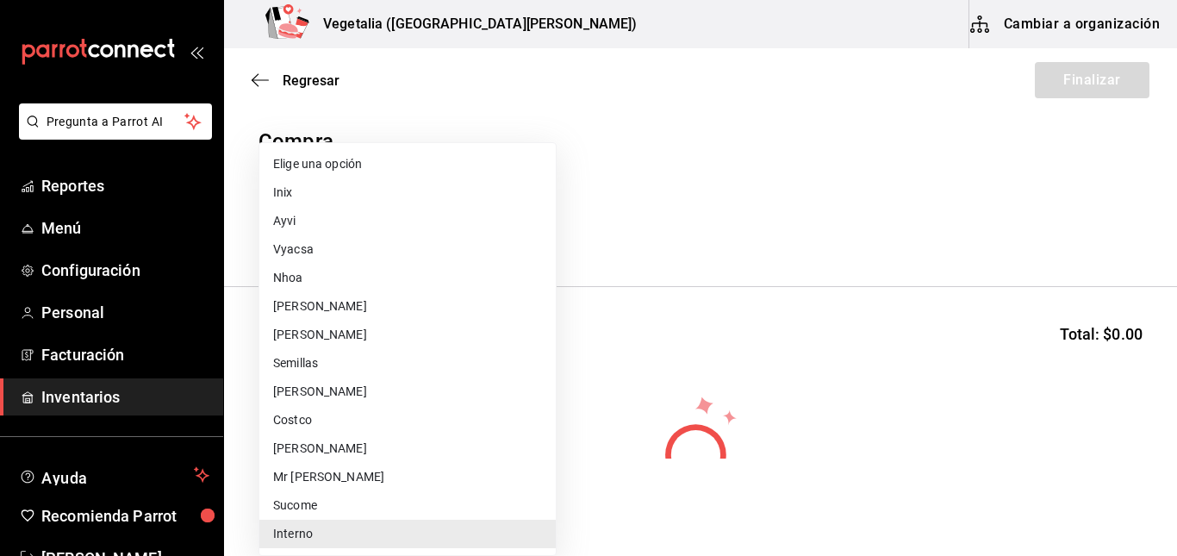
click at [495, 215] on body "Pregunta a Parrot AI Reportes Menú Configuración Personal Facturación Inventari…" at bounding box center [588, 229] width 1177 height 458
click at [334, 456] on li "[PERSON_NAME]" at bounding box center [407, 448] width 296 height 28
type input "c6ccb7fd-80d4-4f08-b165-018a4472f33e"
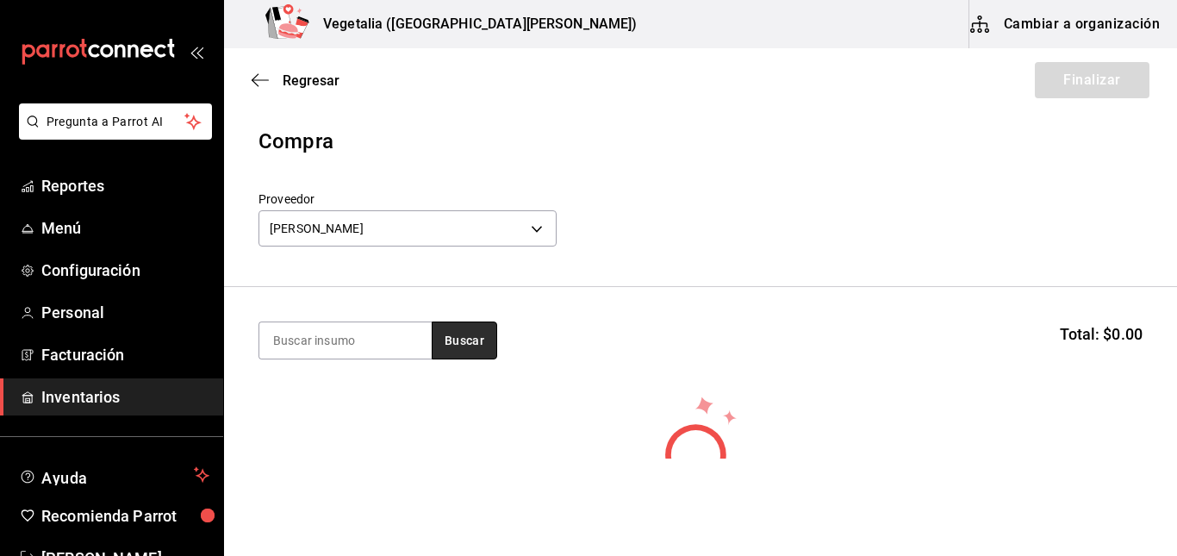
click at [460, 343] on button "Buscar" at bounding box center [464, 340] width 65 height 38
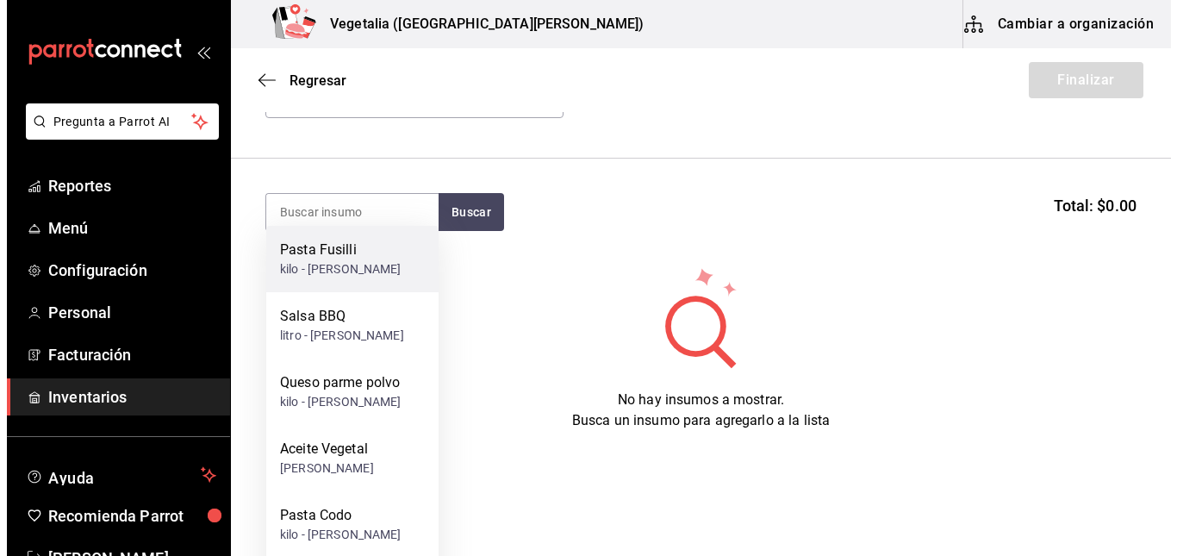
scroll to position [156, 0]
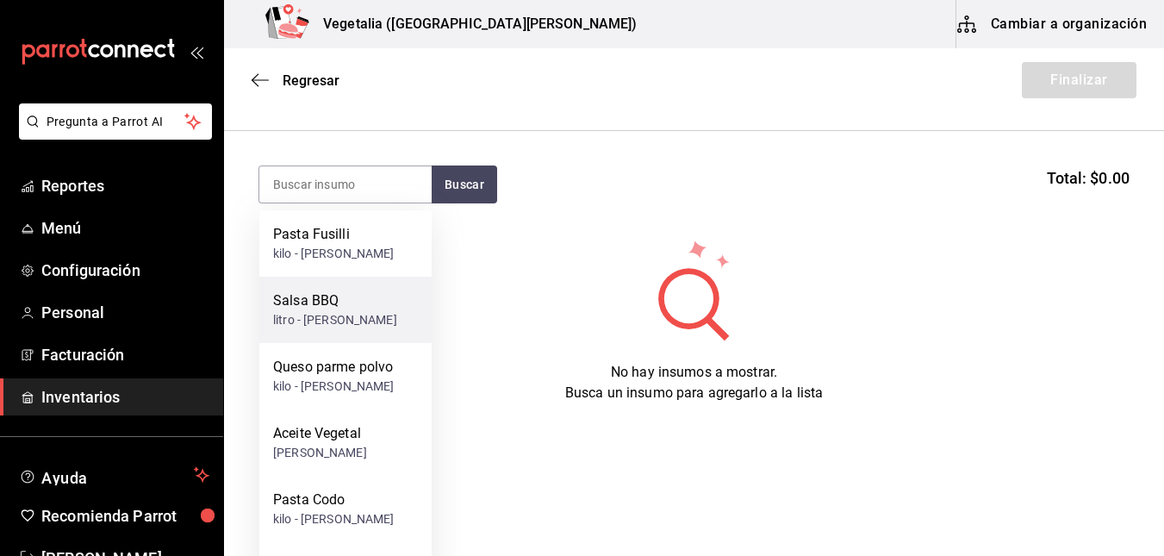
drag, startPoint x: 303, startPoint y: 308, endPoint x: 314, endPoint y: 304, distance: 12.0
click at [314, 304] on div "Salsa BBQ" at bounding box center [335, 300] width 124 height 21
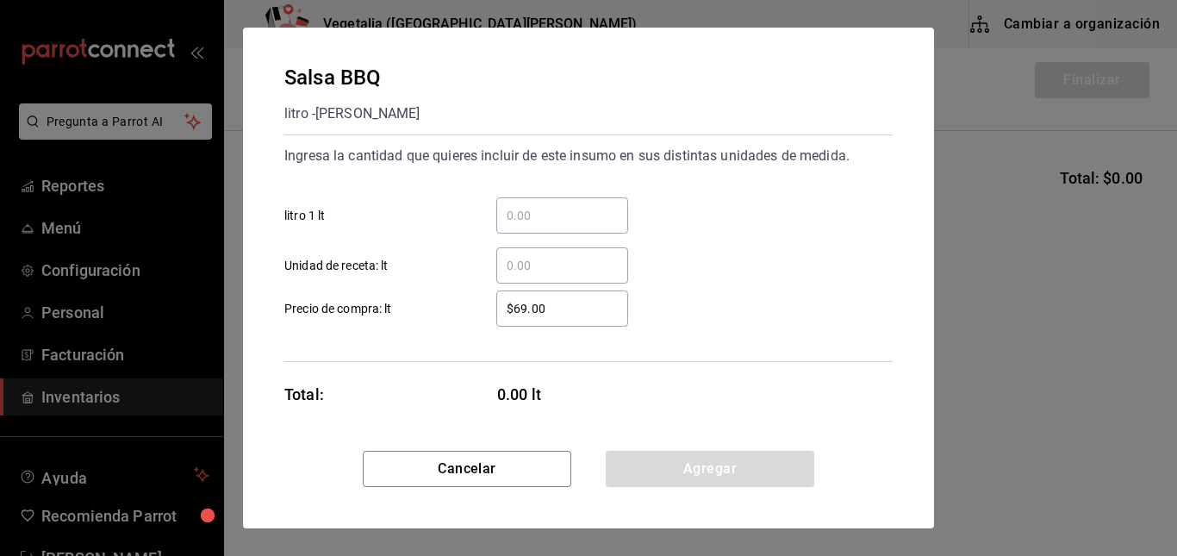
click at [538, 227] on div "​" at bounding box center [562, 215] width 132 height 36
click at [538, 226] on input "​ litro 1 lt" at bounding box center [562, 215] width 132 height 21
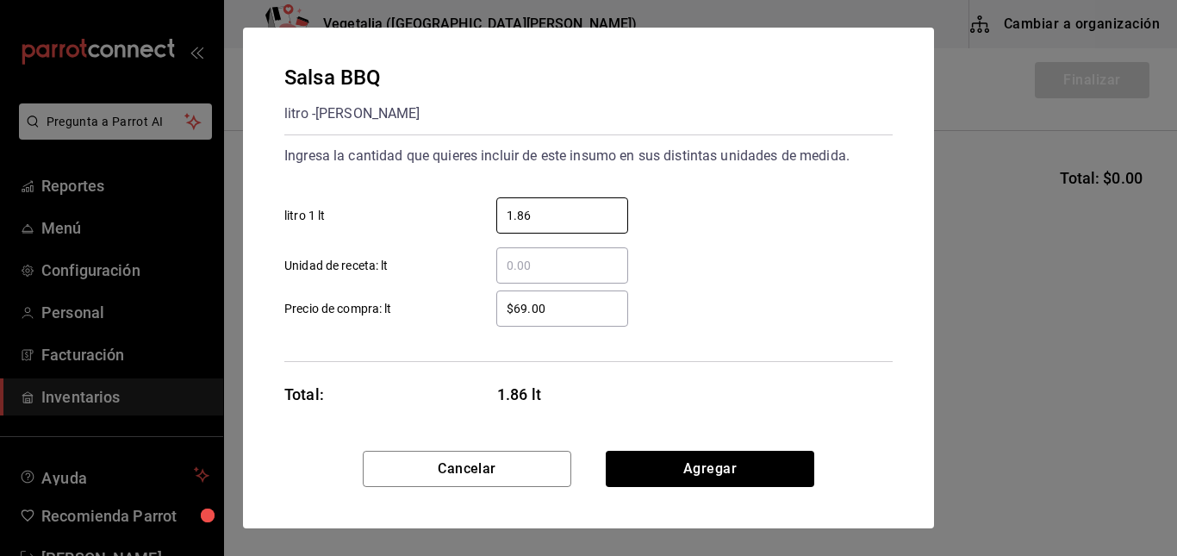
type input "1.86"
click at [568, 302] on input "$69.00" at bounding box center [562, 308] width 132 height 21
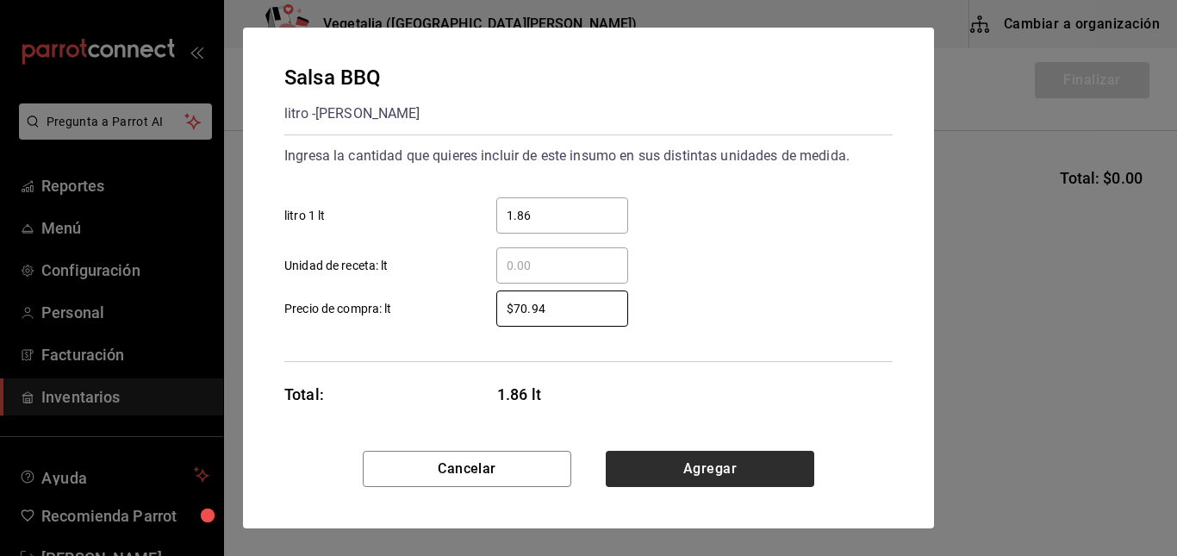
type input "$70.94"
click at [737, 484] on button "Agregar" at bounding box center [710, 469] width 208 height 36
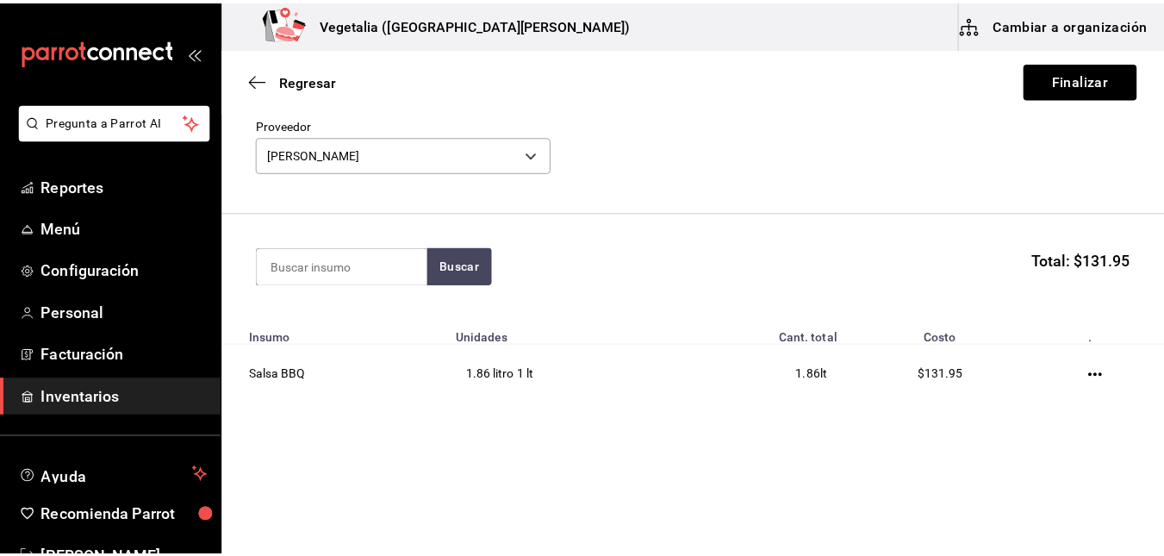
scroll to position [75, 0]
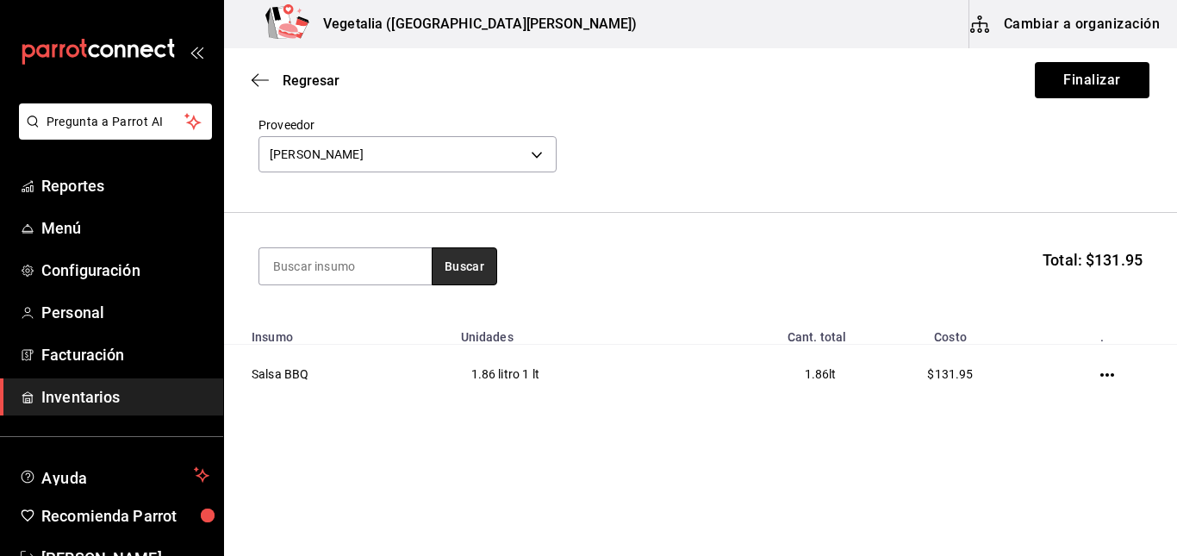
click at [471, 252] on button "Buscar" at bounding box center [464, 266] width 65 height 38
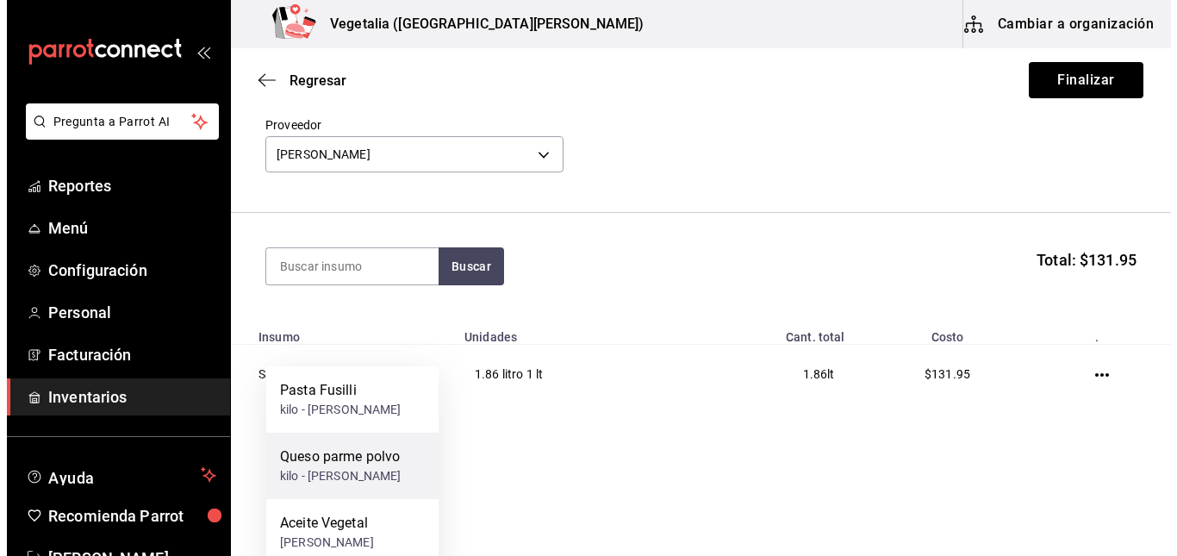
scroll to position [0, 0]
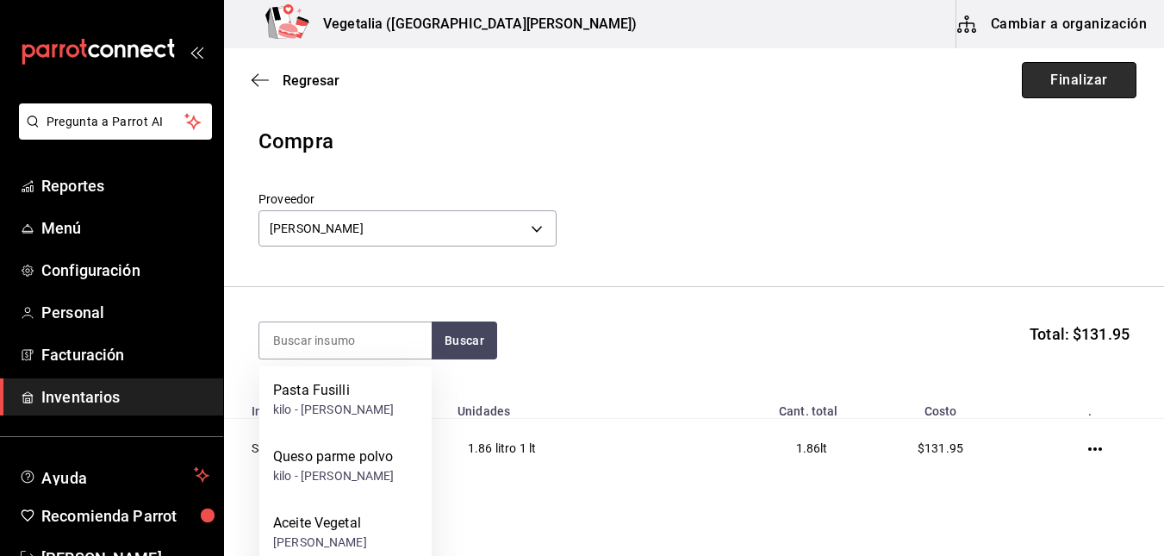
click at [1064, 91] on button "Finalizar" at bounding box center [1079, 80] width 115 height 36
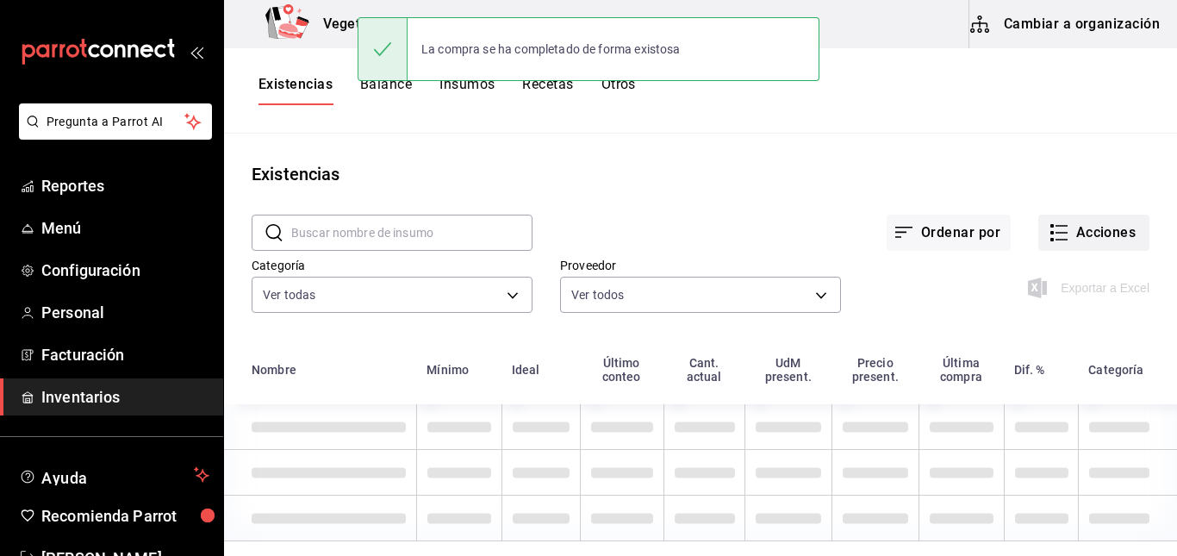
click at [1048, 240] on icon "button" at bounding box center [1058, 232] width 21 height 21
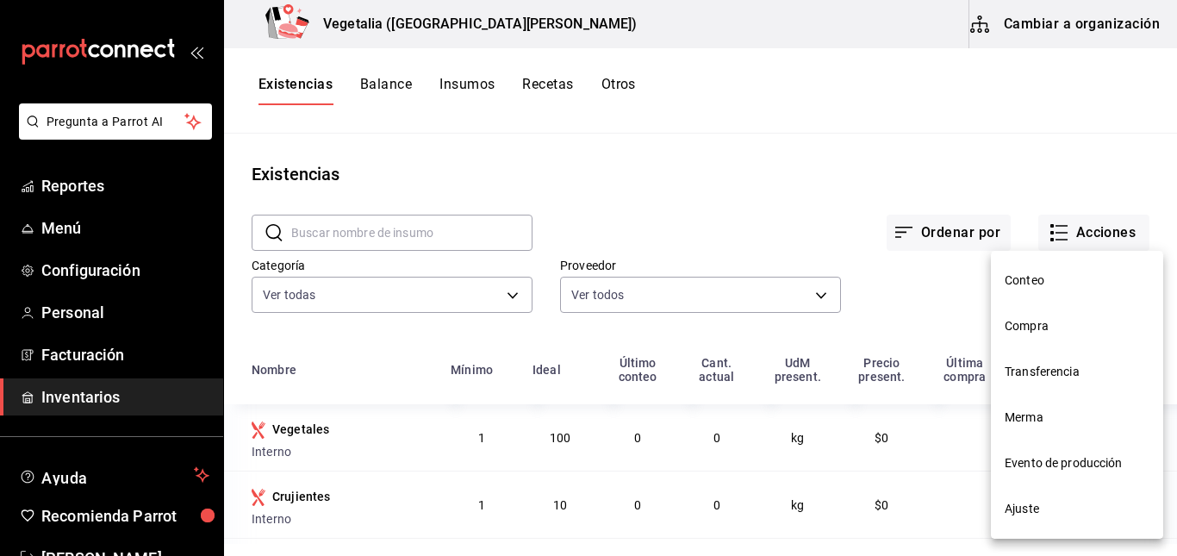
click at [1033, 337] on li "Compra" at bounding box center [1077, 326] width 172 height 46
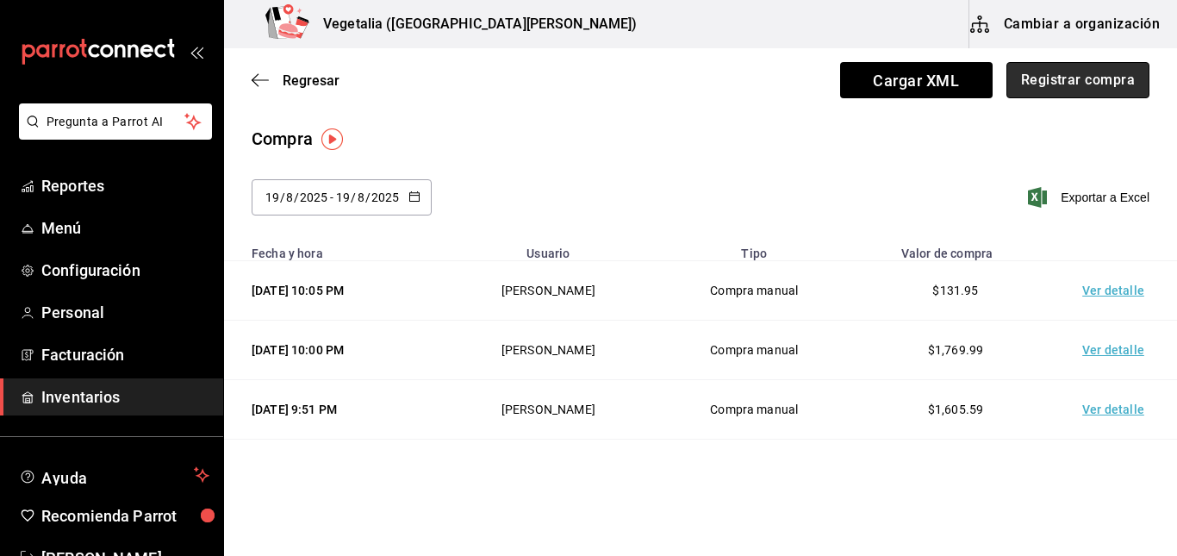
click at [1101, 82] on button "Registrar compra" at bounding box center [1077, 80] width 143 height 36
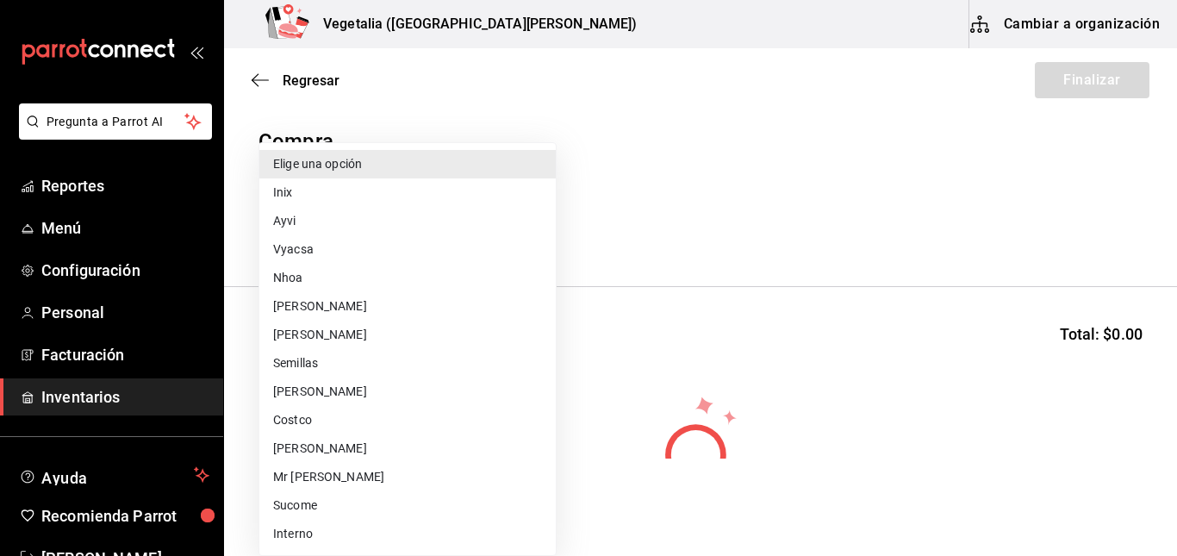
click at [389, 225] on body "Pregunta a Parrot AI Reportes Menú Configuración Personal Facturación Inventari…" at bounding box center [588, 229] width 1177 height 458
click at [339, 334] on li "[PERSON_NAME]" at bounding box center [407, 334] width 296 height 28
type input "d4266f5d-717f-4b71-9594-85564c6daa31"
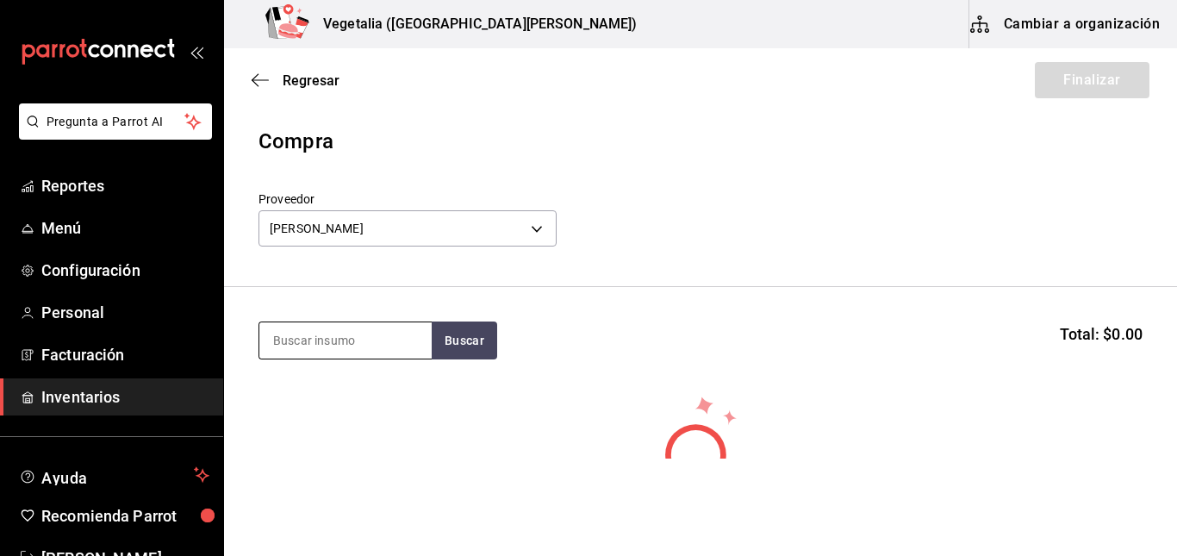
click at [353, 339] on input at bounding box center [345, 340] width 172 height 36
type input "crema"
click at [472, 348] on button "Buscar" at bounding box center [464, 340] width 65 height 38
drag, startPoint x: 397, startPoint y: 350, endPoint x: 217, endPoint y: 342, distance: 180.2
click at [217, 342] on div "Pregunta a Parrot AI Reportes Menú Configuración Personal Facturación Inventari…" at bounding box center [588, 229] width 1177 height 458
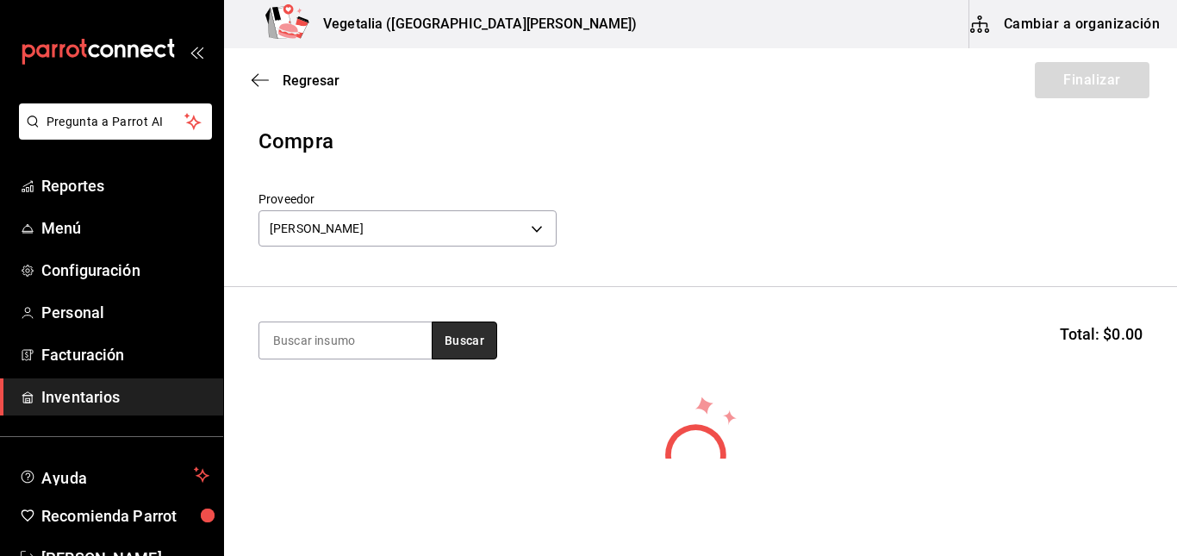
click at [473, 352] on button "Buscar" at bounding box center [464, 340] width 65 height 38
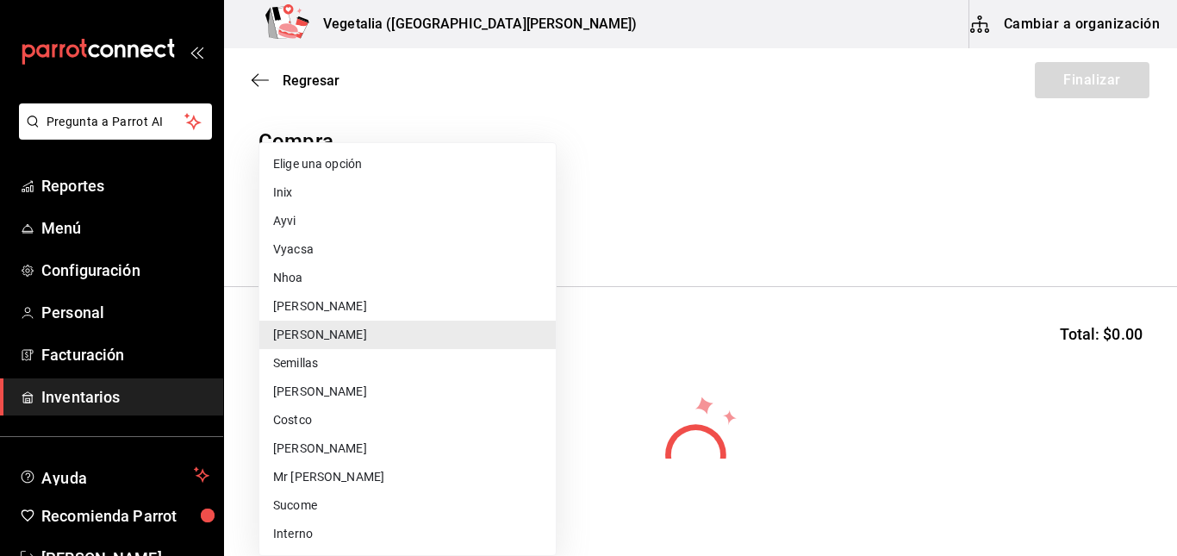
click at [438, 233] on body "Pregunta a Parrot AI Reportes Menú Configuración Personal Facturación Inventari…" at bounding box center [588, 229] width 1177 height 458
click at [346, 451] on li "[PERSON_NAME]" at bounding box center [407, 448] width 296 height 28
type input "c6ccb7fd-80d4-4f08-b165-018a4472f33e"
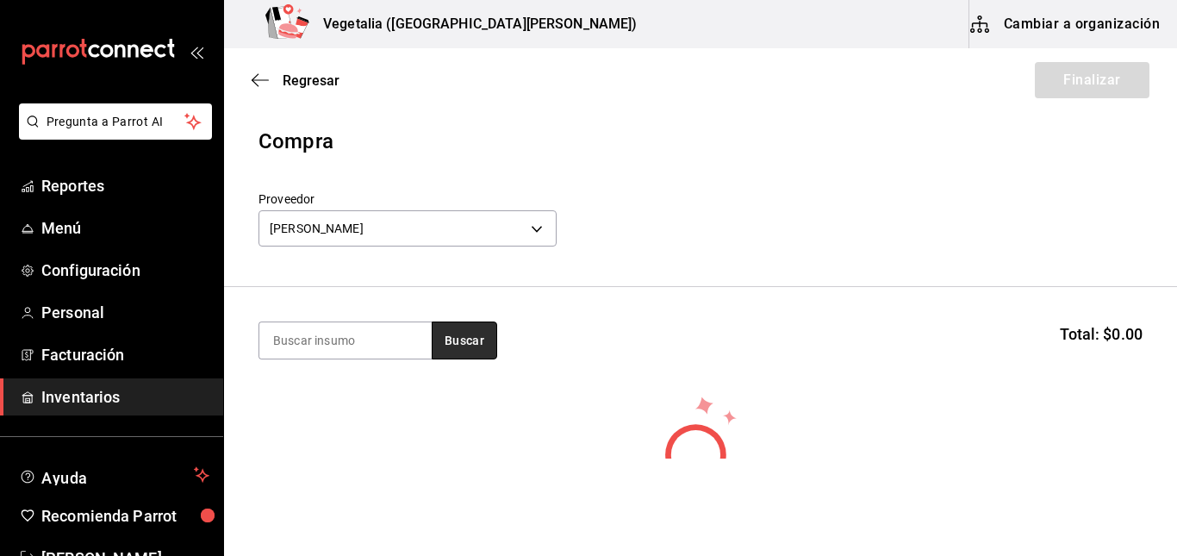
click at [452, 335] on button "Buscar" at bounding box center [464, 340] width 65 height 38
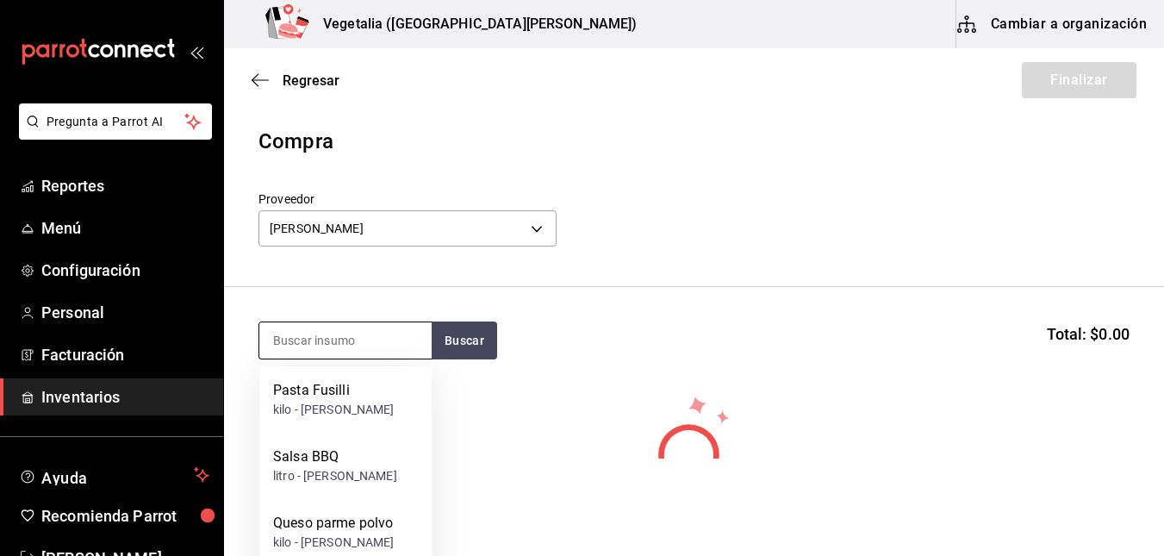
click at [370, 340] on input at bounding box center [345, 340] width 172 height 36
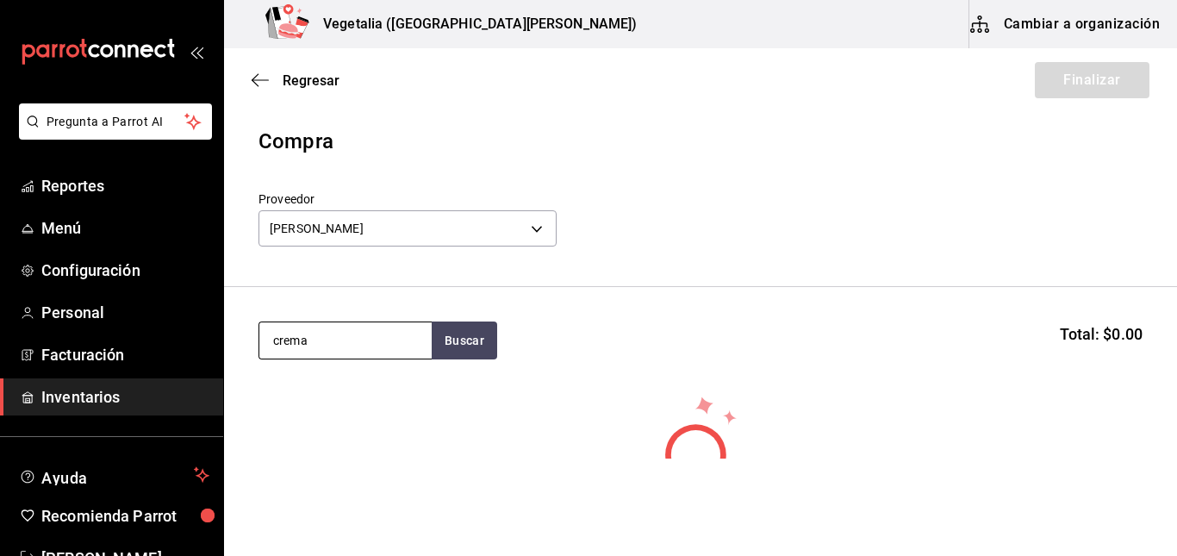
type input "crema"
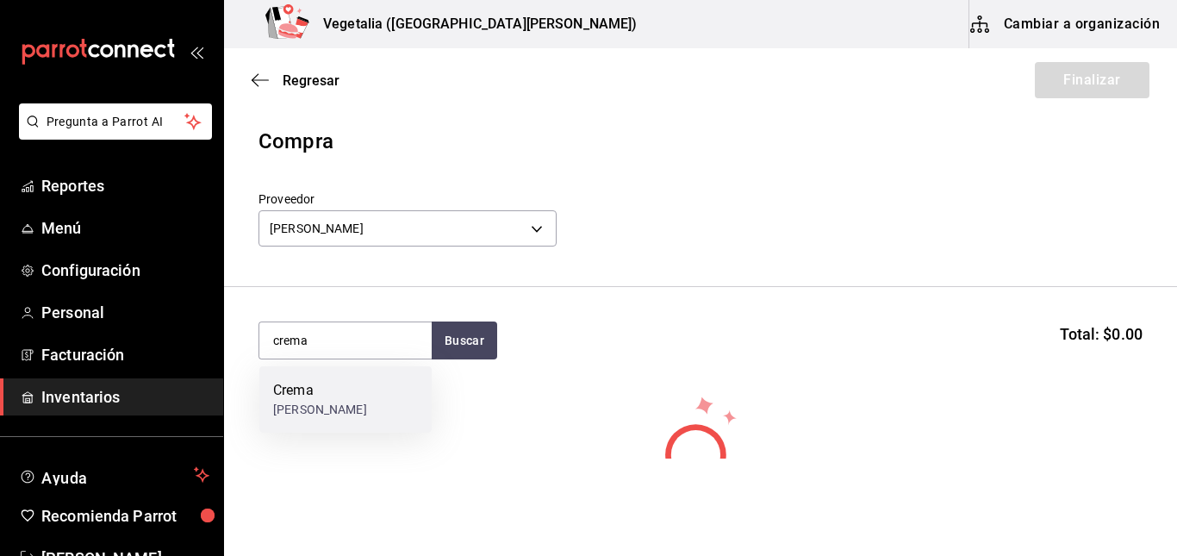
click at [380, 413] on div "Crema Litro - [PERSON_NAME]" at bounding box center [345, 399] width 172 height 66
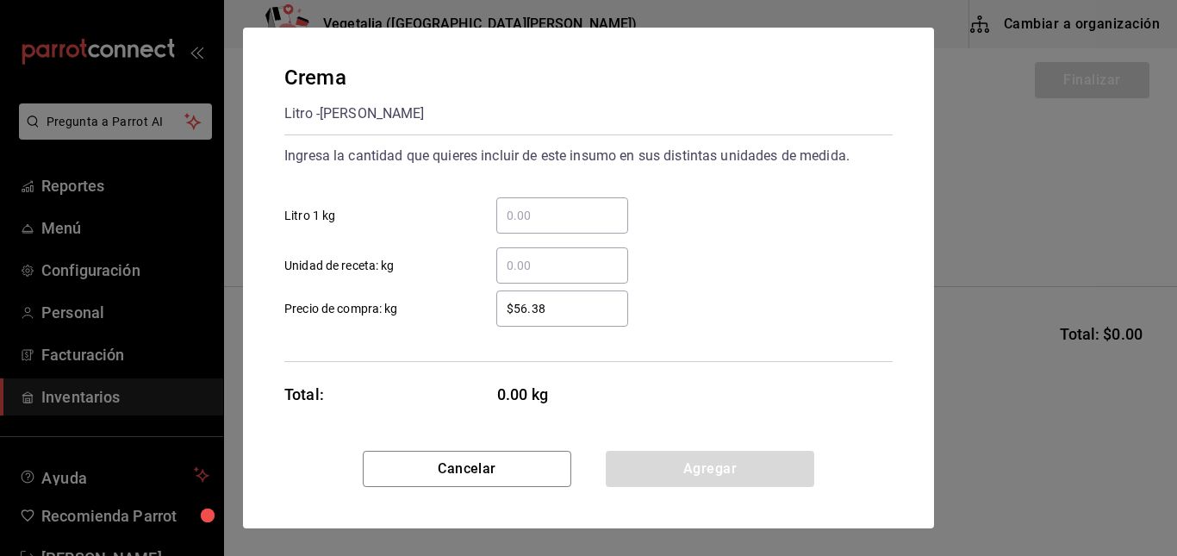
click at [553, 206] on input "​ Litro 1 kg" at bounding box center [562, 215] width 132 height 21
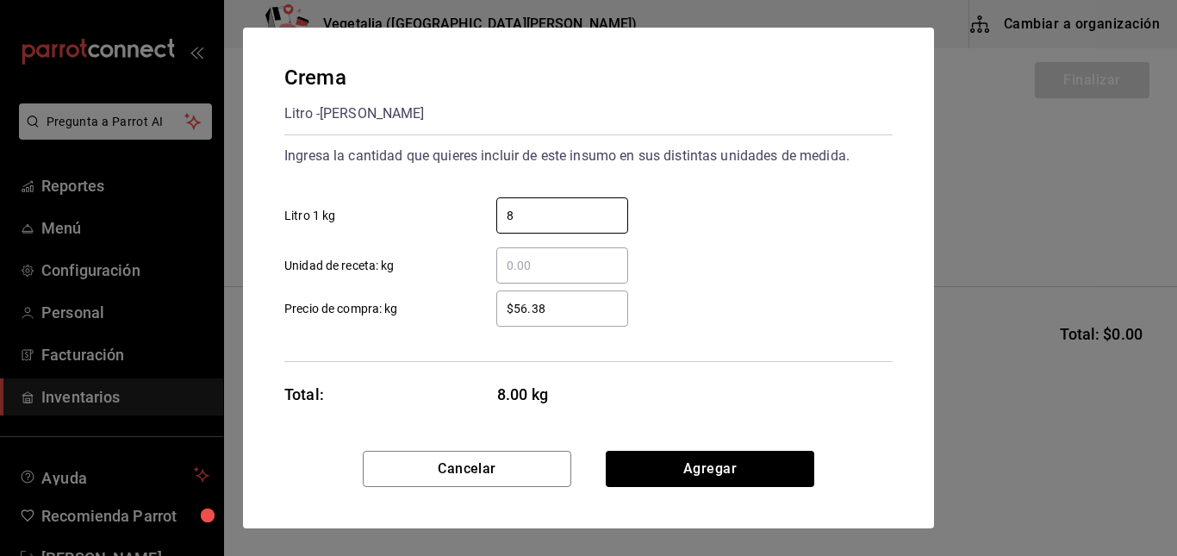
type input "8"
click at [558, 308] on input "$56.38" at bounding box center [562, 308] width 132 height 21
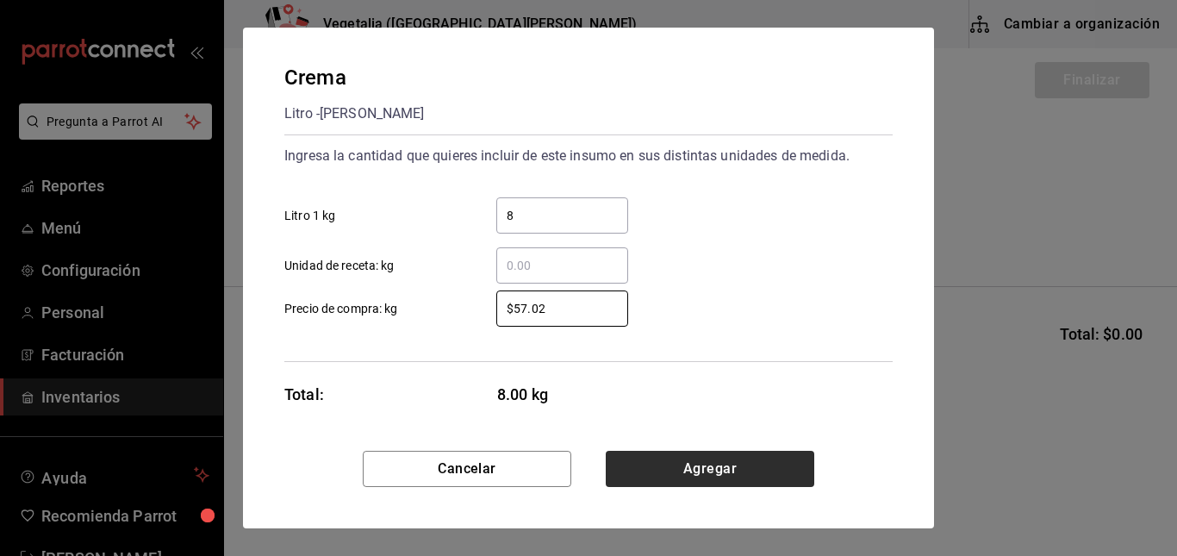
type input "$57.02"
click at [712, 464] on button "Agregar" at bounding box center [710, 469] width 208 height 36
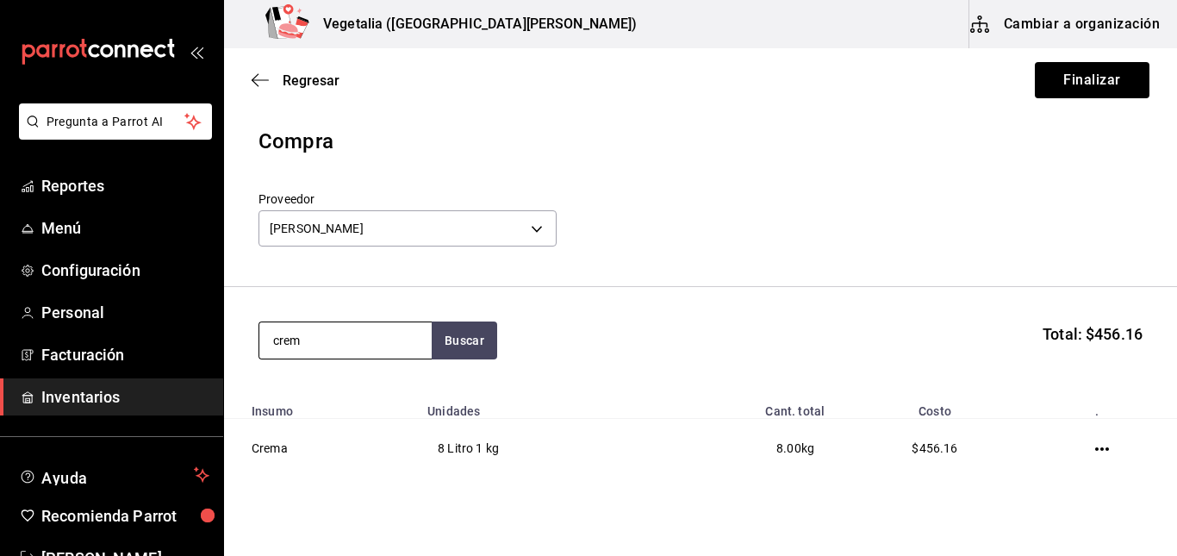
type input "crem"
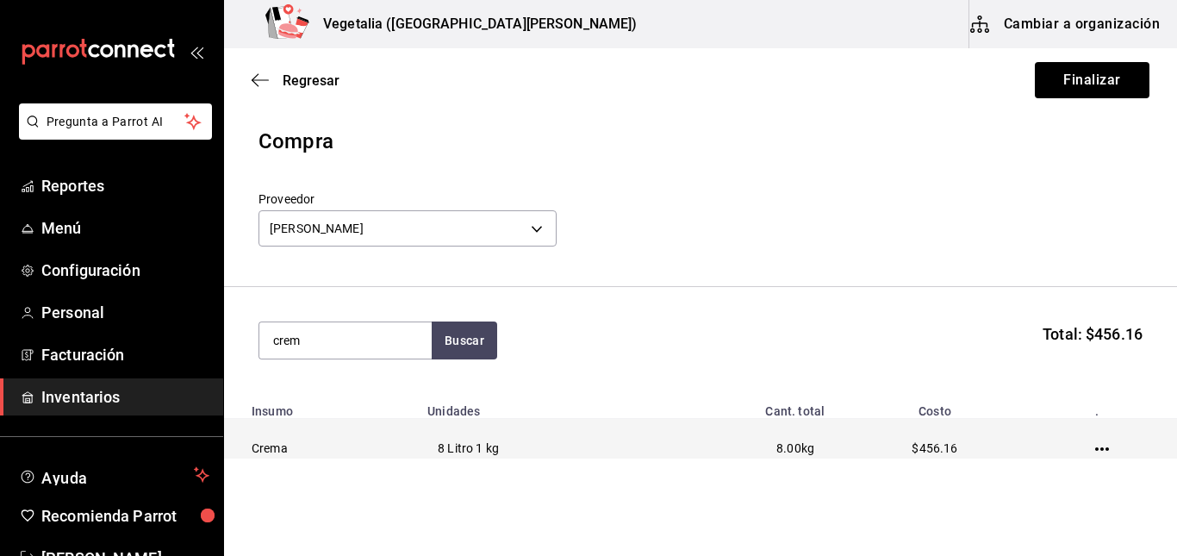
click at [1089, 457] on td at bounding box center [1106, 448] width 142 height 59
click at [1095, 443] on icon "button" at bounding box center [1102, 449] width 14 height 14
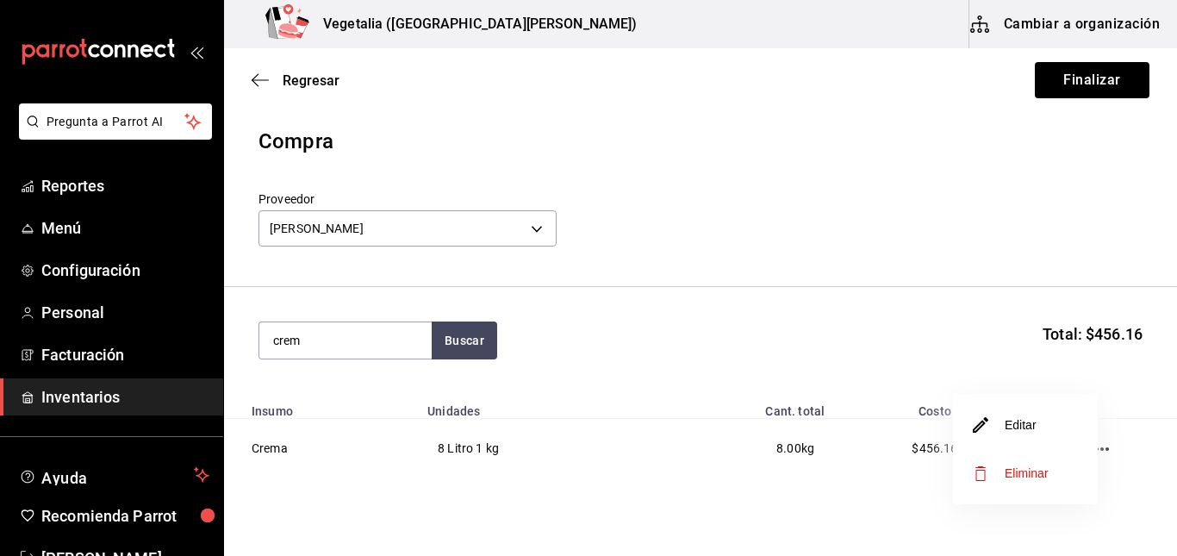
click at [1057, 432] on li "Editar" at bounding box center [1025, 425] width 145 height 48
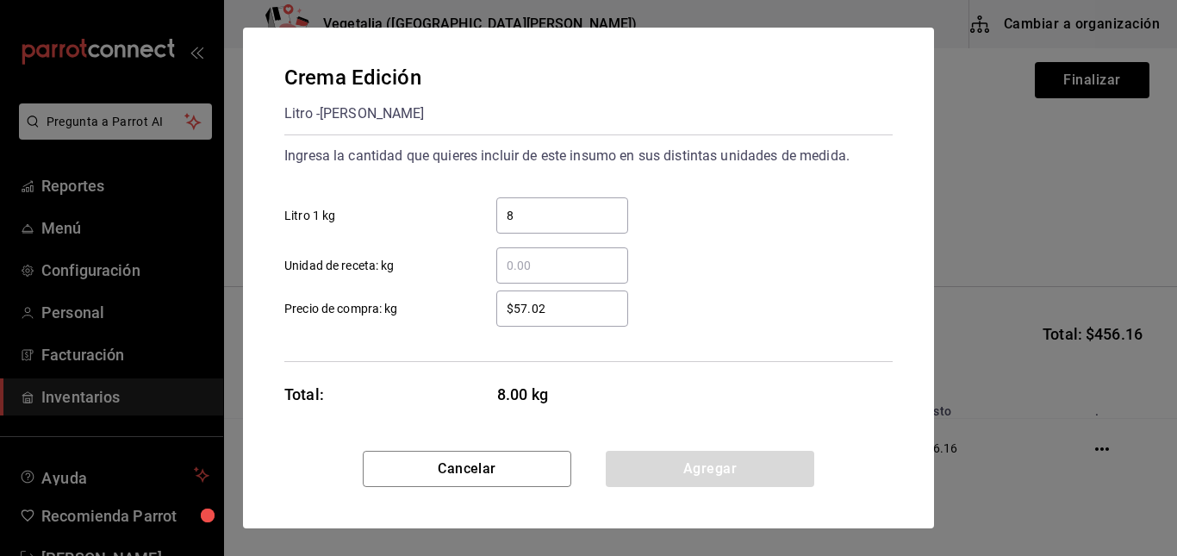
click at [544, 228] on div "8 ​" at bounding box center [562, 215] width 132 height 36
click at [544, 226] on input "8" at bounding box center [562, 215] width 132 height 21
click at [544, 228] on div "8 ​" at bounding box center [562, 215] width 132 height 36
click at [544, 226] on input "8" at bounding box center [562, 215] width 132 height 21
drag, startPoint x: 544, startPoint y: 228, endPoint x: 494, endPoint y: 223, distance: 49.4
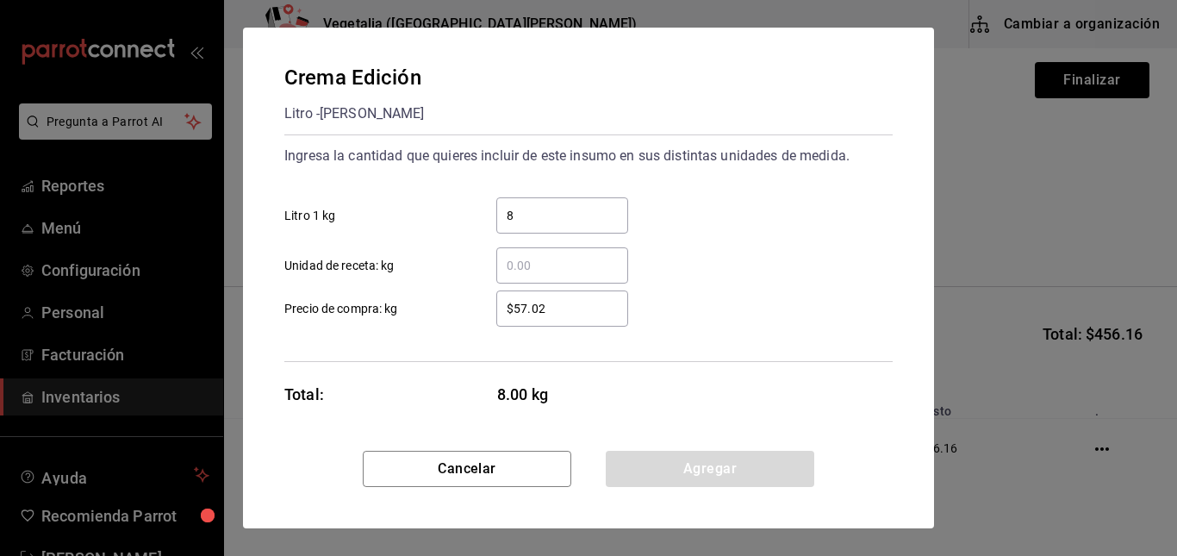
click at [494, 223] on div "8 ​" at bounding box center [548, 215] width 159 height 36
click at [496, 223] on input "8" at bounding box center [562, 215] width 132 height 21
drag, startPoint x: 527, startPoint y: 210, endPoint x: 478, endPoint y: 212, distance: 49.1
click at [478, 212] on div "8 ​" at bounding box center [548, 215] width 159 height 36
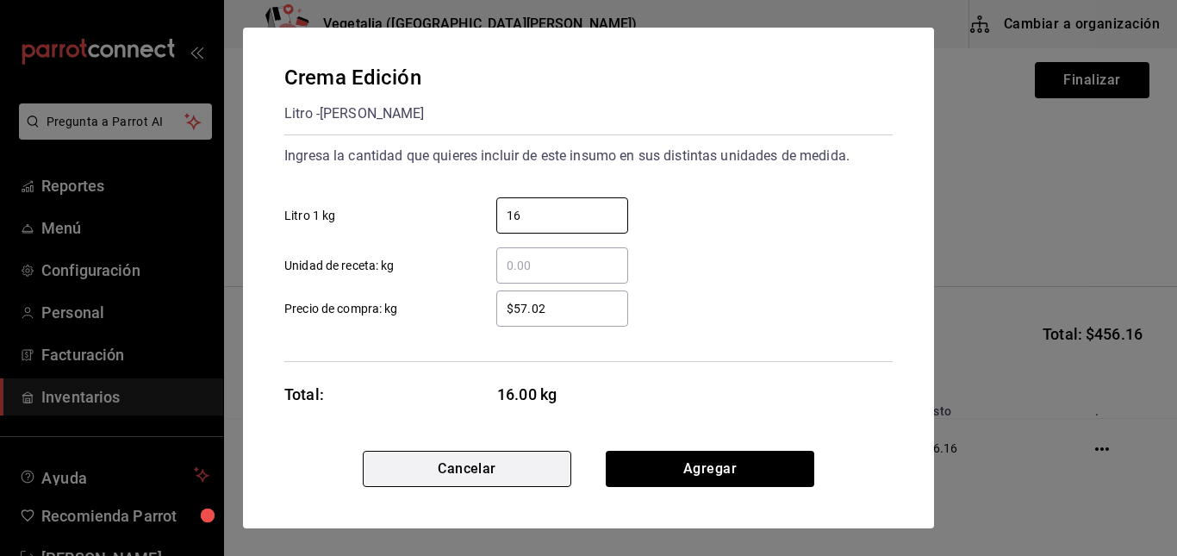
type input "16"
click at [538, 465] on button "Cancelar" at bounding box center [467, 469] width 208 height 36
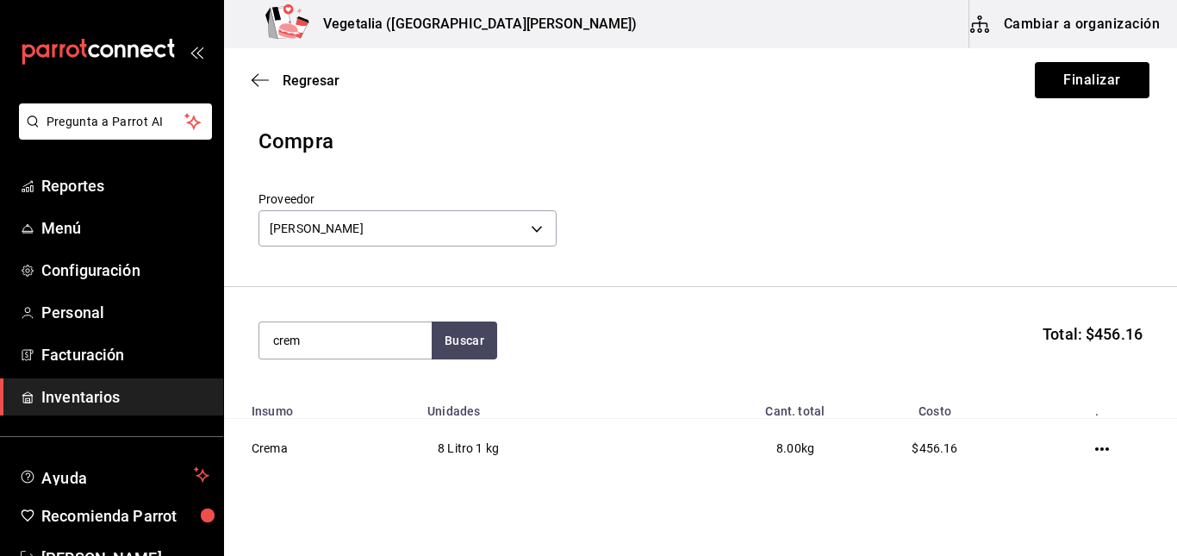
click at [249, 82] on div "Regresar Finalizar" at bounding box center [700, 80] width 953 height 64
click at [259, 82] on icon "button" at bounding box center [260, 80] width 17 height 16
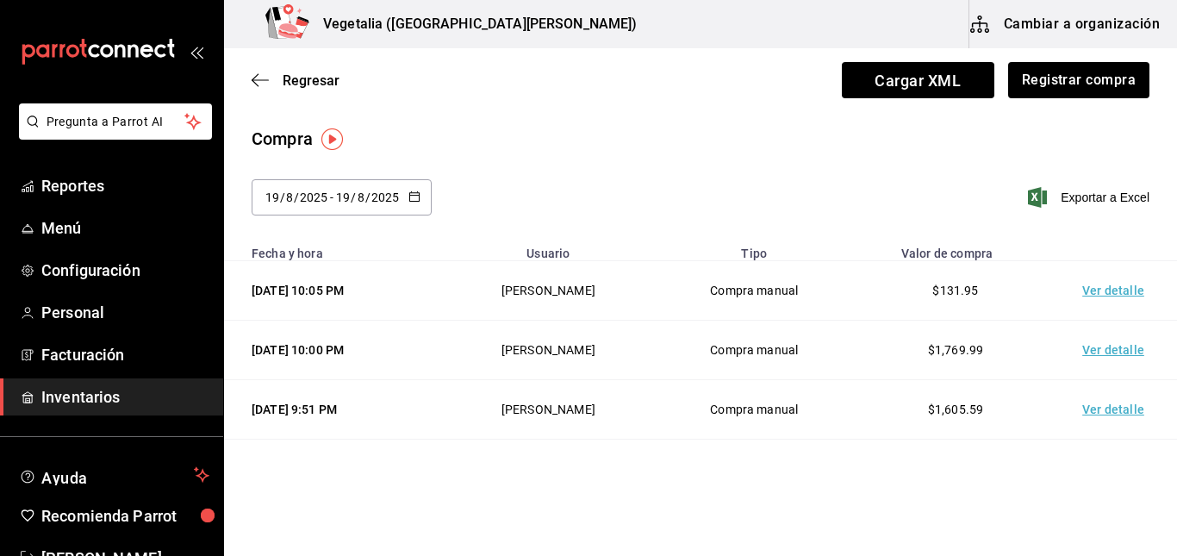
click at [373, 202] on input "2025" at bounding box center [384, 197] width 29 height 14
click at [418, 199] on \(Stroke\) "button" at bounding box center [414, 196] width 10 height 9
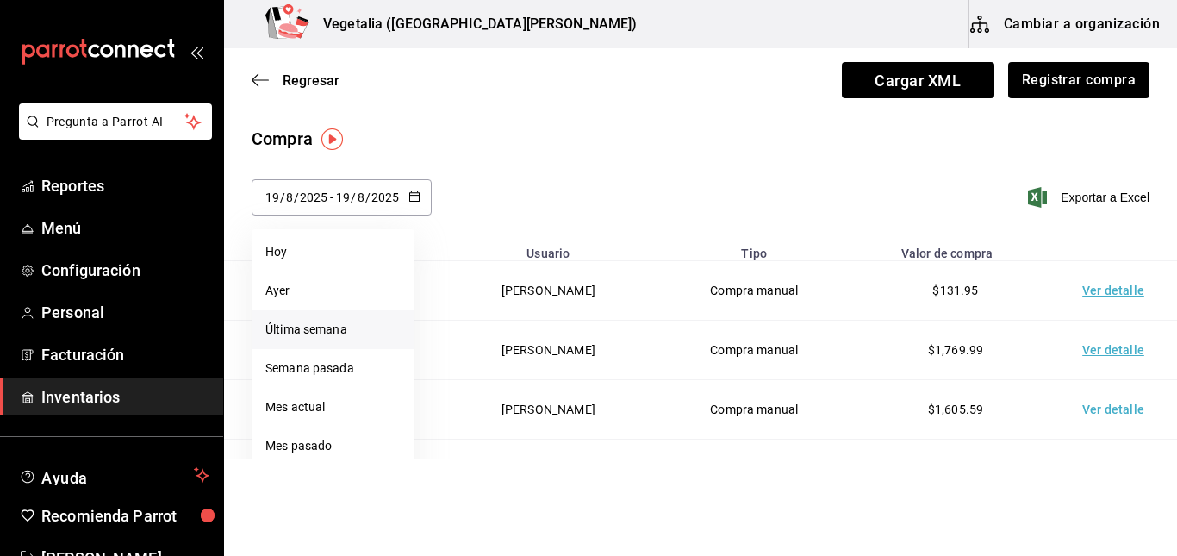
click at [341, 332] on li "Última semana" at bounding box center [333, 329] width 163 height 39
type input "[DATE]"
type input "17"
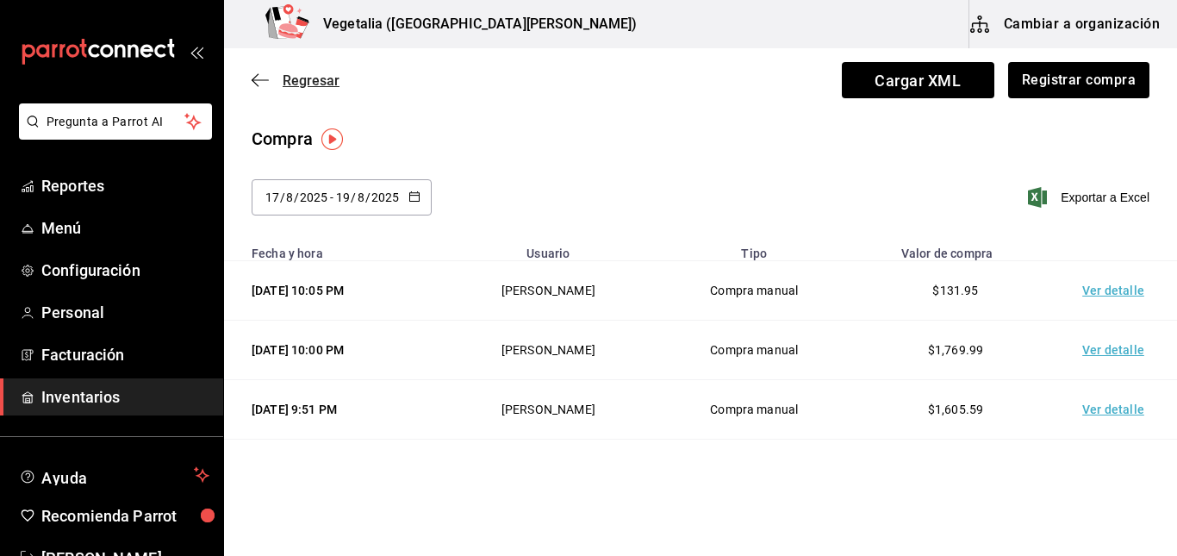
click at [266, 82] on icon "button" at bounding box center [260, 80] width 17 height 16
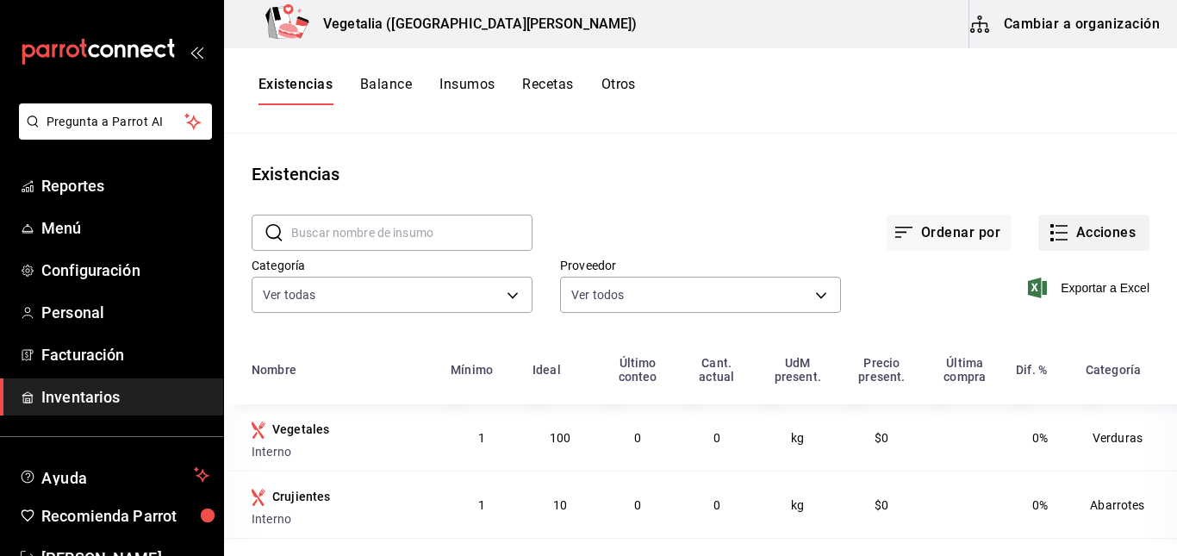
click at [1097, 231] on button "Acciones" at bounding box center [1093, 232] width 111 height 36
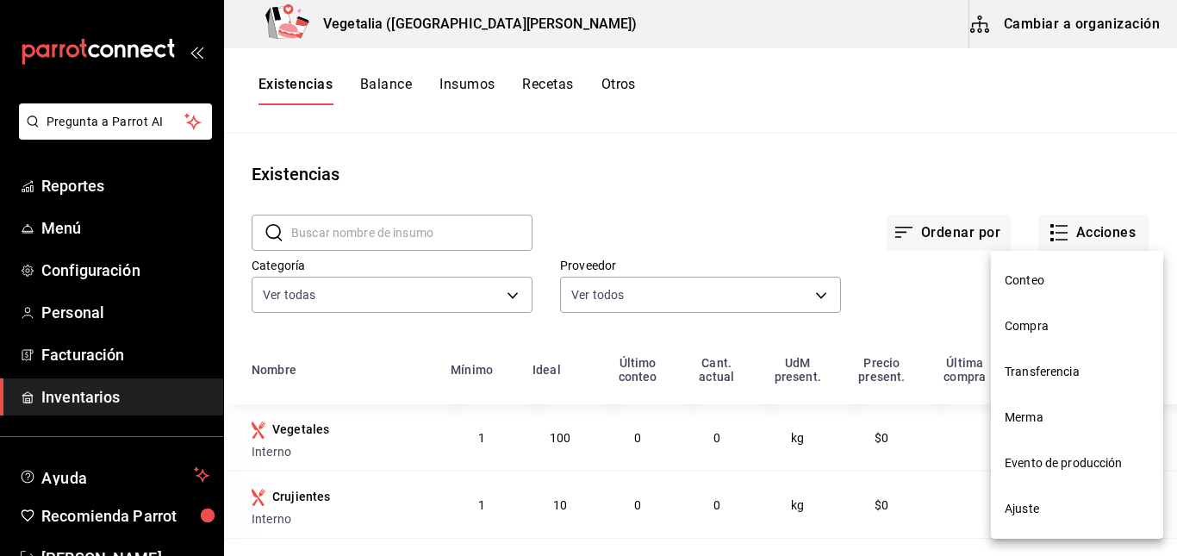
click at [1020, 519] on li "Ajuste" at bounding box center [1077, 509] width 172 height 46
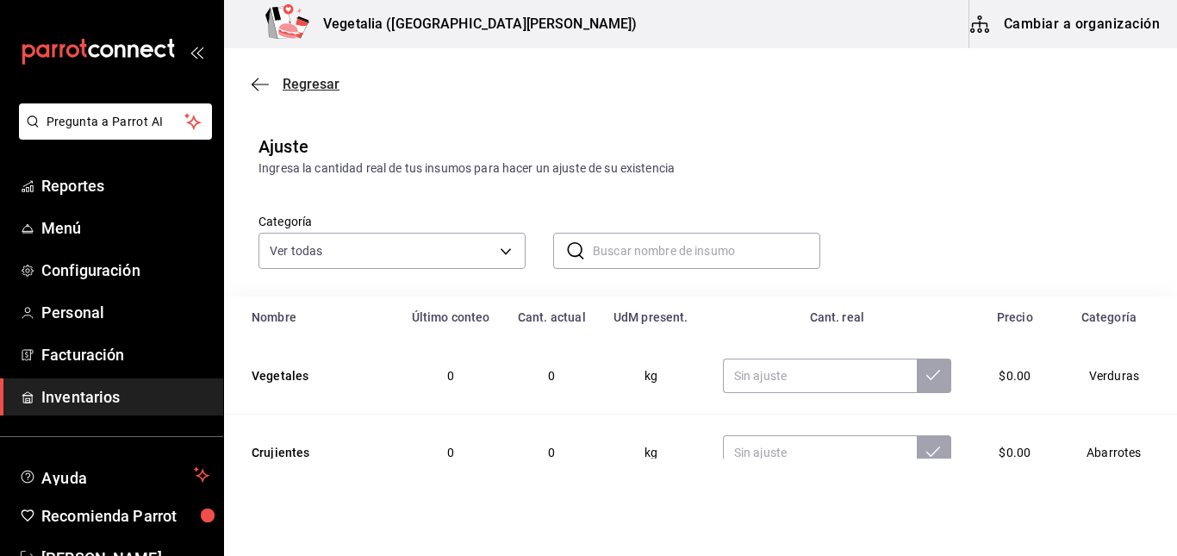
click at [283, 89] on span "Regresar" at bounding box center [311, 84] width 57 height 16
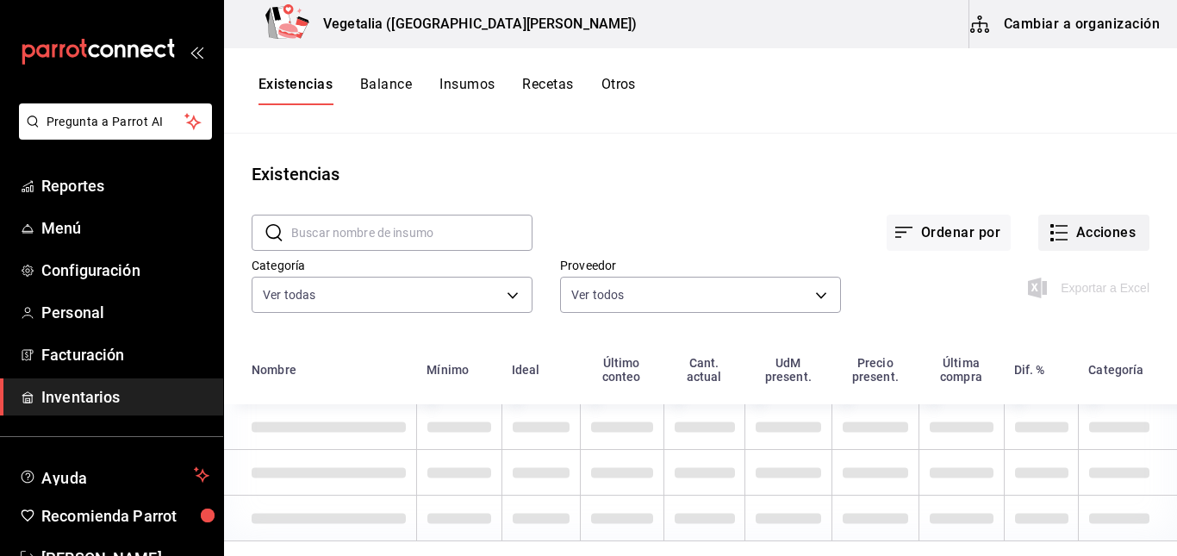
click at [1093, 240] on button "Acciones" at bounding box center [1093, 232] width 111 height 36
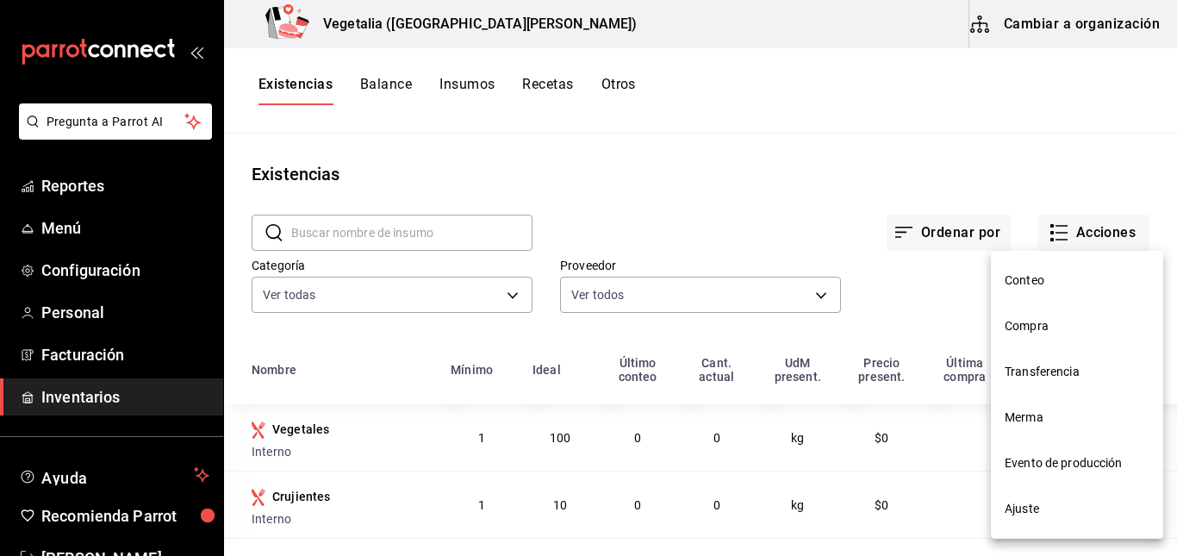
click at [1052, 287] on span "Conteo" at bounding box center [1076, 280] width 145 height 18
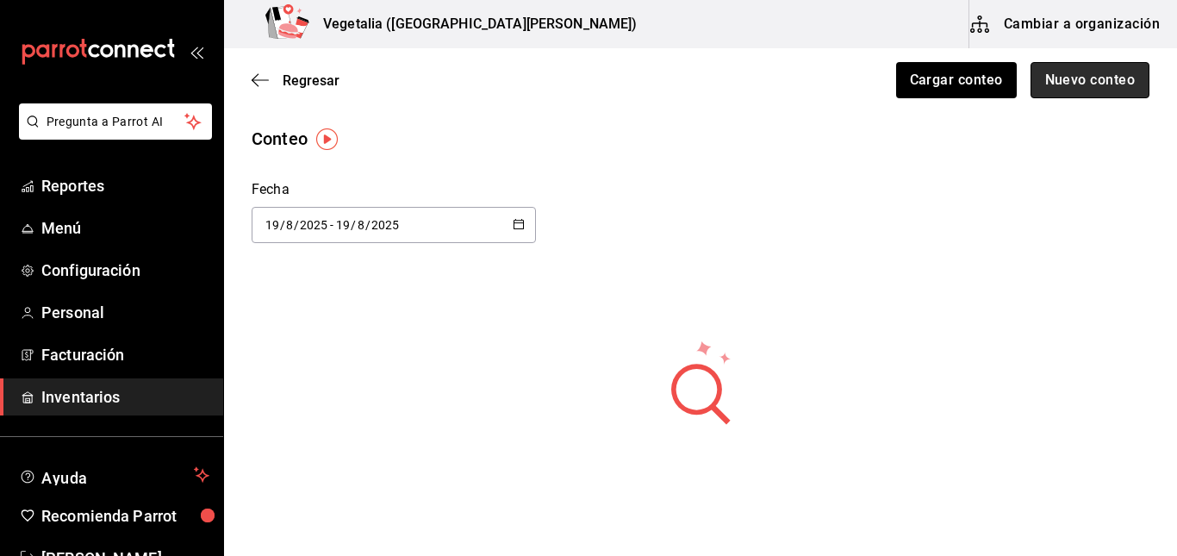
click at [1070, 85] on button "Nuevo conteo" at bounding box center [1090, 80] width 120 height 36
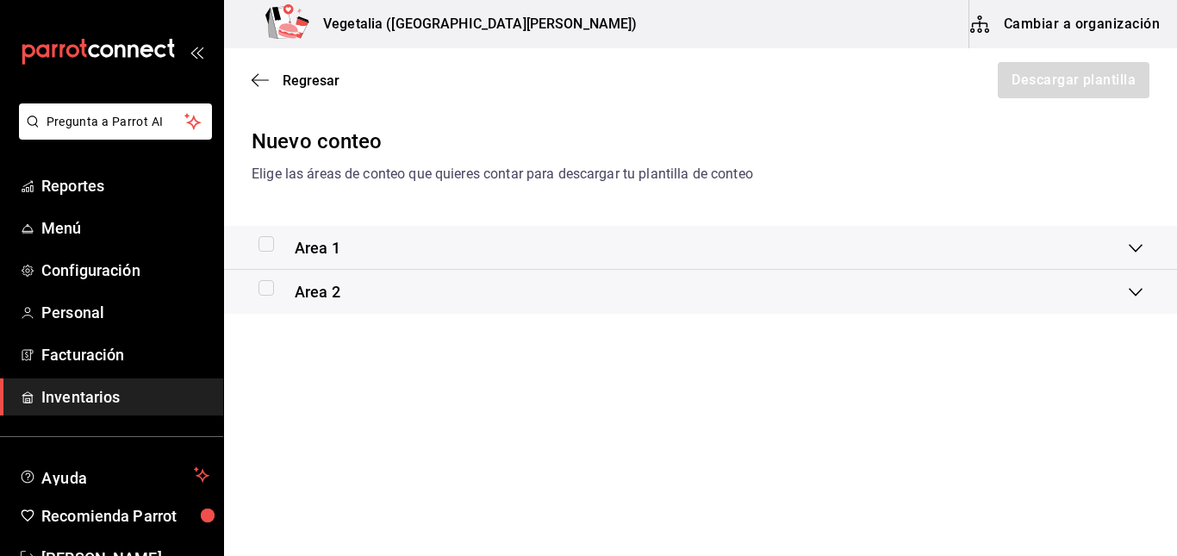
click at [269, 250] on input "checkbox" at bounding box center [266, 244] width 16 height 16
checkbox input "true"
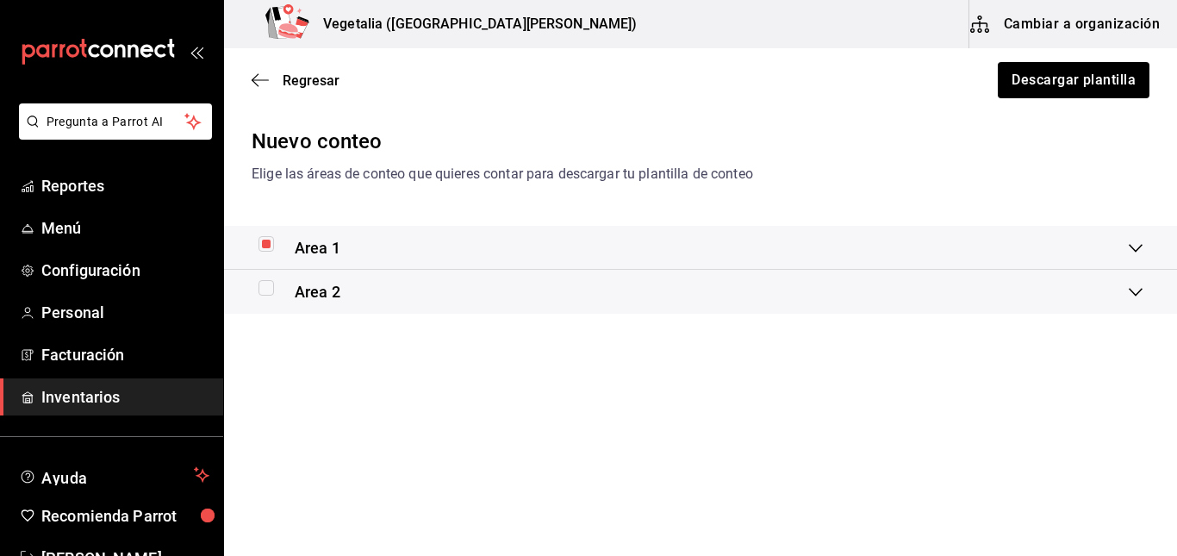
click at [261, 283] on input "checkbox" at bounding box center [266, 288] width 16 height 16
checkbox input "true"
click at [1049, 93] on button "Descargar plantilla" at bounding box center [1072, 80] width 153 height 36
click at [766, 381] on main "Regresar Descargar plantilla Nuevo conteo Elige las áreas de conteo que quieres…" at bounding box center [700, 253] width 953 height 410
click at [268, 80] on icon "button" at bounding box center [260, 79] width 17 height 1
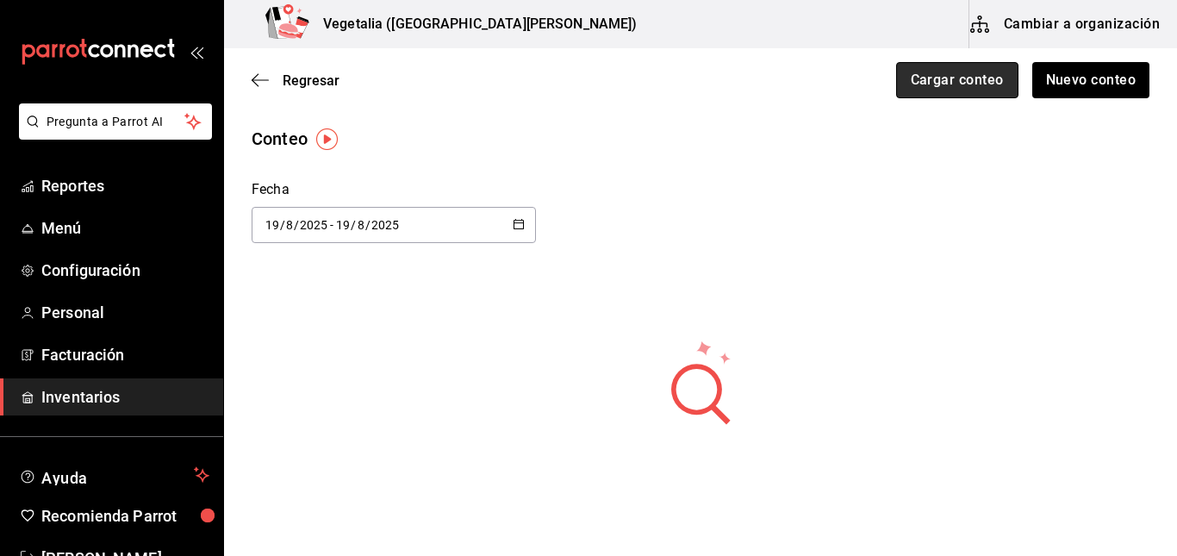
click at [907, 83] on button "Cargar conteo" at bounding box center [957, 80] width 122 height 36
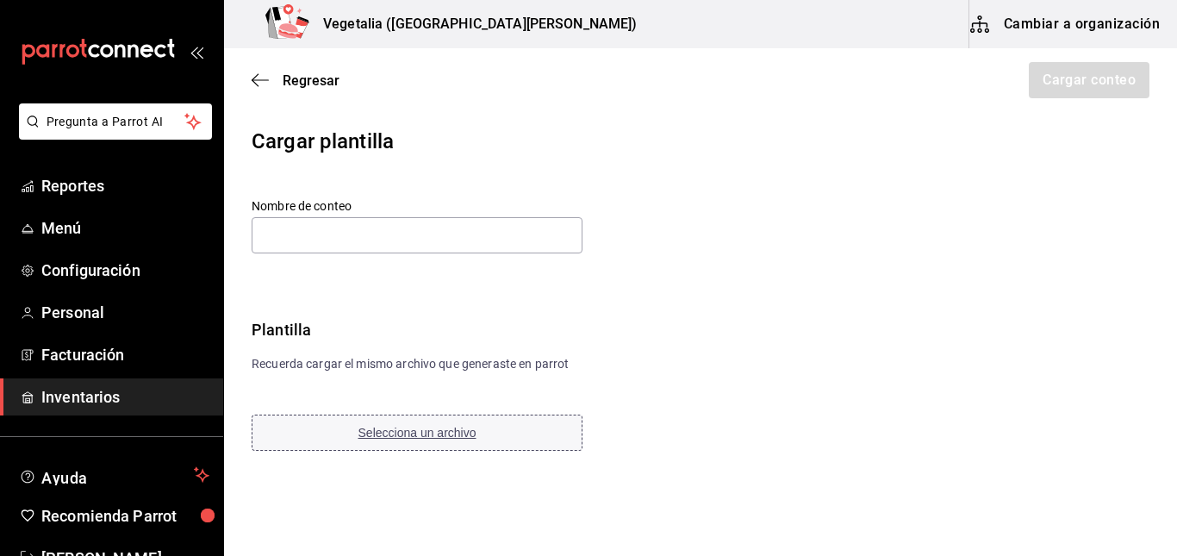
click at [435, 424] on button "Selecciona un archivo" at bounding box center [417, 432] width 331 height 36
click at [264, 82] on icon "button" at bounding box center [260, 80] width 17 height 16
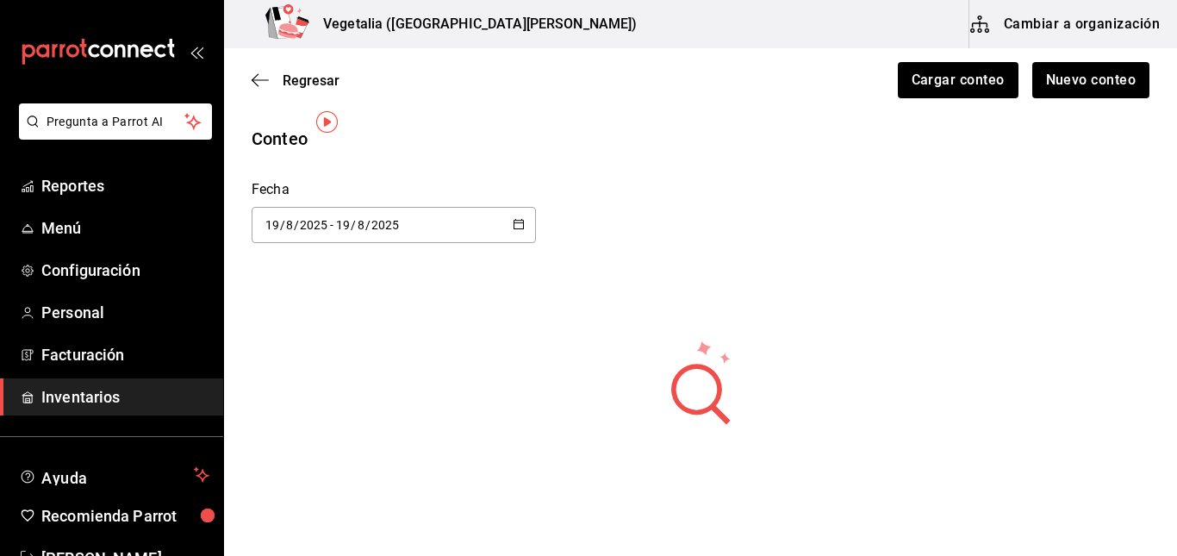
scroll to position [75, 0]
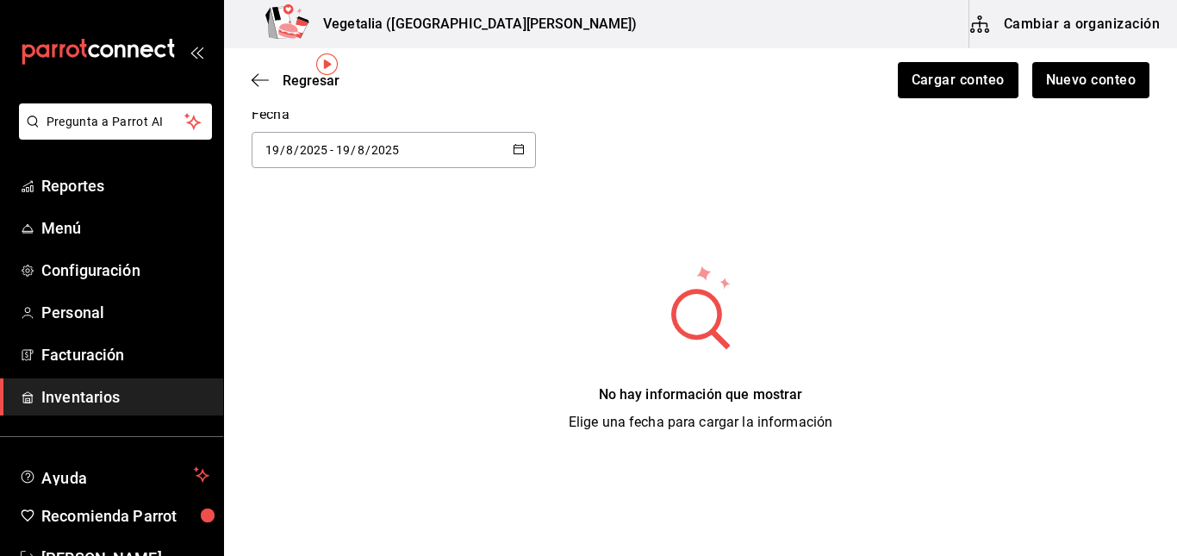
click at [1095, 22] on button "Cambiar a organización" at bounding box center [1066, 24] width 194 height 48
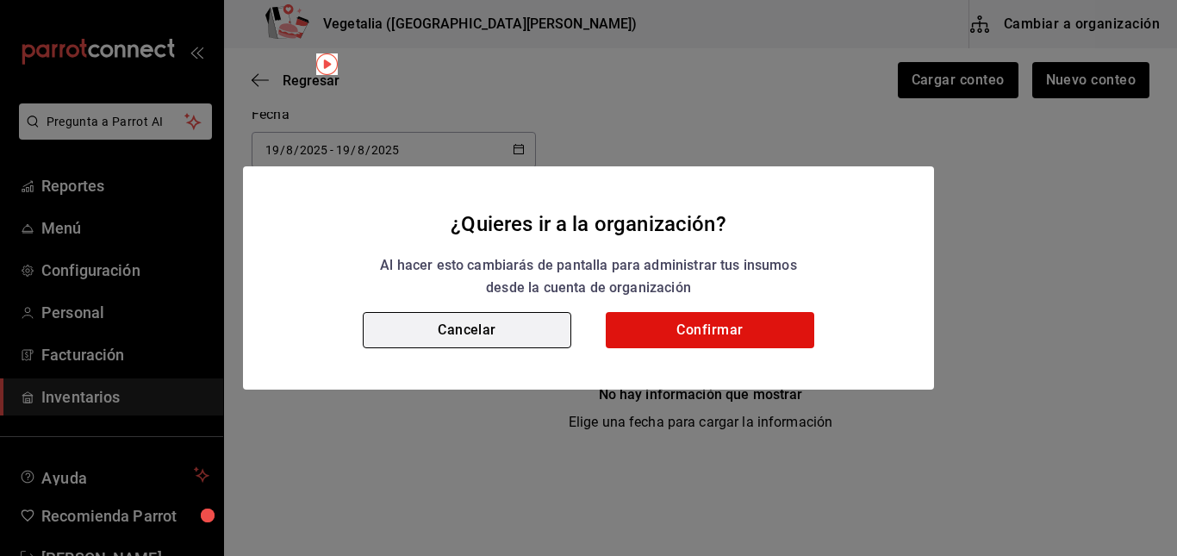
click at [476, 338] on button "Cancelar" at bounding box center [467, 330] width 208 height 36
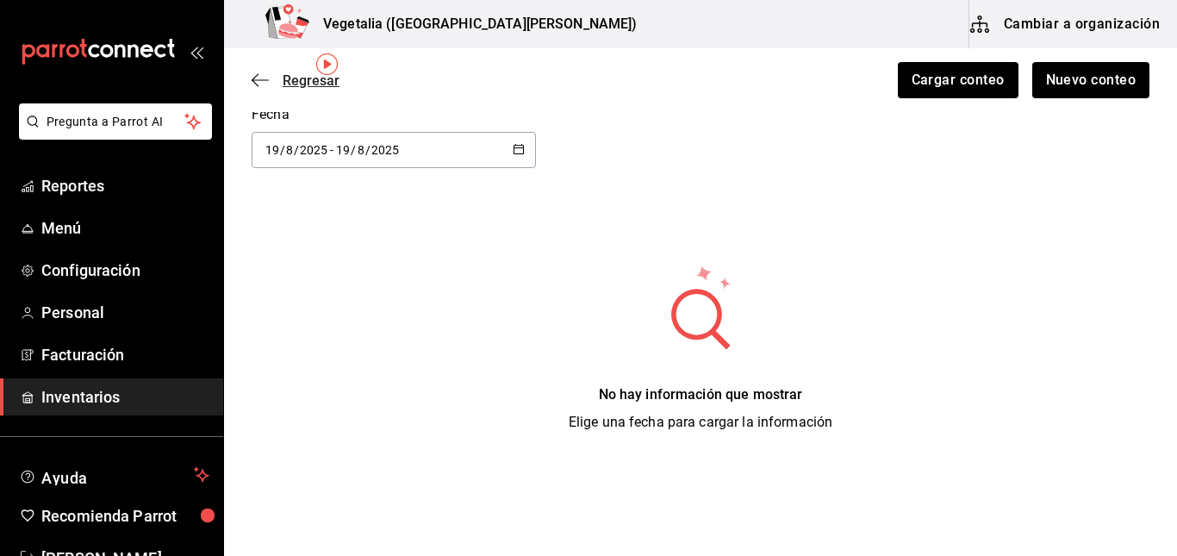
click at [284, 84] on span "Regresar" at bounding box center [311, 80] width 57 height 16
